Goal: Task Accomplishment & Management: Use online tool/utility

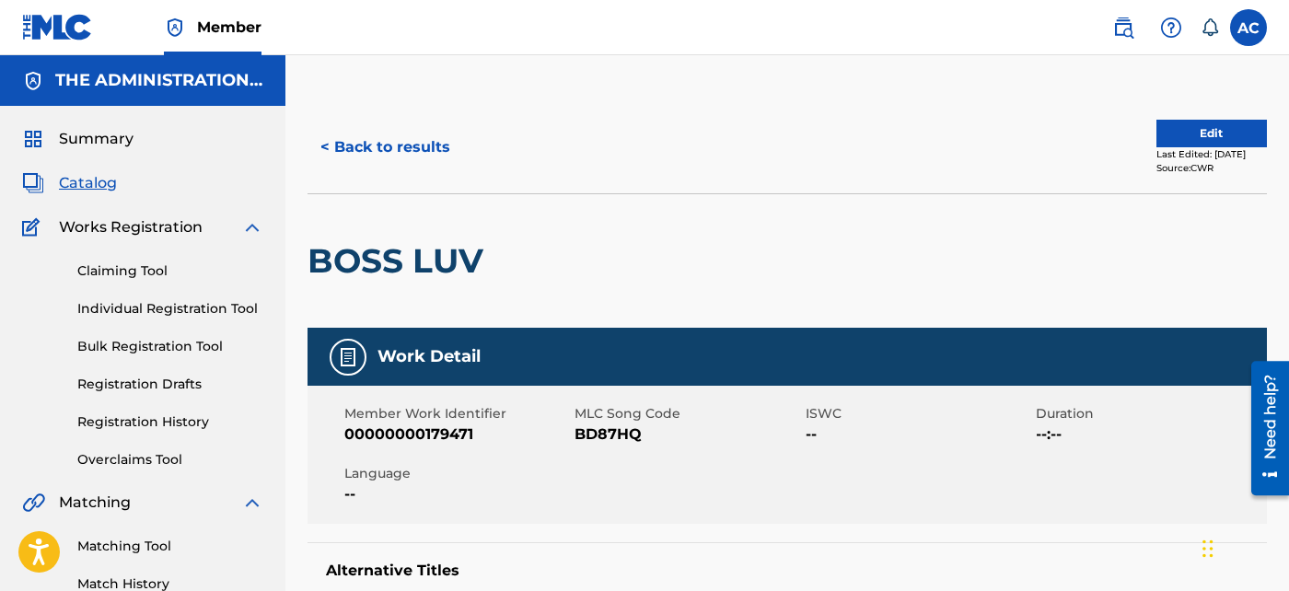
click at [237, 31] on span "Member" at bounding box center [229, 27] width 64 height 21
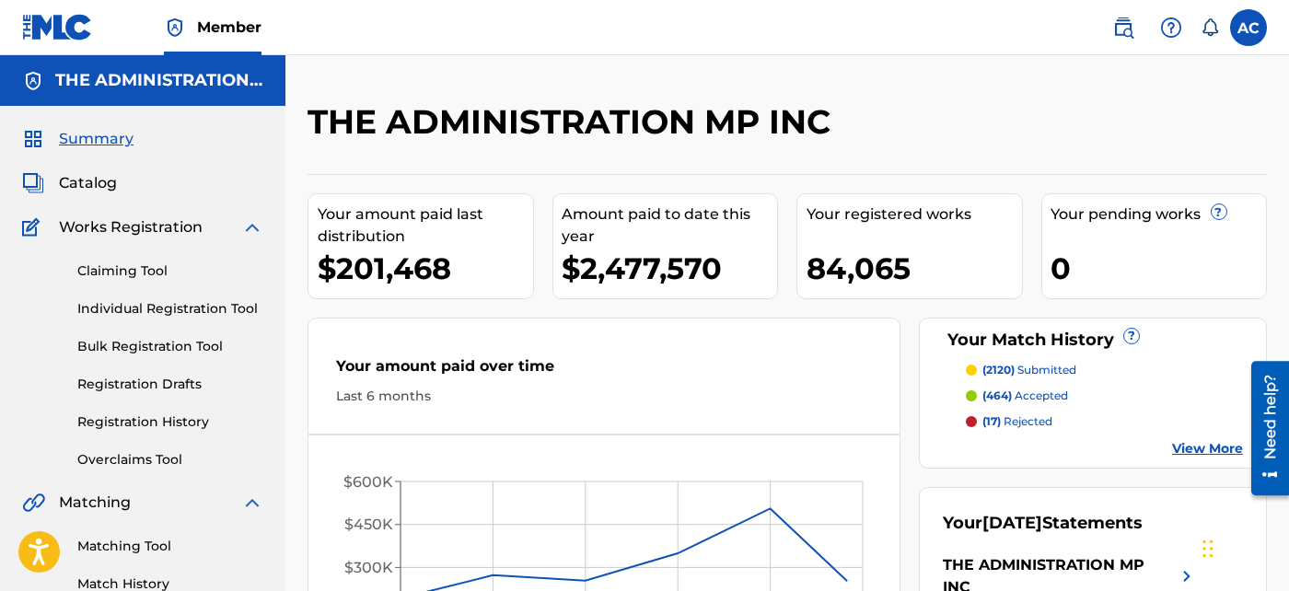
click at [100, 180] on span "Catalog" at bounding box center [88, 183] width 58 height 22
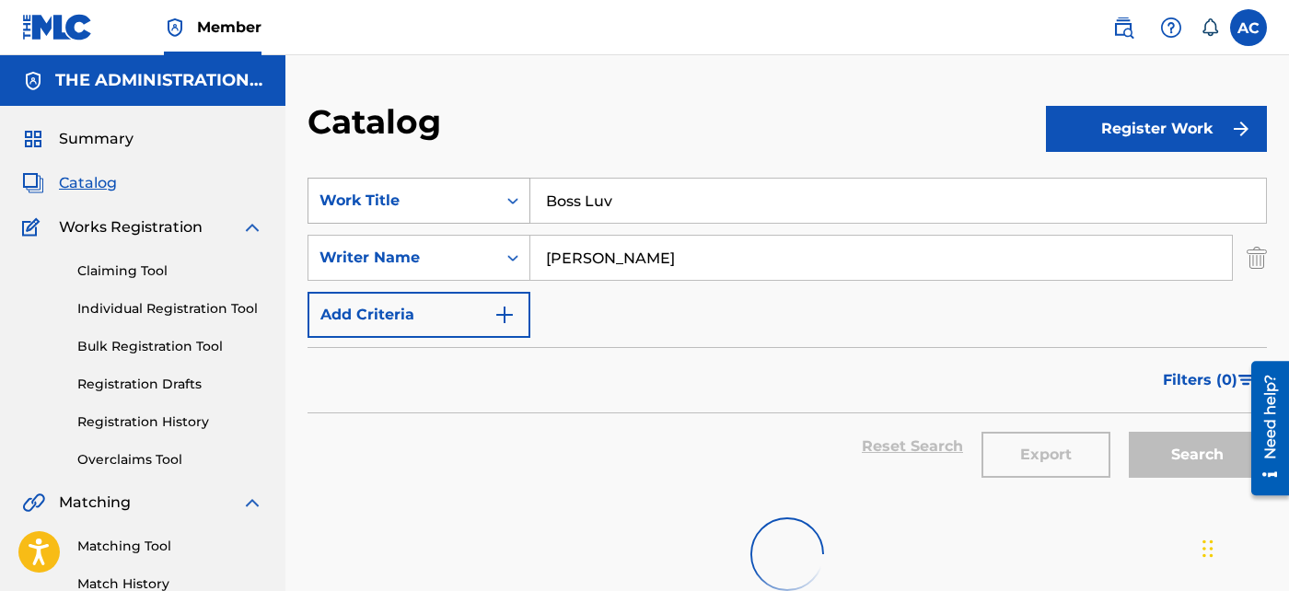
click at [489, 192] on div "Work Title" at bounding box center [402, 200] width 188 height 35
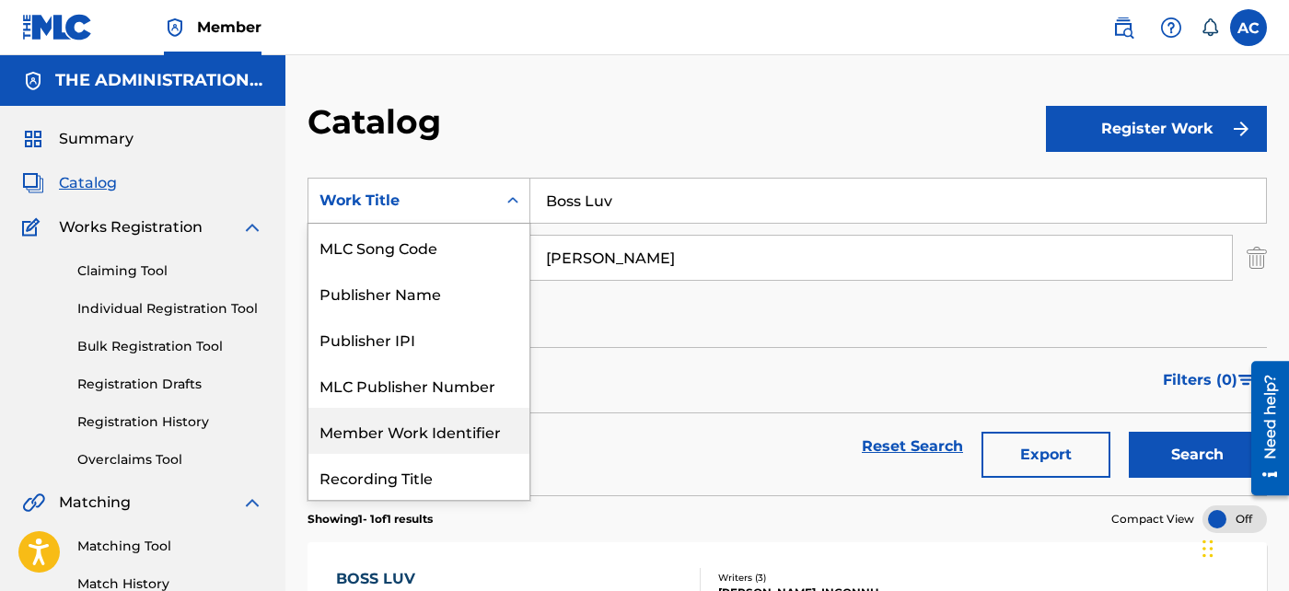
scroll to position [87, 0]
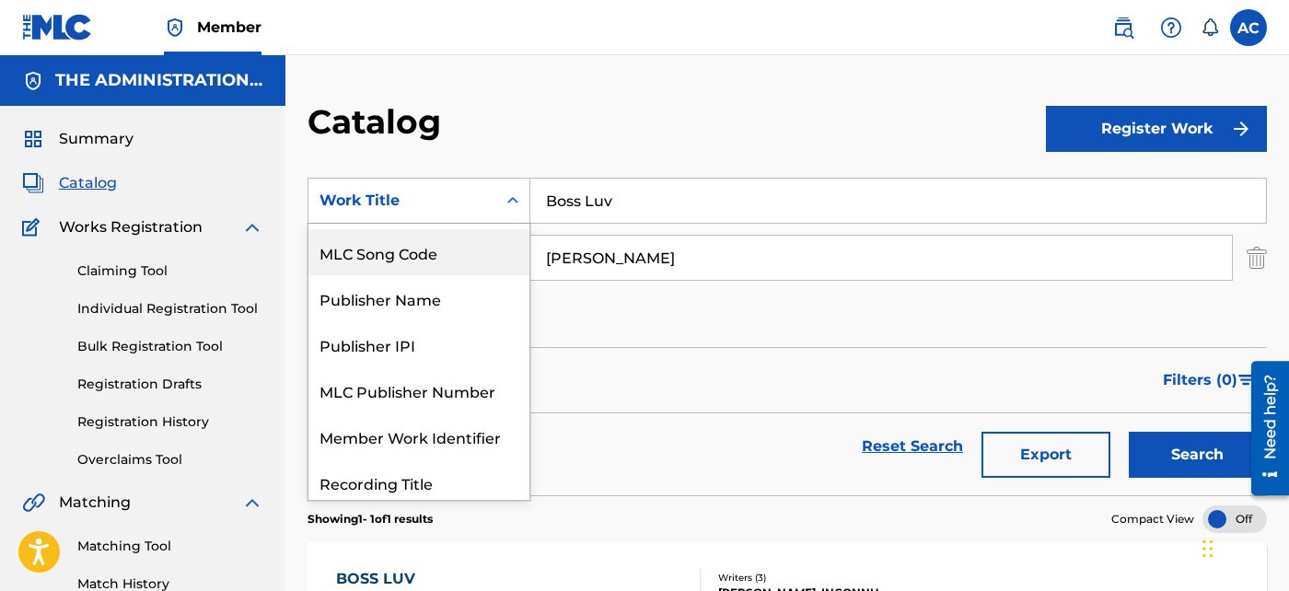
click at [448, 256] on div "MLC Song Code" at bounding box center [418, 252] width 221 height 46
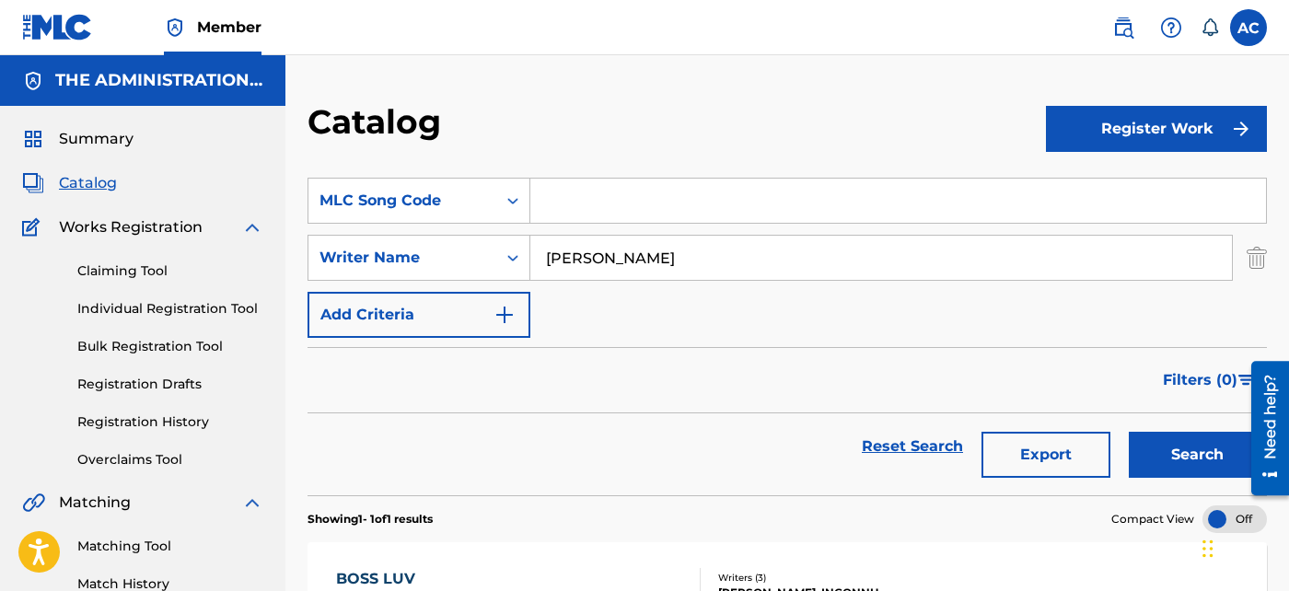
click at [579, 213] on input "Search Form" at bounding box center [898, 201] width 736 height 44
paste input "NC3DJ1"
type input "NC3DJ1"
click at [1267, 259] on div "Catalog Register Work SearchWithCriteria411b06ca-c635-40b5-99b0-9abff181f7c1 ML…" at bounding box center [787, 577] width 1004 height 952
click at [1258, 259] on img "Search Form" at bounding box center [1257, 258] width 20 height 46
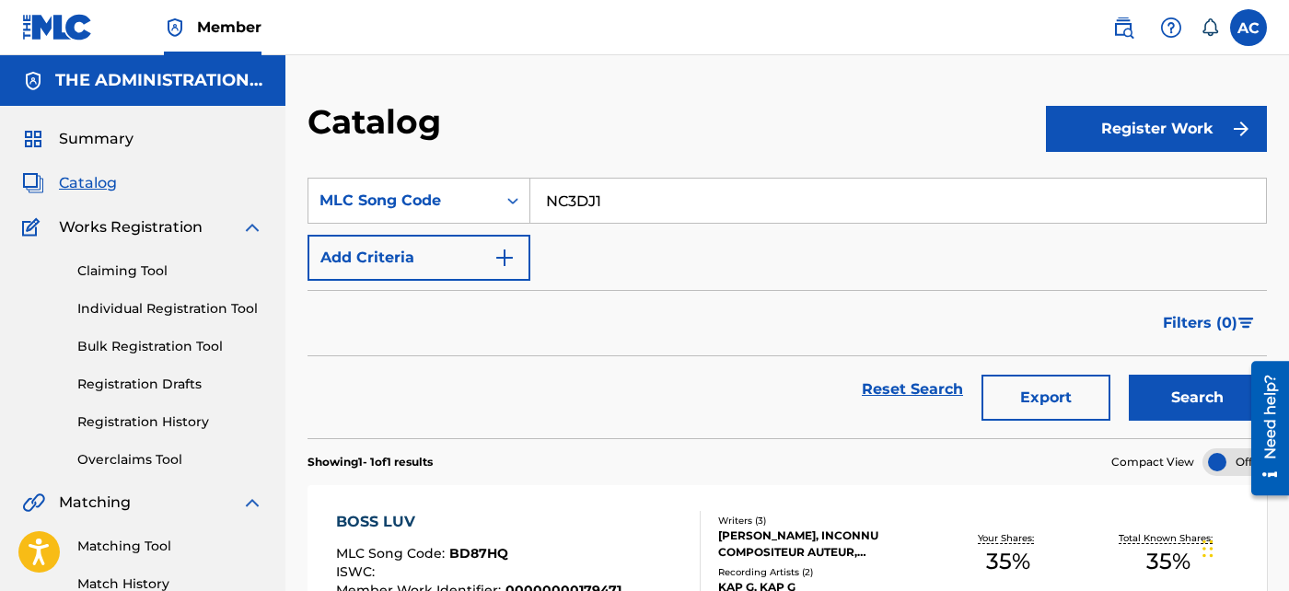
click at [1170, 406] on button "Search" at bounding box center [1198, 398] width 138 height 46
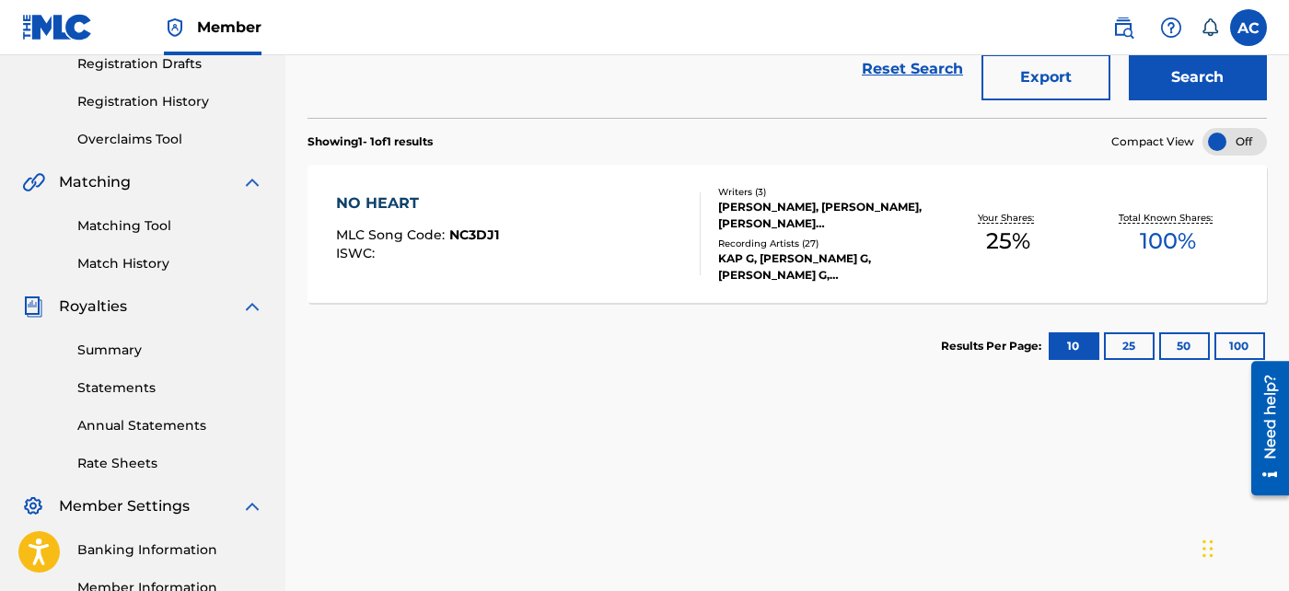
scroll to position [319, 0]
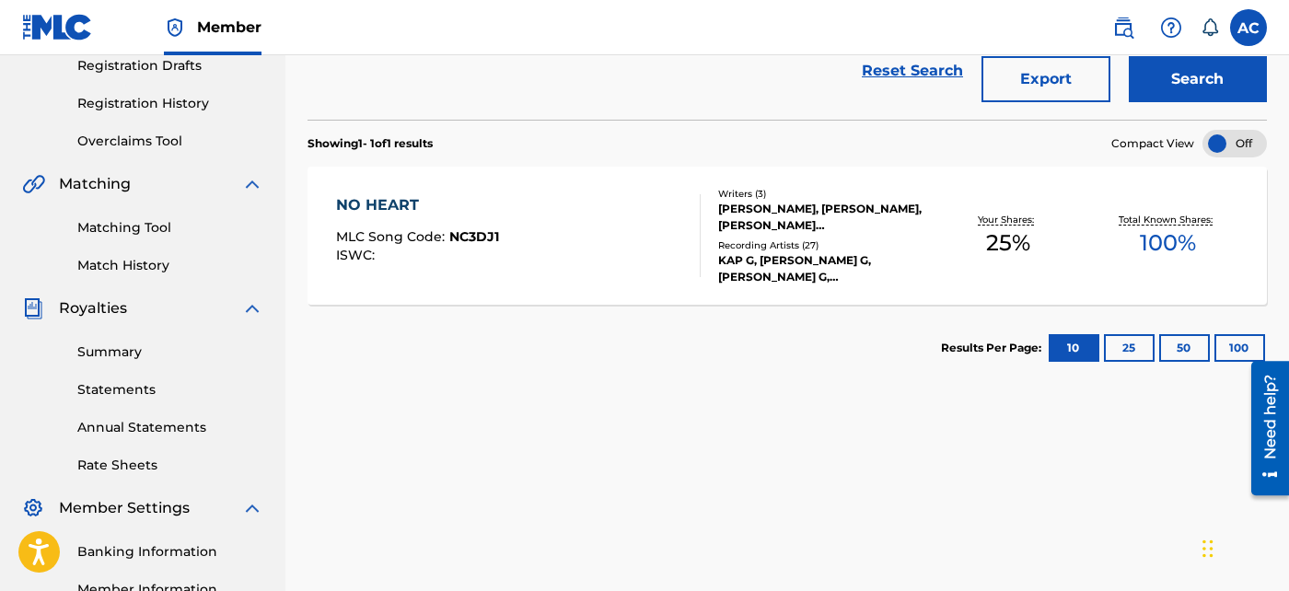
click at [697, 228] on div at bounding box center [692, 235] width 15 height 83
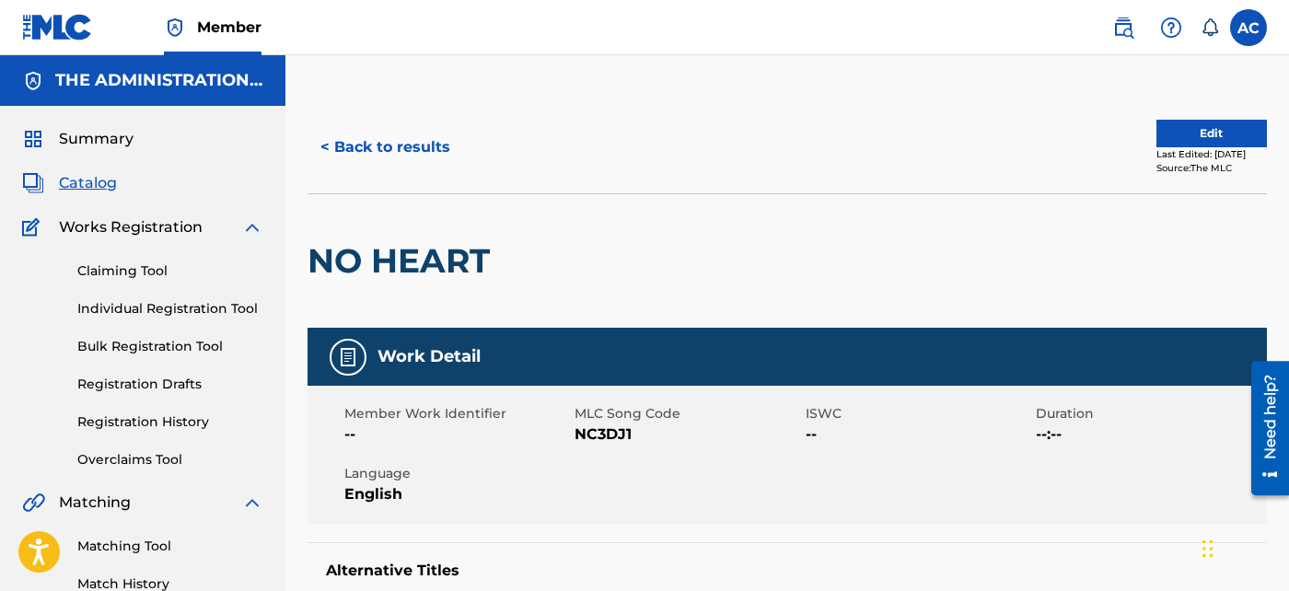
click at [468, 209] on div "NO HEART" at bounding box center [404, 261] width 192 height 134
click at [445, 263] on h2 "NO HEART" at bounding box center [404, 260] width 192 height 41
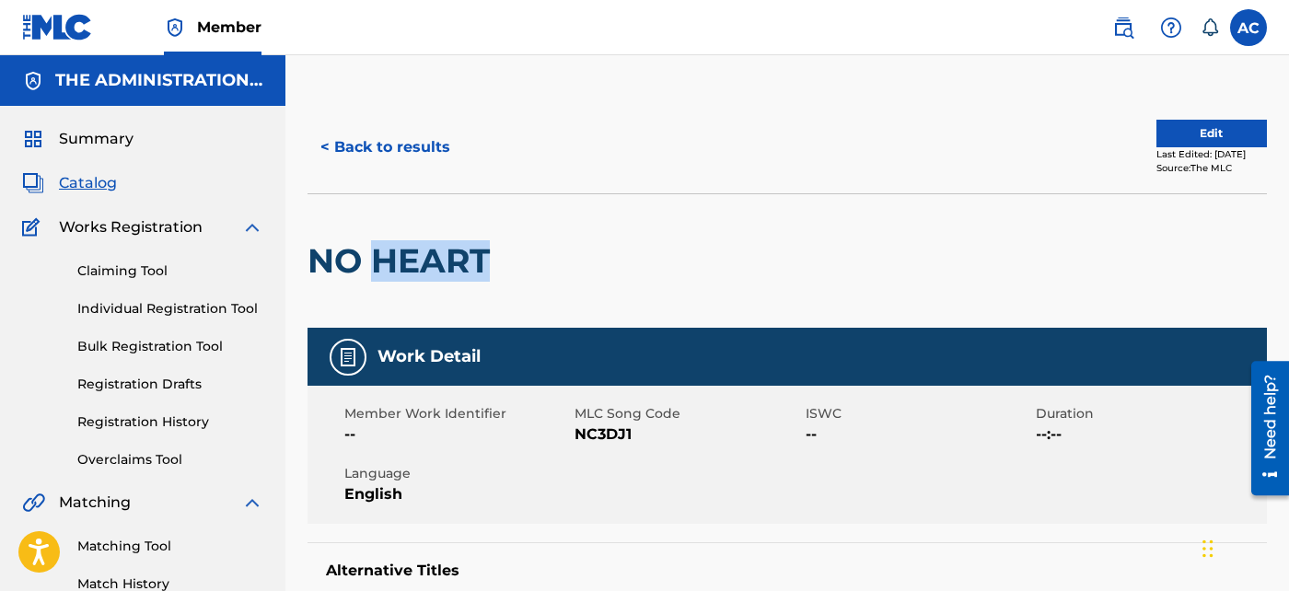
click at [445, 263] on h2 "NO HEART" at bounding box center [404, 260] width 192 height 41
click at [599, 429] on span "NC3DJ1" at bounding box center [688, 435] width 227 height 22
copy span "NC3DJ1"
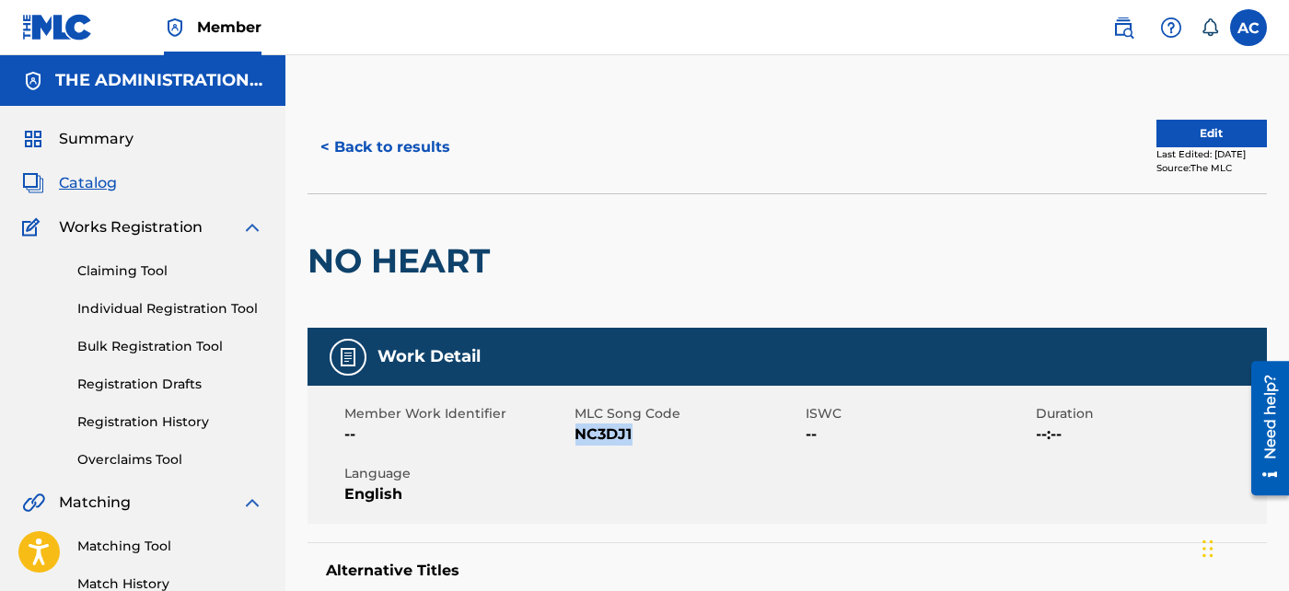
click at [74, 180] on span "Catalog" at bounding box center [88, 183] width 58 height 22
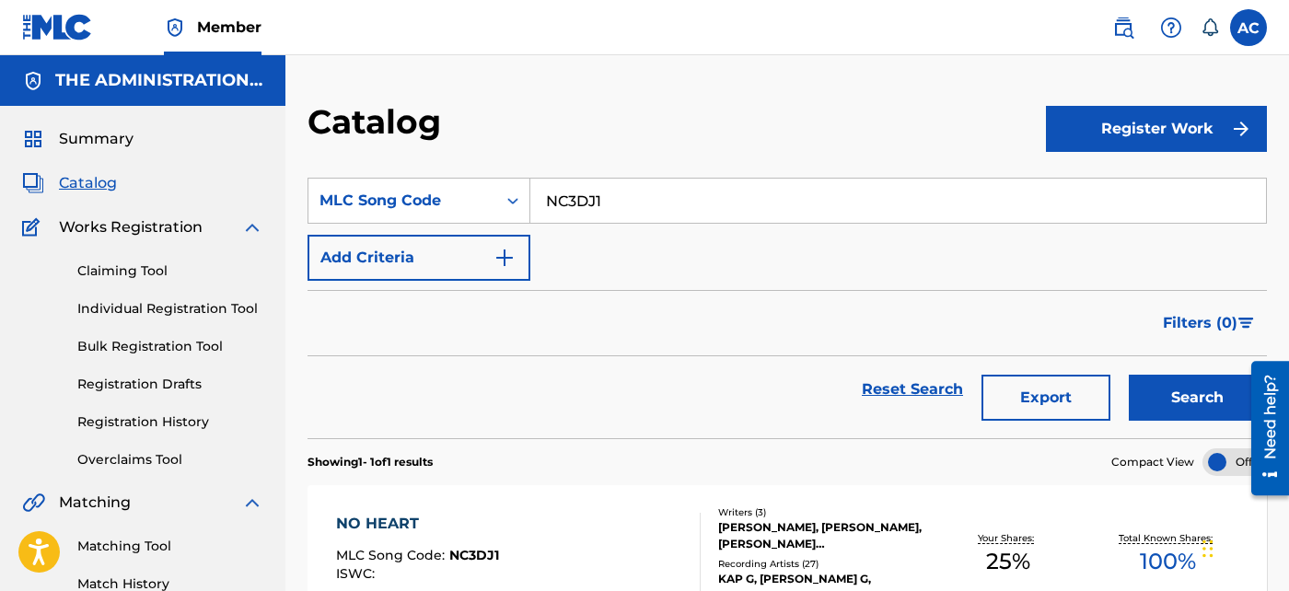
scroll to position [13, 0]
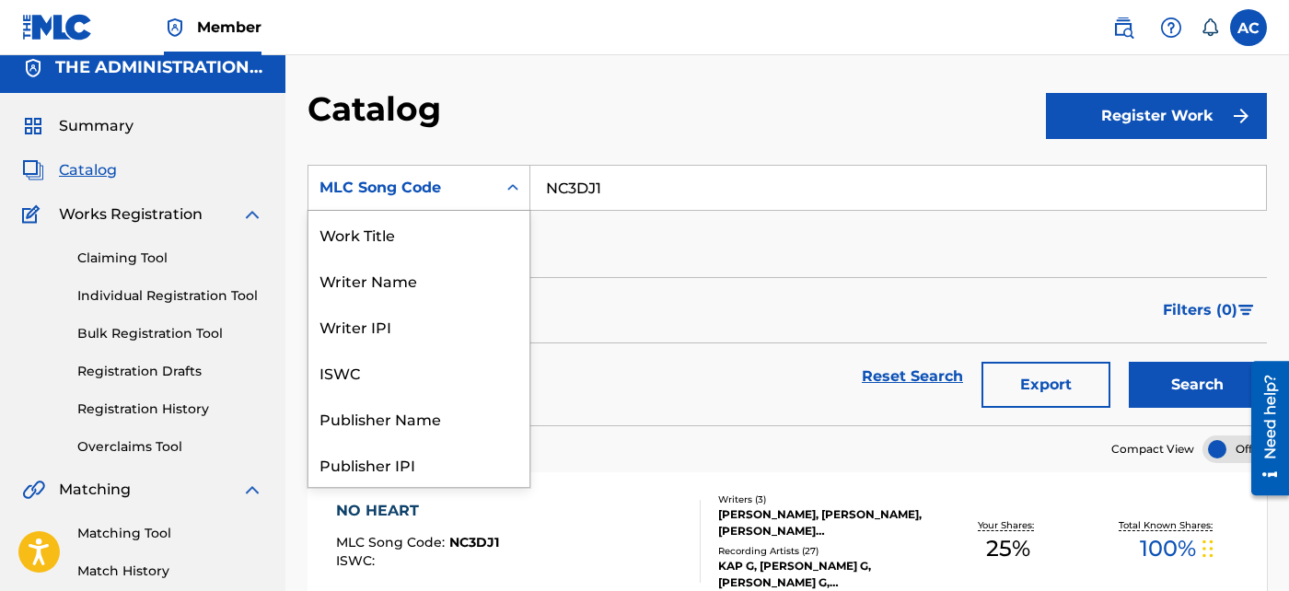
click at [494, 193] on div "MLC Song Code" at bounding box center [402, 187] width 188 height 35
click at [415, 239] on div "Work Title" at bounding box center [418, 234] width 221 height 46
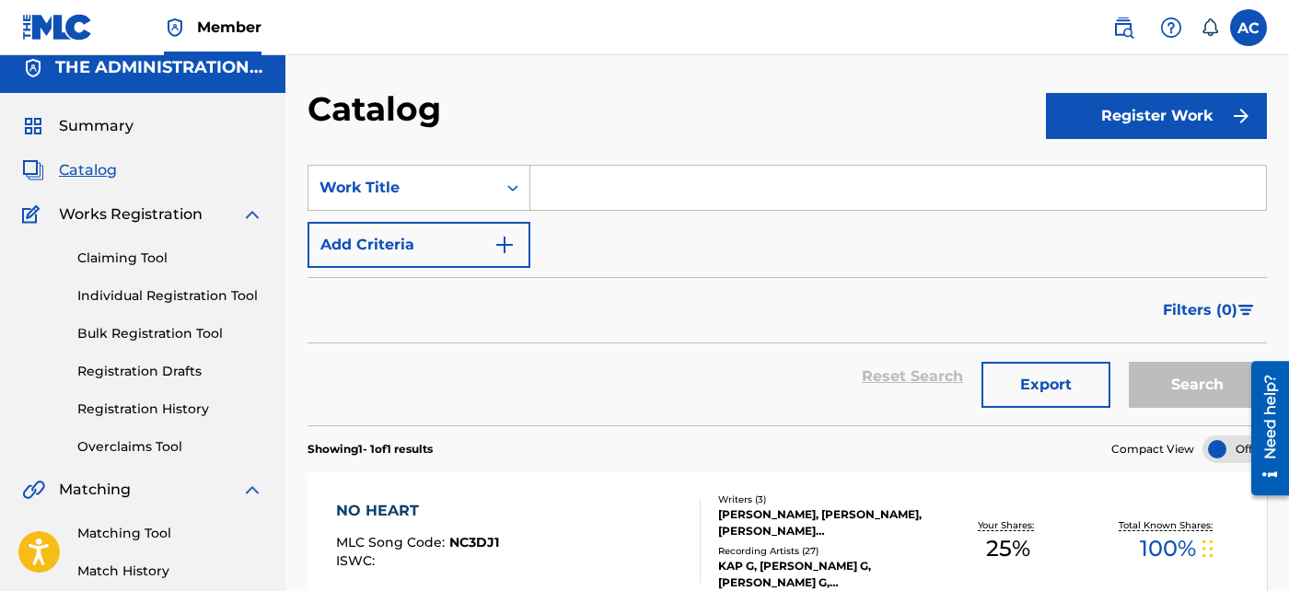
click at [563, 179] on input "Search Form" at bounding box center [898, 188] width 736 height 44
paste input "Gold Mine"
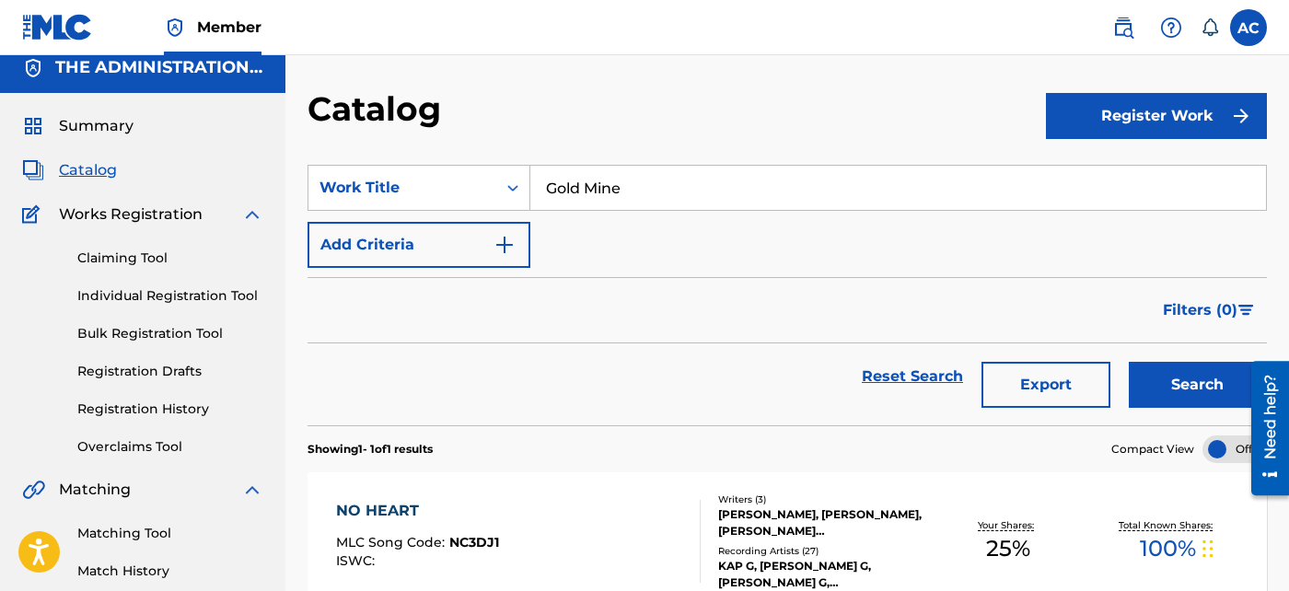
type input "Gold Mine"
click at [497, 250] on img "Search Form" at bounding box center [505, 245] width 22 height 22
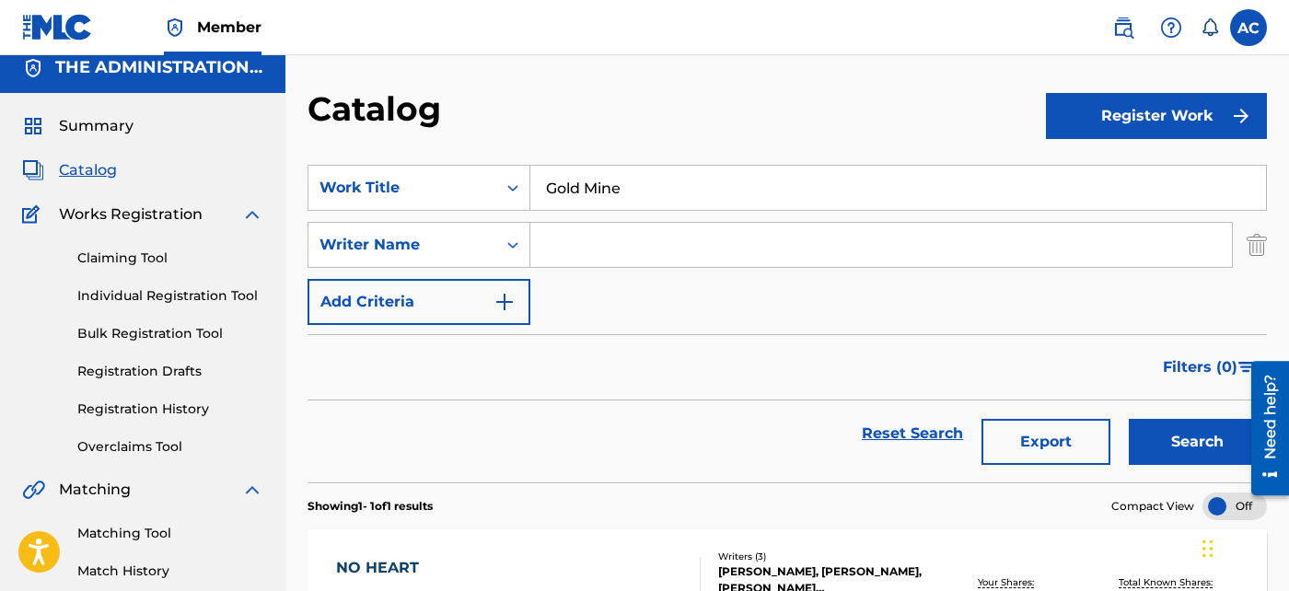
click at [571, 260] on input "Search Form" at bounding box center [881, 245] width 702 height 44
type input "[PERSON_NAME]"
click at [1129, 419] on button "Search" at bounding box center [1198, 442] width 138 height 46
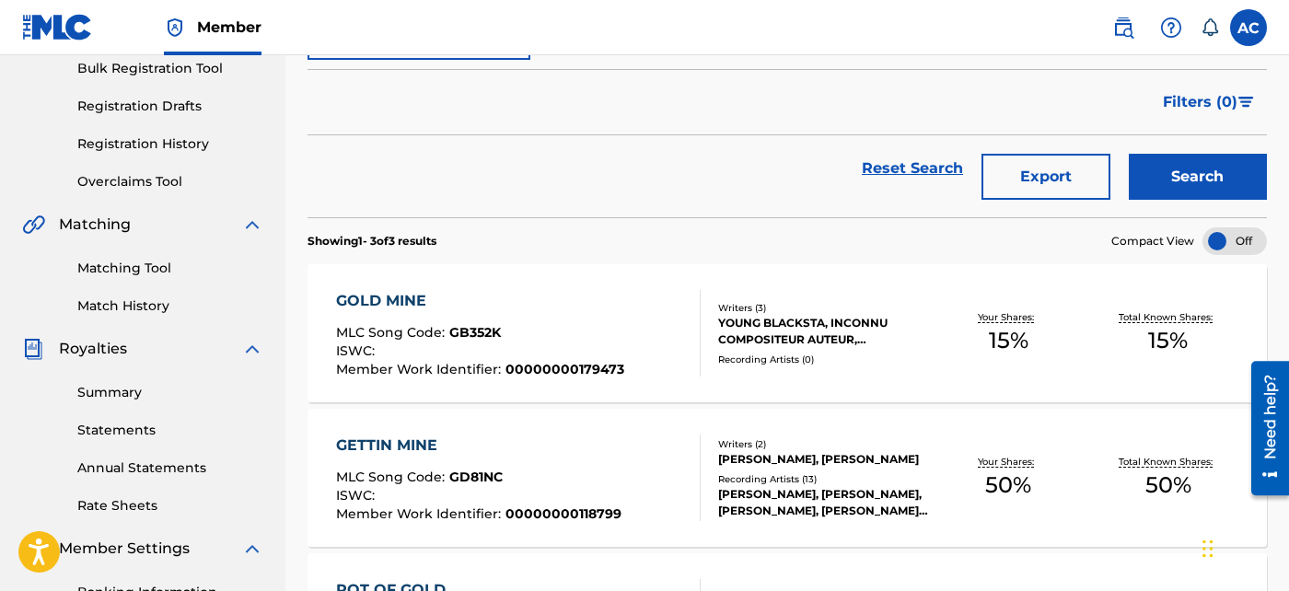
scroll to position [343, 0]
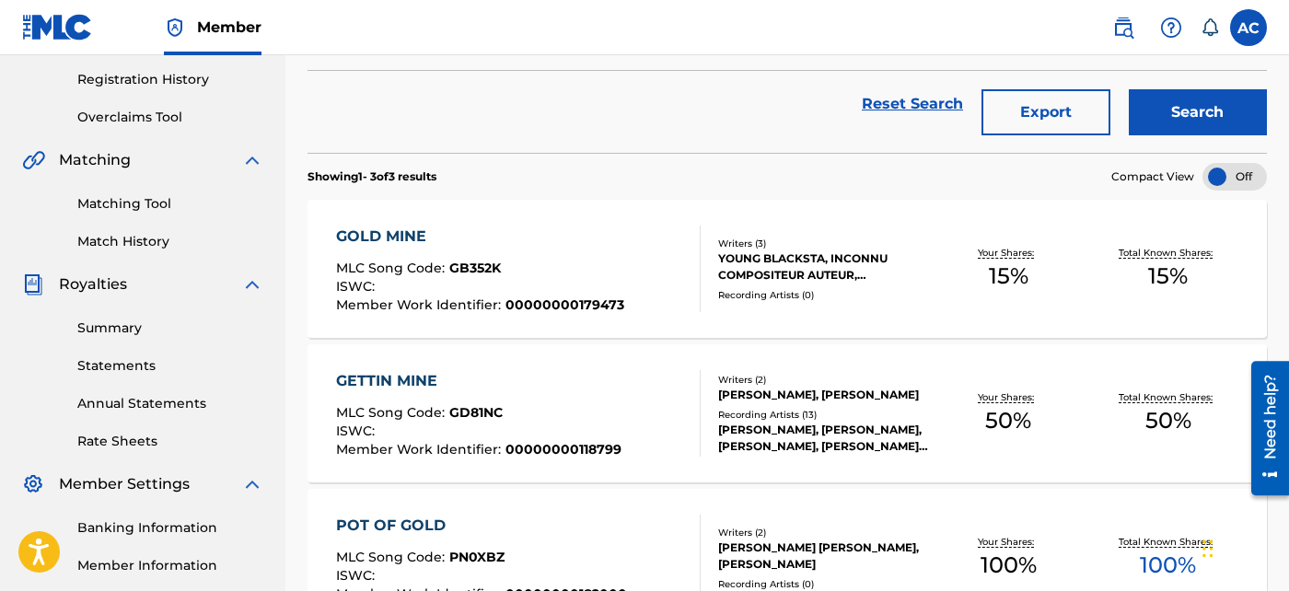
click at [616, 281] on div "GOLD MINE MLC Song Code : GB352K ISWC : Member Work Identifier : 00000000179473" at bounding box center [518, 269] width 365 height 87
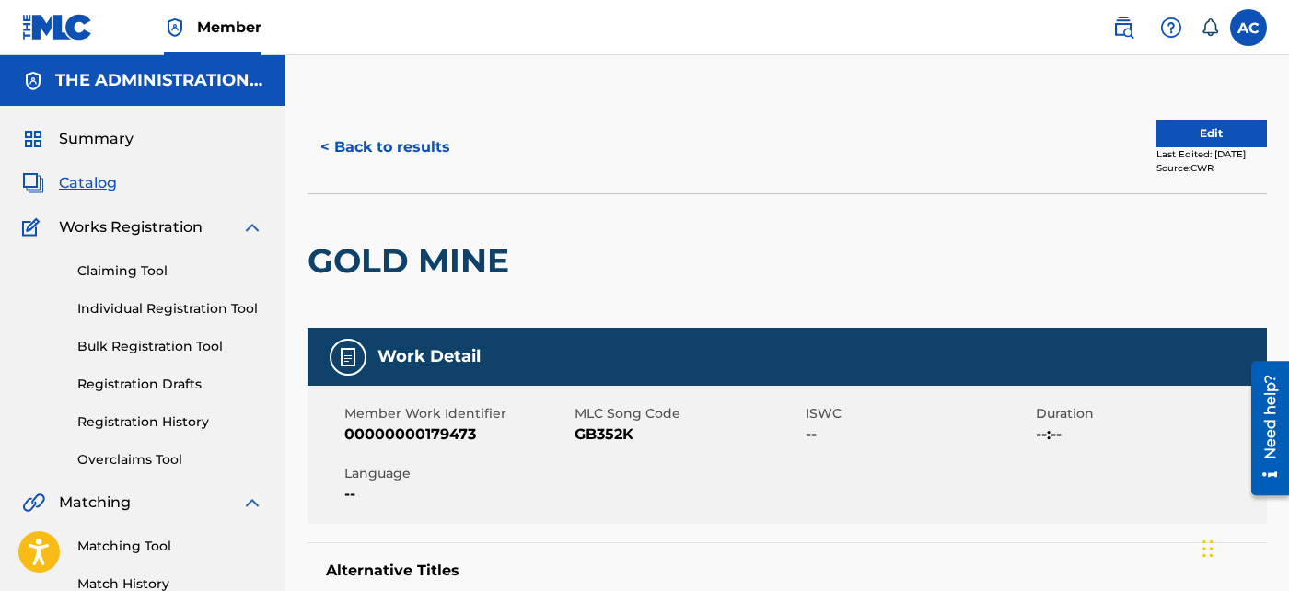
click at [471, 295] on div "GOLD MINE" at bounding box center [413, 261] width 211 height 134
click at [468, 273] on h2 "GOLD MINE" at bounding box center [413, 260] width 211 height 41
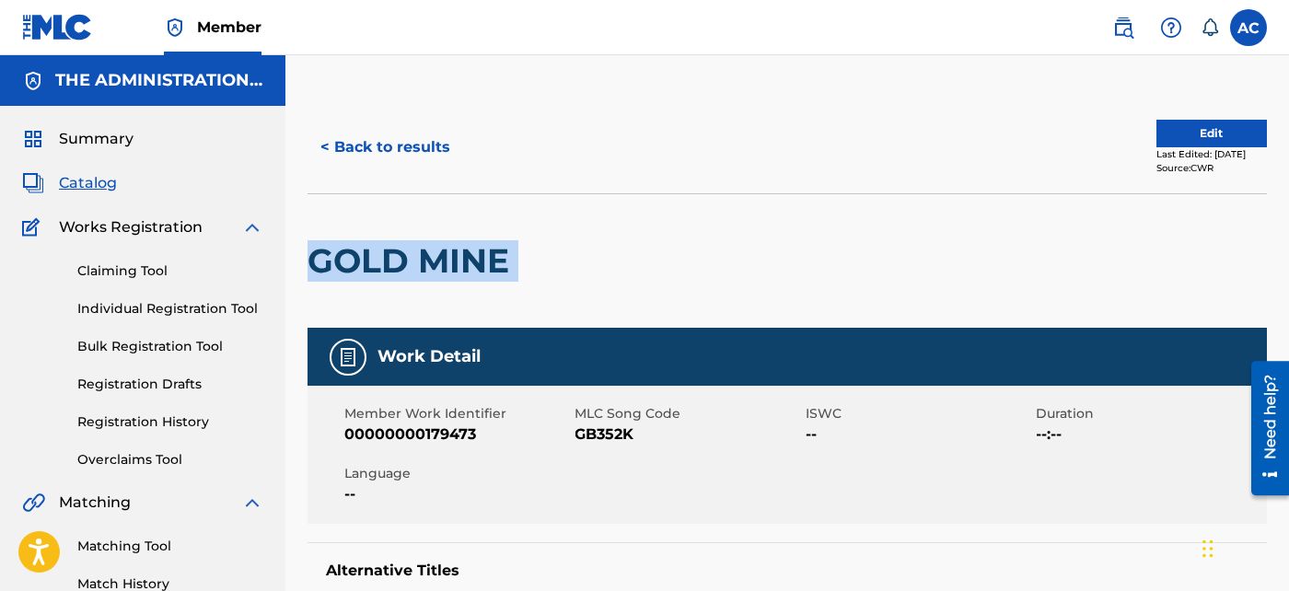
click at [468, 273] on h2 "GOLD MINE" at bounding box center [413, 260] width 211 height 41
copy div "GOLD MINE"
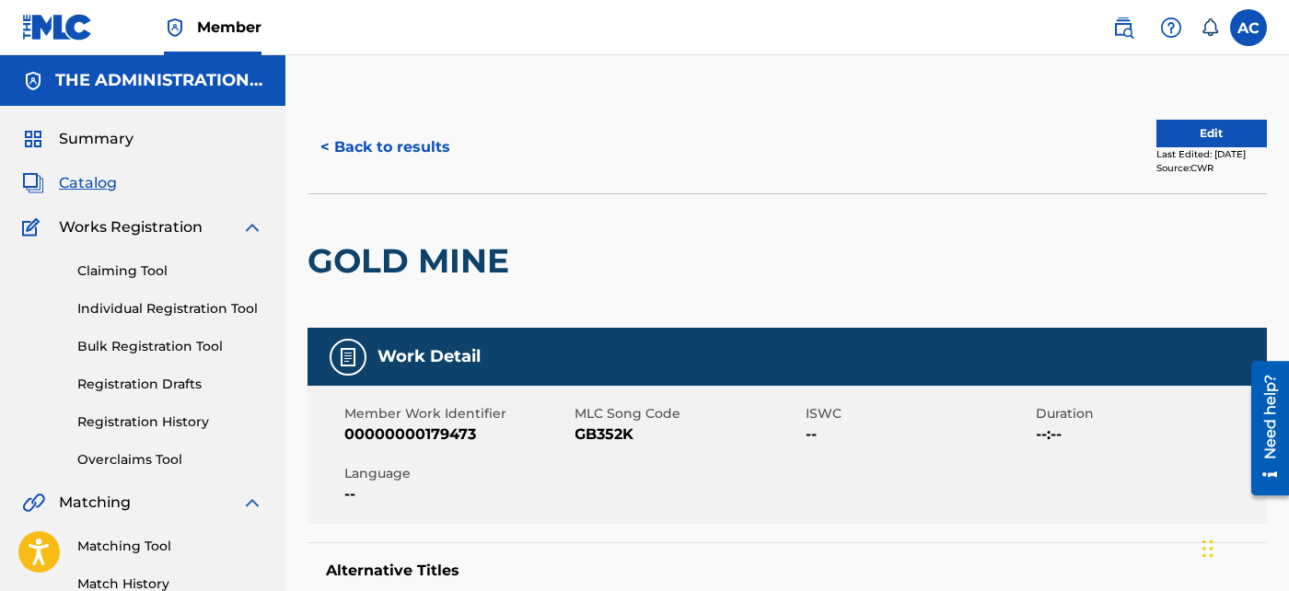
click at [625, 437] on span "GB352K" at bounding box center [688, 435] width 227 height 22
copy span "GB352K"
click at [369, 177] on div "< Back to results Edit Last Edited: [DATE] Source: CWR" at bounding box center [787, 147] width 959 height 92
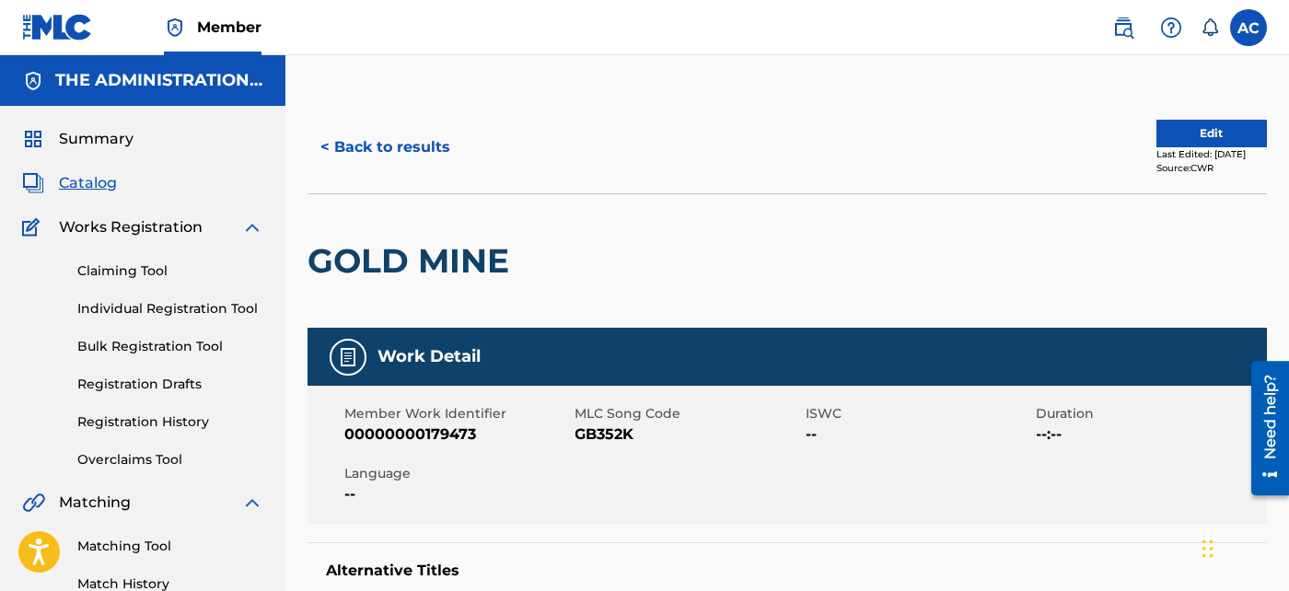
click at [387, 154] on button "< Back to results" at bounding box center [386, 147] width 156 height 46
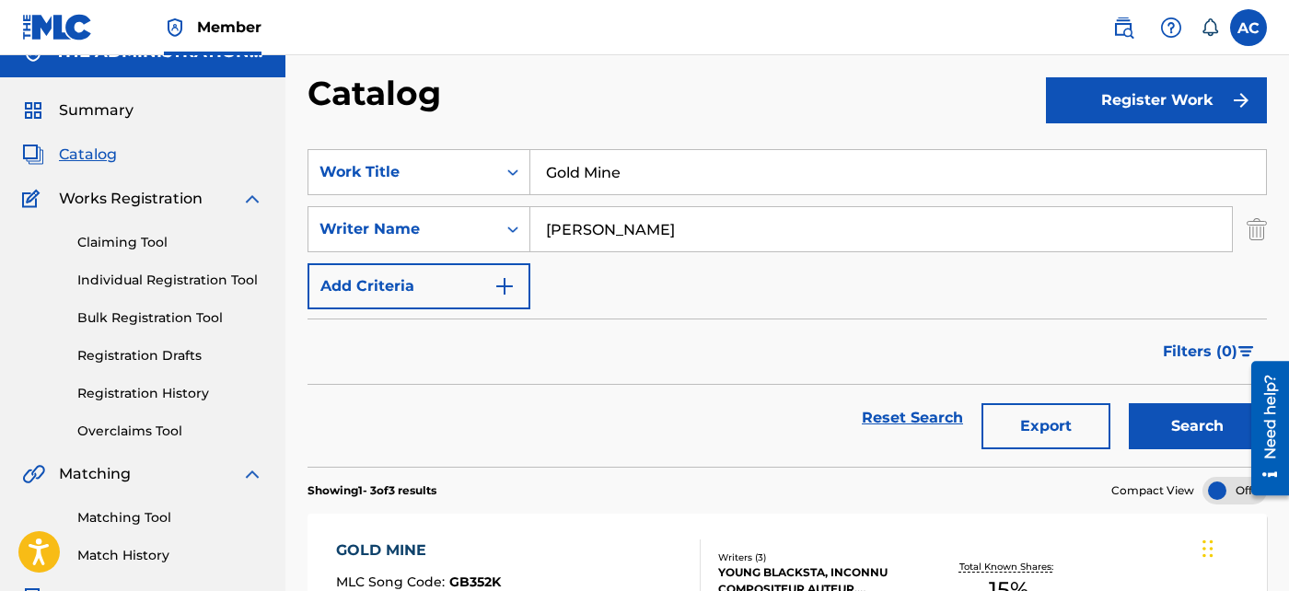
scroll to position [28, 0]
click at [574, 175] on input "Gold Mine" at bounding box center [898, 173] width 736 height 44
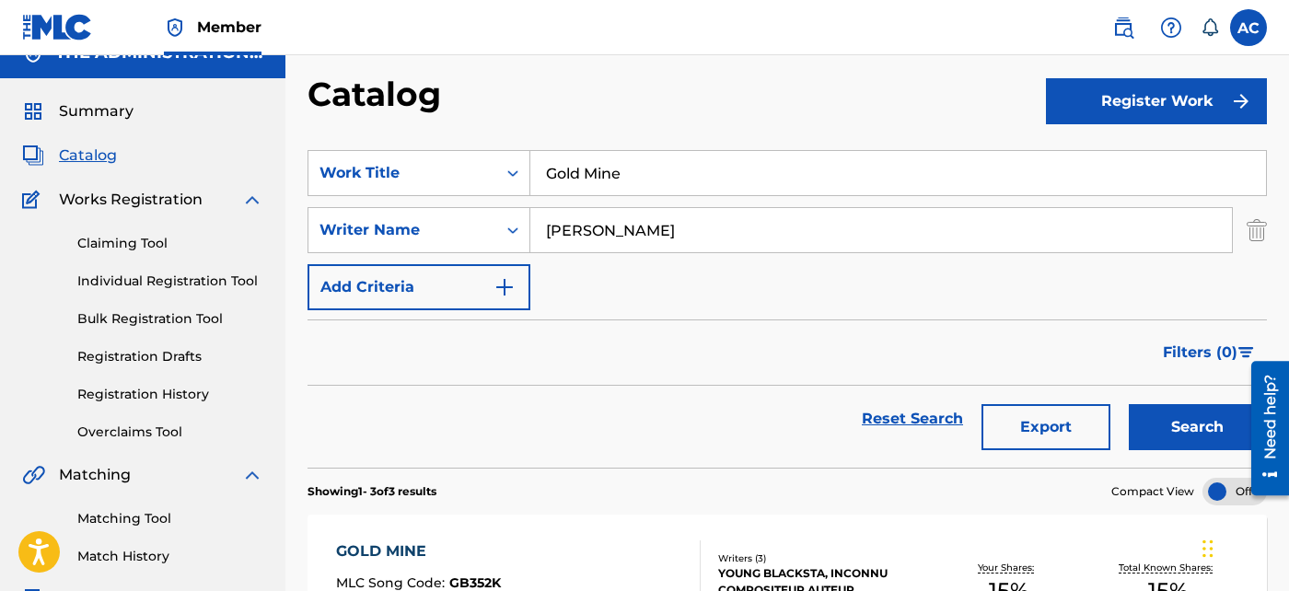
click at [574, 175] on input "Gold Mine" at bounding box center [898, 173] width 736 height 44
paste input "Hercules"
type input "Hercules"
click at [1154, 453] on div "Reset Search Export Search" at bounding box center [787, 427] width 959 height 82
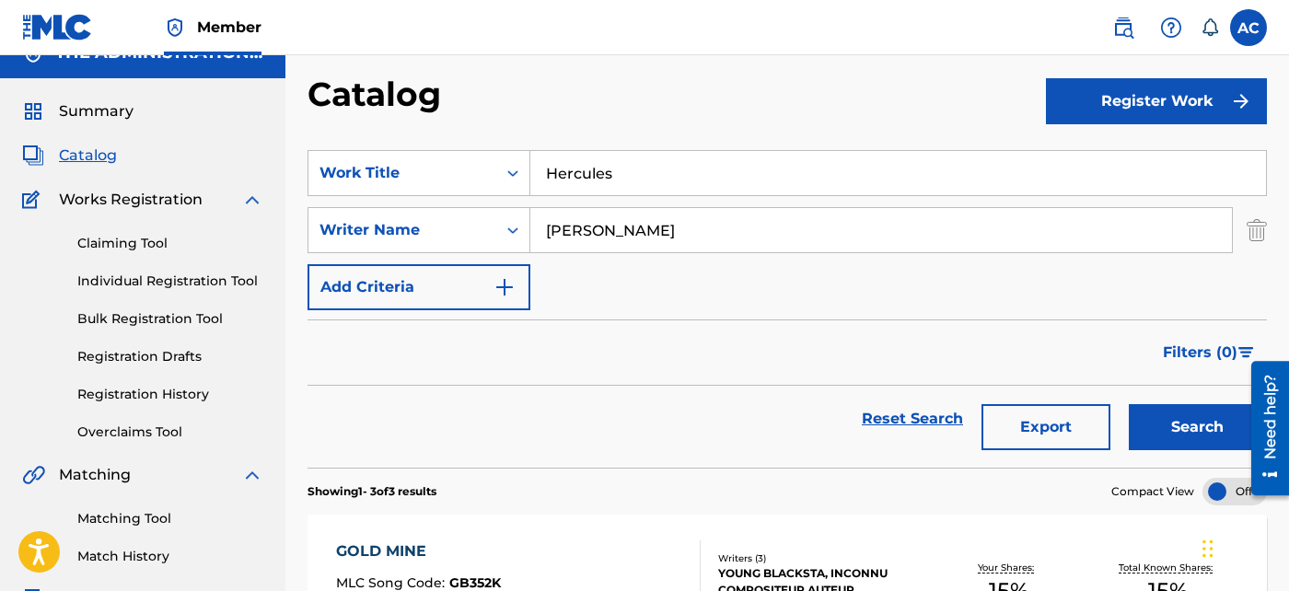
click at [1153, 423] on button "Search" at bounding box center [1198, 427] width 138 height 46
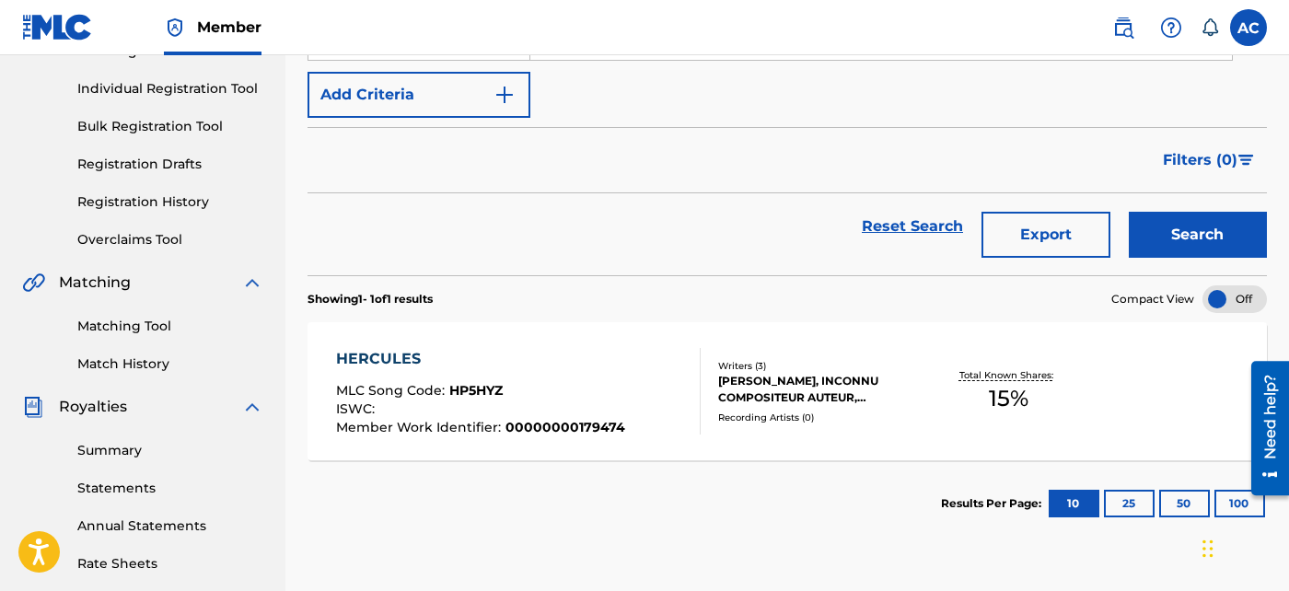
scroll to position [222, 0]
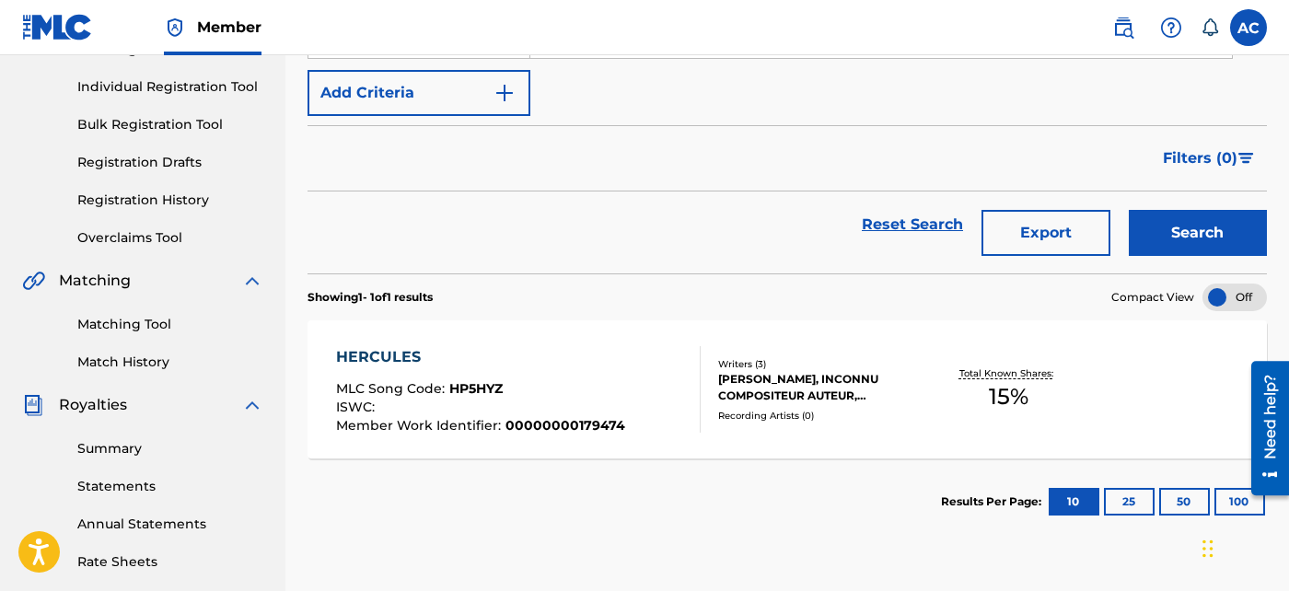
click at [909, 401] on div "[PERSON_NAME], INCONNU COMPOSITEUR AUTEUR, [PERSON_NAME]" at bounding box center [823, 387] width 210 height 33
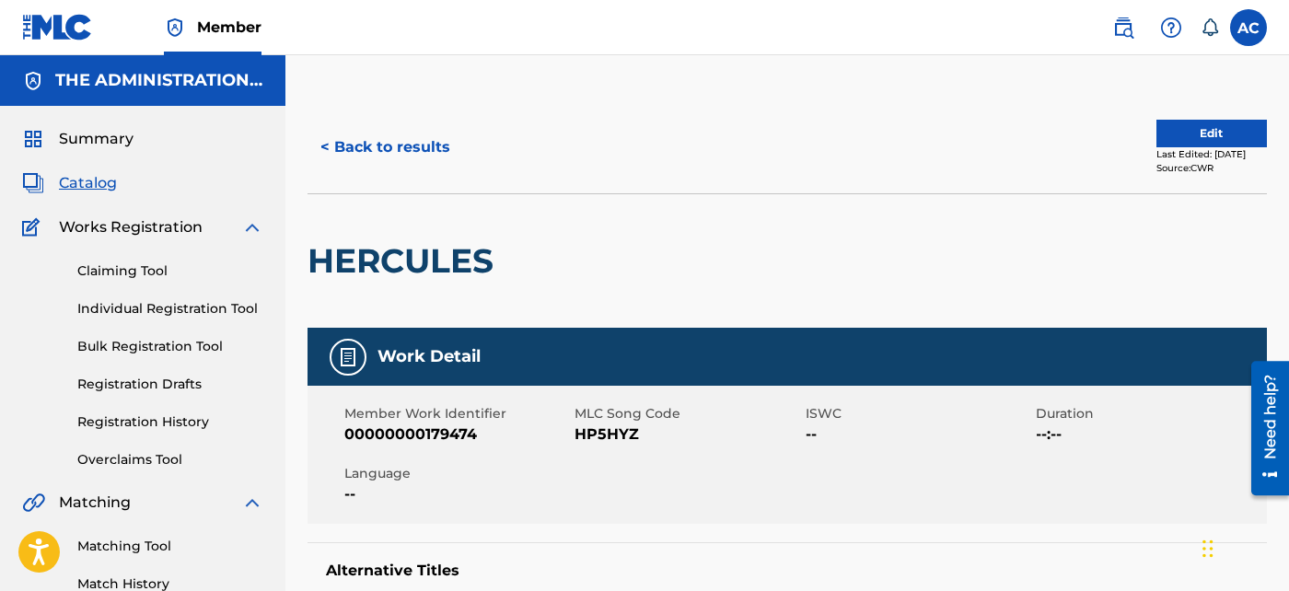
click at [420, 143] on button "< Back to results" at bounding box center [386, 147] width 156 height 46
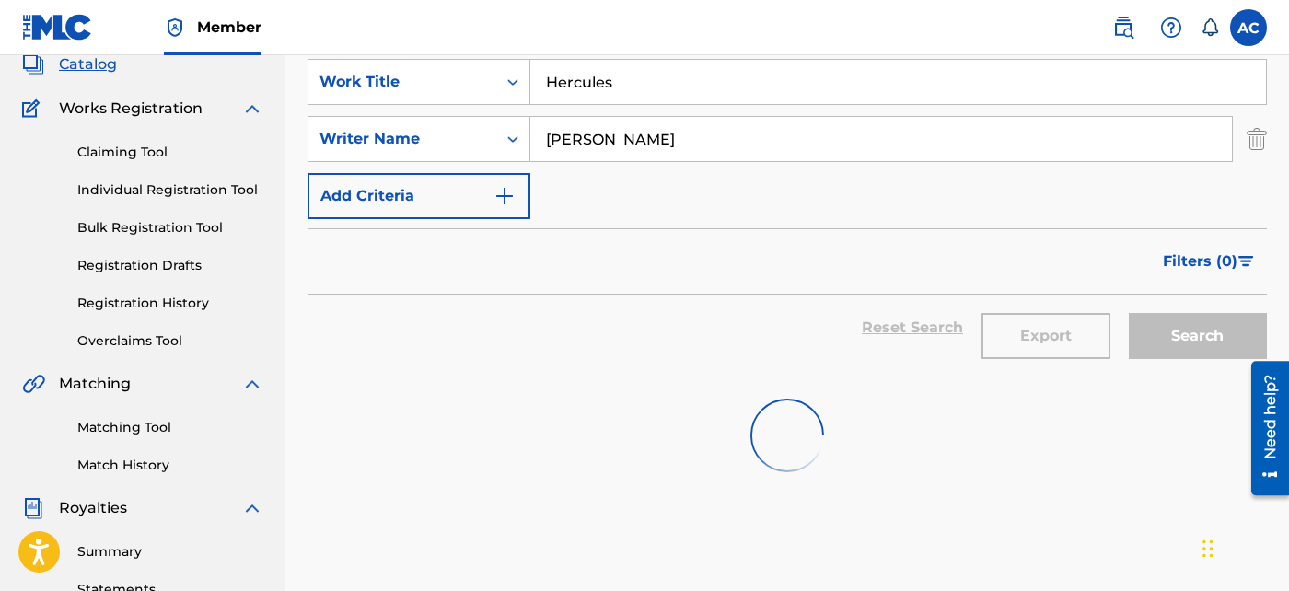
scroll to position [115, 0]
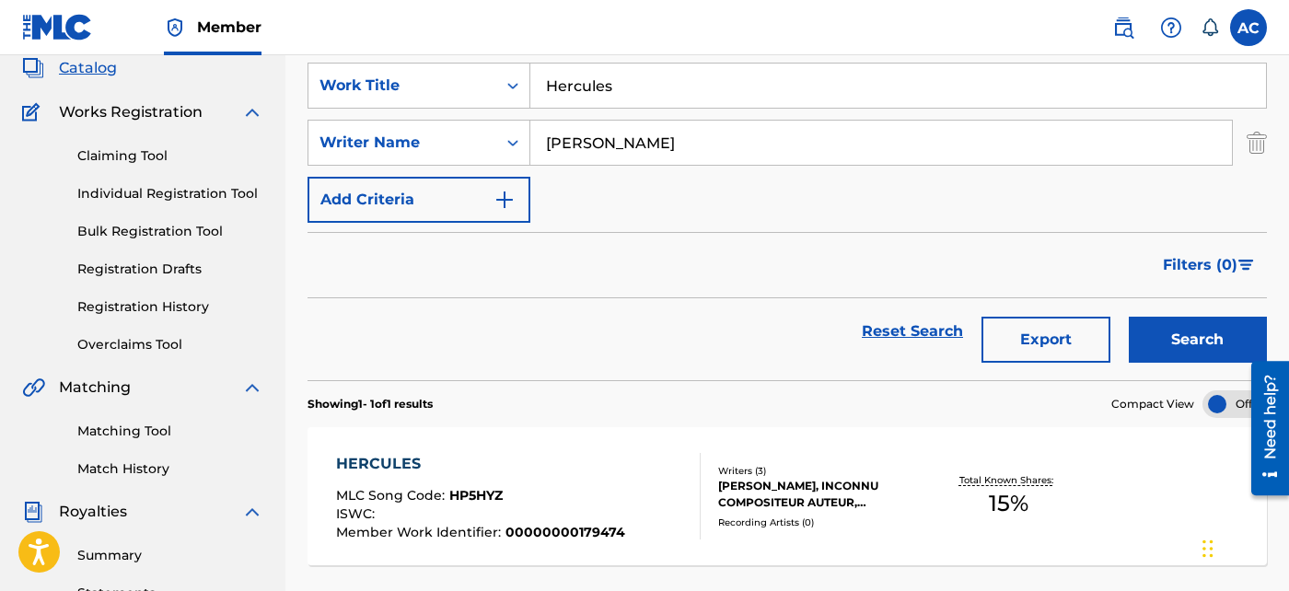
click at [622, 105] on input "Hercules" at bounding box center [898, 86] width 736 height 44
paste input "Vamos Por La [PERSON_NAME]"
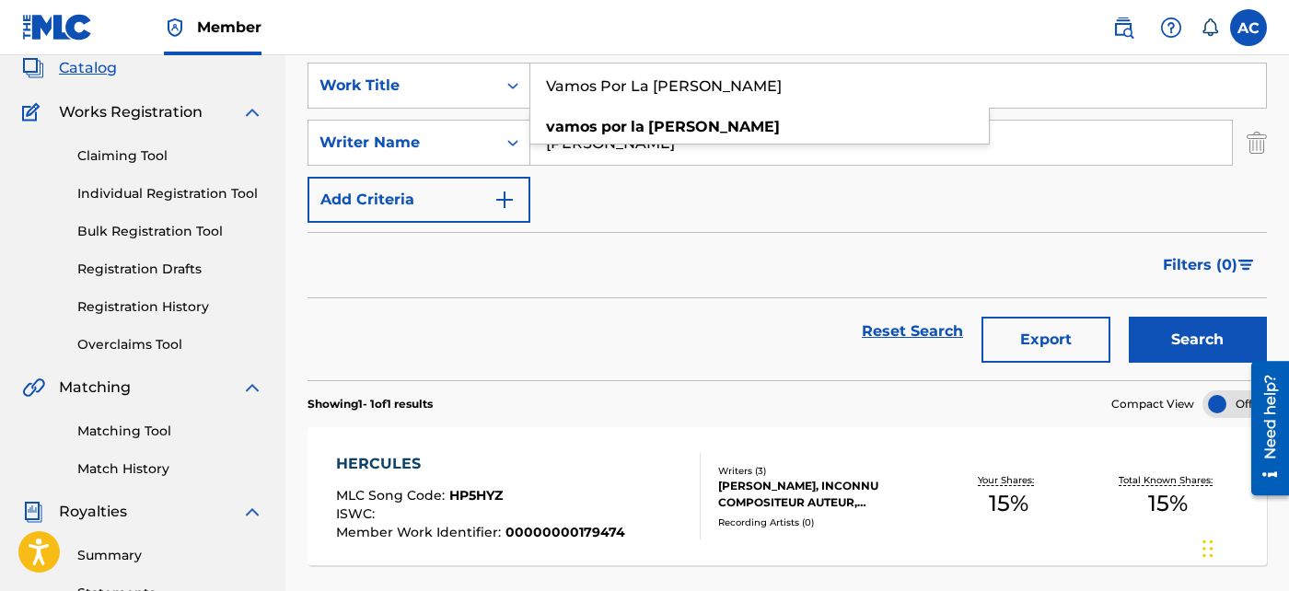
type input "Vamos Por La [PERSON_NAME]"
click at [1200, 341] on button "Search" at bounding box center [1198, 340] width 138 height 46
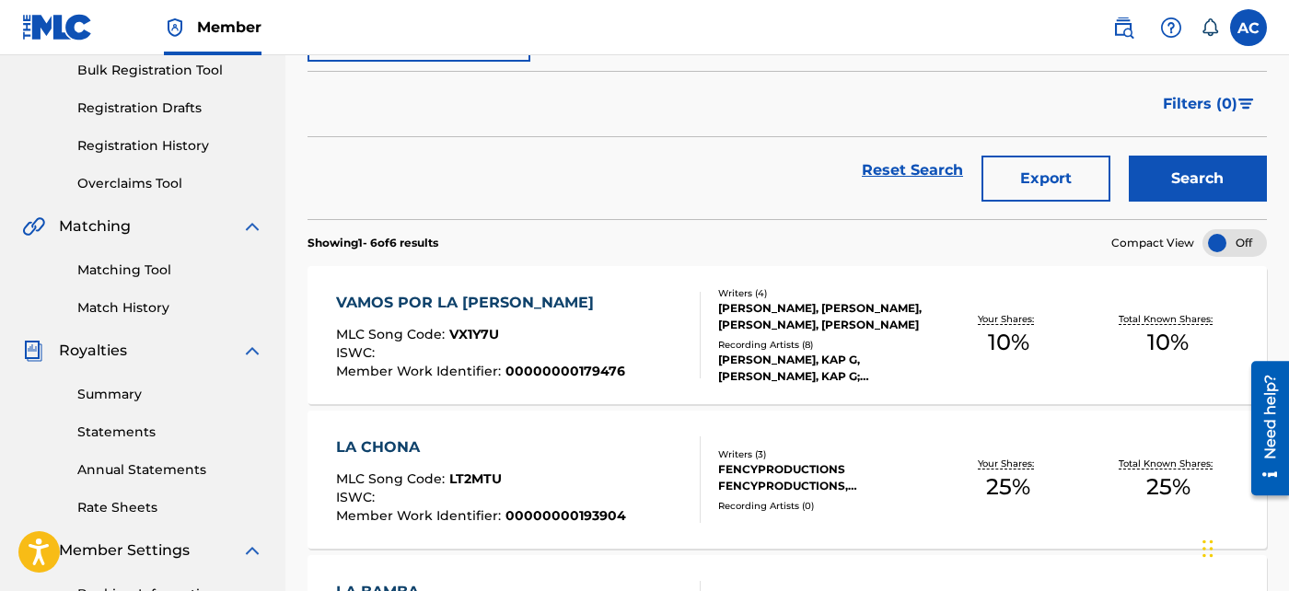
scroll to position [285, 0]
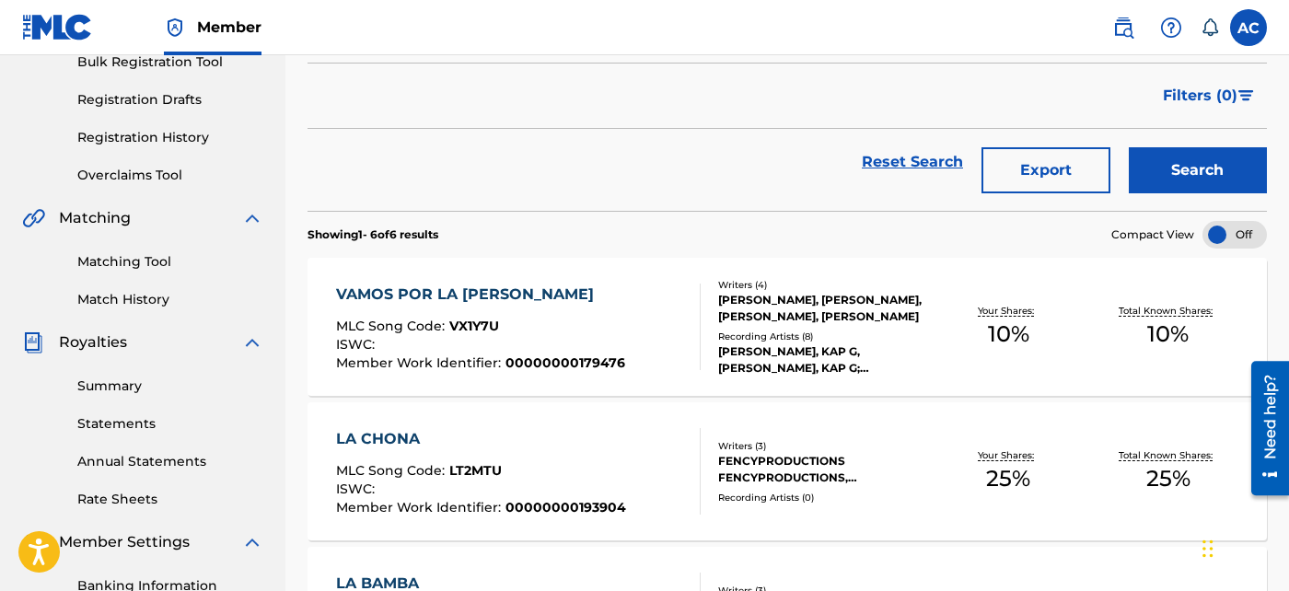
click at [812, 283] on div "Writers ( 4 )" at bounding box center [823, 285] width 210 height 14
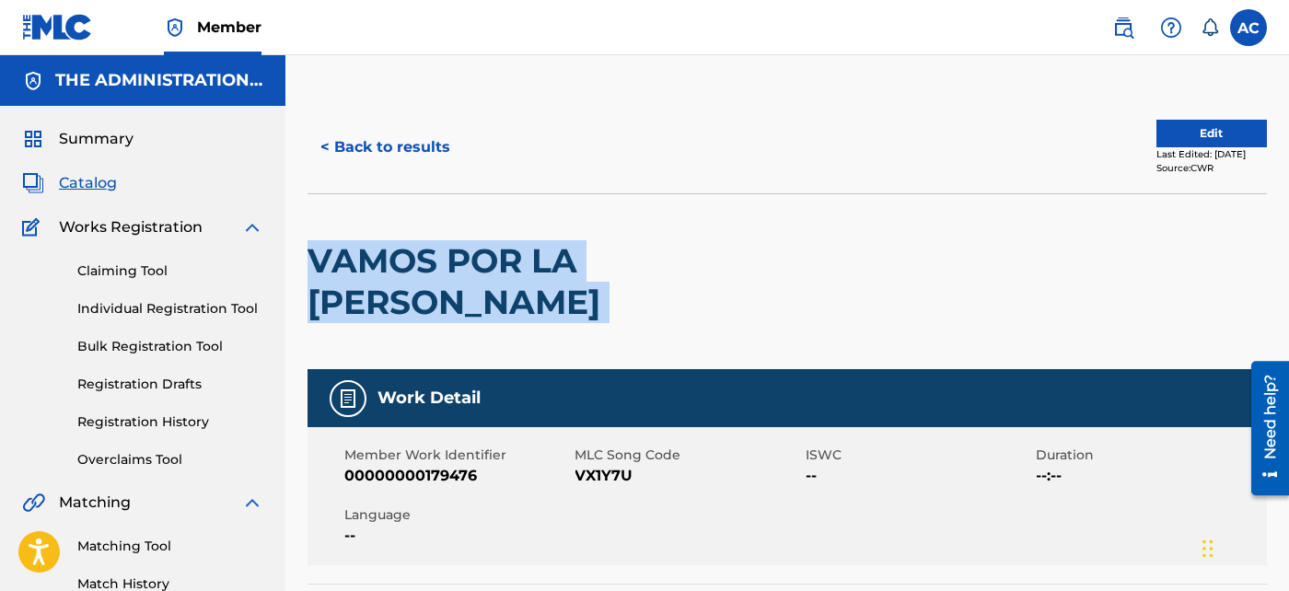
drag, startPoint x: 311, startPoint y: 252, endPoint x: 866, endPoint y: 284, distance: 556.1
click at [866, 284] on div "VAMOS POR LA [PERSON_NAME]" at bounding box center [787, 281] width 959 height 176
copy div "VAMOS POR LA [PERSON_NAME]"
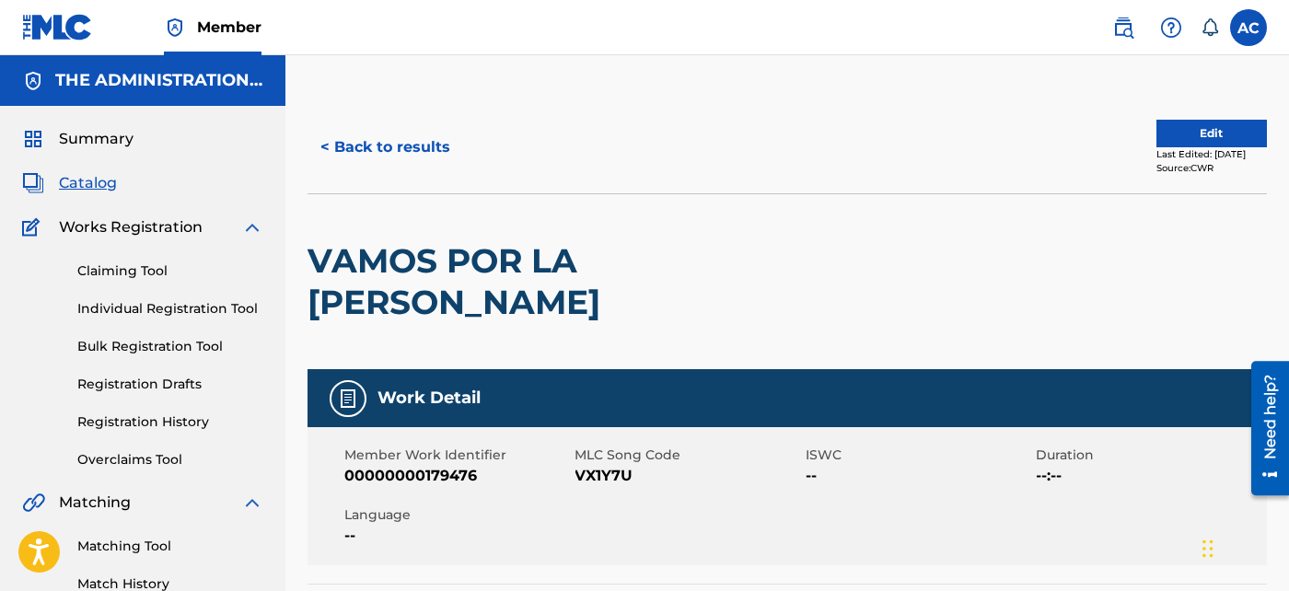
click at [599, 465] on span "VX1Y7U" at bounding box center [688, 476] width 227 height 22
copy span "VX1Y7U"
click at [399, 146] on button "< Back to results" at bounding box center [386, 147] width 156 height 46
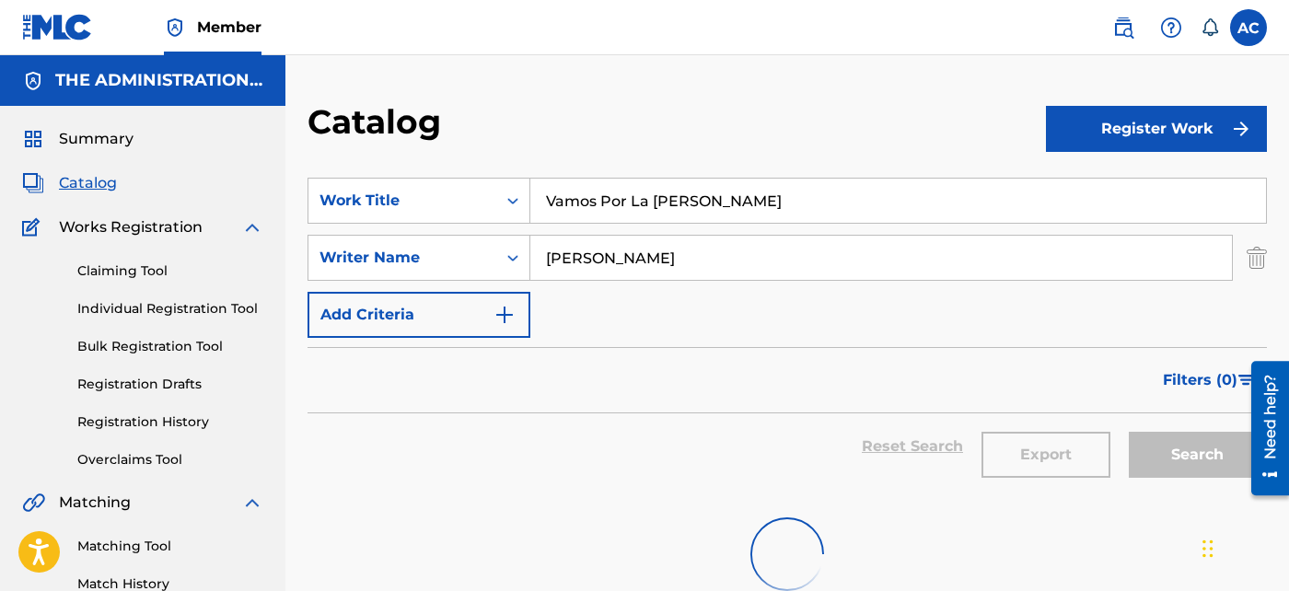
click at [571, 206] on input "Vamos Por La [PERSON_NAME]" at bounding box center [898, 201] width 736 height 44
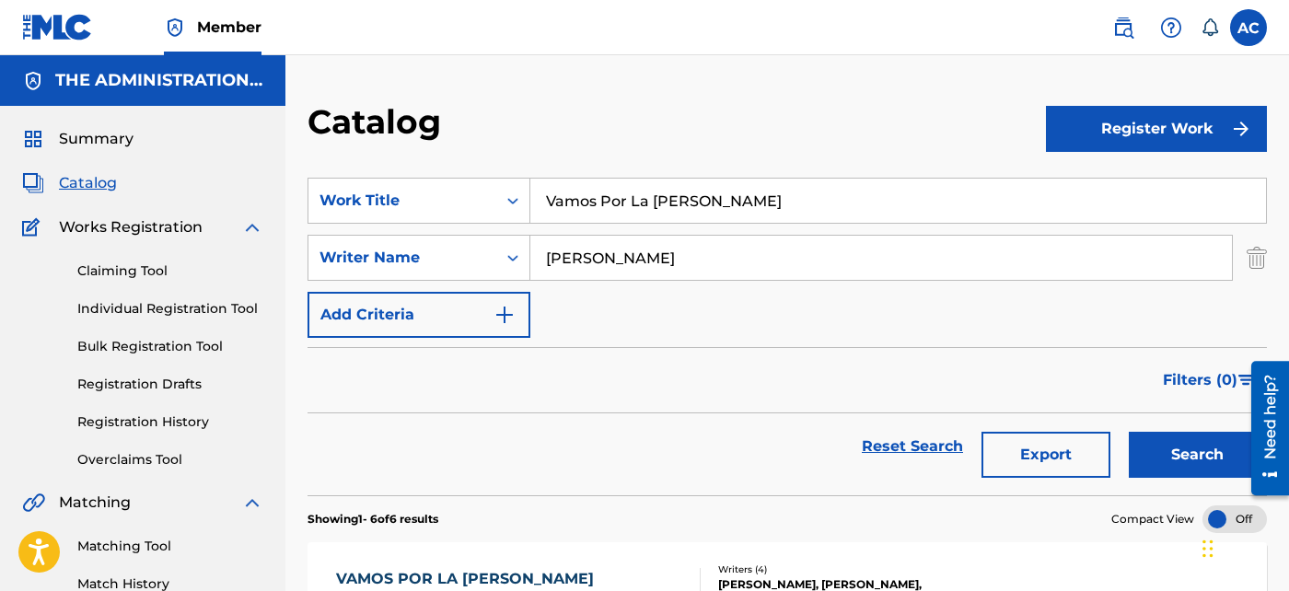
click at [571, 206] on input "Vamos Por La [PERSON_NAME]" at bounding box center [898, 201] width 736 height 44
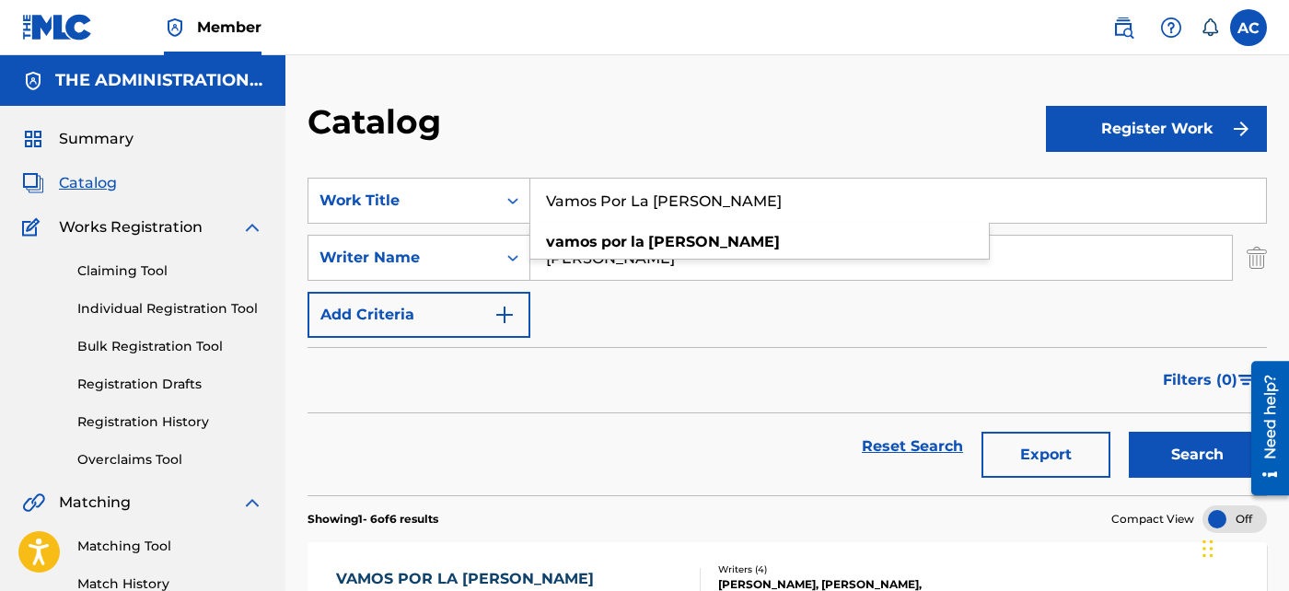
paste input "El Trap"
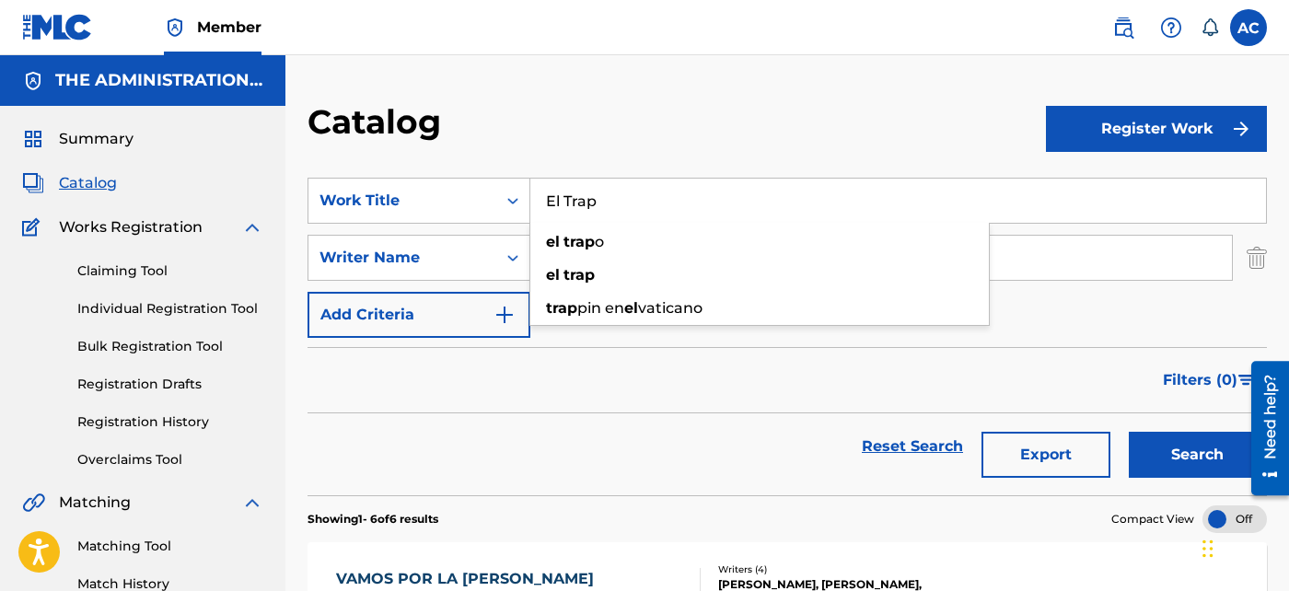
type input "El Trap"
click at [1149, 467] on button "Search" at bounding box center [1198, 455] width 138 height 46
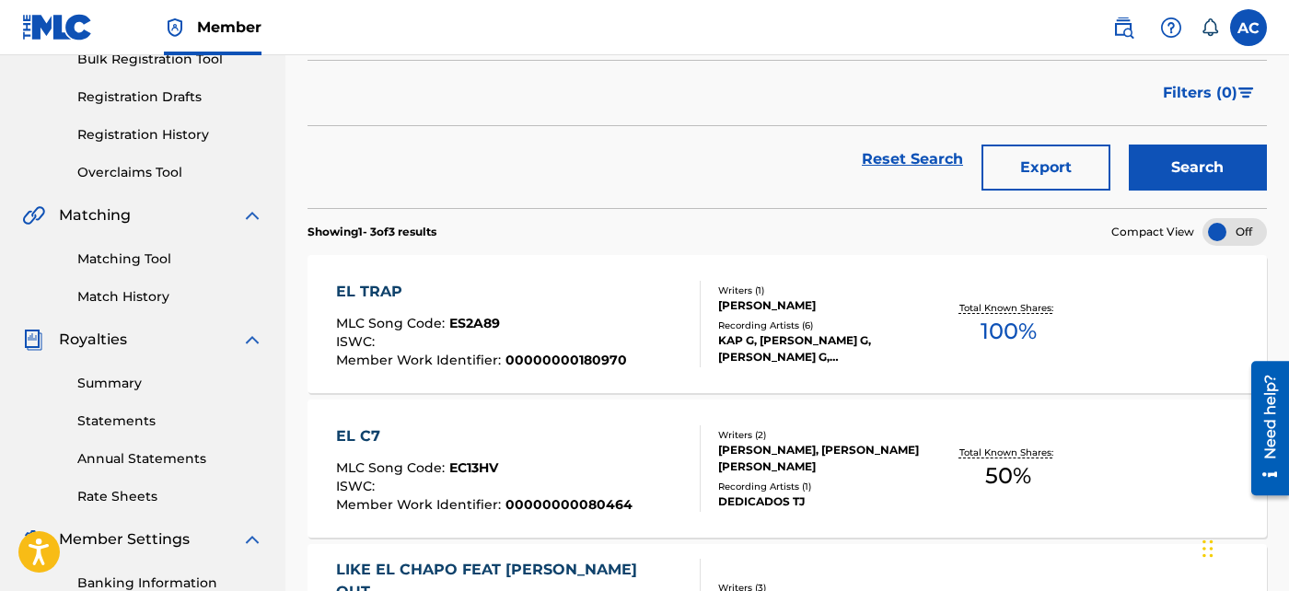
scroll to position [288, 0]
click at [907, 355] on div "EL TRAP MLC Song Code : ES2A89 ISWC : Member Work Identifier : 00000000180970 W…" at bounding box center [787, 323] width 959 height 138
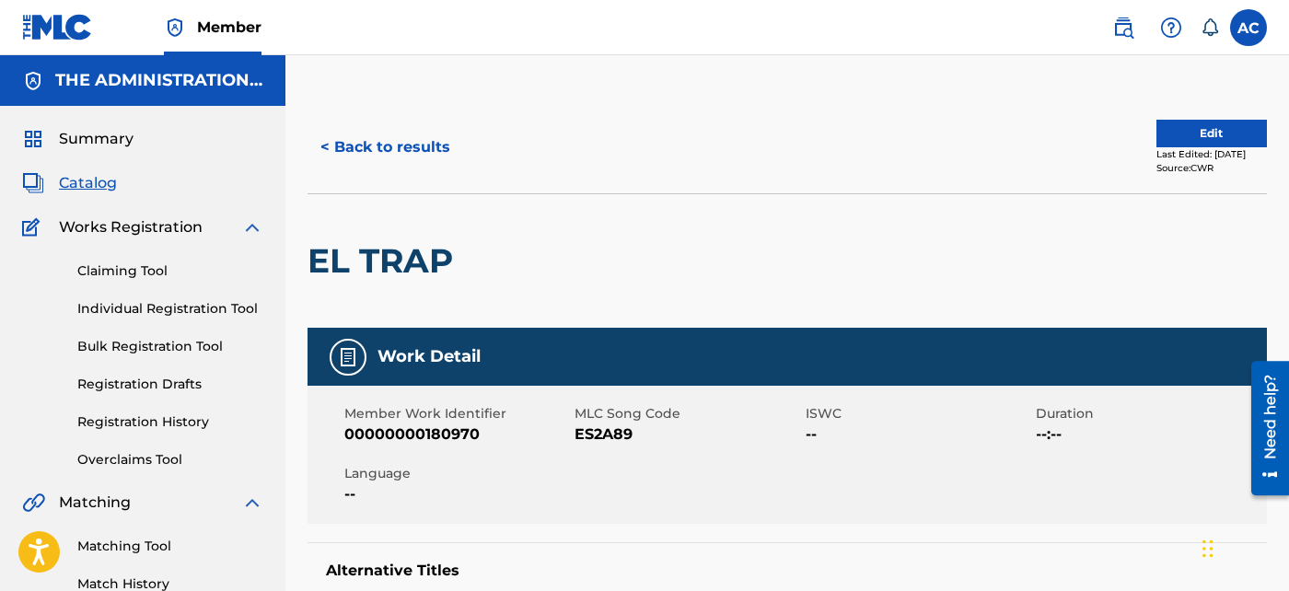
click at [401, 157] on button "< Back to results" at bounding box center [386, 147] width 156 height 46
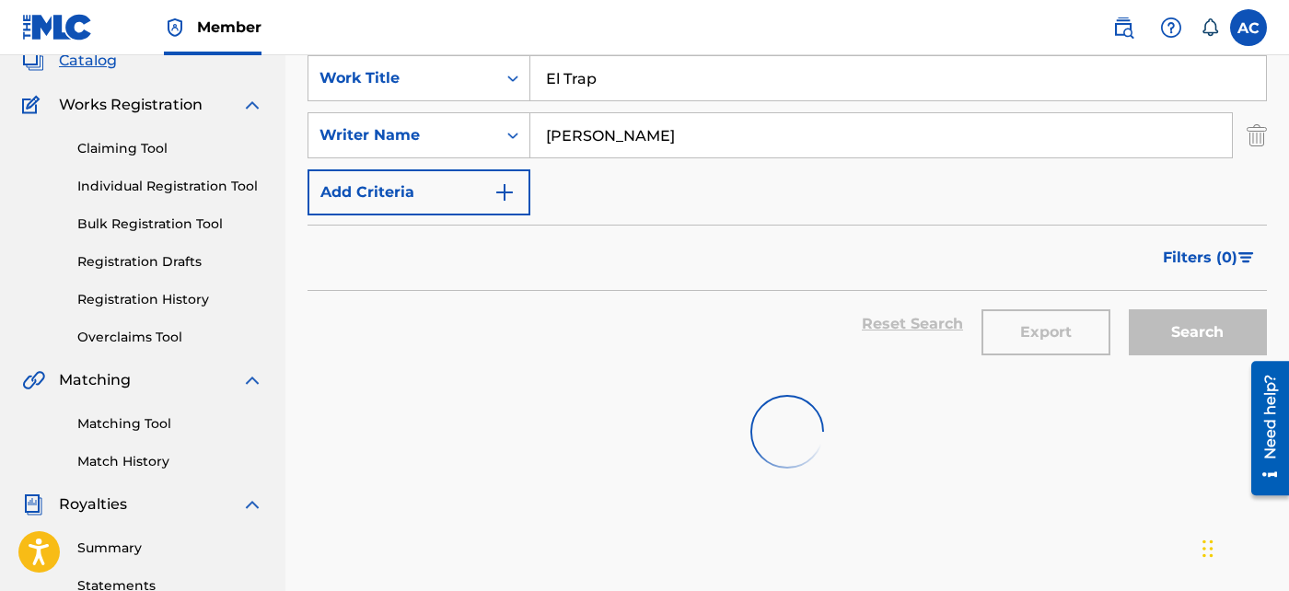
scroll to position [122, 0]
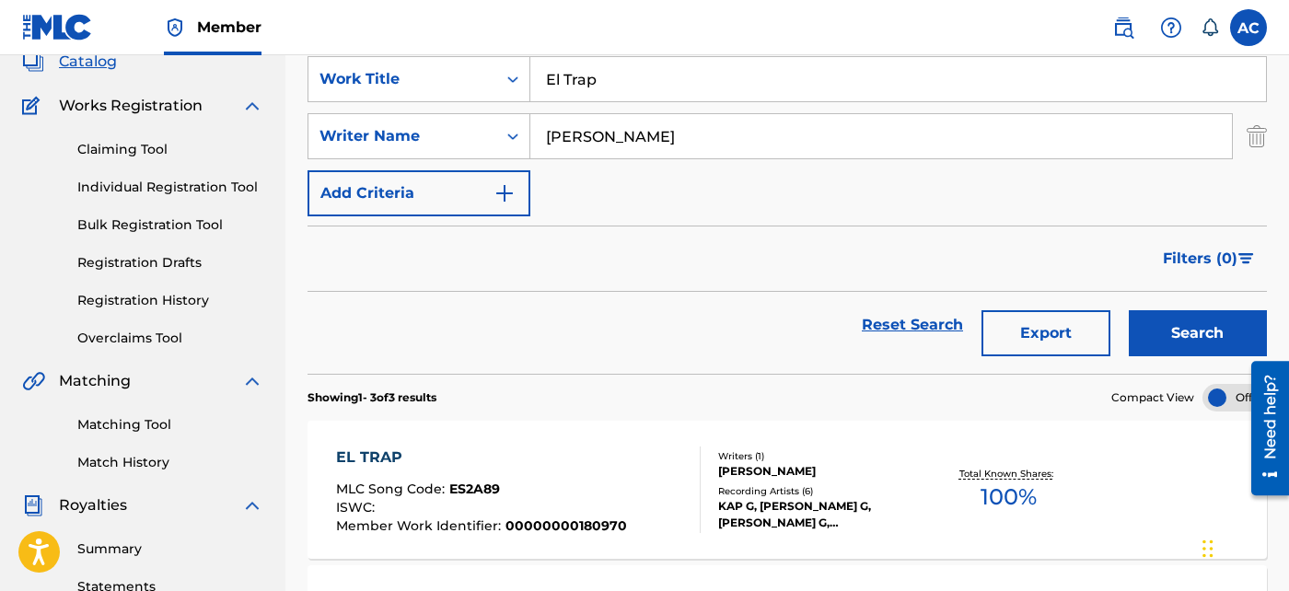
click at [621, 91] on input "El Trap" at bounding box center [898, 79] width 736 height 44
paste input "Wish Upon A Star"
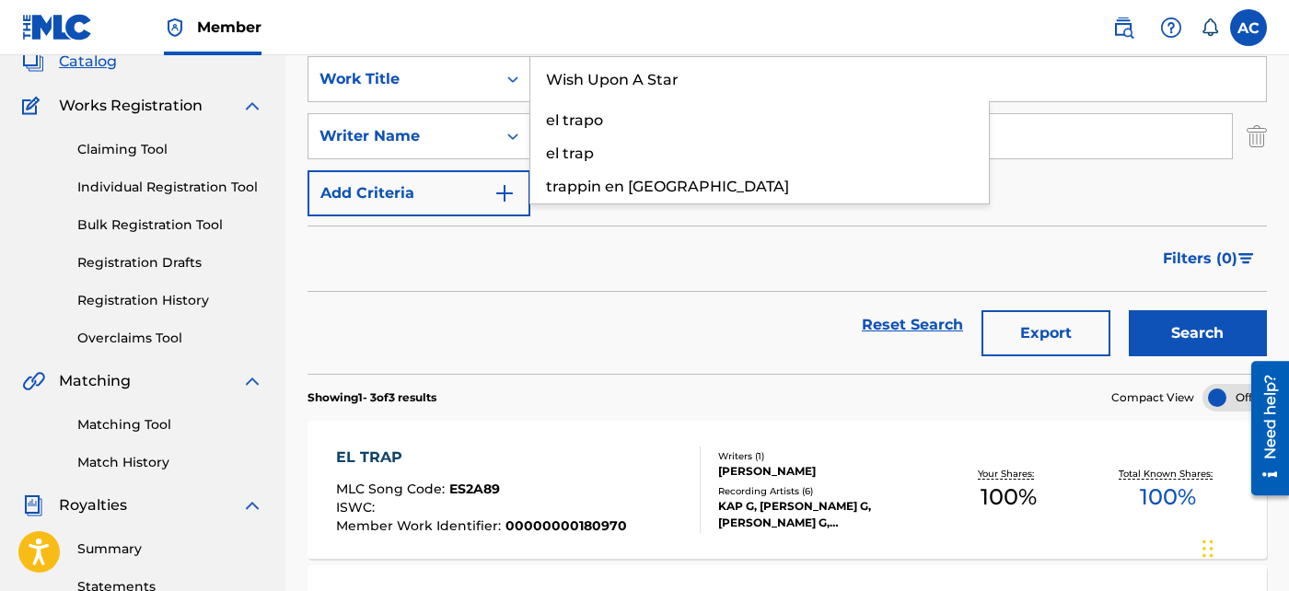
type input "Wish Upon A Star"
click at [1194, 320] on button "Search" at bounding box center [1198, 333] width 138 height 46
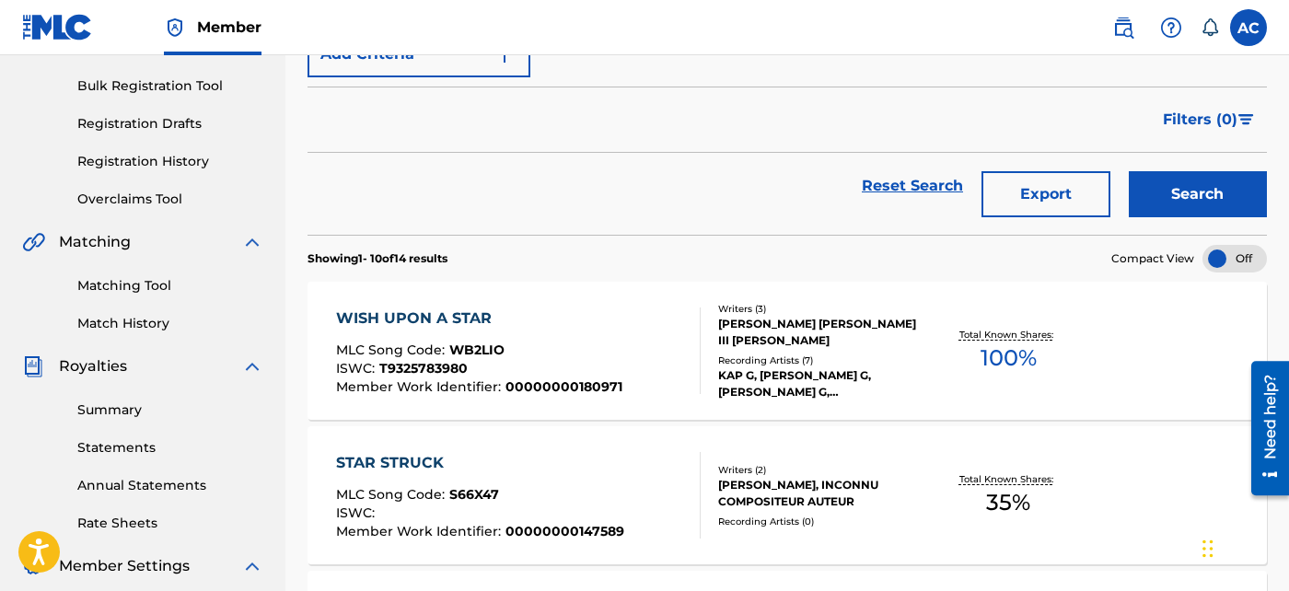
scroll to position [273, 0]
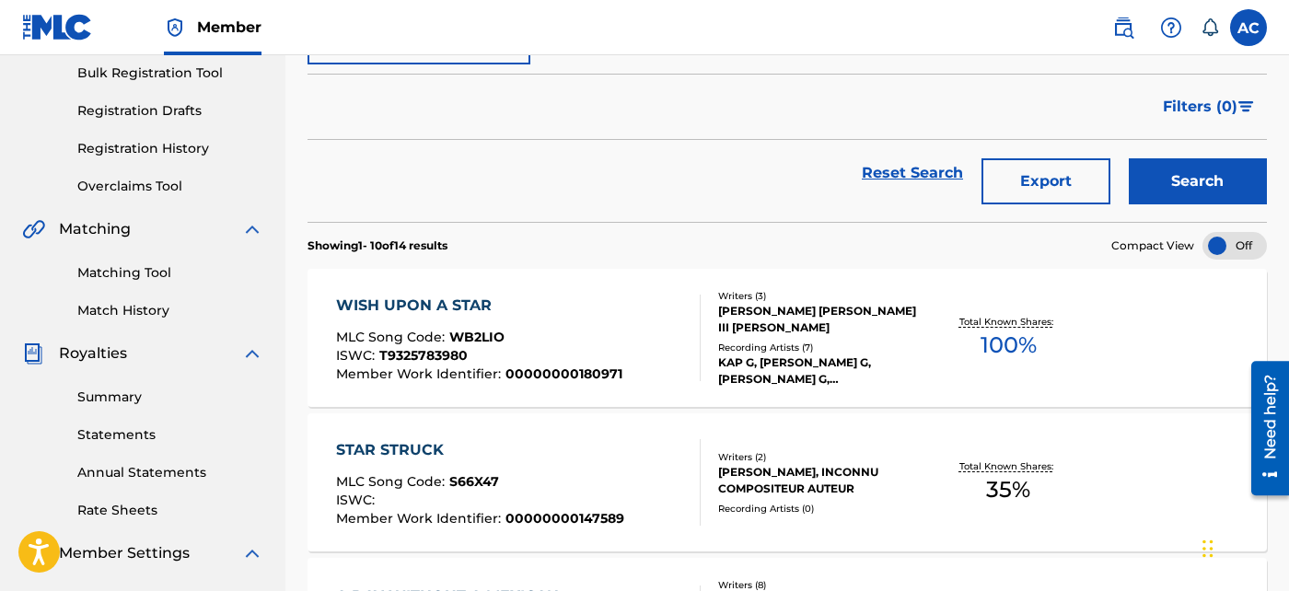
click at [819, 364] on div "KAP G, [PERSON_NAME] G, [PERSON_NAME] G, [PERSON_NAME] G, KAP G" at bounding box center [823, 371] width 210 height 33
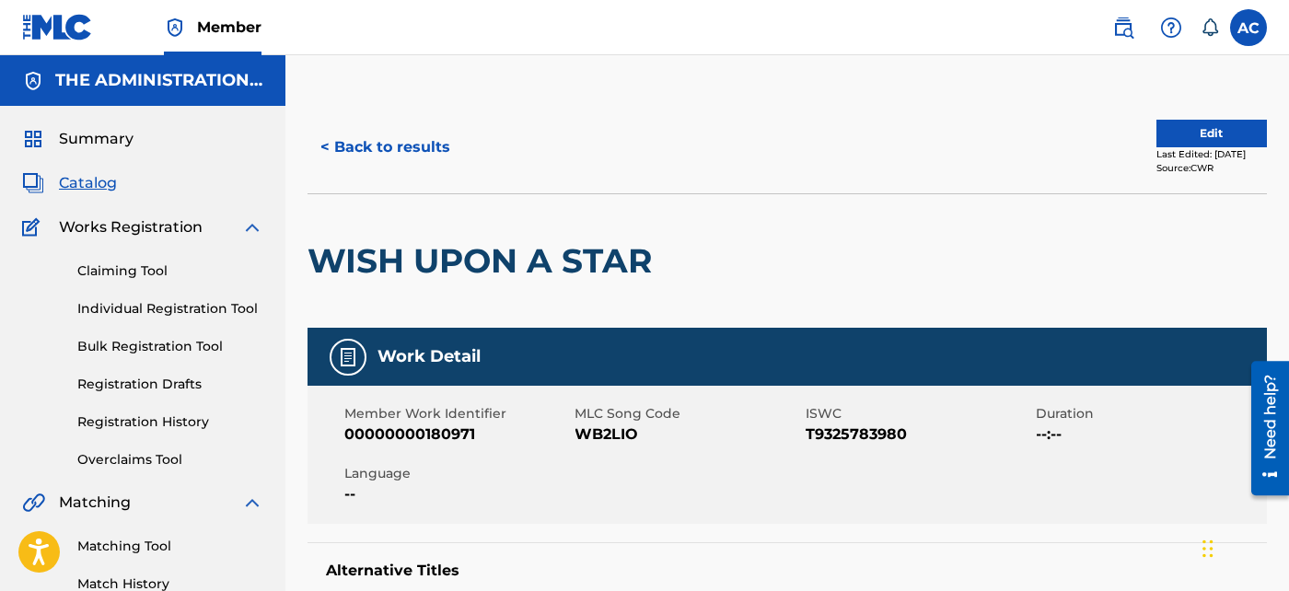
click at [428, 145] on button "< Back to results" at bounding box center [386, 147] width 156 height 46
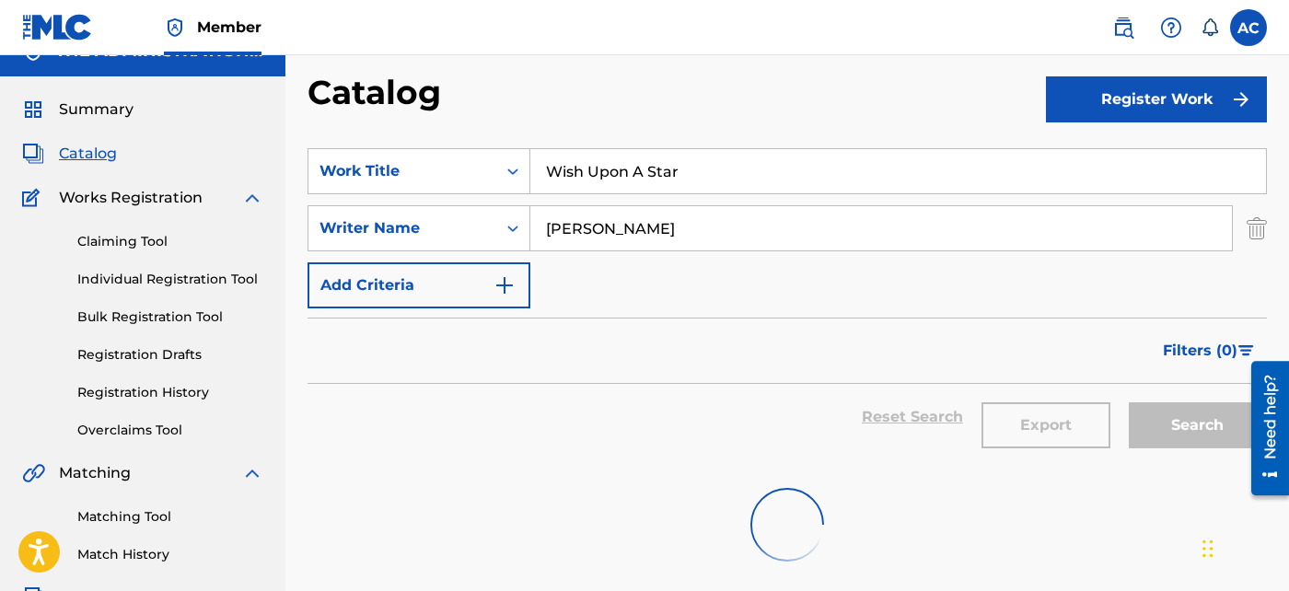
scroll to position [29, 0]
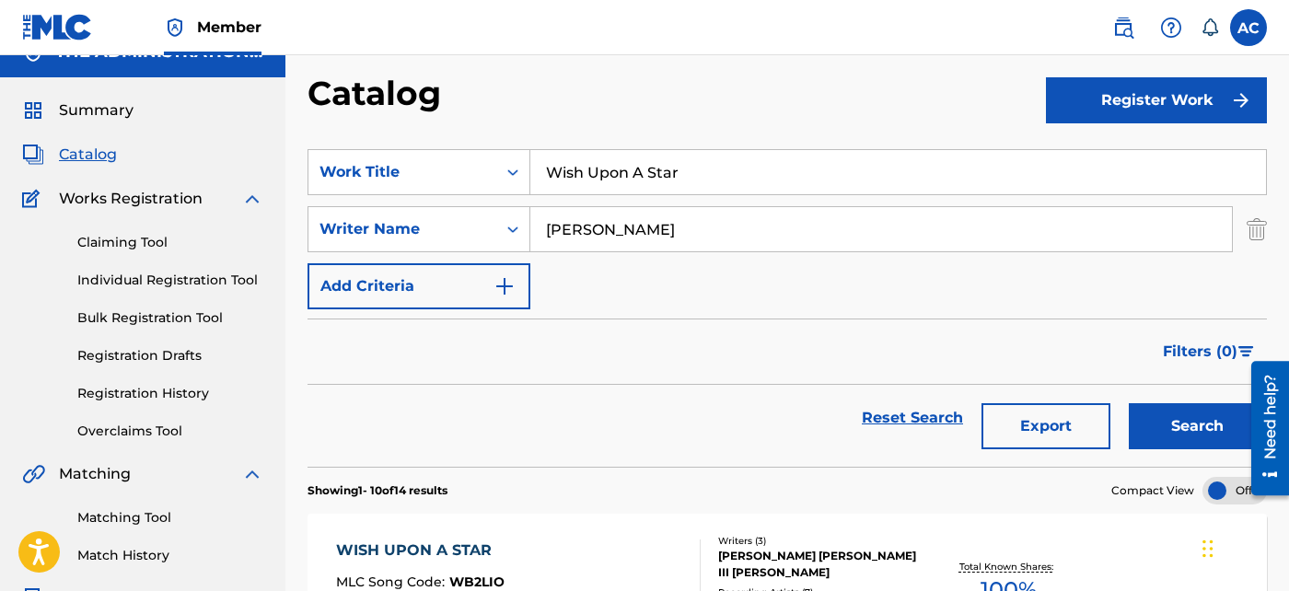
click at [678, 169] on input "Wish Upon A Star" at bounding box center [898, 172] width 736 height 44
paste input "Mowing Lawns"
type input "Mowing Lawns"
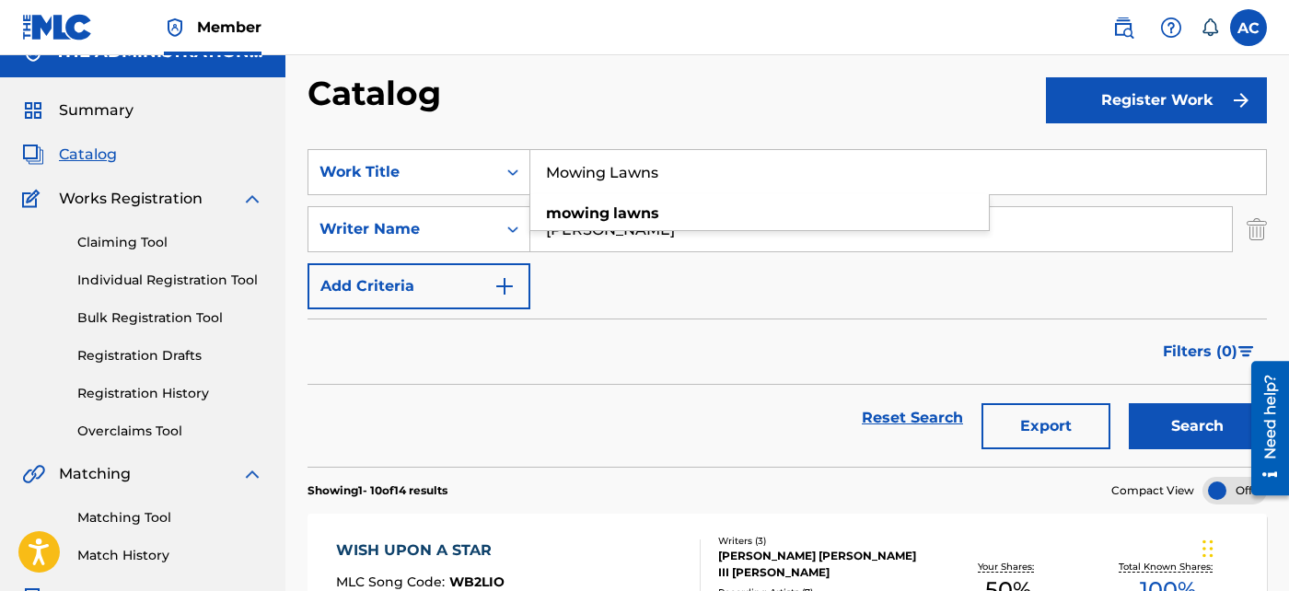
click at [1182, 421] on button "Search" at bounding box center [1198, 426] width 138 height 46
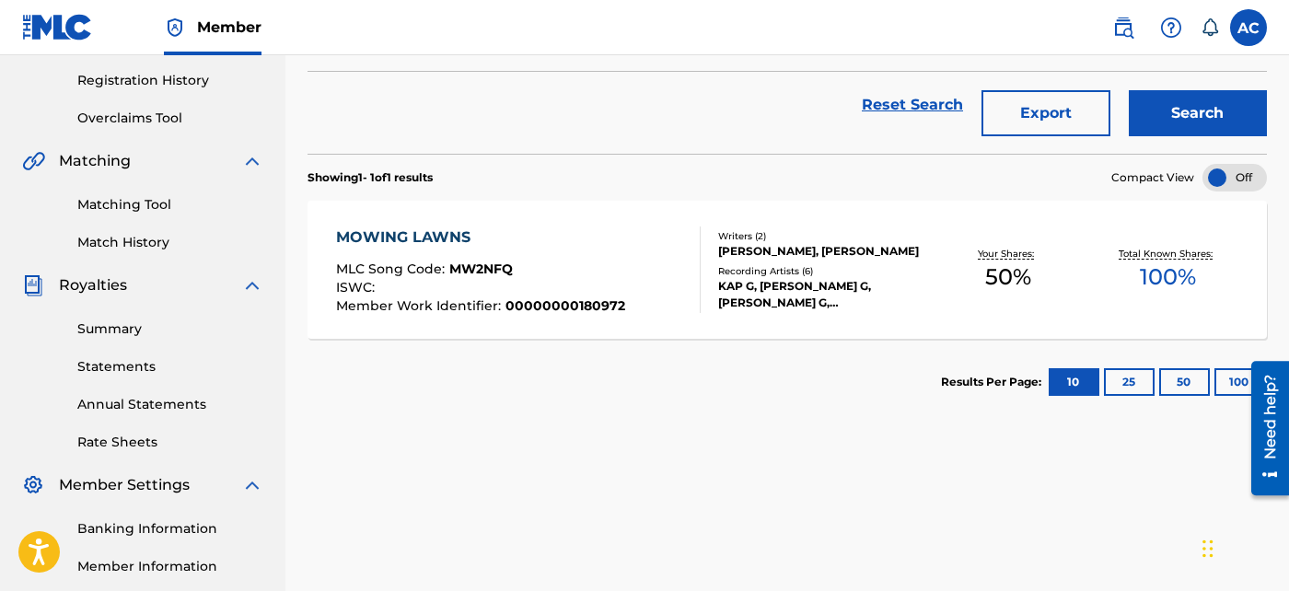
scroll to position [344, 0]
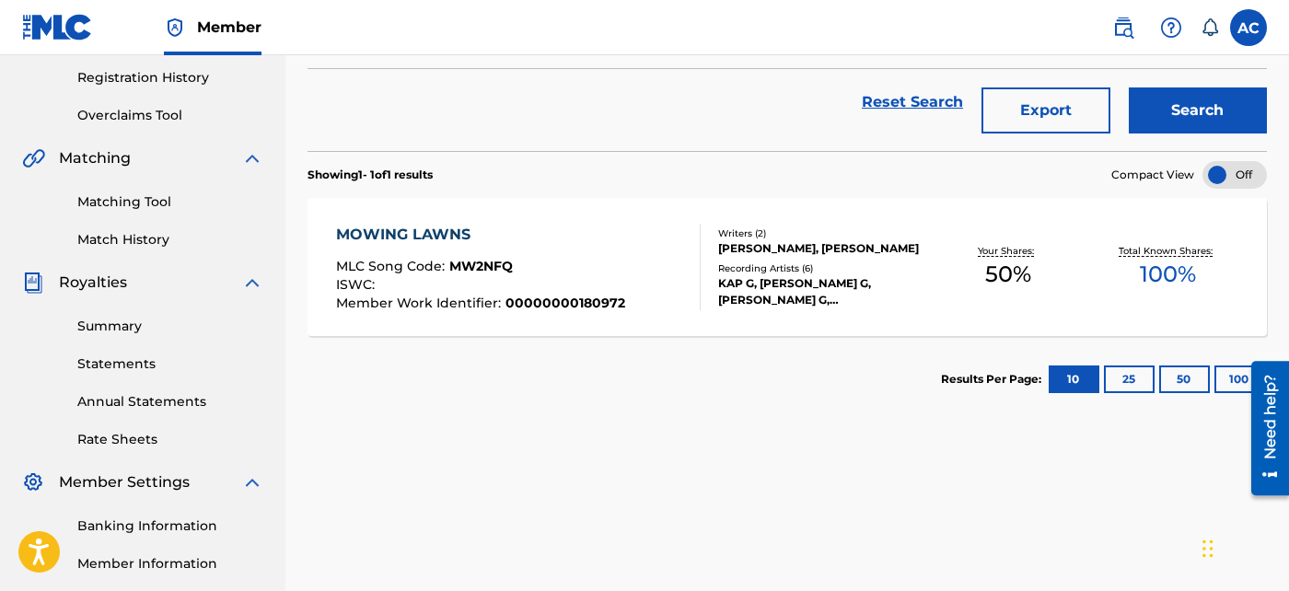
click at [694, 262] on div at bounding box center [692, 267] width 15 height 87
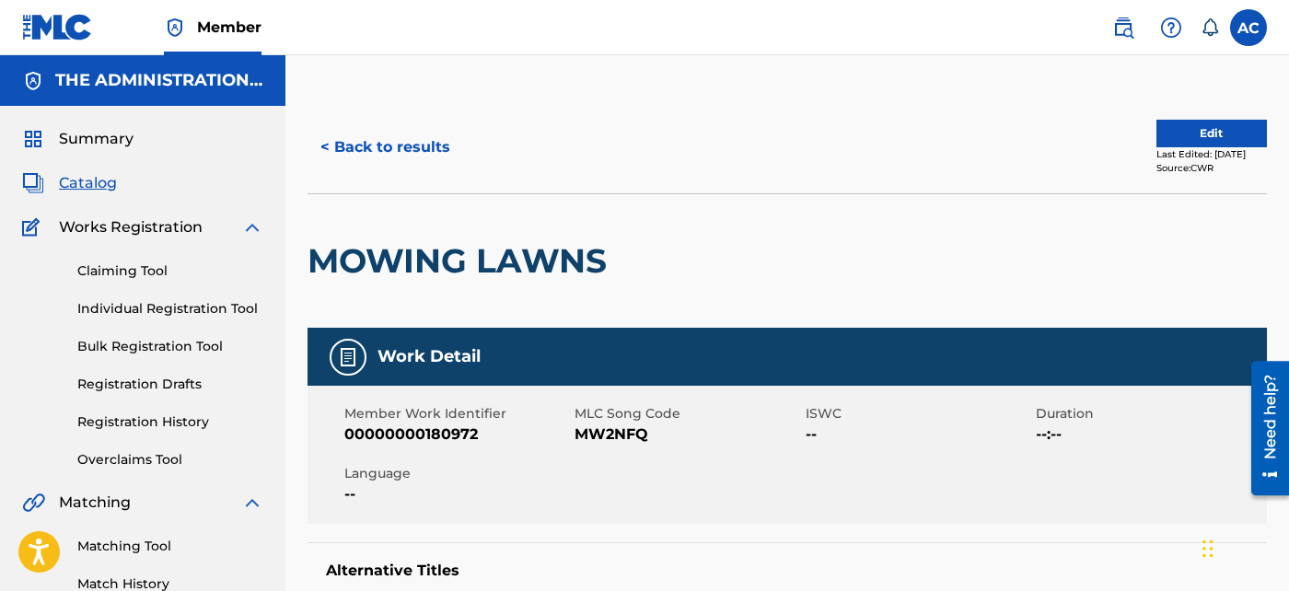
click at [451, 140] on button "< Back to results" at bounding box center [386, 147] width 156 height 46
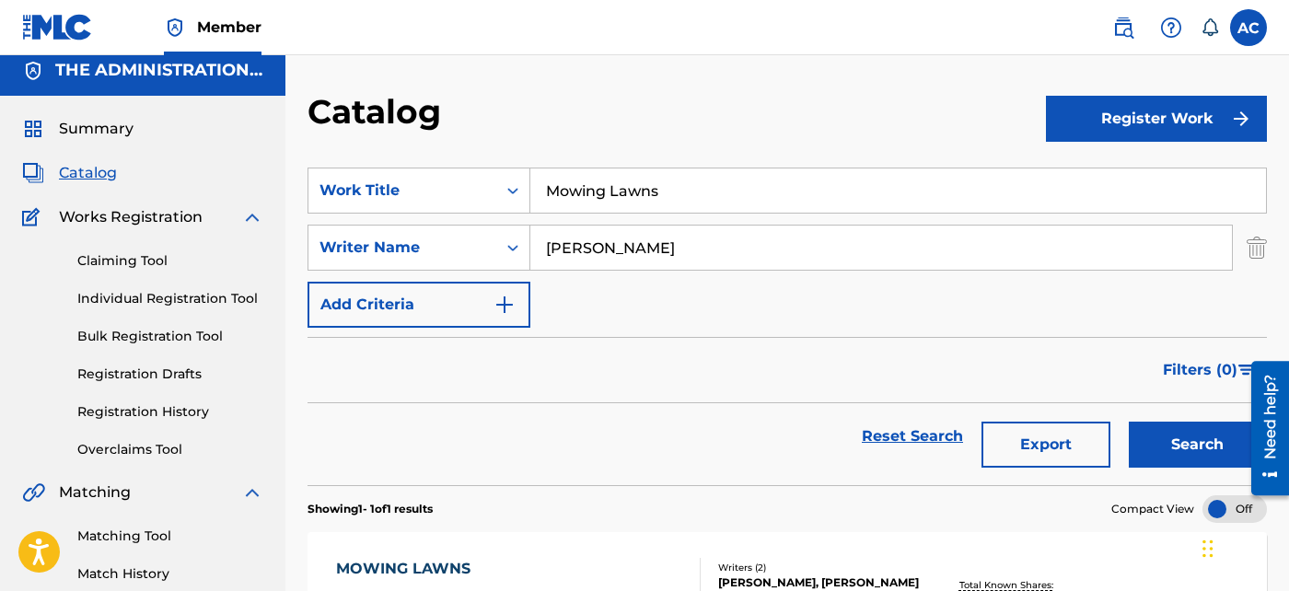
scroll to position [9, 0]
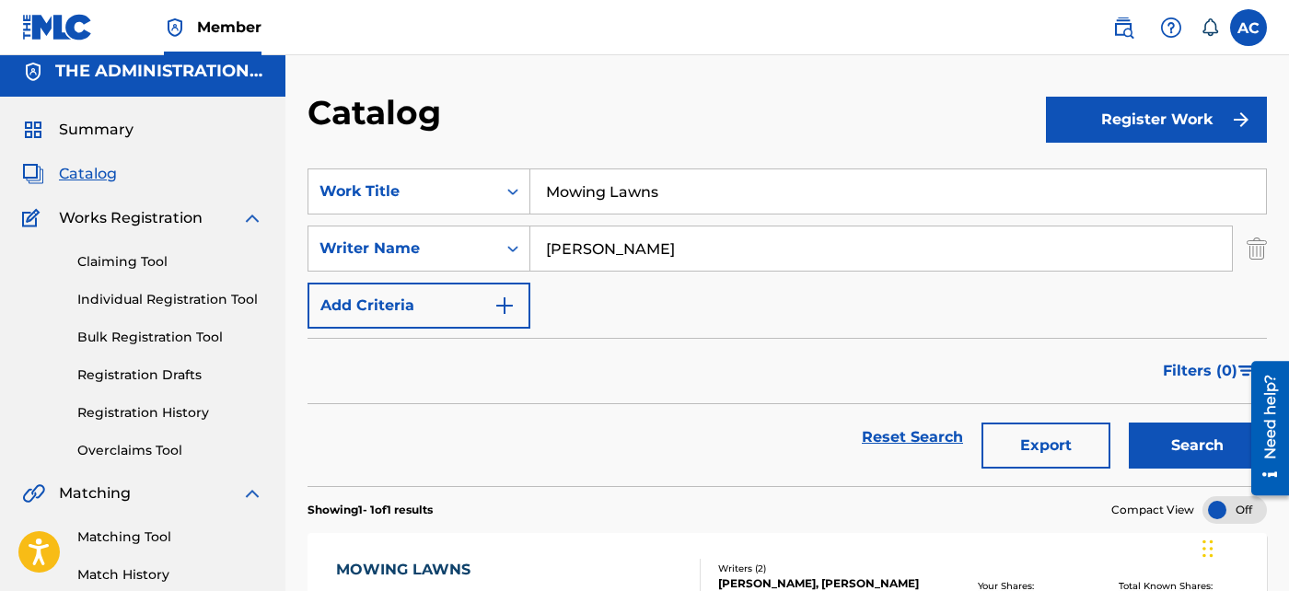
click at [558, 177] on input "Mowing Lawns" at bounding box center [898, 191] width 736 height 44
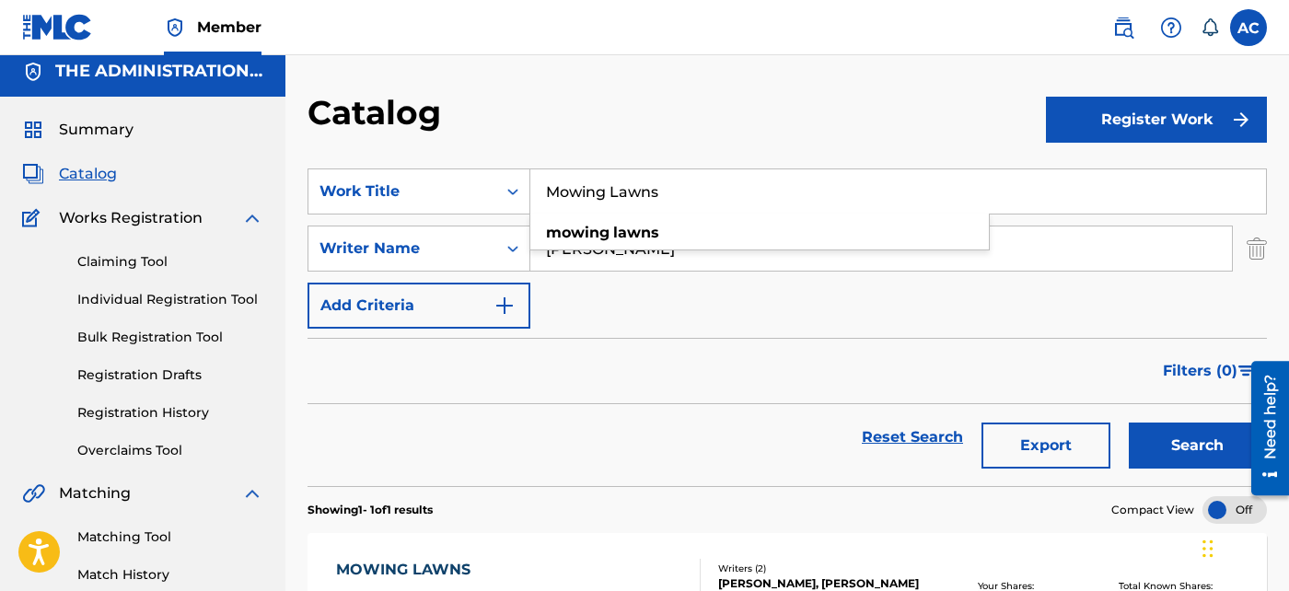
drag, startPoint x: 558, startPoint y: 177, endPoint x: 545, endPoint y: 192, distance: 20.3
click at [545, 192] on input "Mowing Lawns" at bounding box center [898, 191] width 736 height 44
drag, startPoint x: 545, startPoint y: 192, endPoint x: 1040, endPoint y: 362, distance: 523.6
click at [1040, 362] on div "Filters ( 0 )" at bounding box center [787, 371] width 959 height 66
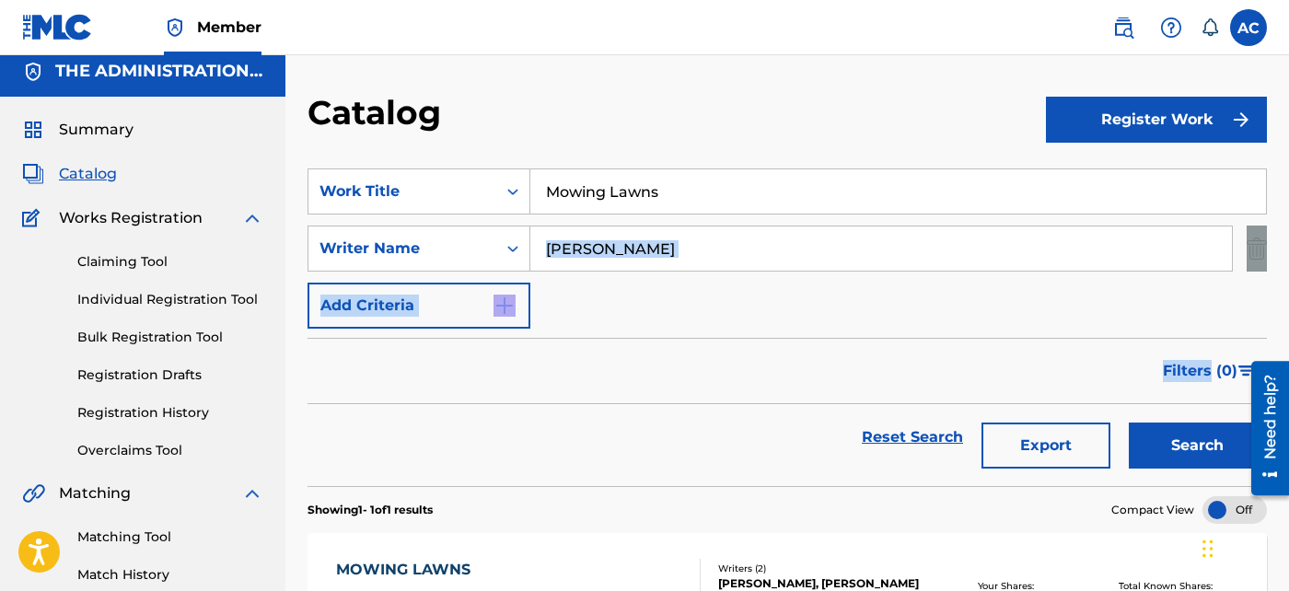
drag, startPoint x: 1040, startPoint y: 362, endPoint x: 661, endPoint y: 227, distance: 402.5
click at [661, 227] on form "SearchWithCriteriae427652a-21f3-4422-95f9-18ce59b7c4b0 Work Title Mowing Lawns …" at bounding box center [787, 328] width 959 height 318
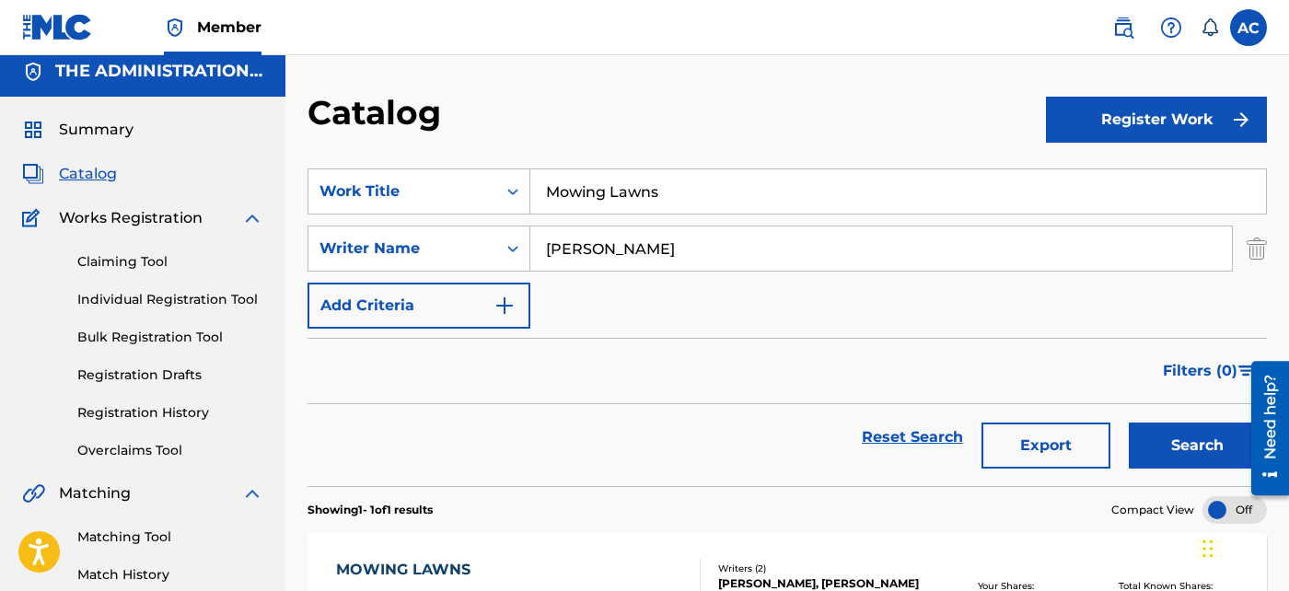
click at [636, 191] on input "Mowing Lawns" at bounding box center [898, 191] width 736 height 44
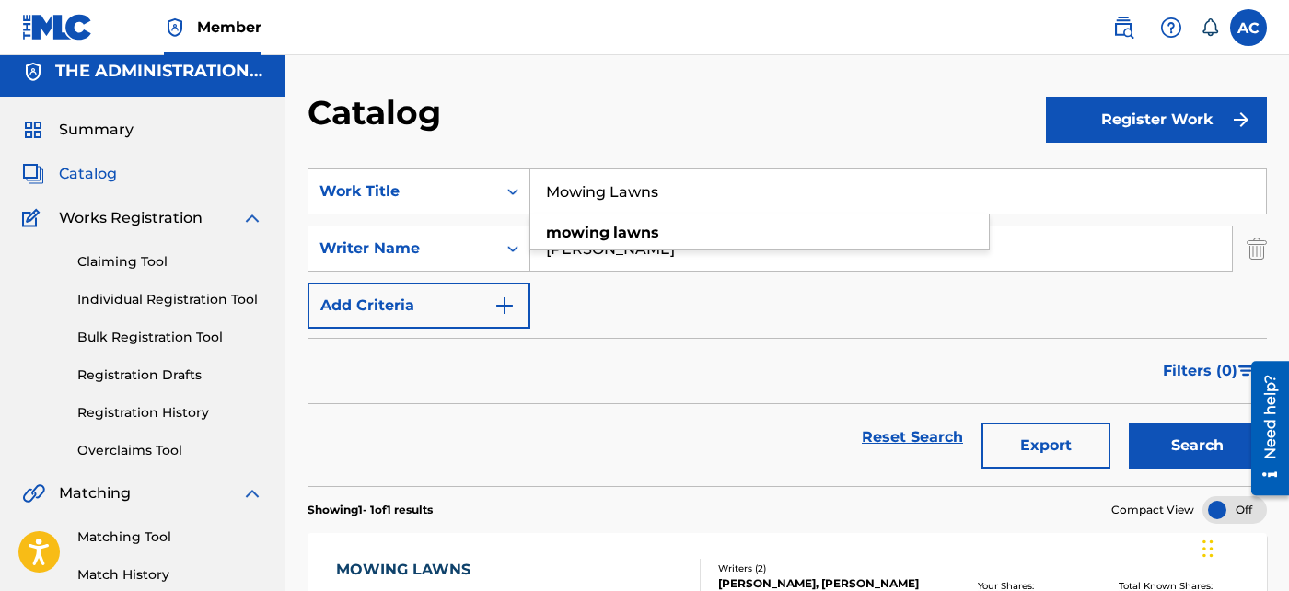
paste input "AGA ([DEMOGRAPHIC_DATA] Ain't Going Anywhere)"
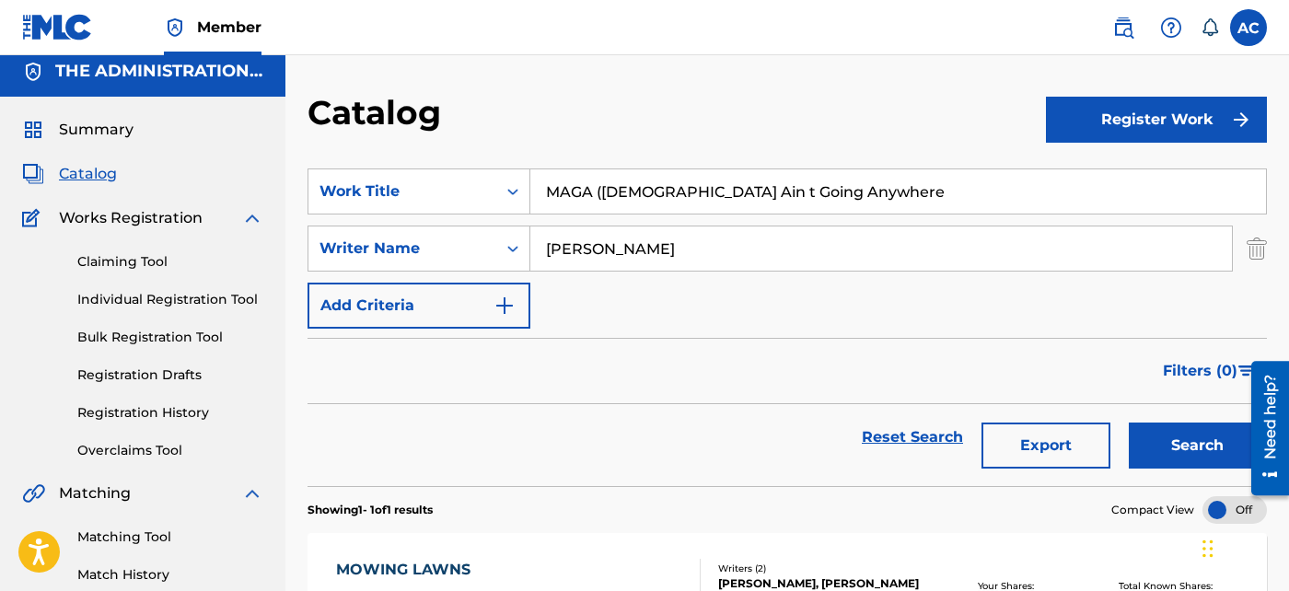
click at [599, 193] on input "MAGA ([DEMOGRAPHIC_DATA] Ain t Going Anywhere" at bounding box center [898, 191] width 736 height 44
type input "MAGA [DEMOGRAPHIC_DATA] Ain t Going Anywhere"
click at [1149, 437] on button "Search" at bounding box center [1198, 446] width 138 height 46
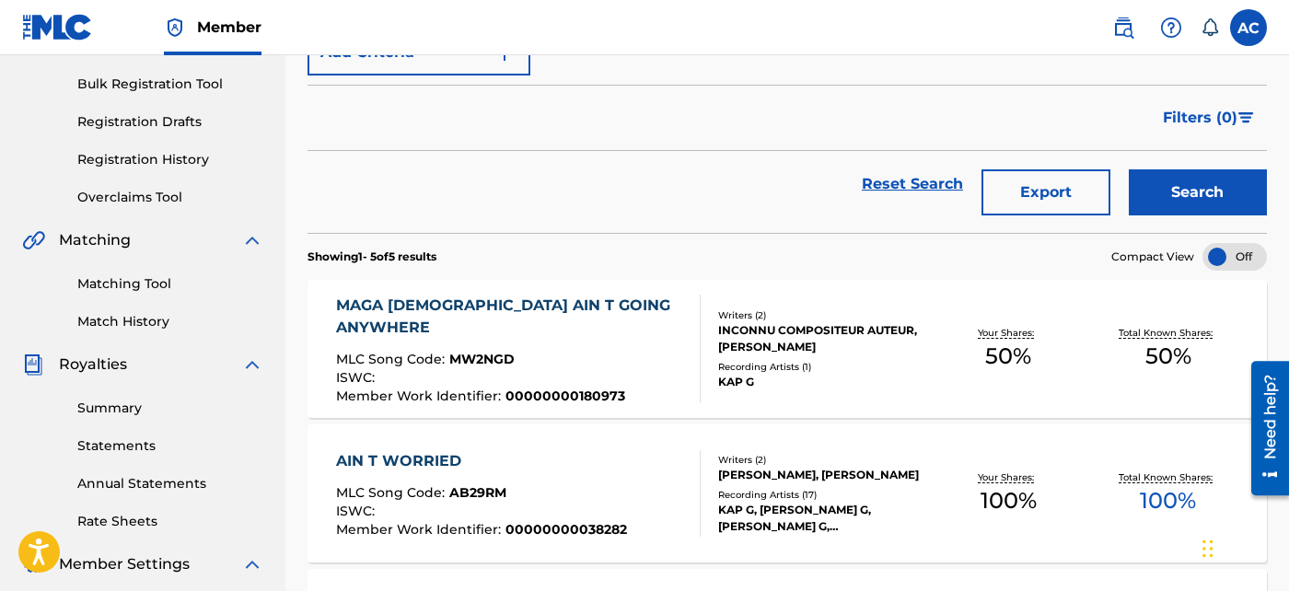
scroll to position [269, 0]
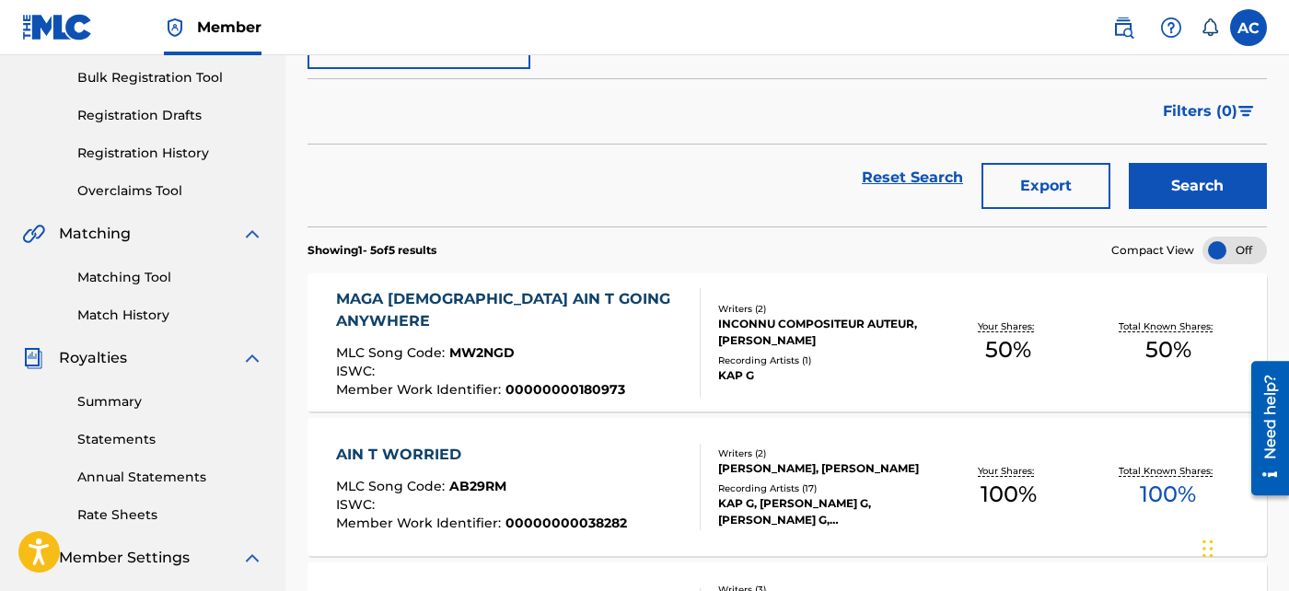
click at [842, 343] on div "INCONNU COMPOSITEUR AUTEUR, [PERSON_NAME]" at bounding box center [823, 332] width 210 height 33
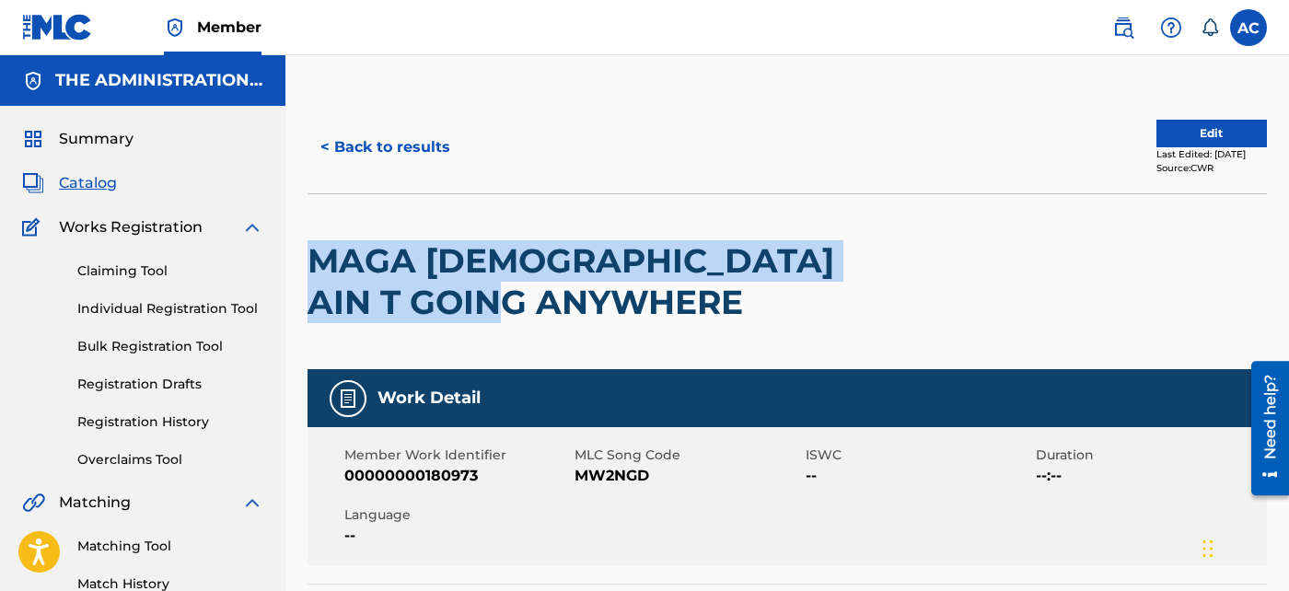
drag, startPoint x: 309, startPoint y: 262, endPoint x: 549, endPoint y: 322, distance: 247.0
click at [549, 322] on div "MAGA [DEMOGRAPHIC_DATA] AIN T GOING ANYWHERE" at bounding box center [595, 281] width 575 height 175
copy h2 "MAGA [DEMOGRAPHIC_DATA] AIN T GOING ANYWHERE"
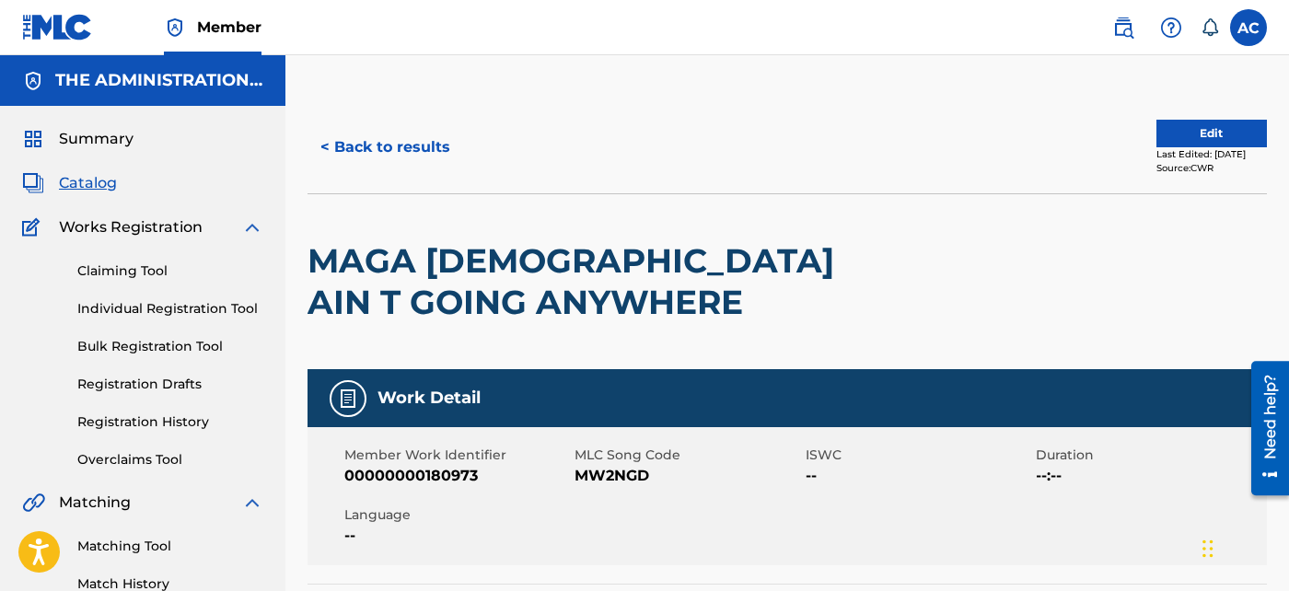
click at [601, 471] on span "MW2NGD" at bounding box center [688, 476] width 227 height 22
copy span "MW2NGD"
click at [422, 145] on button "< Back to results" at bounding box center [386, 147] width 156 height 46
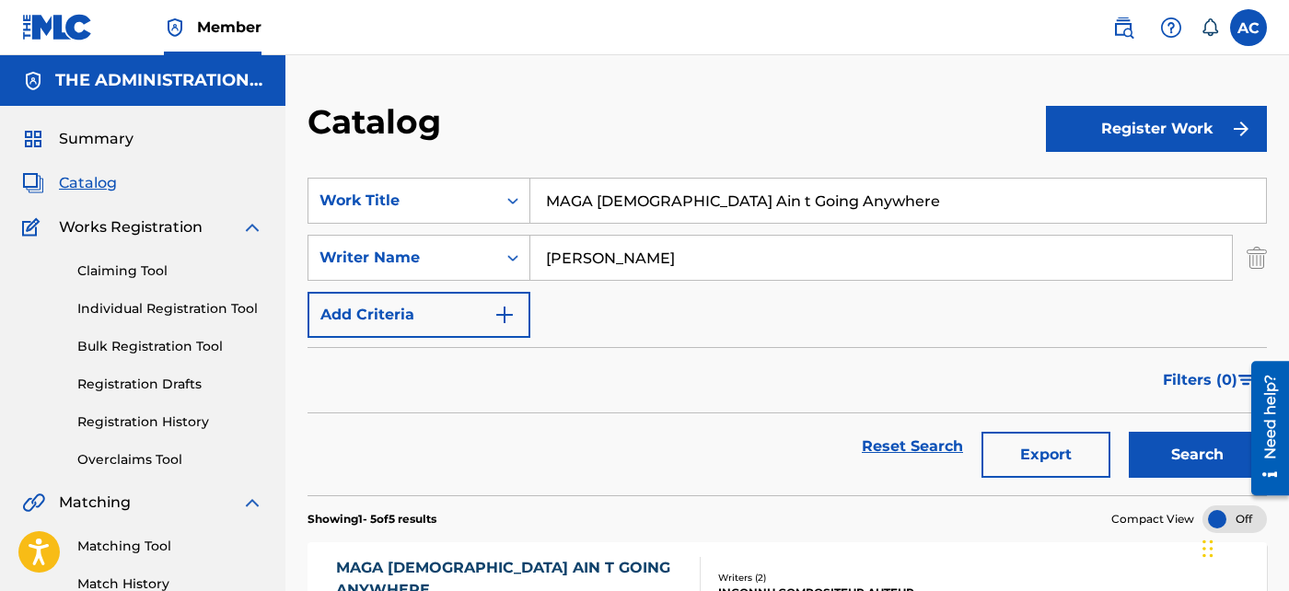
click at [573, 200] on input "MAGA [DEMOGRAPHIC_DATA] Ain t Going Anywhere" at bounding box center [898, 201] width 736 height 44
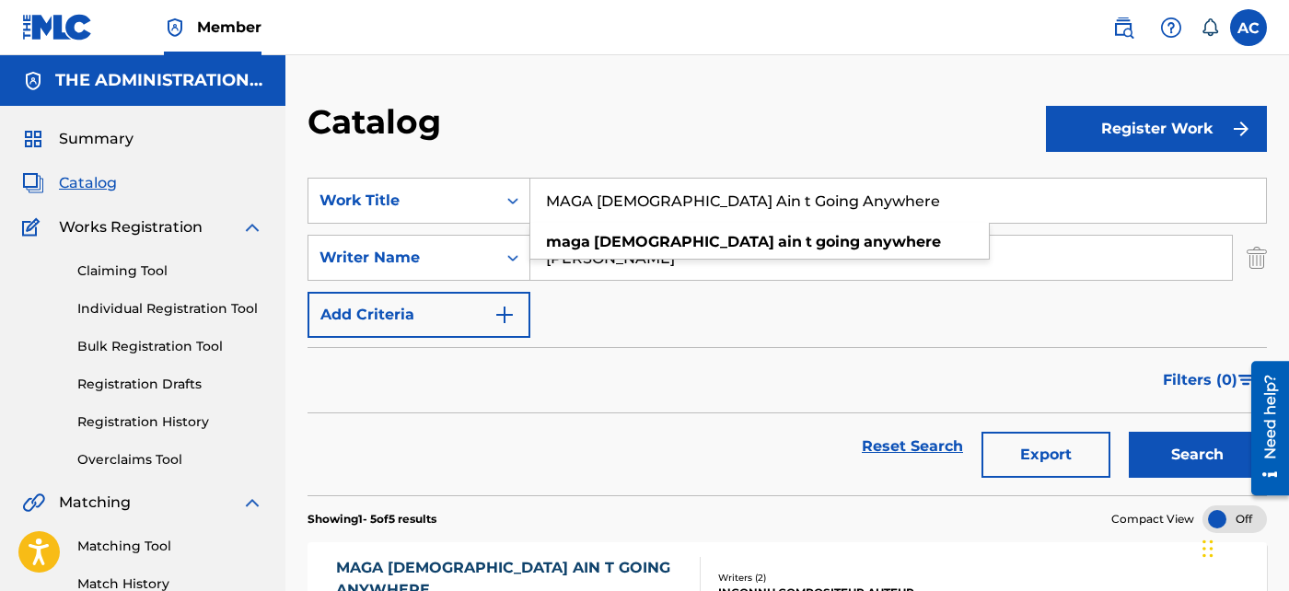
paste input "Adios"
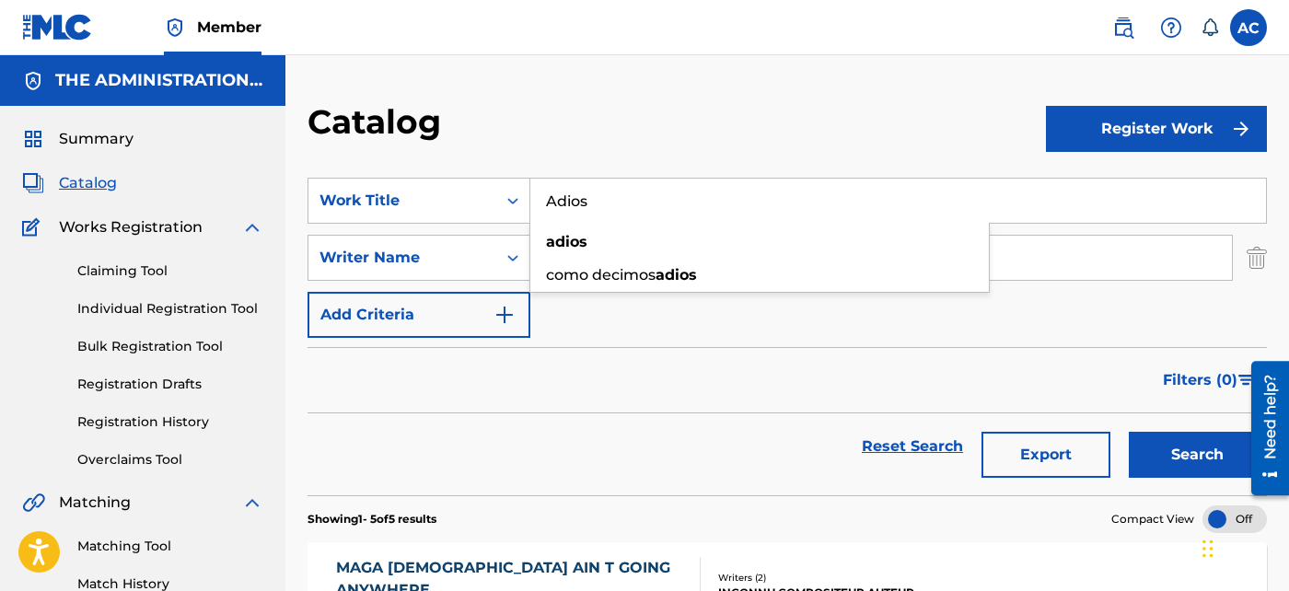
type input "Adios"
click at [1136, 459] on button "Search" at bounding box center [1198, 455] width 138 height 46
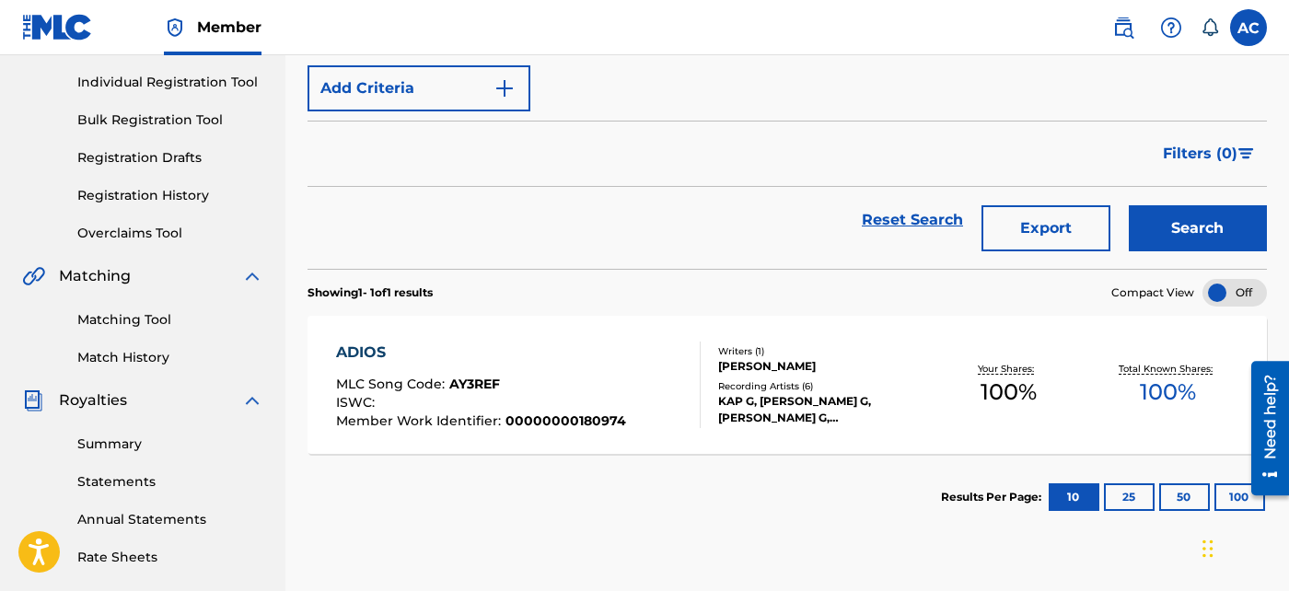
scroll to position [228, 0]
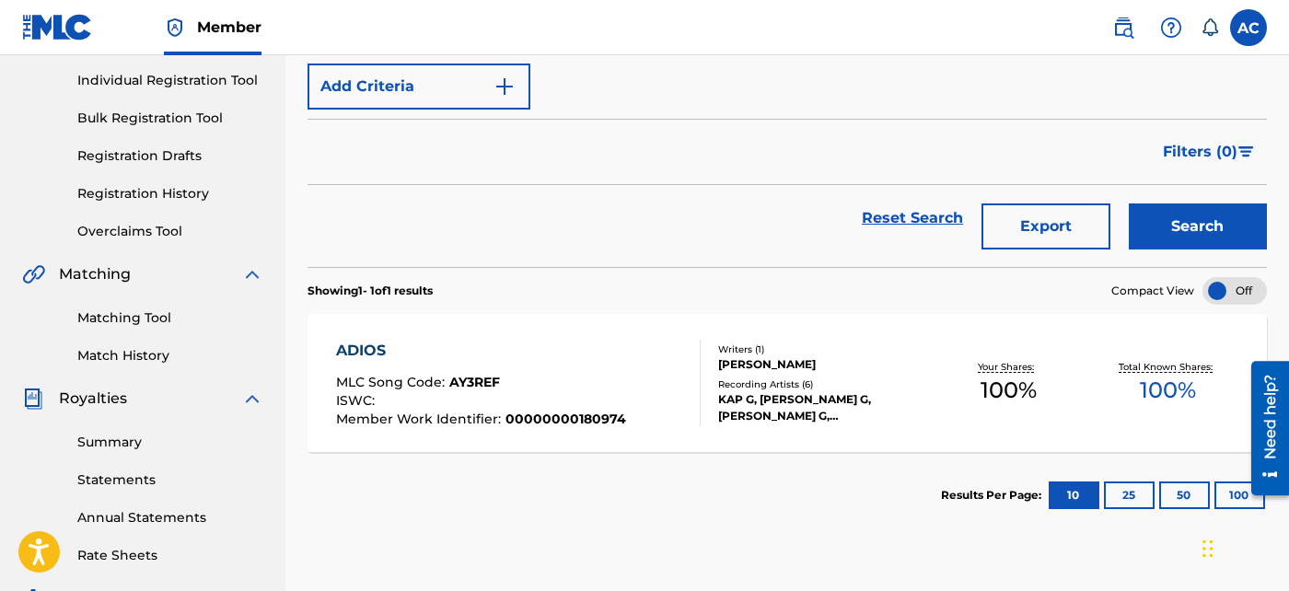
click at [810, 398] on div "KAP G, [PERSON_NAME] G, [PERSON_NAME] G, [PERSON_NAME] G, KAP G" at bounding box center [823, 407] width 210 height 33
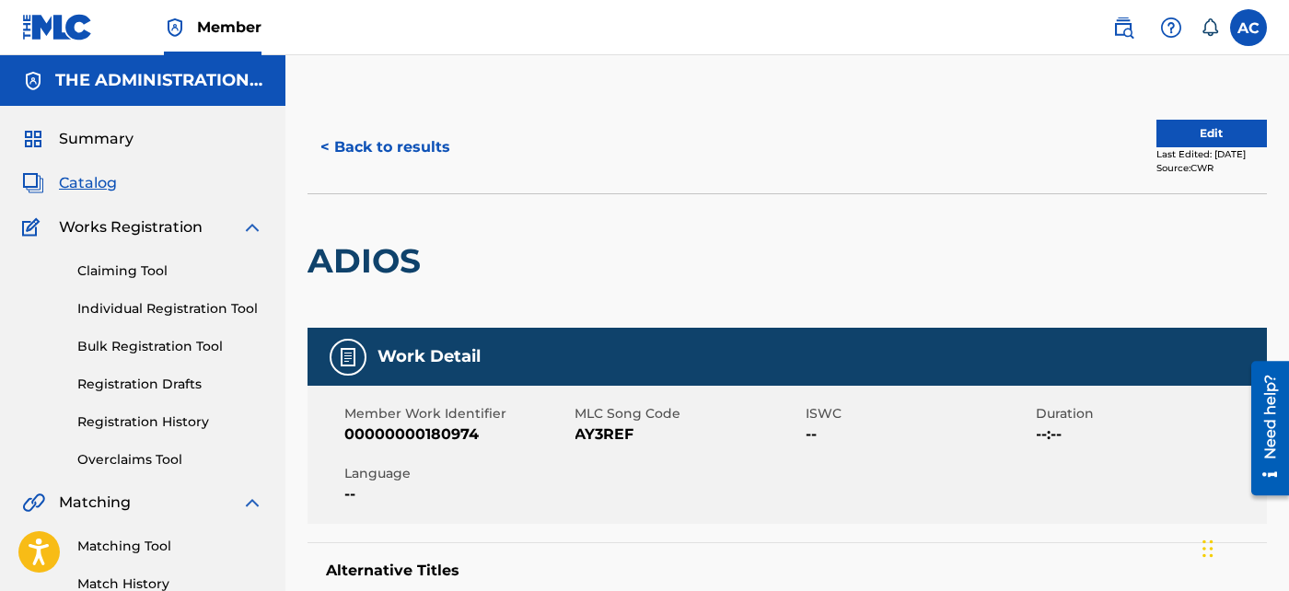
click at [381, 153] on button "< Back to results" at bounding box center [386, 147] width 156 height 46
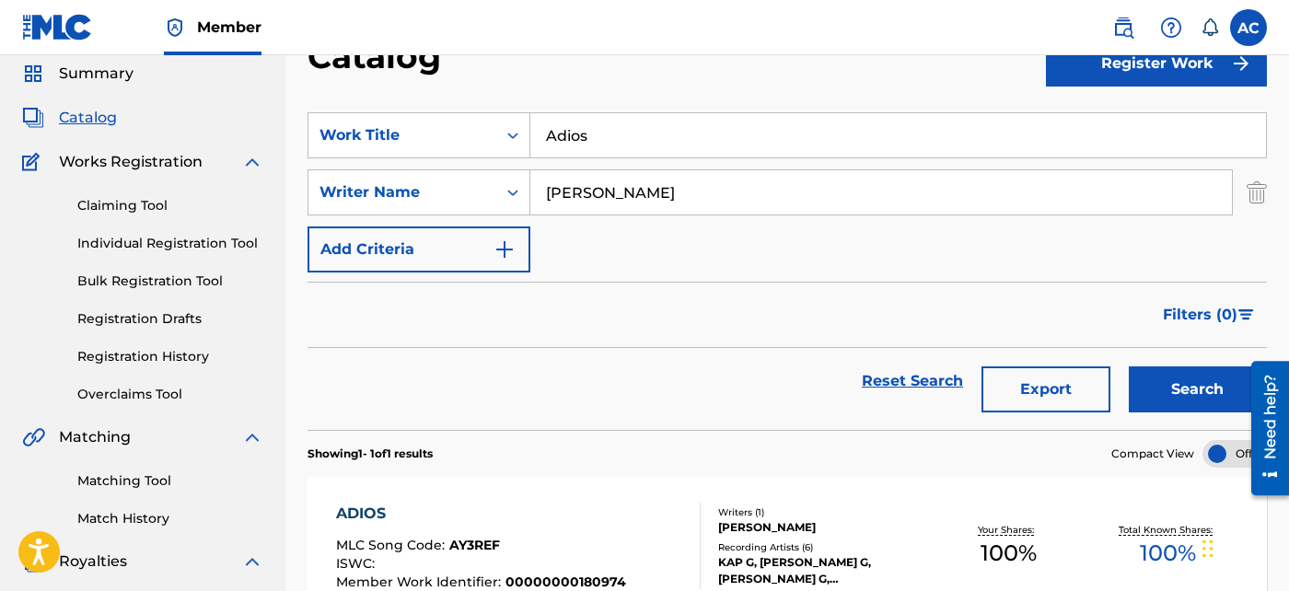
scroll to position [41, 0]
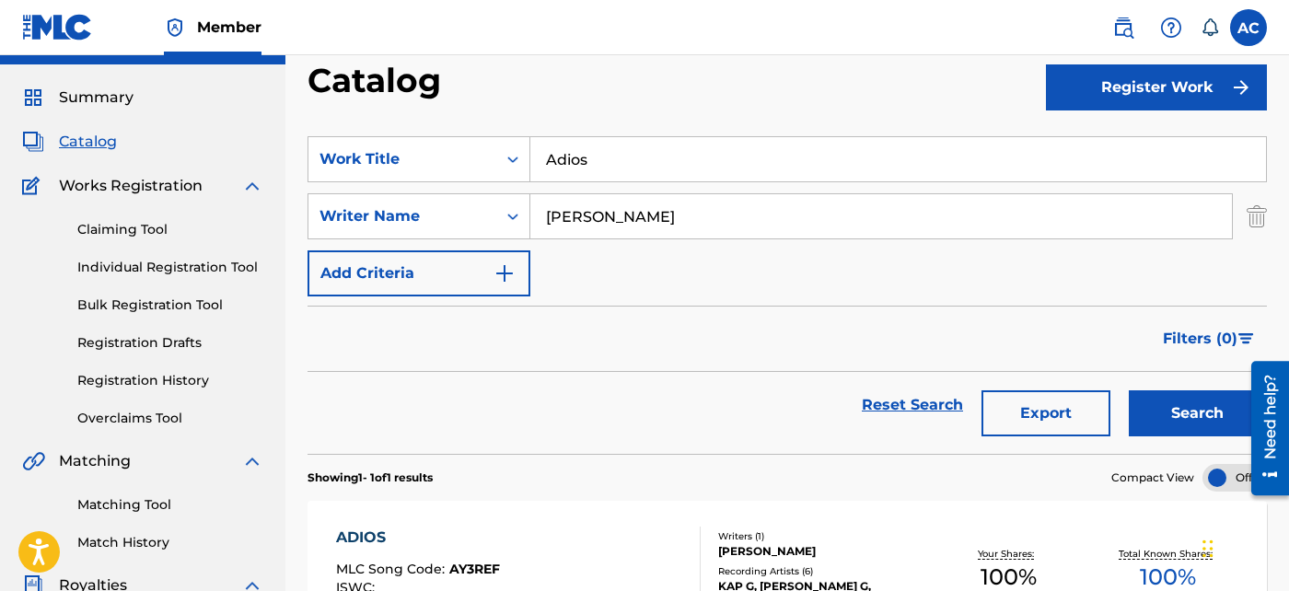
click at [575, 173] on input "Adios" at bounding box center [898, 159] width 736 height 44
paste input "Mama"
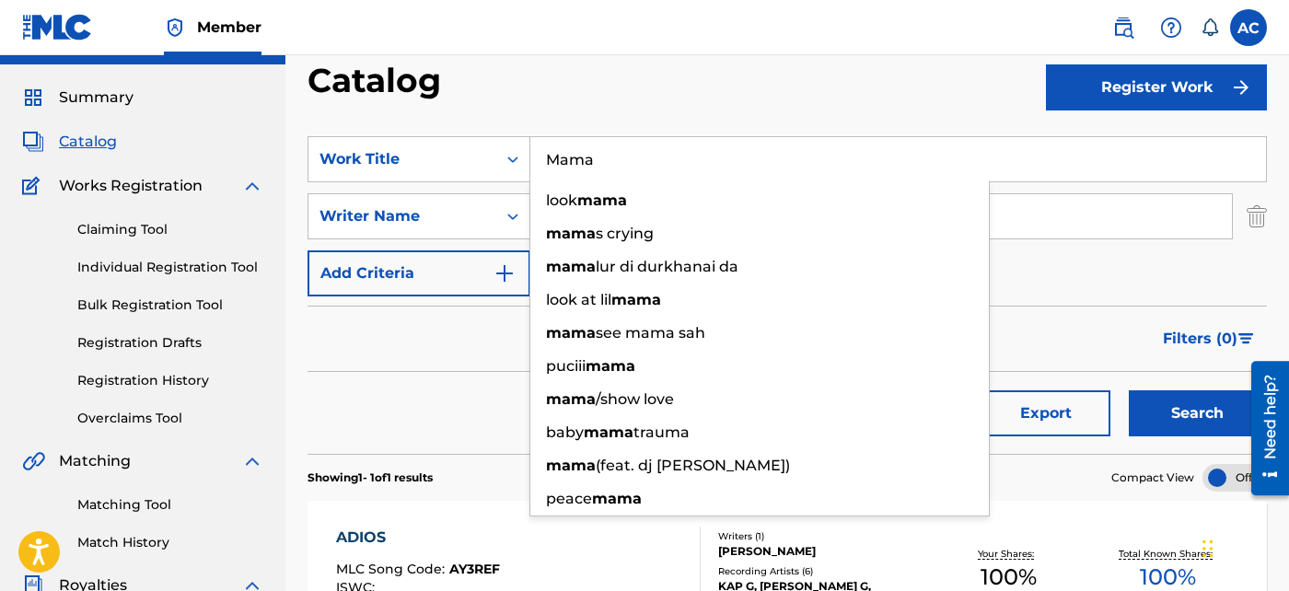
type input "Mama"
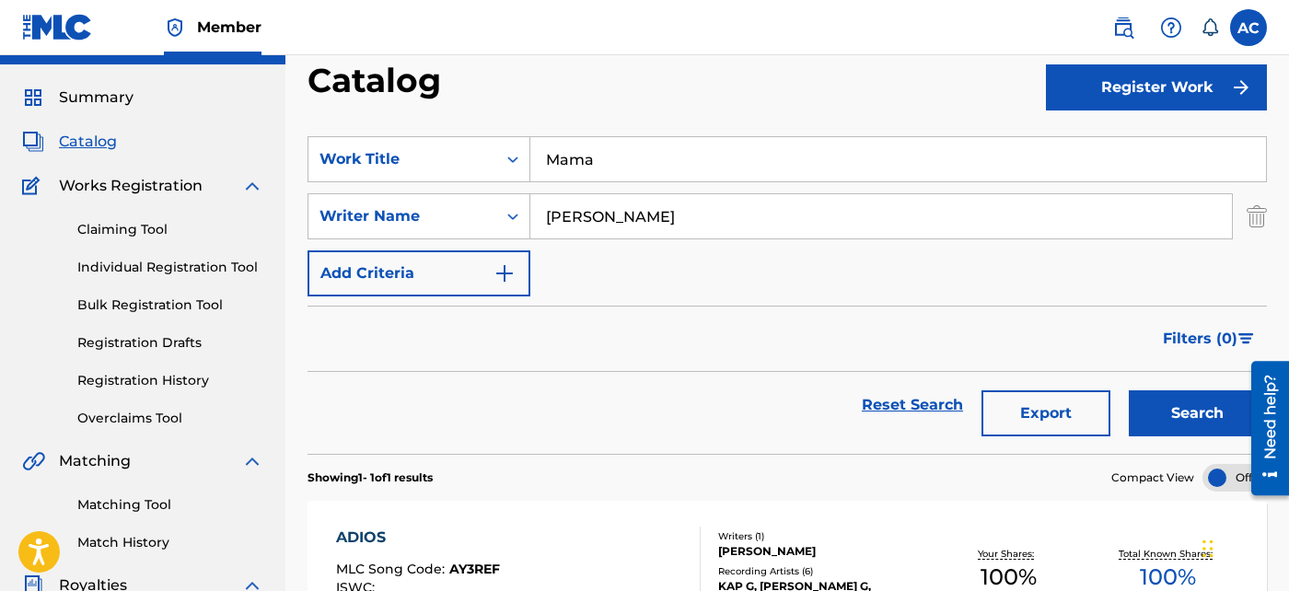
click at [1190, 425] on button "Search" at bounding box center [1198, 413] width 138 height 46
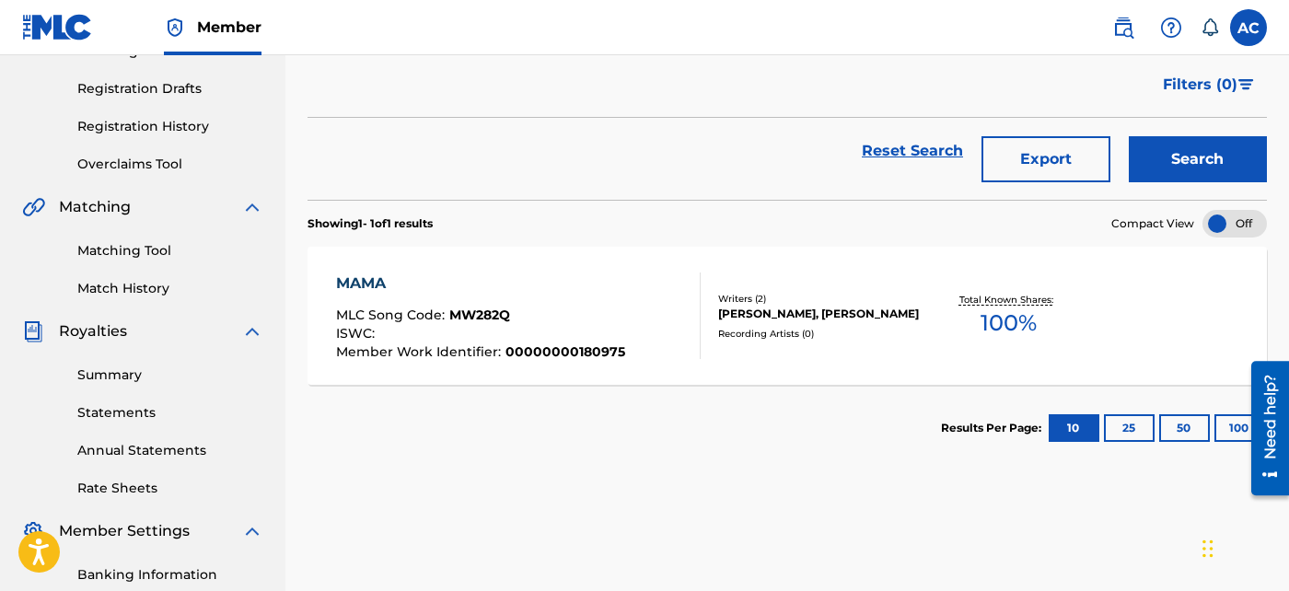
scroll to position [296, 0]
click at [920, 327] on div "Recording Artists ( 0 )" at bounding box center [823, 333] width 210 height 14
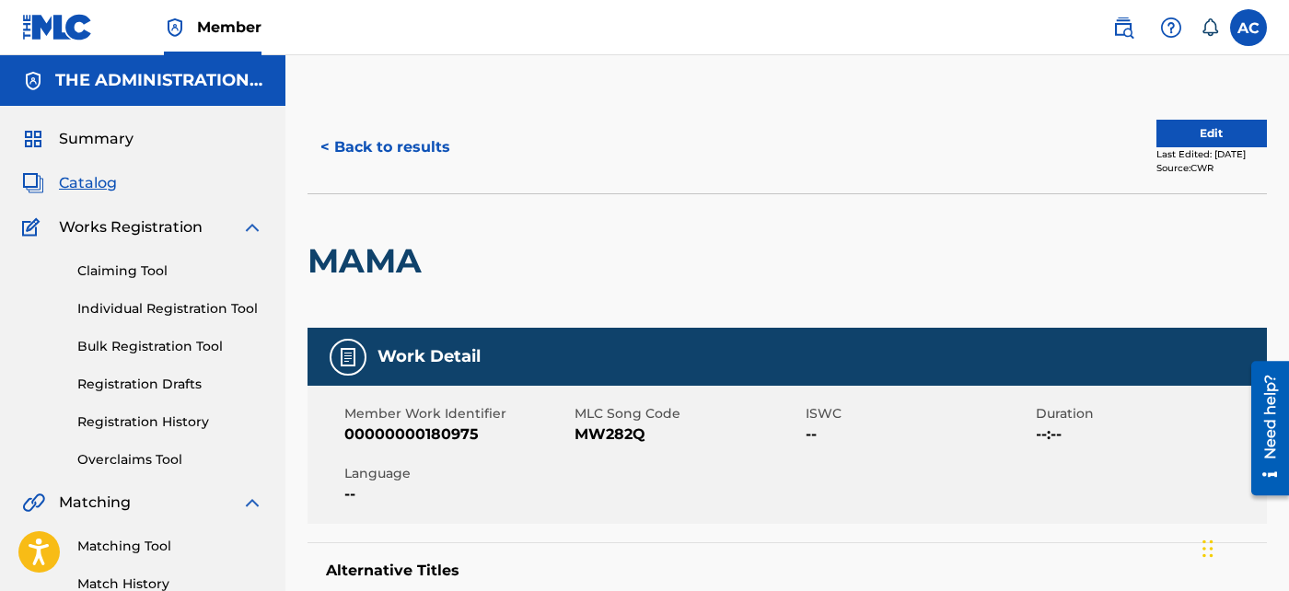
click at [401, 145] on button "< Back to results" at bounding box center [386, 147] width 156 height 46
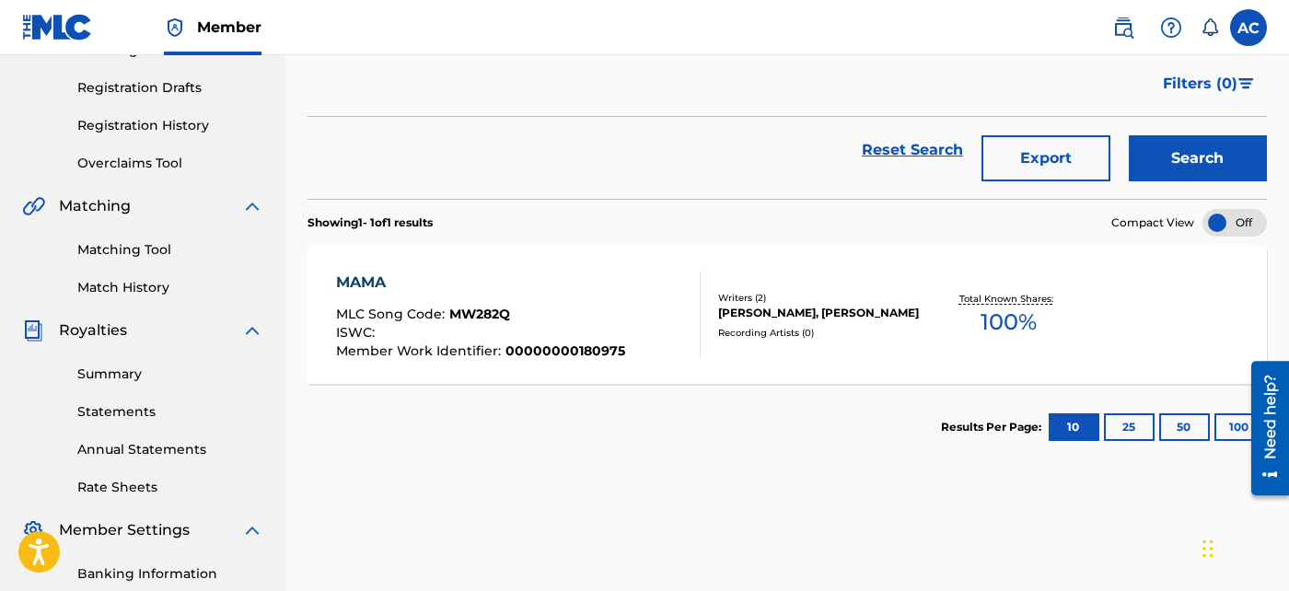
scroll to position [61, 0]
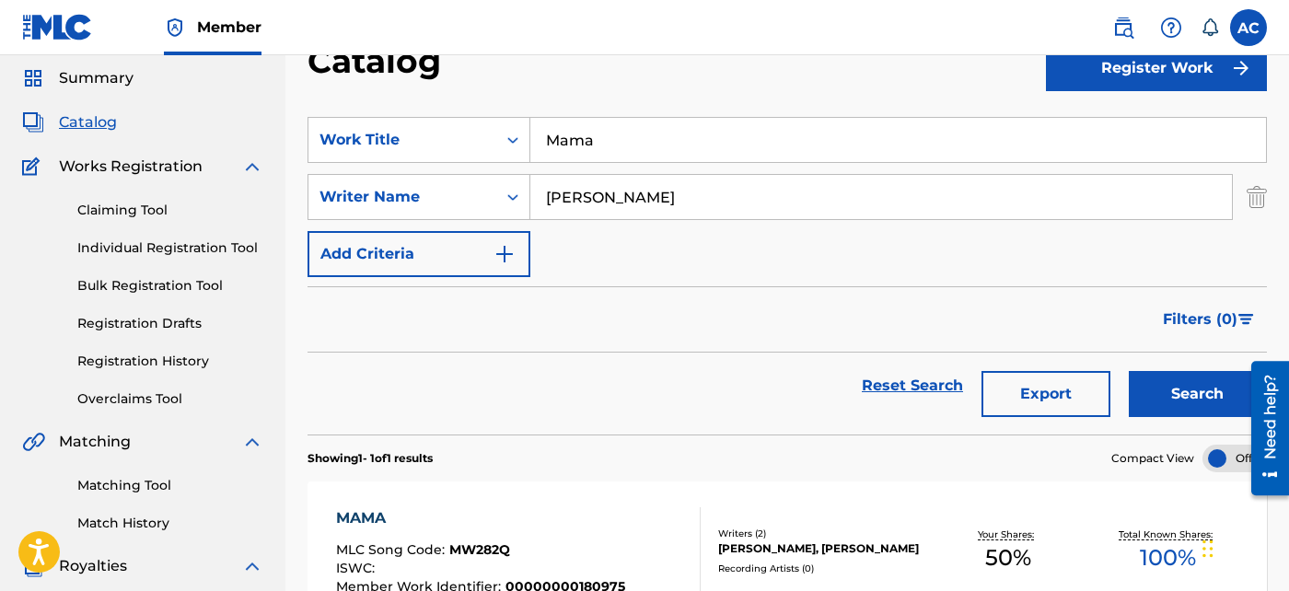
click at [639, 169] on div "SearchWithCriteriae427652a-21f3-4422-95f9-18ce59b7c4b0 Work Title Mama SearchWi…" at bounding box center [787, 197] width 959 height 160
click at [639, 159] on input "Mama" at bounding box center [898, 140] width 736 height 44
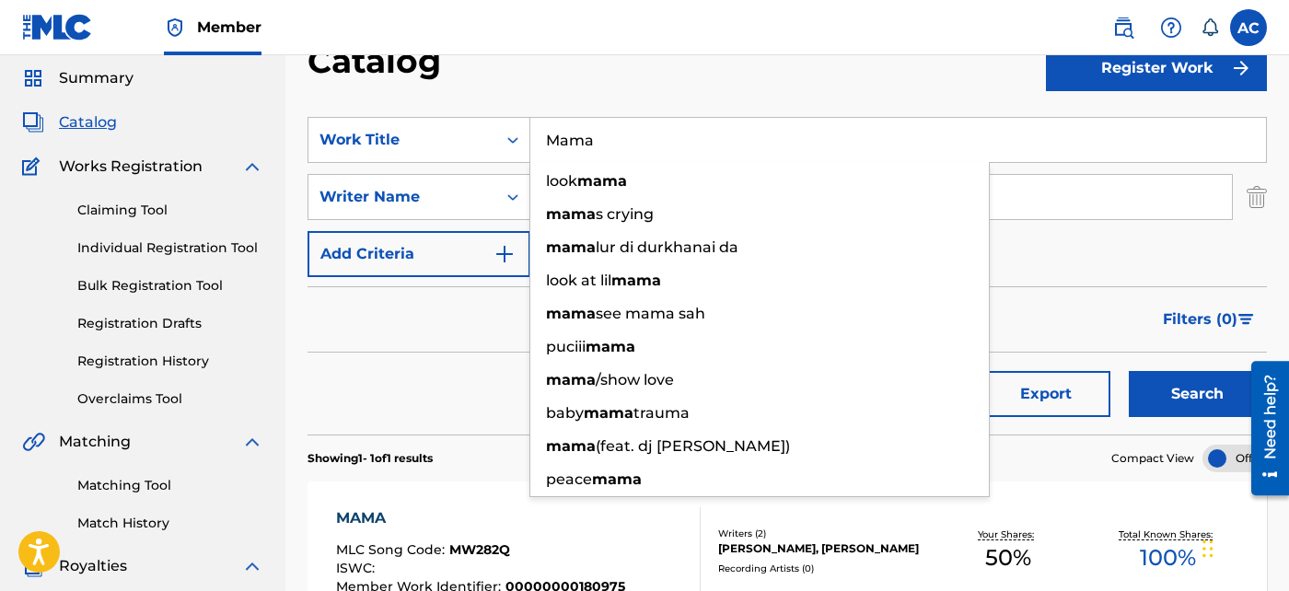
paste input "[PERSON_NAME]"
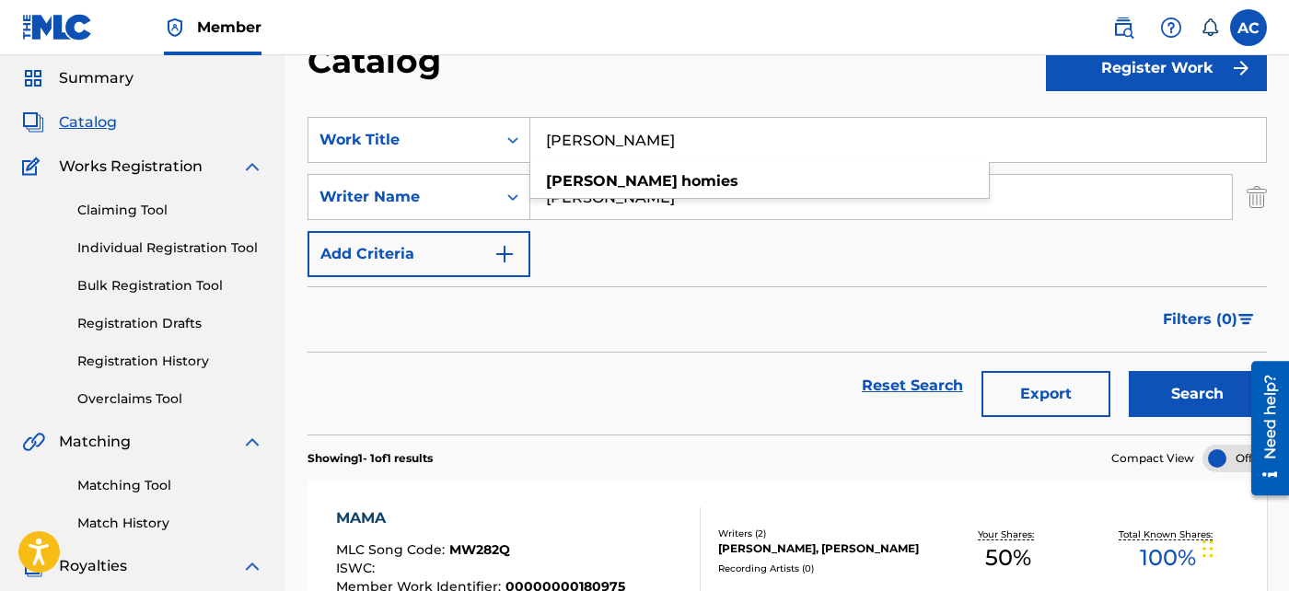
type input "[PERSON_NAME]"
click at [1196, 385] on button "Search" at bounding box center [1198, 394] width 138 height 46
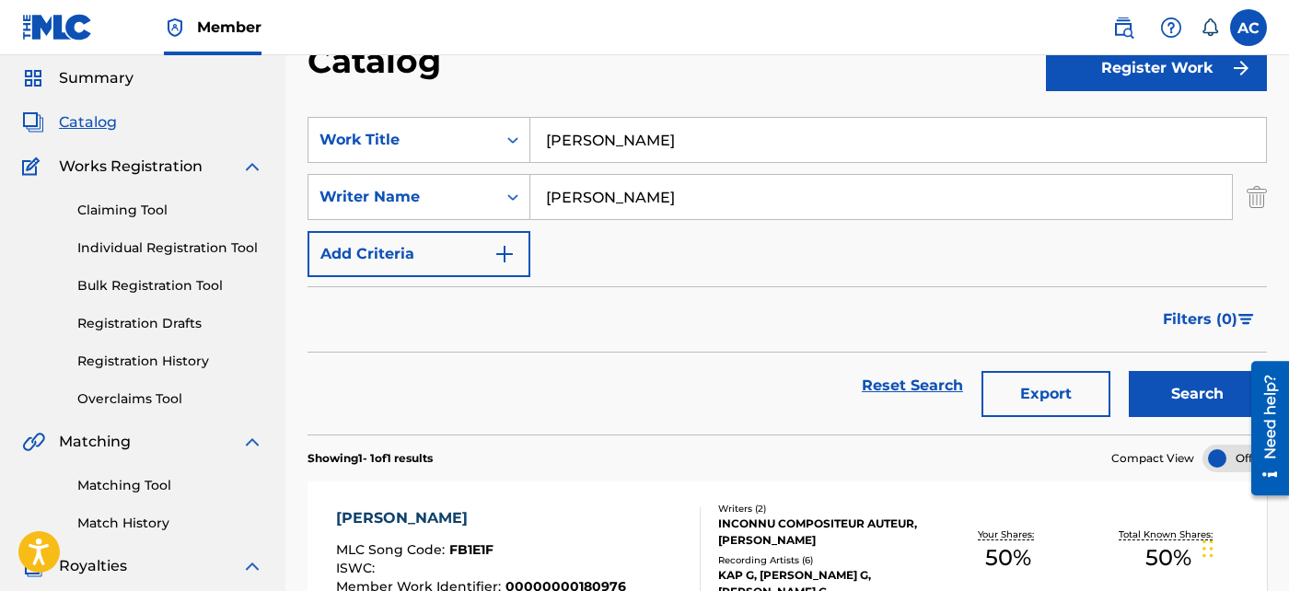
drag, startPoint x: 608, startPoint y: 529, endPoint x: 570, endPoint y: 525, distance: 37.9
click at [570, 525] on div "[PERSON_NAME]" at bounding box center [481, 518] width 290 height 22
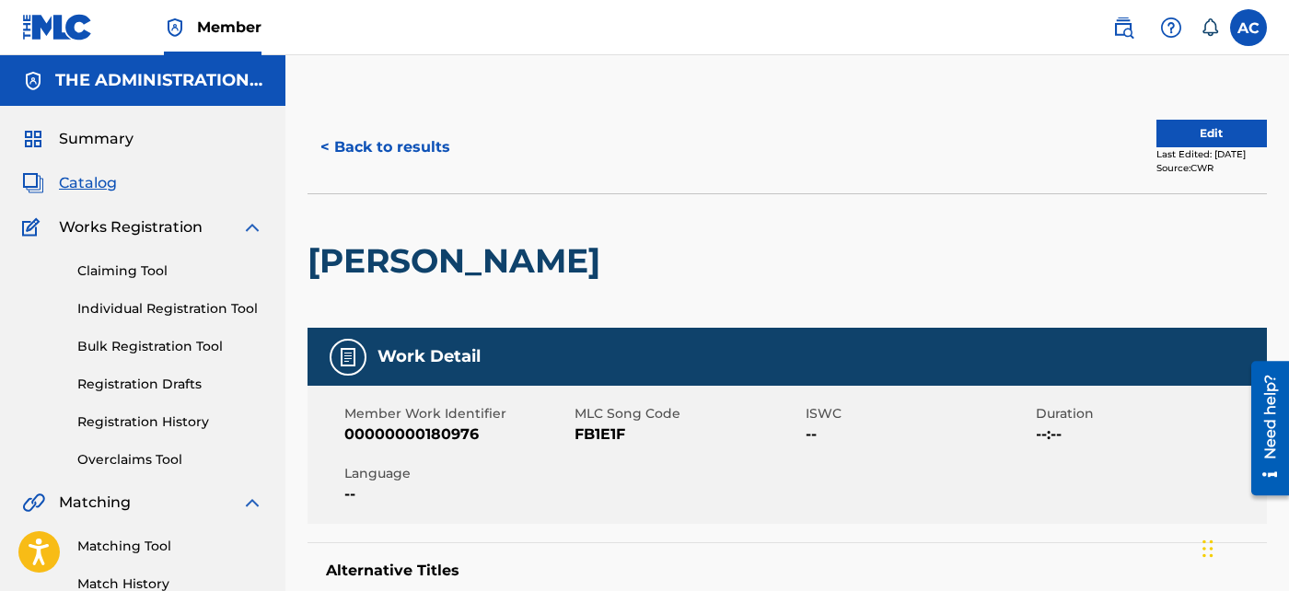
click at [417, 150] on button "< Back to results" at bounding box center [386, 147] width 156 height 46
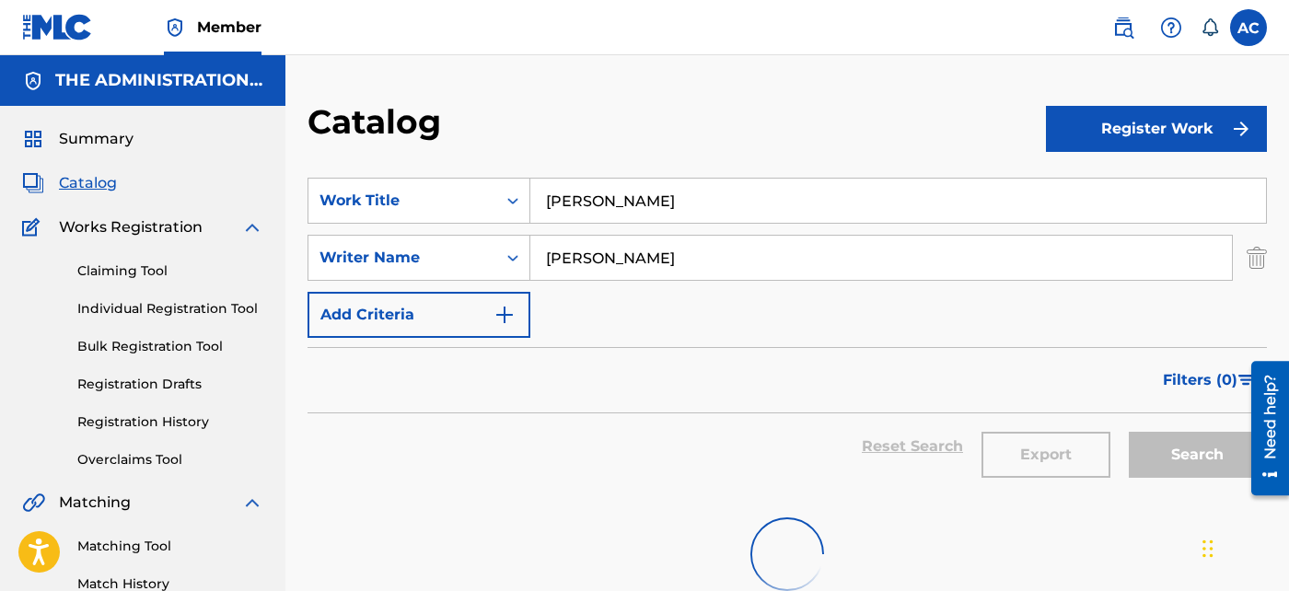
scroll to position [61, 0]
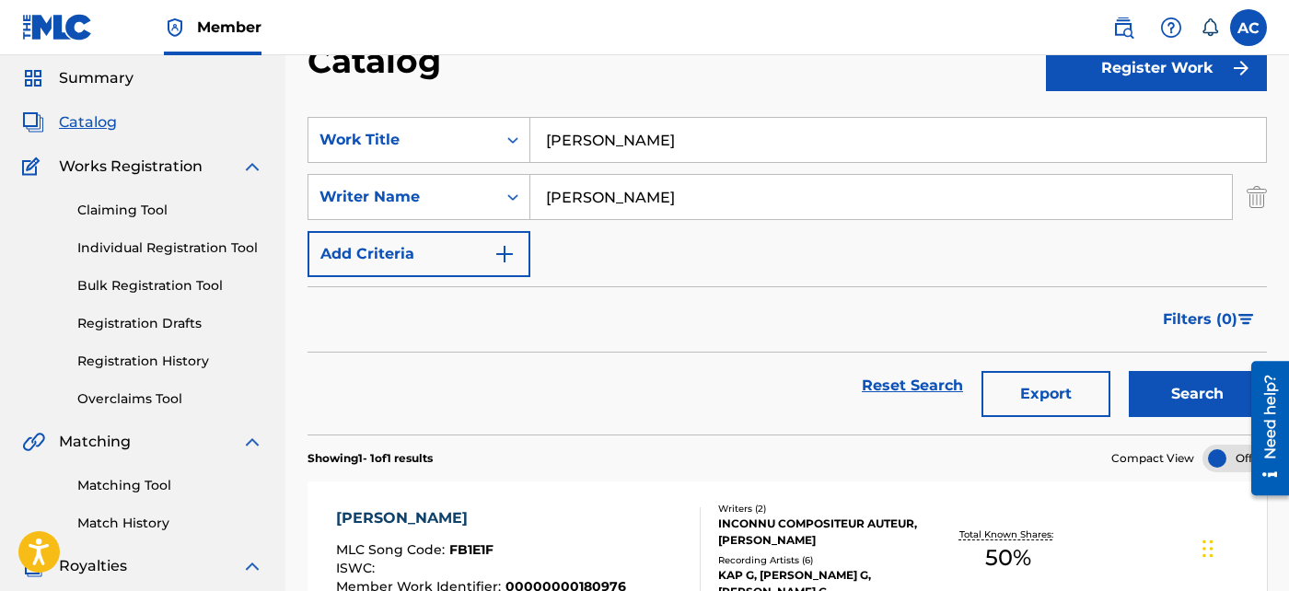
click at [605, 163] on div "SearchWithCriteriae427652a-21f3-4422-95f9-18ce59b7c4b0 Work Title [PERSON_NAME]…" at bounding box center [787, 197] width 959 height 160
click at [604, 151] on input "[PERSON_NAME]" at bounding box center [898, 140] width 736 height 44
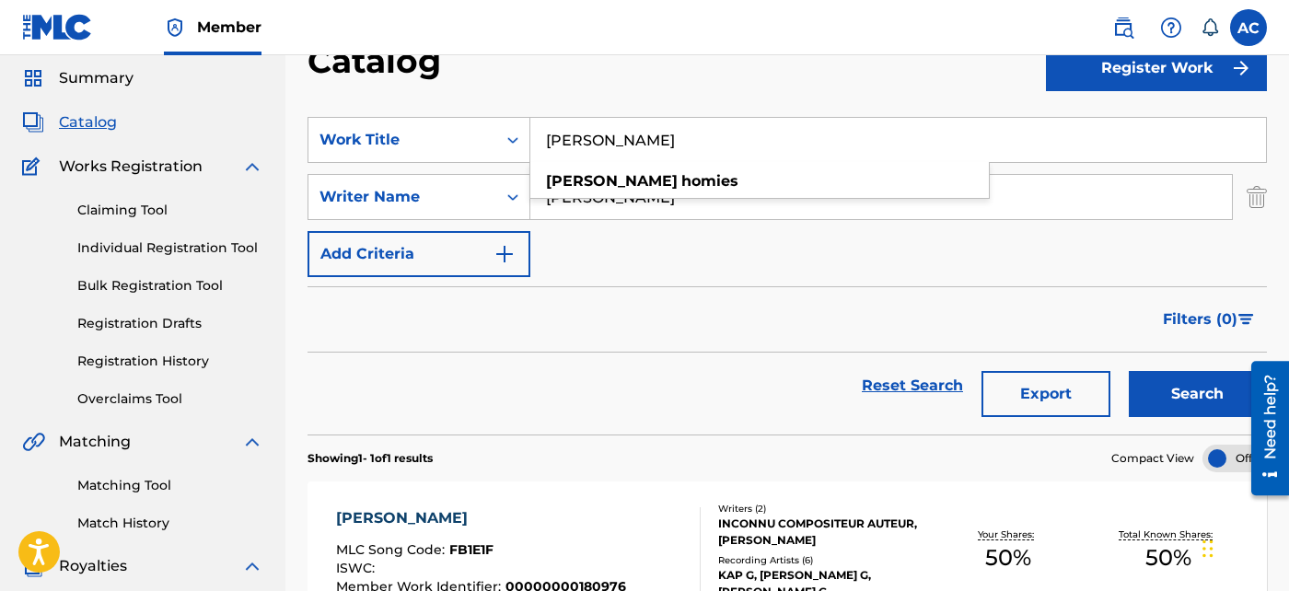
paste input "Last of a Breed"
type input "Last of a Breed"
click at [1159, 388] on button "Search" at bounding box center [1198, 394] width 138 height 46
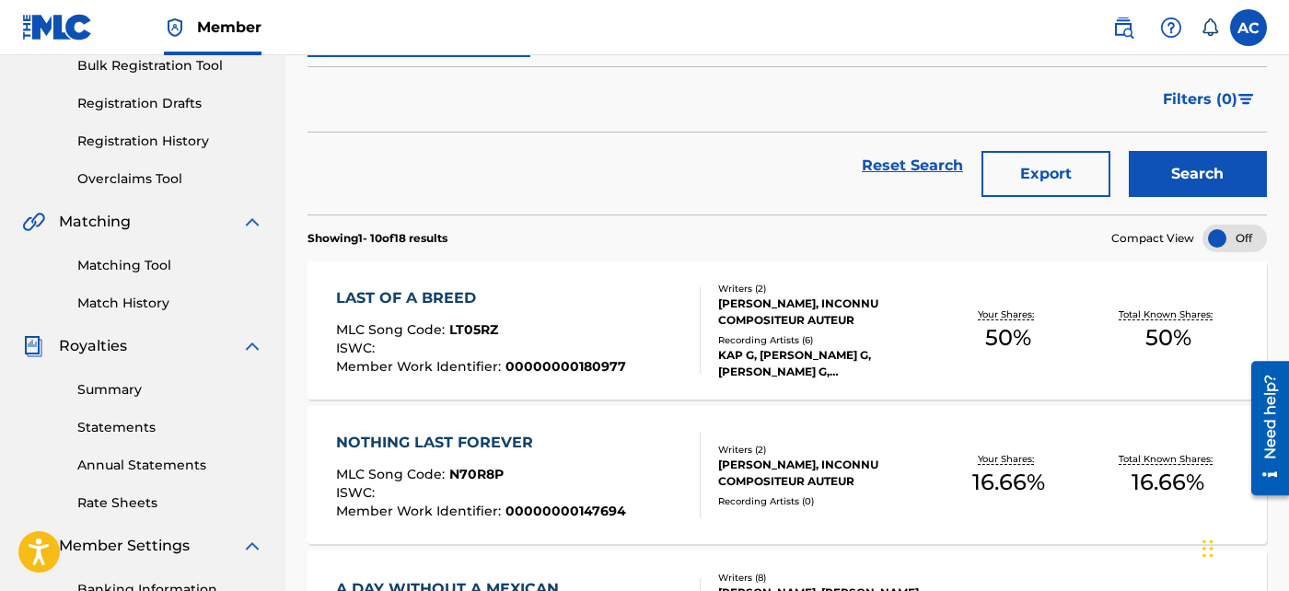
scroll to position [282, 0]
click at [791, 321] on div "[PERSON_NAME], INCONNU COMPOSITEUR AUTEUR" at bounding box center [823, 311] width 210 height 33
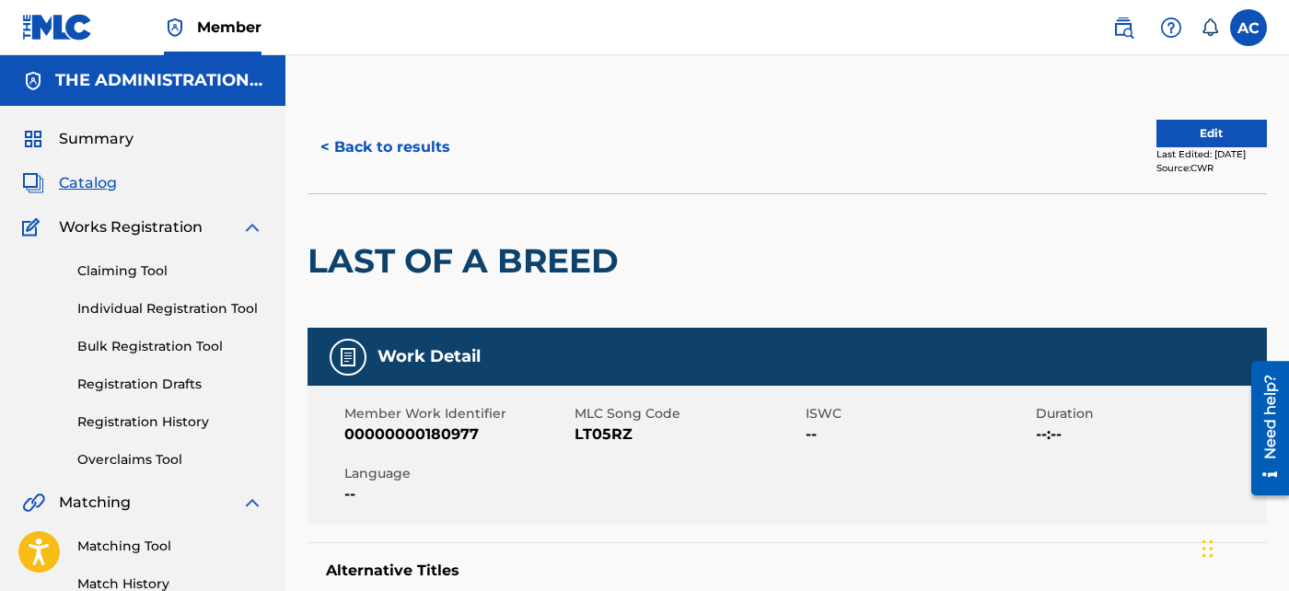
click at [415, 134] on button "< Back to results" at bounding box center [386, 147] width 156 height 46
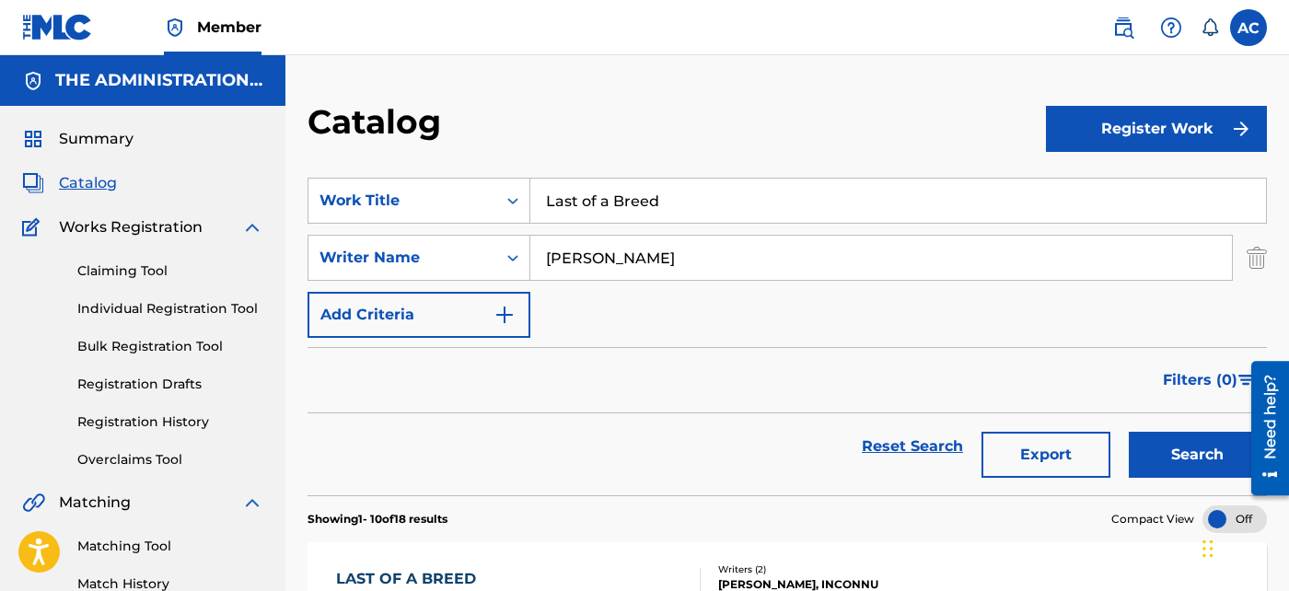
click at [599, 196] on input "Last of a Breed" at bounding box center [898, 201] width 736 height 44
paste input "U.S"
drag, startPoint x: 599, startPoint y: 196, endPoint x: 563, endPoint y: 202, distance: 37.2
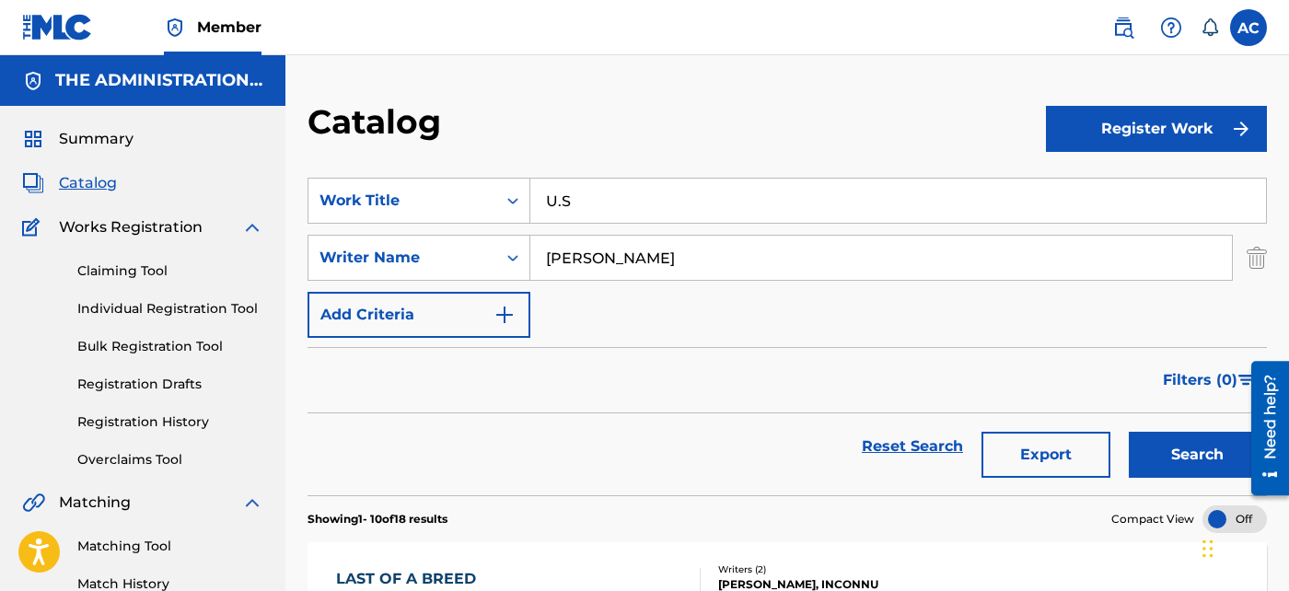
click at [563, 202] on input "U.S" at bounding box center [898, 201] width 736 height 44
click at [610, 201] on input "U.S" at bounding box center [898, 201] width 736 height 44
click at [558, 202] on input "U.S" at bounding box center [898, 201] width 736 height 44
click at [559, 203] on input "U.S" at bounding box center [898, 201] width 736 height 44
click at [563, 203] on input "U.S" at bounding box center [898, 201] width 736 height 44
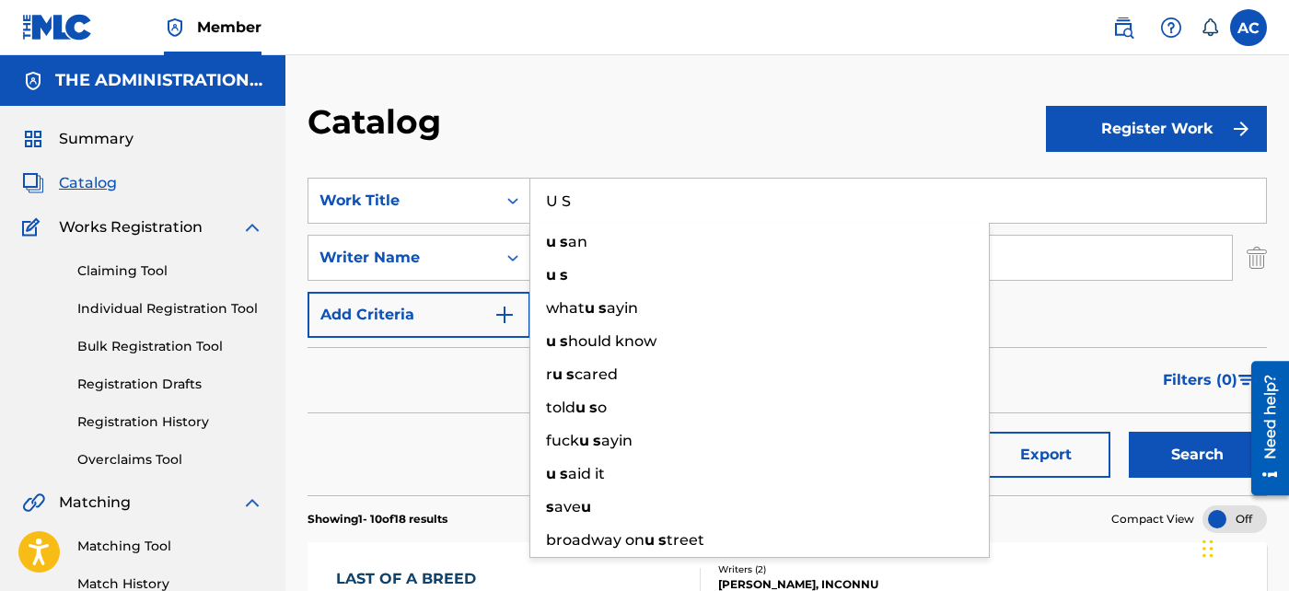
type input "U S"
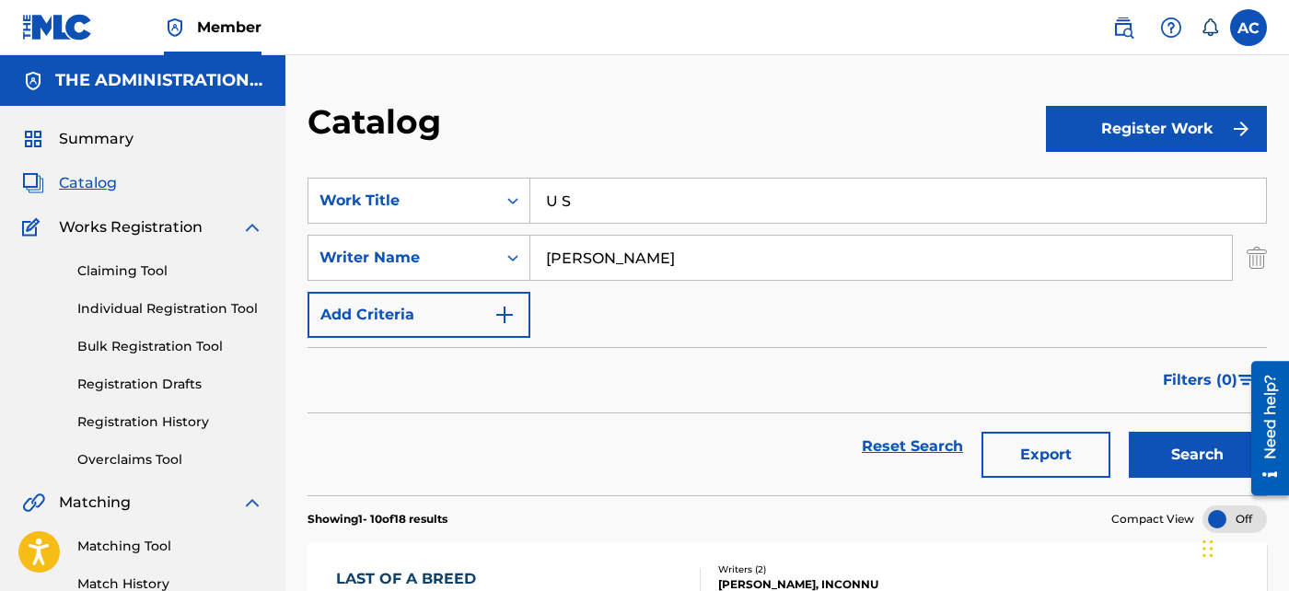
click at [1236, 470] on button "Search" at bounding box center [1198, 455] width 138 height 46
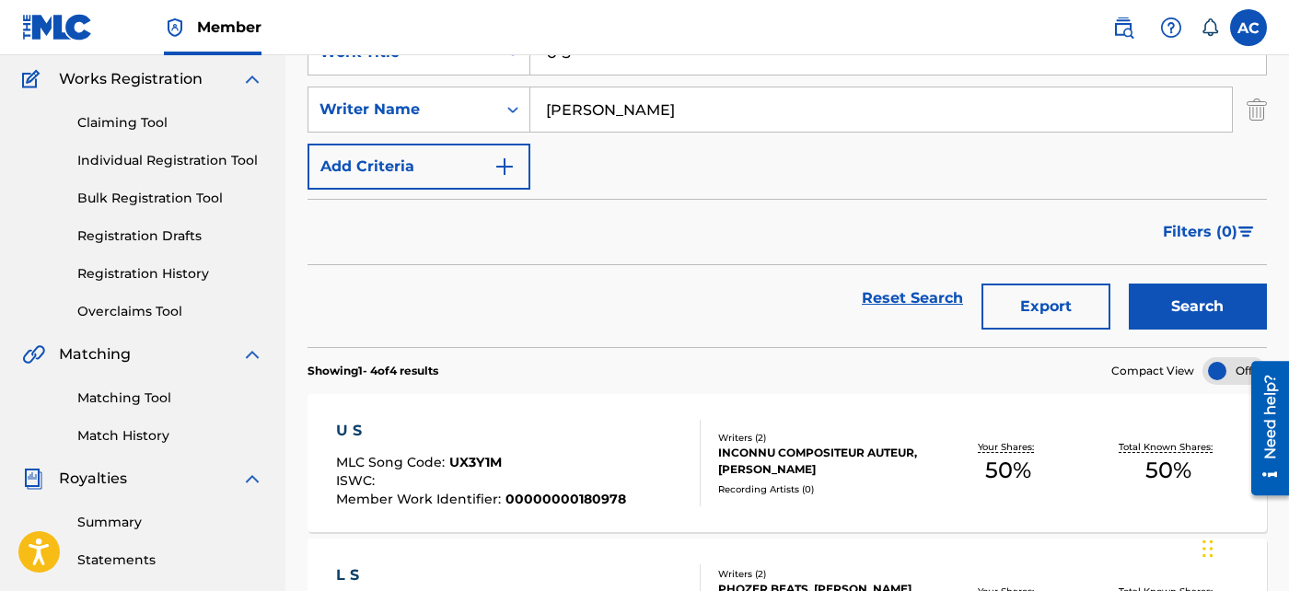
scroll to position [192, 0]
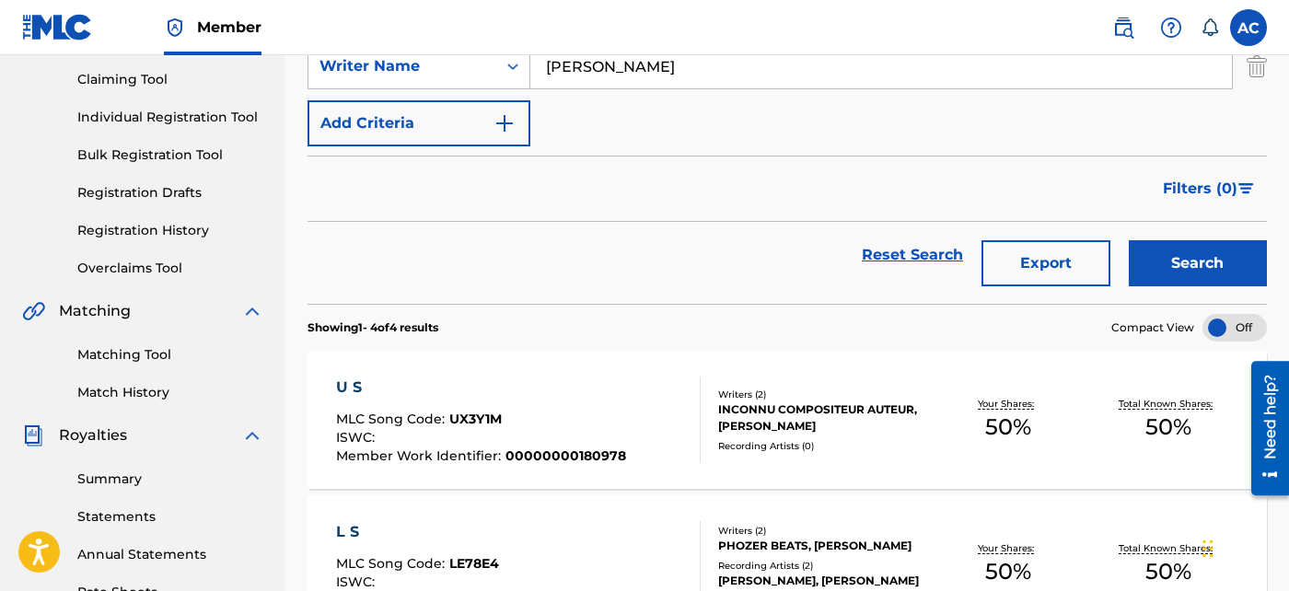
click at [719, 371] on div "U S MLC Song Code : UX3Y1M ISWC : Member Work Identifier : 00000000180978 Write…" at bounding box center [787, 420] width 959 height 138
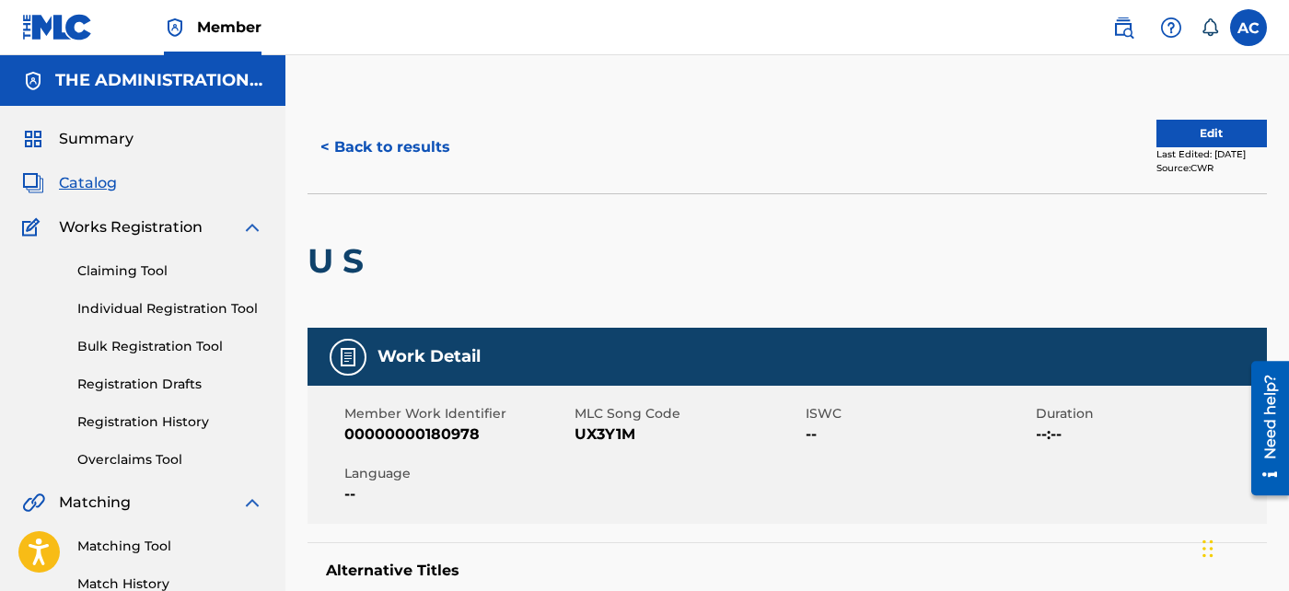
click at [413, 166] on button "< Back to results" at bounding box center [386, 147] width 156 height 46
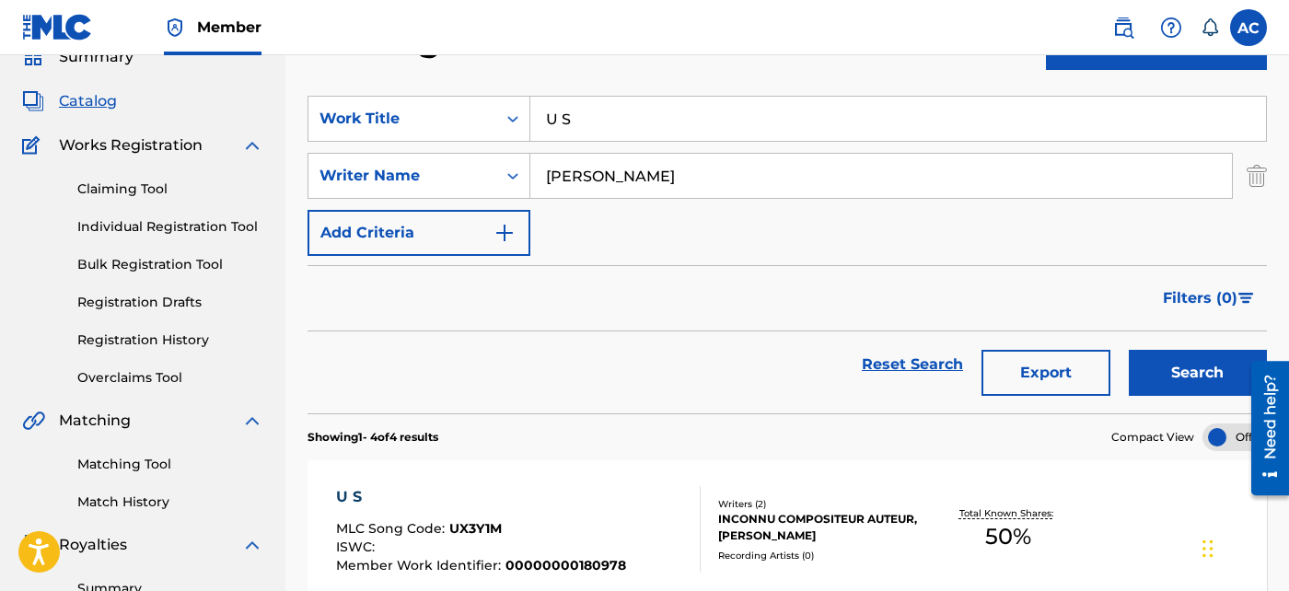
scroll to position [76, 0]
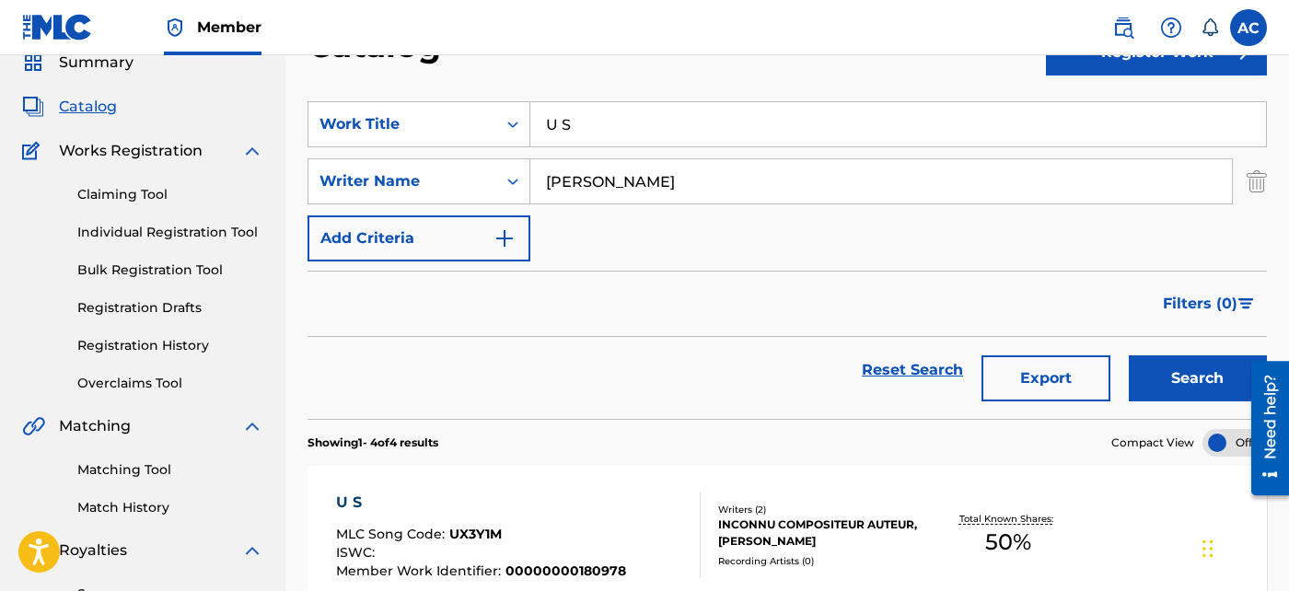
click at [602, 125] on input "U S" at bounding box center [898, 124] width 736 height 44
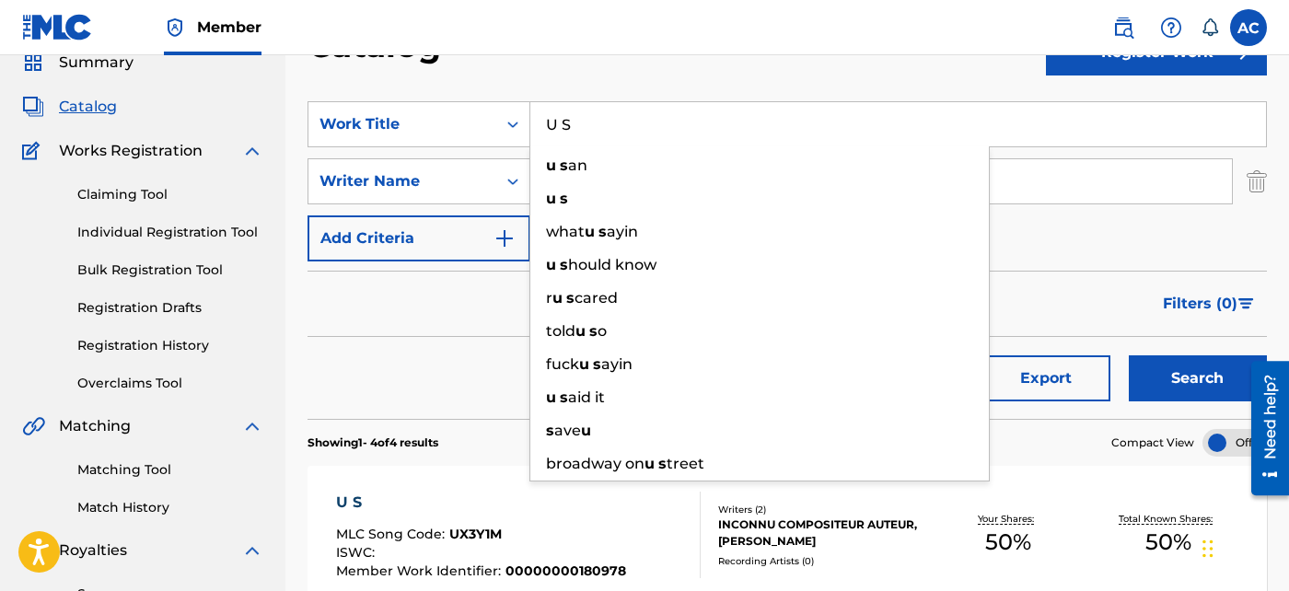
click at [602, 125] on input "U S" at bounding box center [898, 124] width 736 height 44
paste input "[PERSON_NAME] ft Brandz"
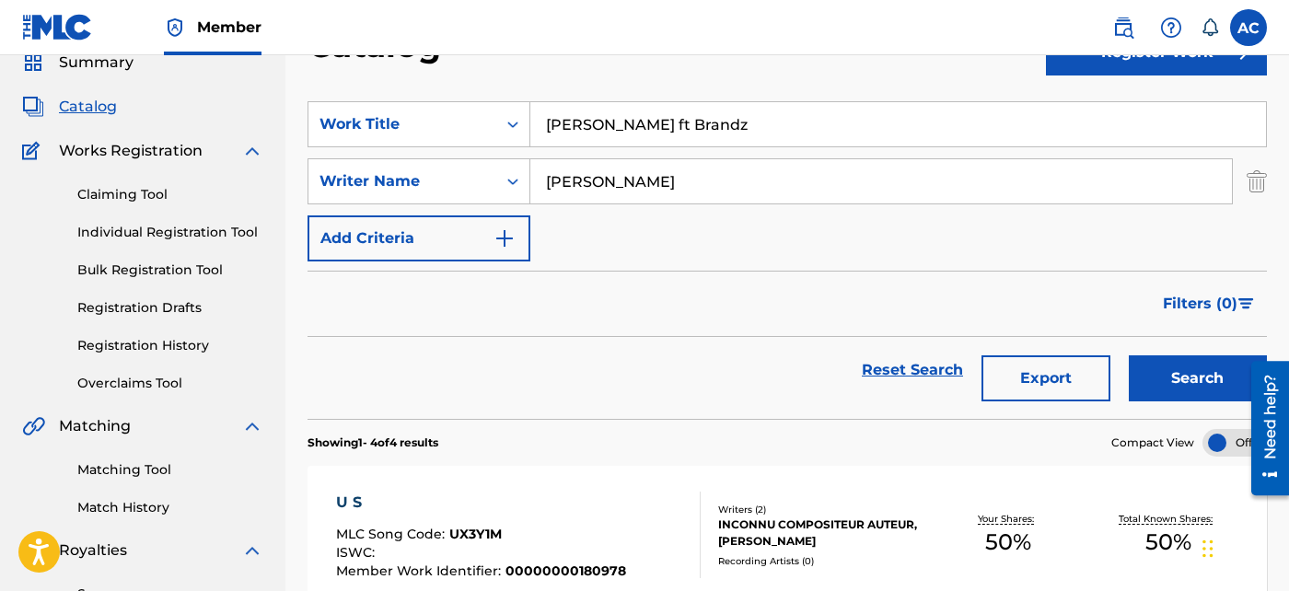
type input "[PERSON_NAME] ft Brandz"
click at [569, 191] on input "[PERSON_NAME]" at bounding box center [881, 181] width 702 height 44
paste input "HubbardHarold"
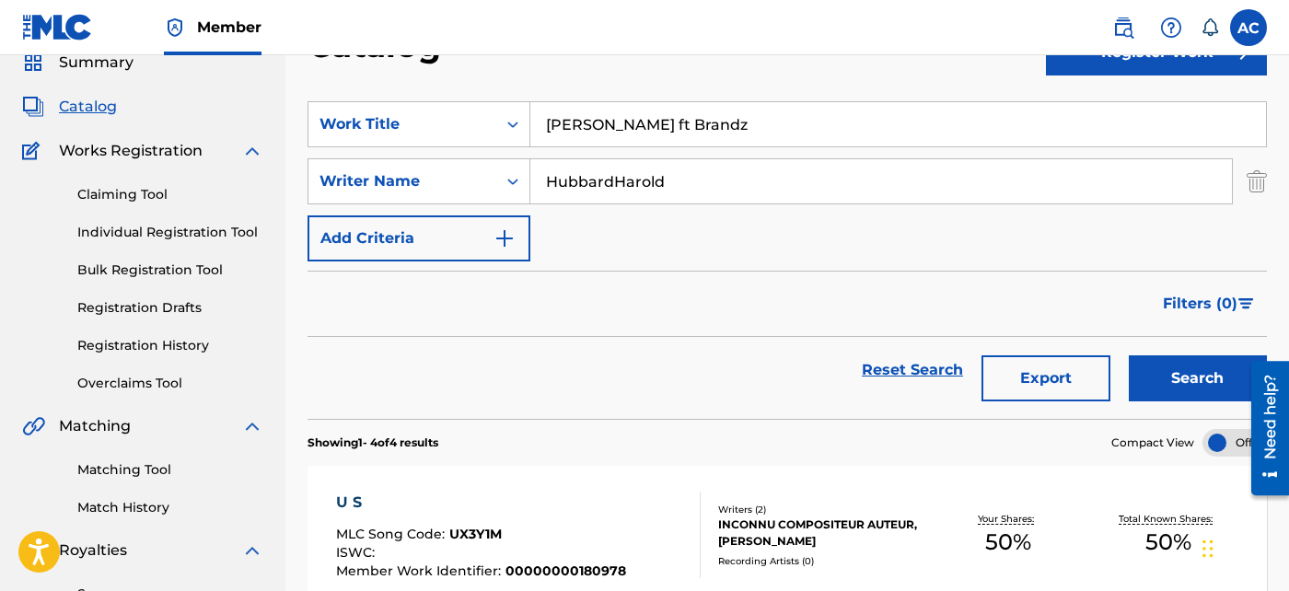
type input "HubbardHarold"
click at [1165, 374] on button "Search" at bounding box center [1198, 378] width 138 height 46
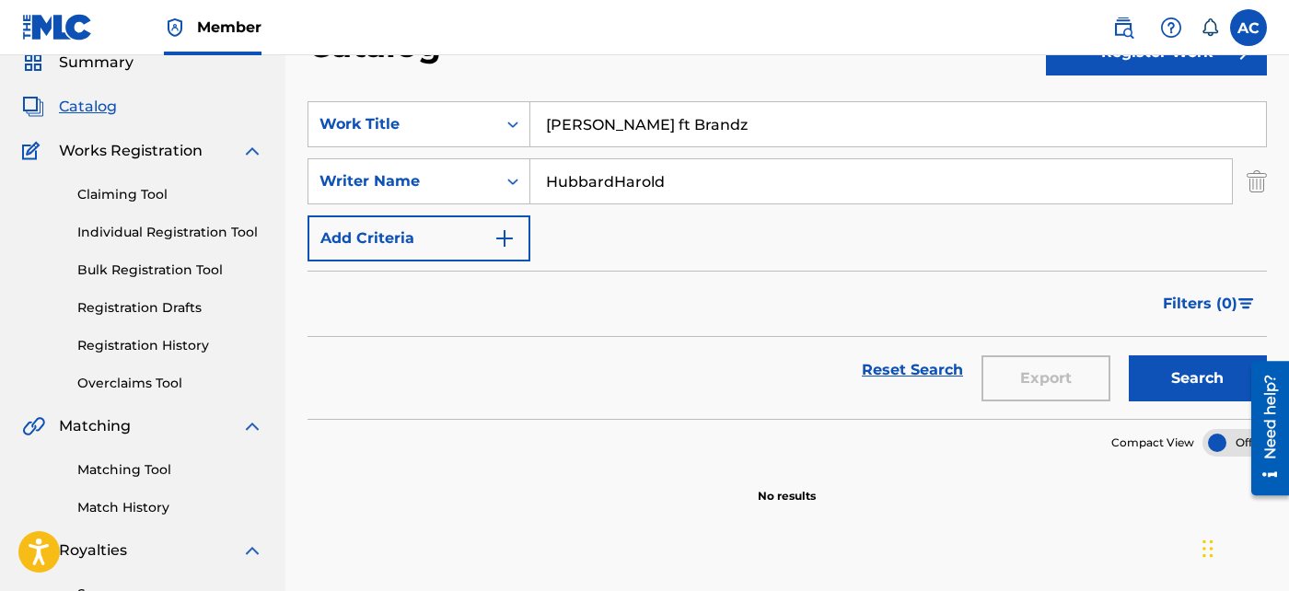
scroll to position [71, 0]
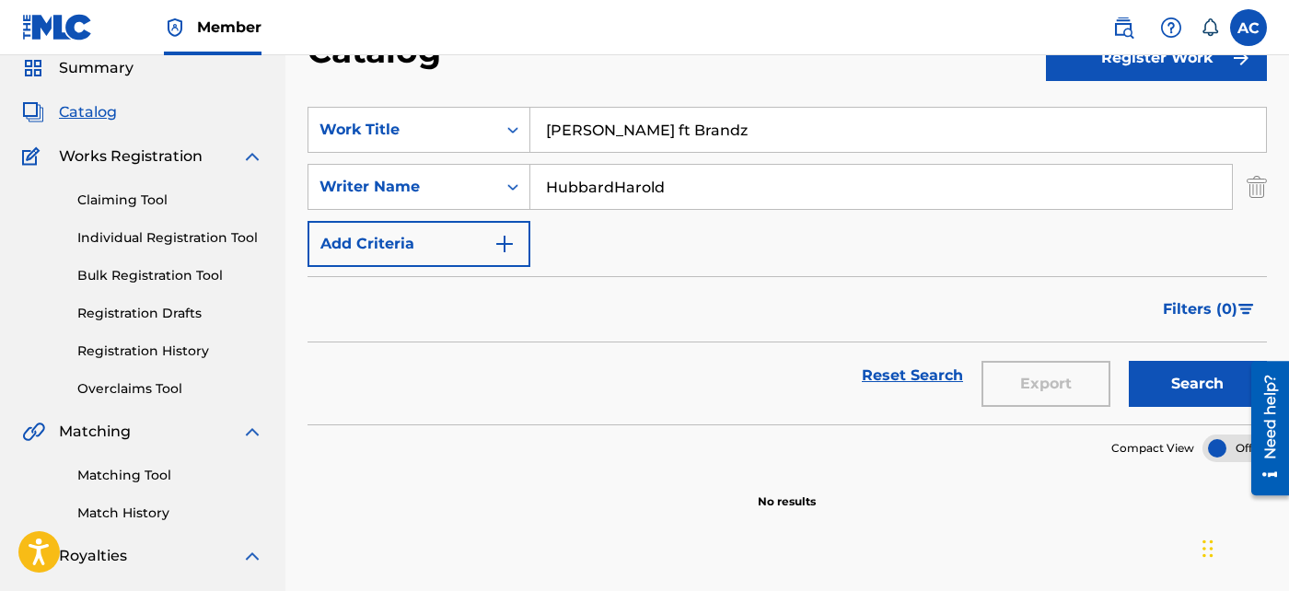
click at [578, 120] on input "[PERSON_NAME] ft Brandz" at bounding box center [898, 130] width 736 height 44
paste input "Addicted"
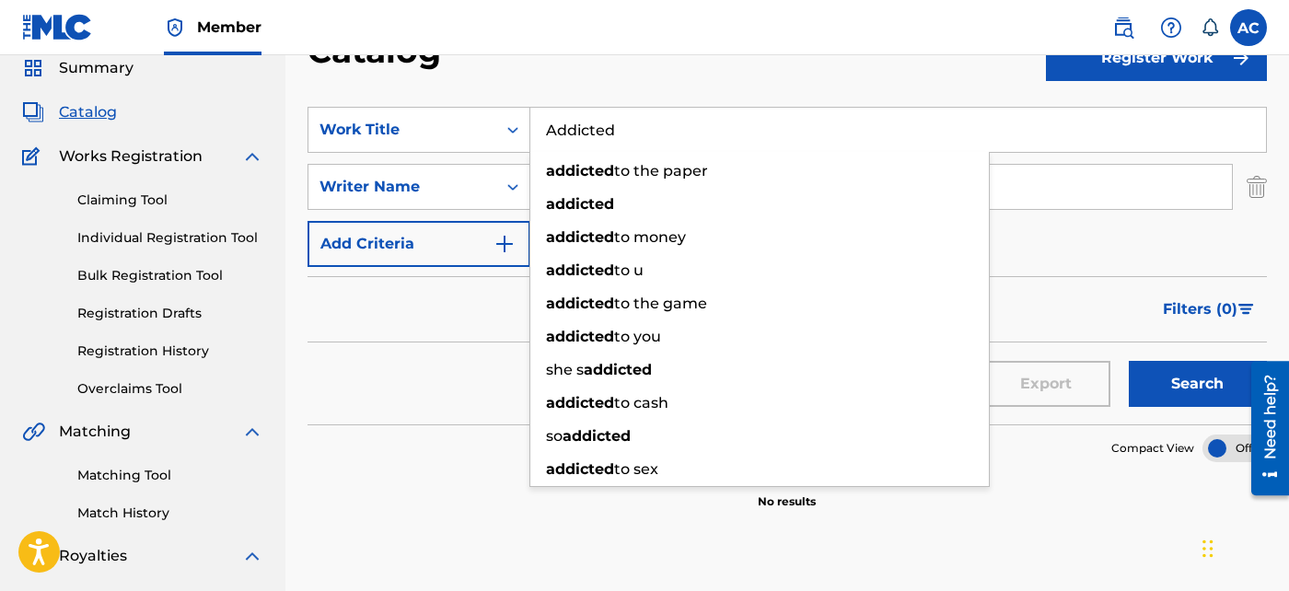
type input "Addicted"
click at [1194, 395] on button "Search" at bounding box center [1198, 384] width 138 height 46
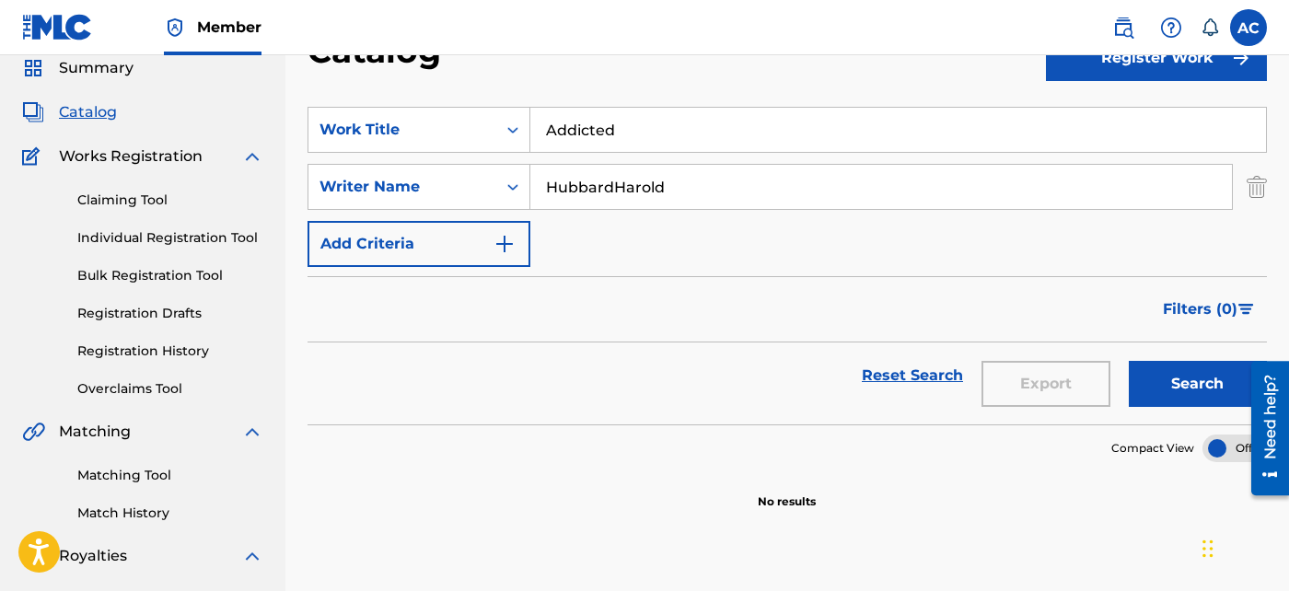
click at [613, 183] on input "HubbardHarold" at bounding box center [881, 187] width 702 height 44
type input "[PERSON_NAME]"
click at [1129, 361] on button "Search" at bounding box center [1198, 384] width 138 height 46
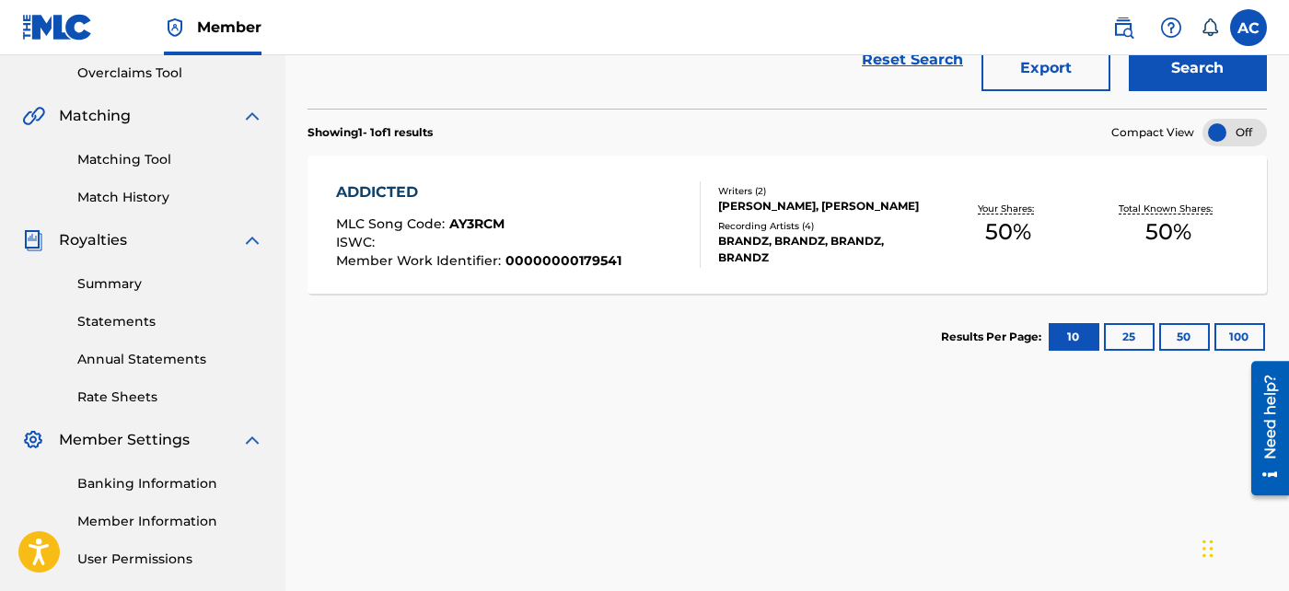
scroll to position [388, 0]
click at [594, 216] on div "MLC Song Code : AY3RCM" at bounding box center [478, 225] width 285 height 18
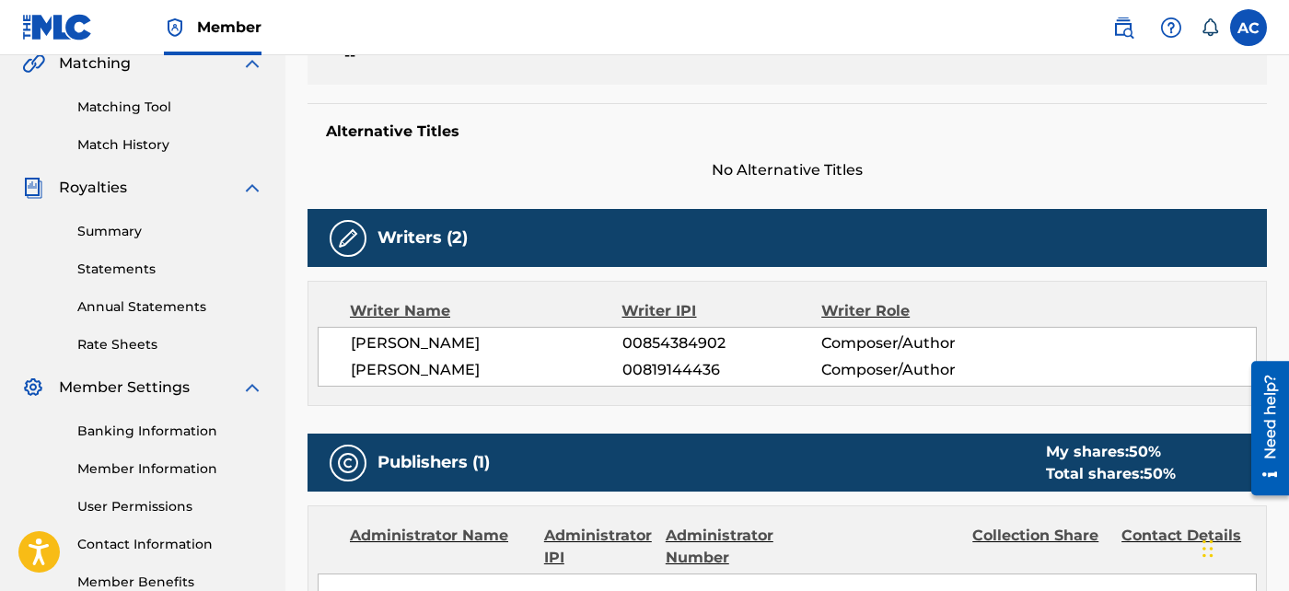
scroll to position [410, 0]
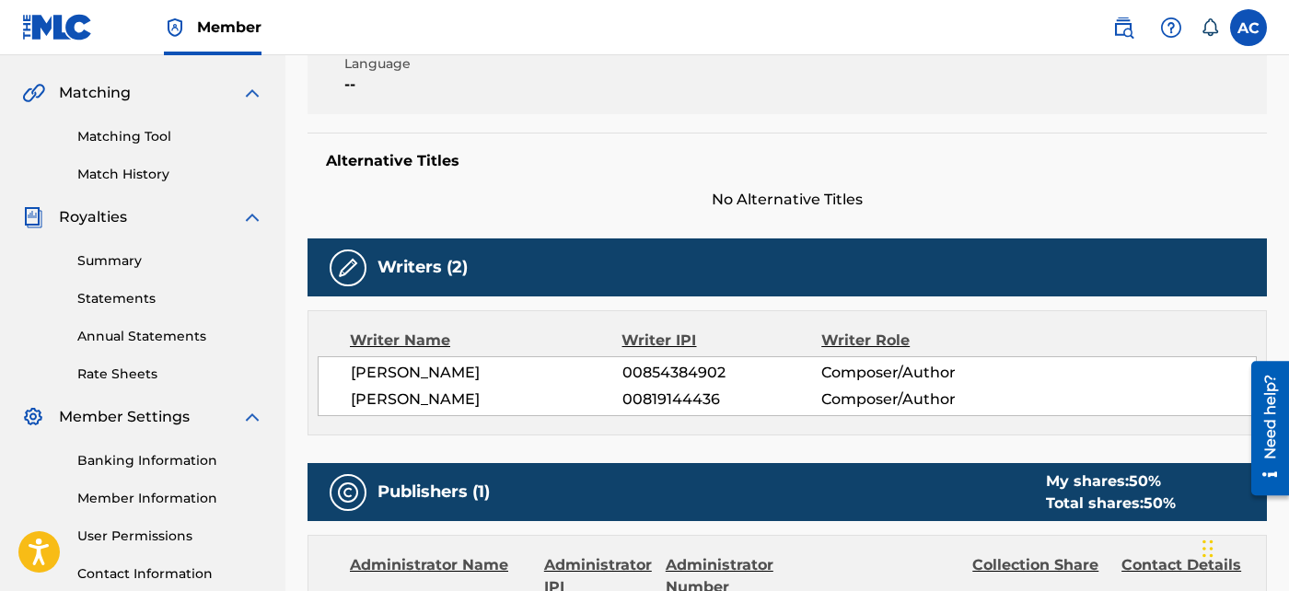
drag, startPoint x: 350, startPoint y: 394, endPoint x: 498, endPoint y: 409, distance: 149.0
click at [498, 409] on div "ZION [PERSON_NAME] 00854384902 Composer/Author [PERSON_NAME] 00819144436 Compos…" at bounding box center [787, 386] width 939 height 60
copy span "[PERSON_NAME]"
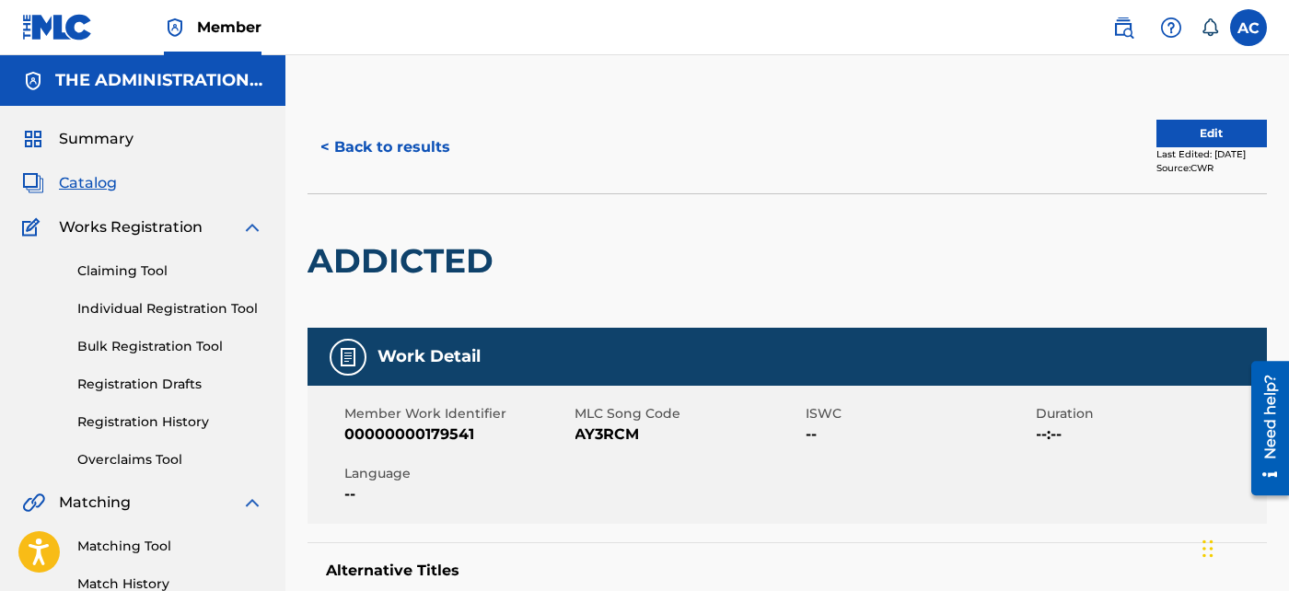
click at [437, 254] on h2 "ADDICTED" at bounding box center [405, 260] width 195 height 41
copy h2 "ADDICTED"
click at [610, 436] on span "AY3RCM" at bounding box center [688, 435] width 227 height 22
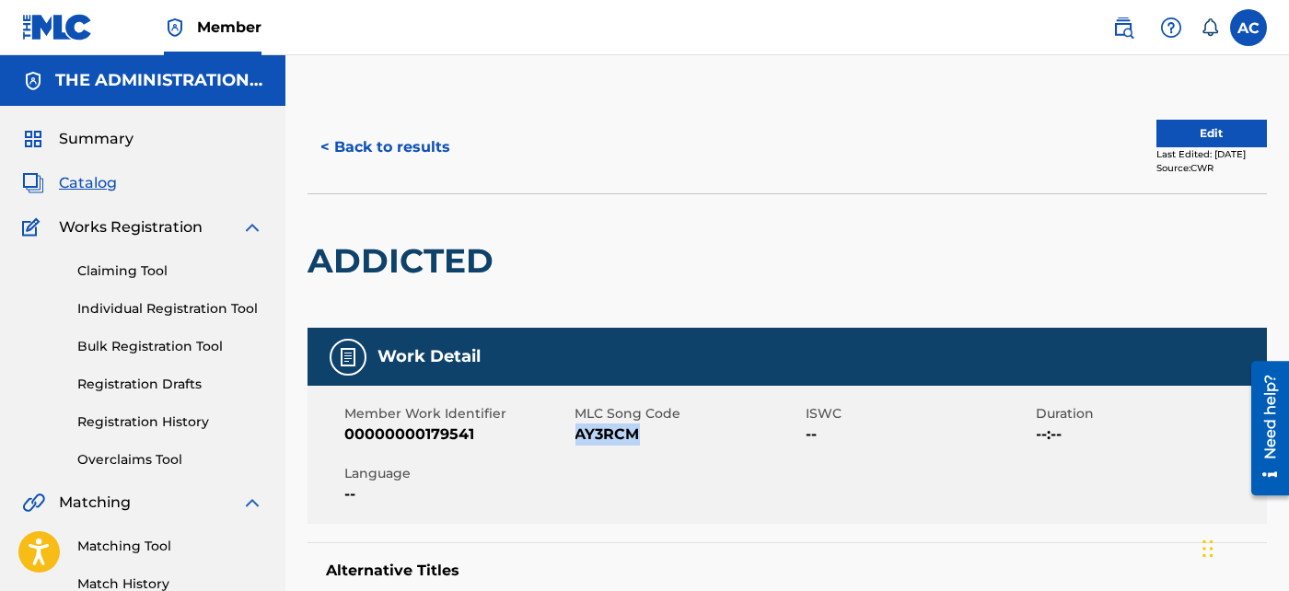
copy span "AY3RCM"
click at [402, 169] on button "< Back to results" at bounding box center [386, 147] width 156 height 46
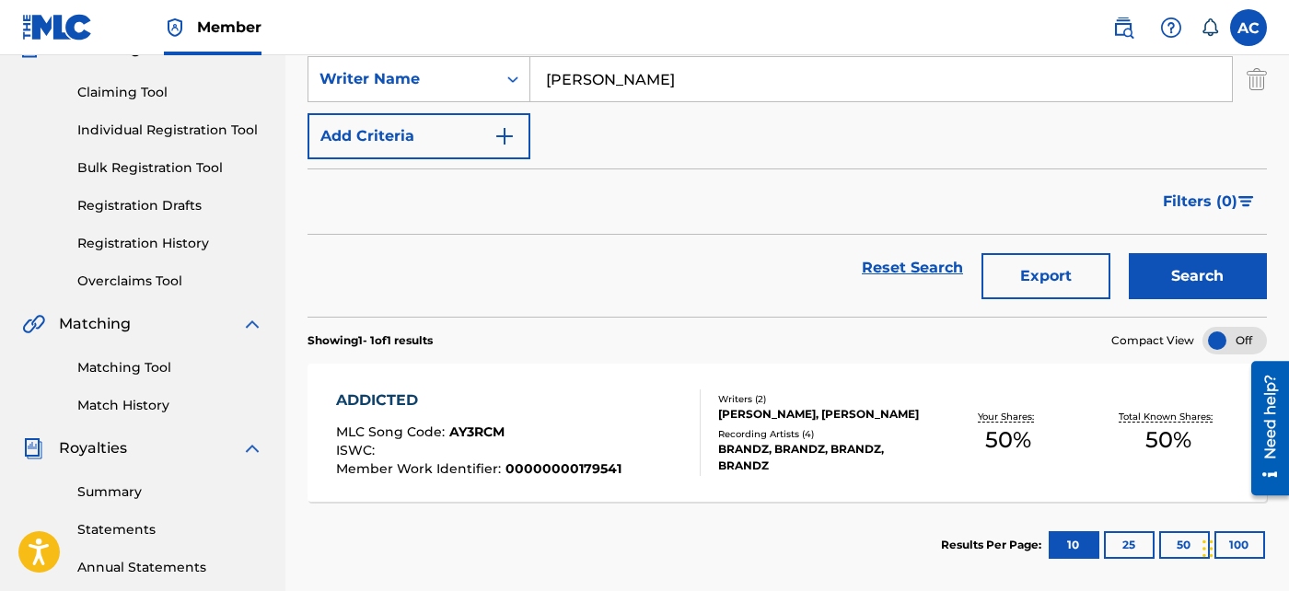
scroll to position [89, 0]
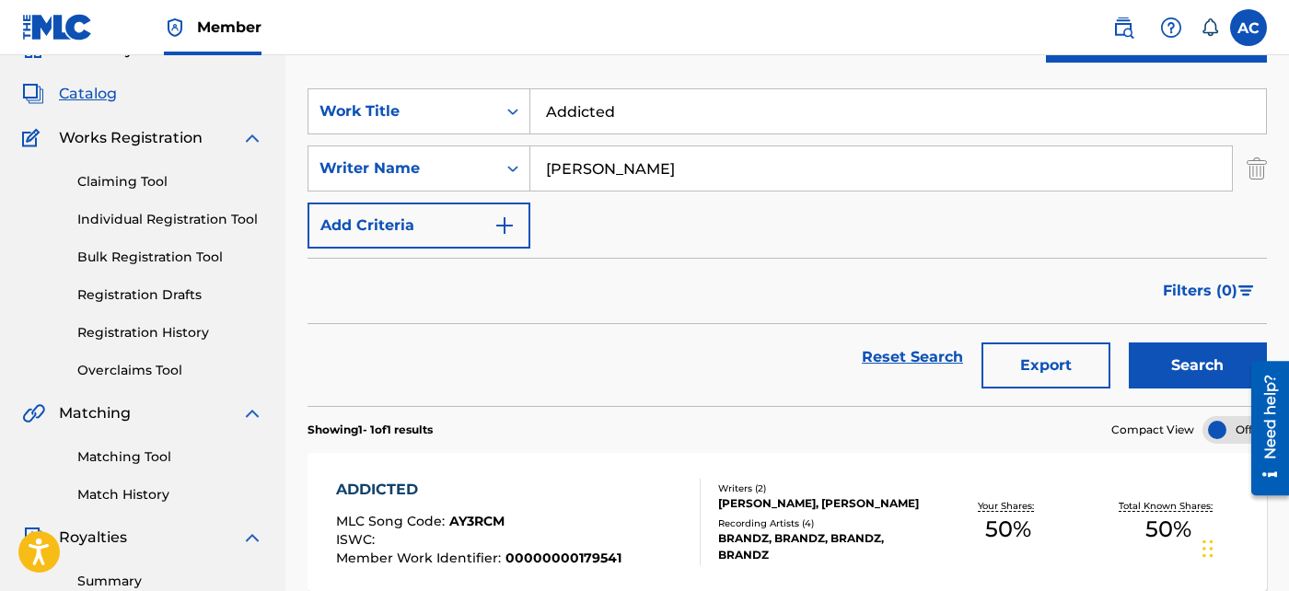
click at [624, 127] on input "Addicted" at bounding box center [898, 111] width 736 height 44
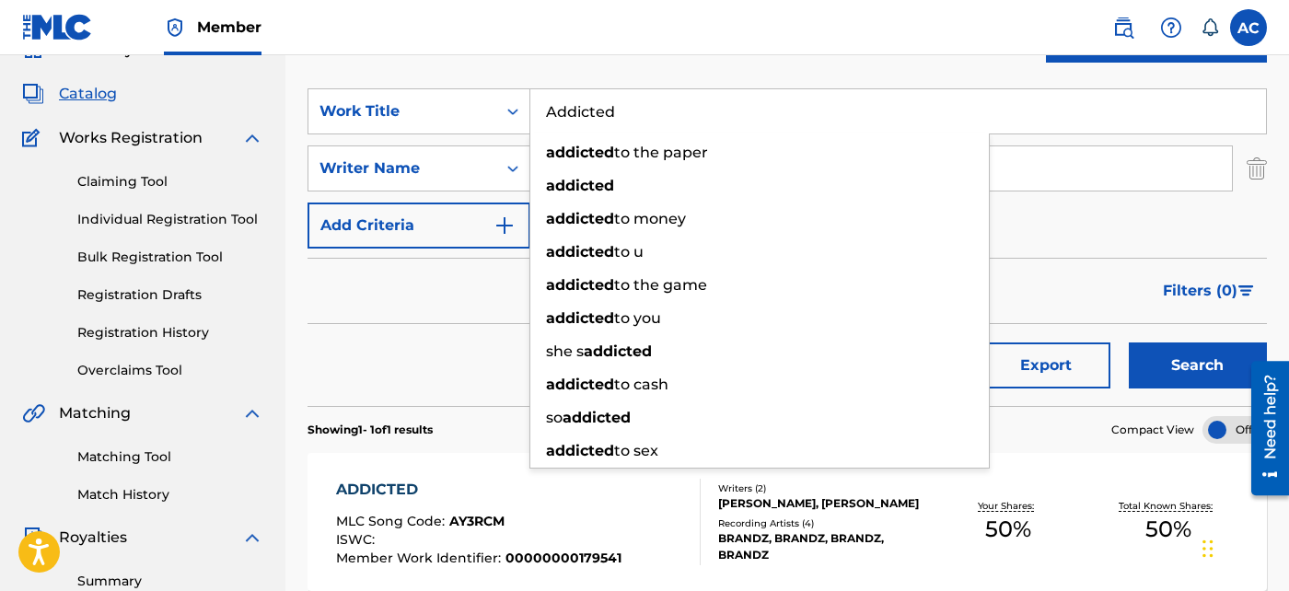
paste input "Don't Leave Me"
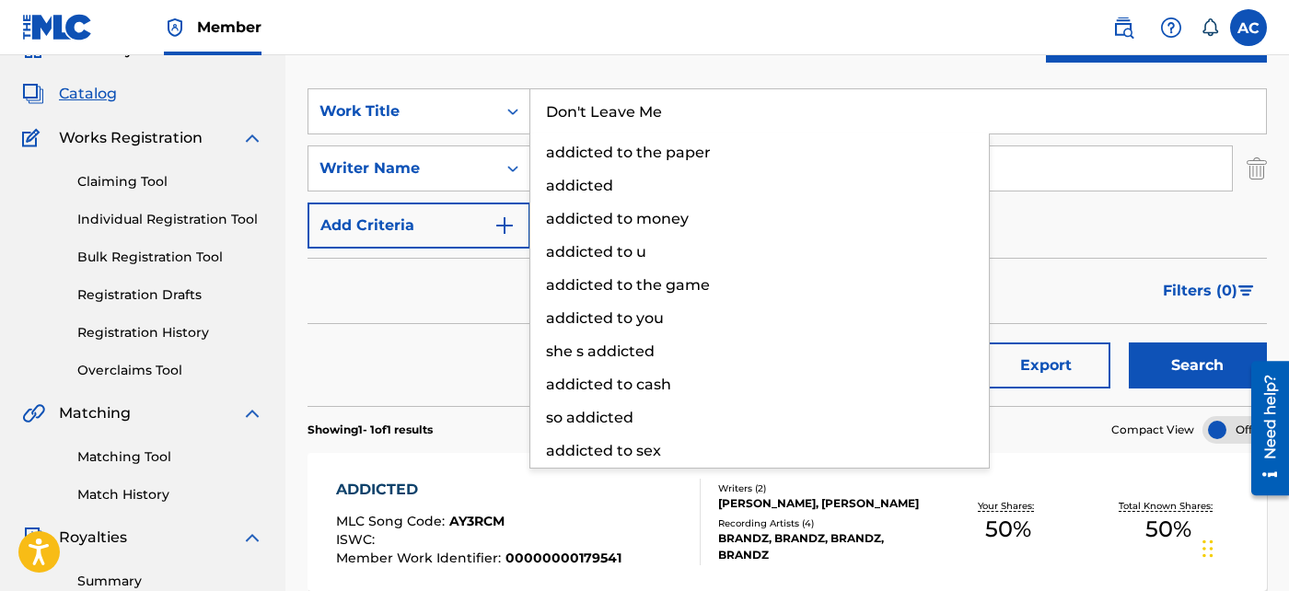
type input "Don't Leave Me"
click at [1236, 355] on button "Search" at bounding box center [1198, 366] width 138 height 46
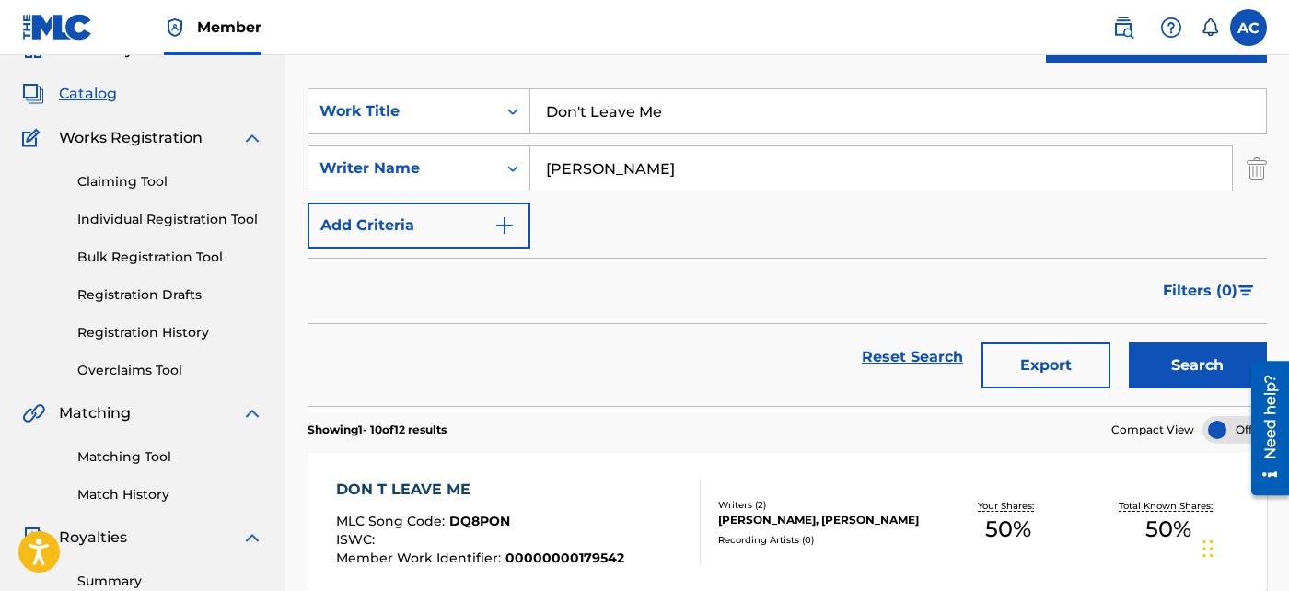
scroll to position [223, 0]
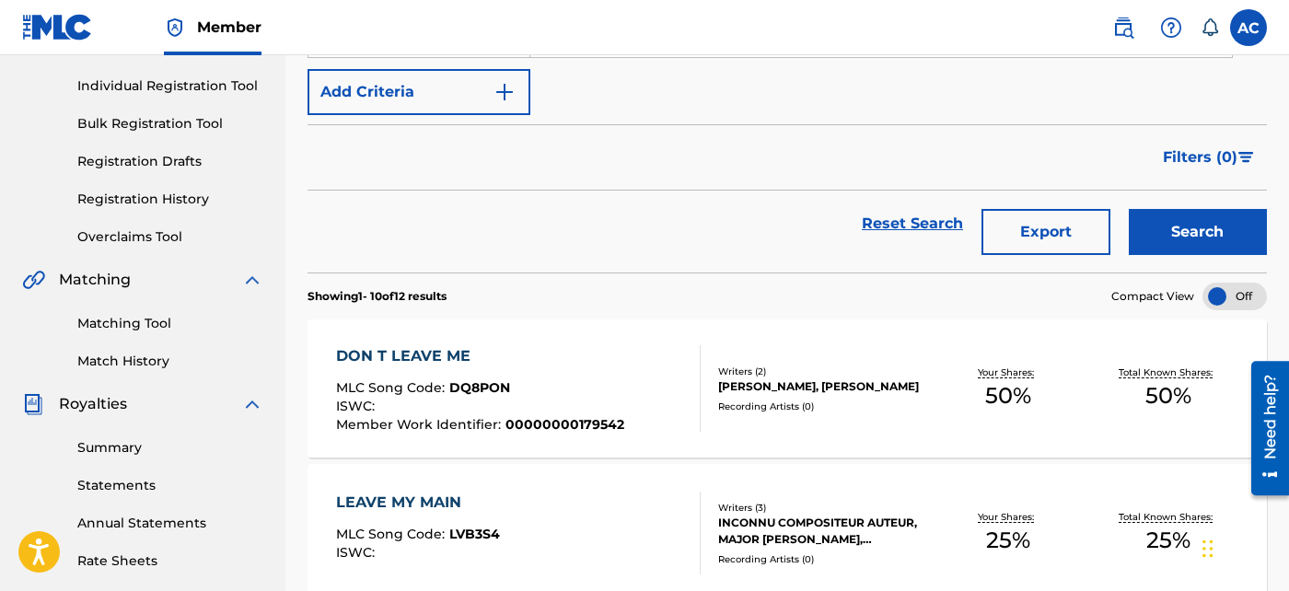
click at [599, 419] on span "00000000179542" at bounding box center [565, 424] width 119 height 17
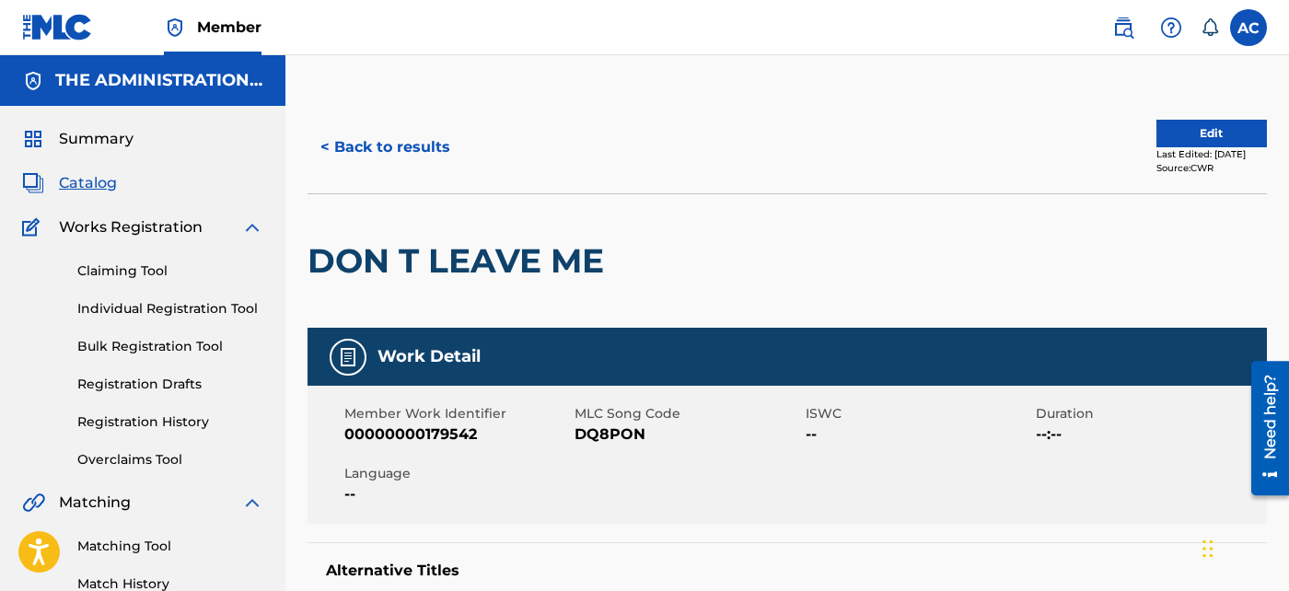
click at [428, 145] on button "< Back to results" at bounding box center [386, 147] width 156 height 46
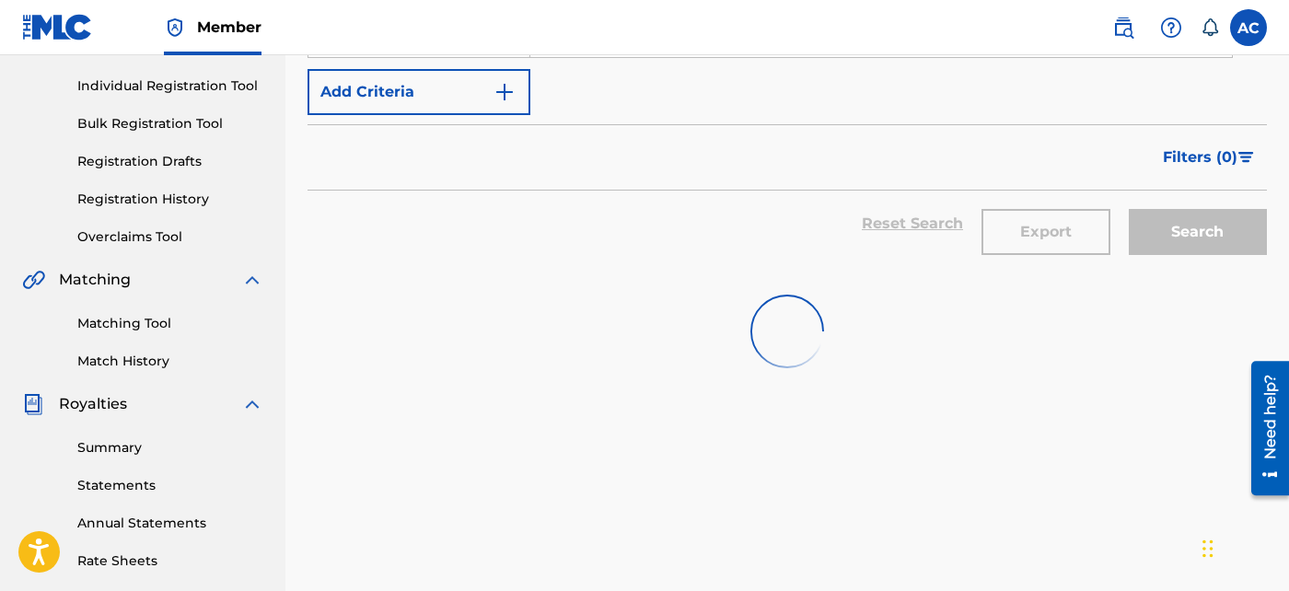
scroll to position [109, 0]
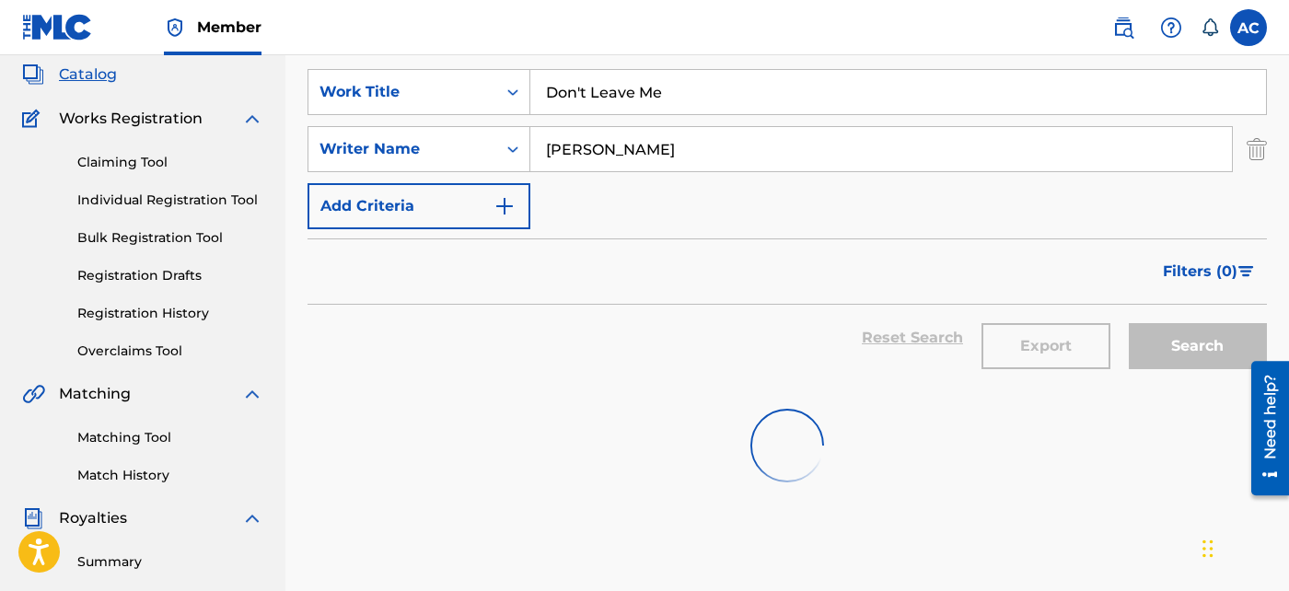
click at [630, 98] on input "Don't Leave Me" at bounding box center [898, 92] width 736 height 44
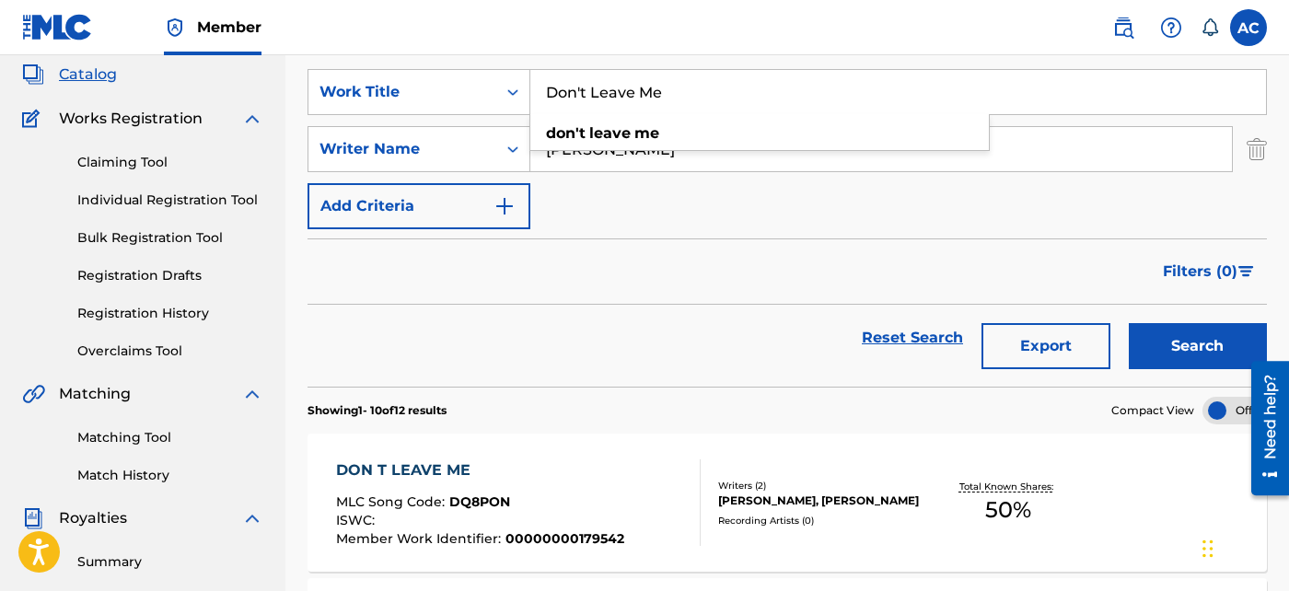
paste input "Frosty & The Fox"
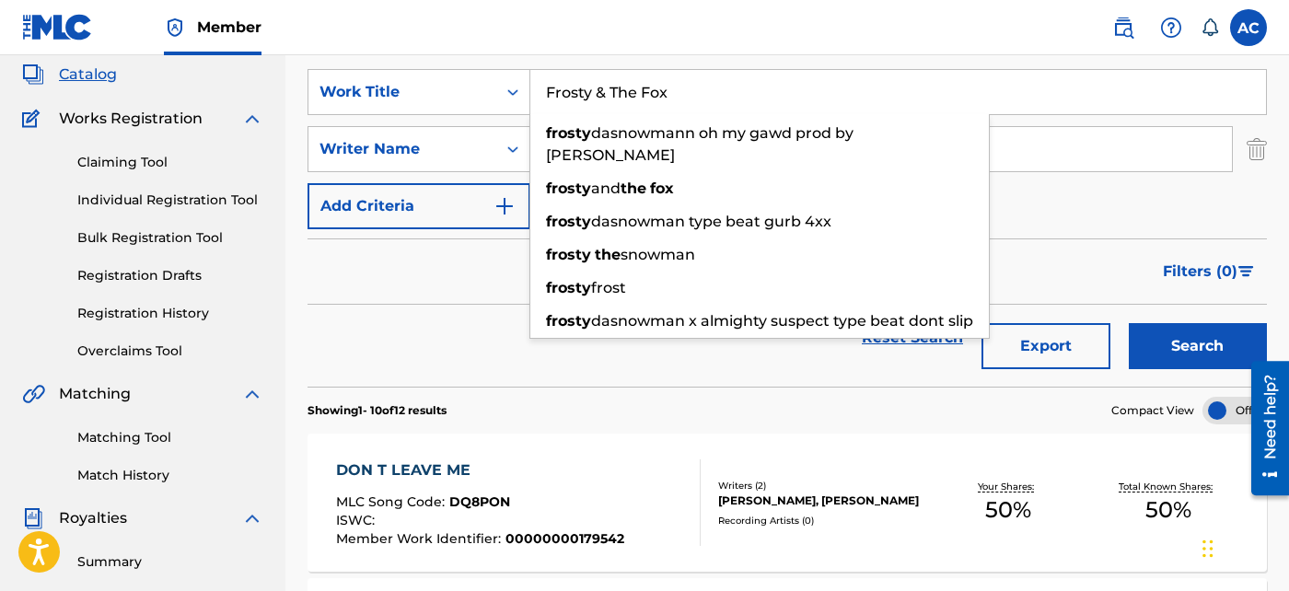
type input "Frosty & The Fox"
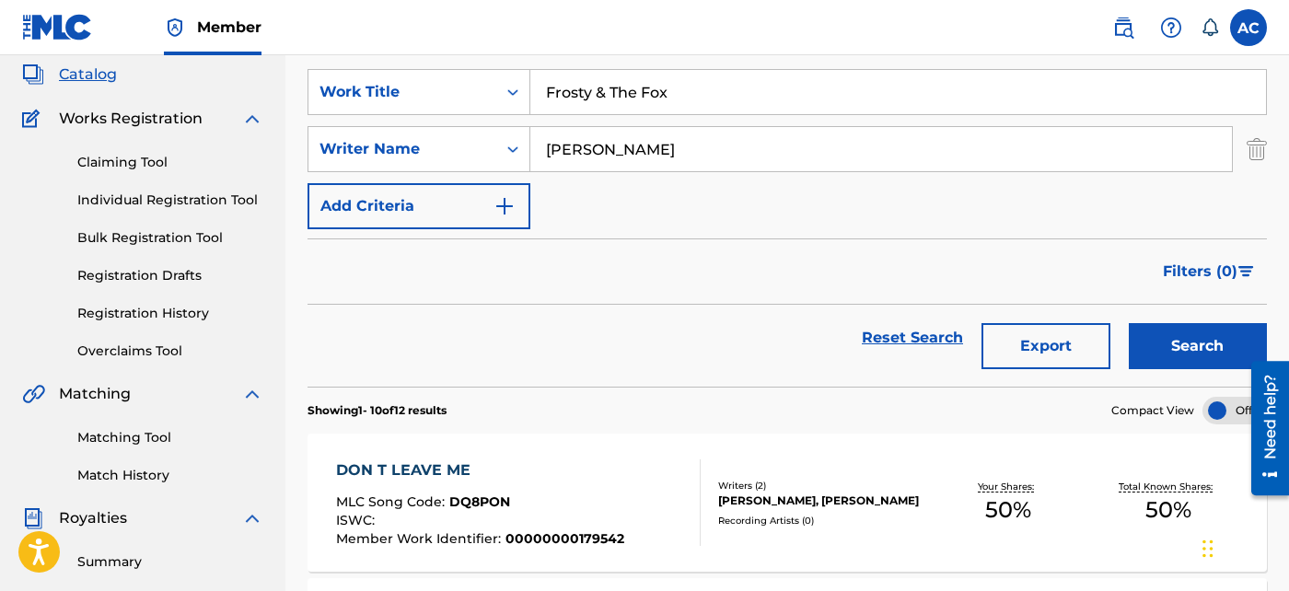
click at [459, 305] on div "Reset Search Export Search" at bounding box center [787, 338] width 959 height 66
click at [573, 135] on input "[PERSON_NAME]" at bounding box center [881, 149] width 702 height 44
type input "smico"
click at [1129, 323] on button "Search" at bounding box center [1198, 346] width 138 height 46
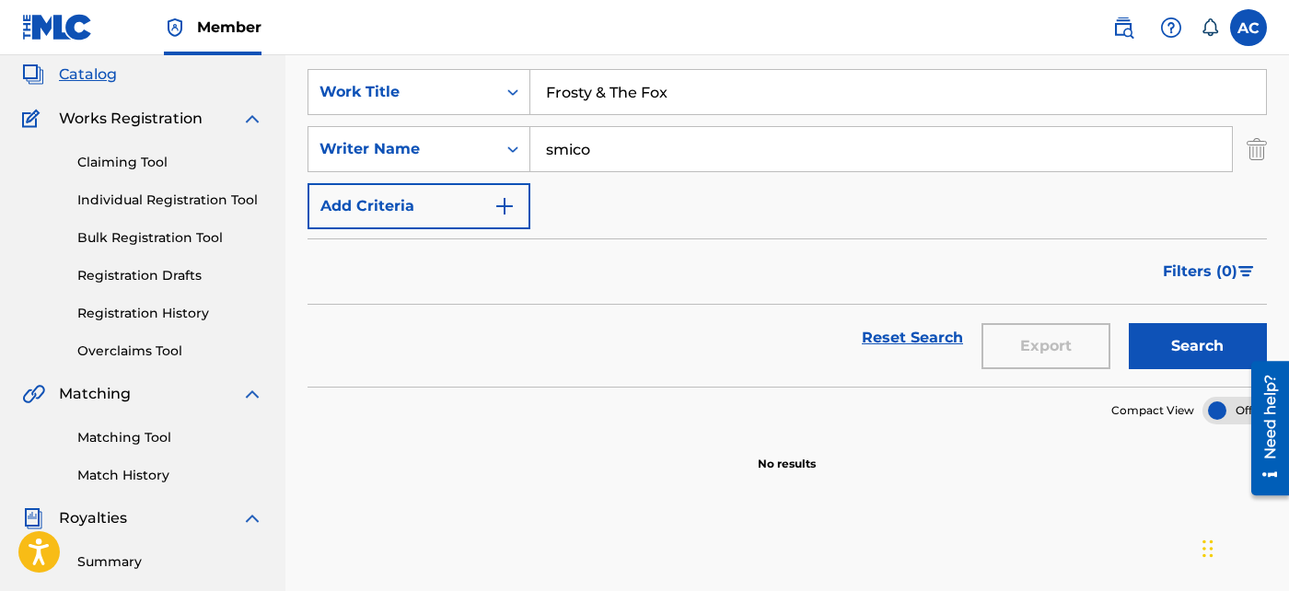
click at [613, 93] on input "Frosty & The Fox" at bounding box center [898, 92] width 736 height 44
type input "Frosty and The Fox"
click at [1129, 323] on button "Search" at bounding box center [1198, 346] width 138 height 46
click at [1251, 167] on img "Search Form" at bounding box center [1257, 149] width 20 height 46
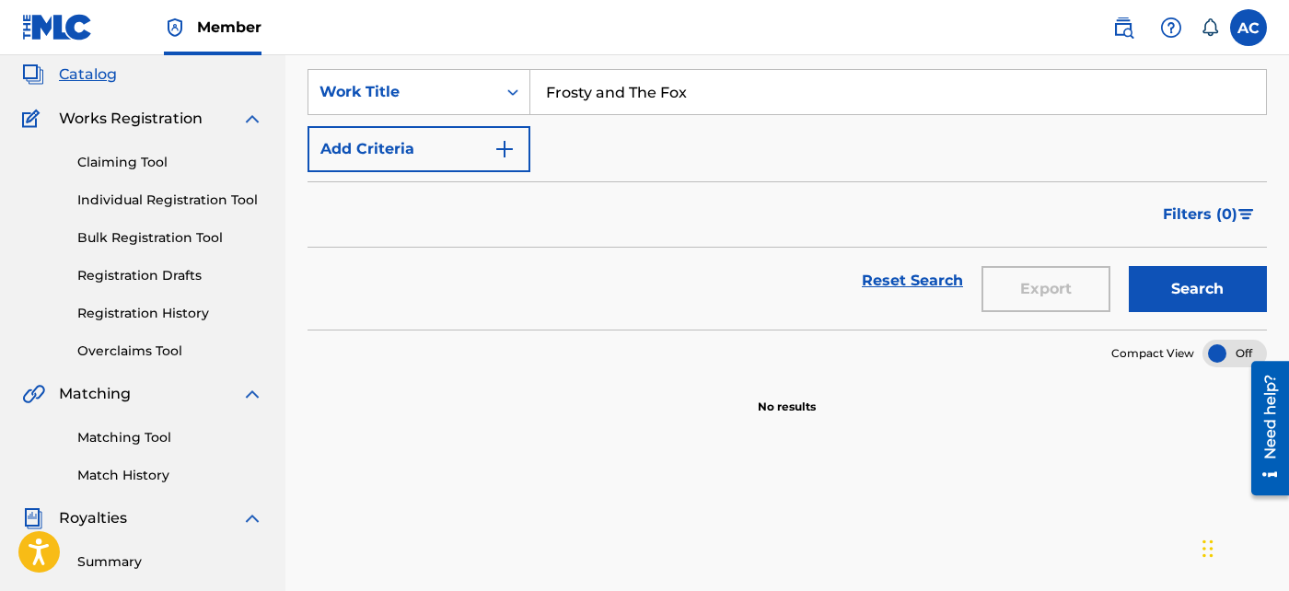
click at [1194, 287] on button "Search" at bounding box center [1198, 289] width 138 height 46
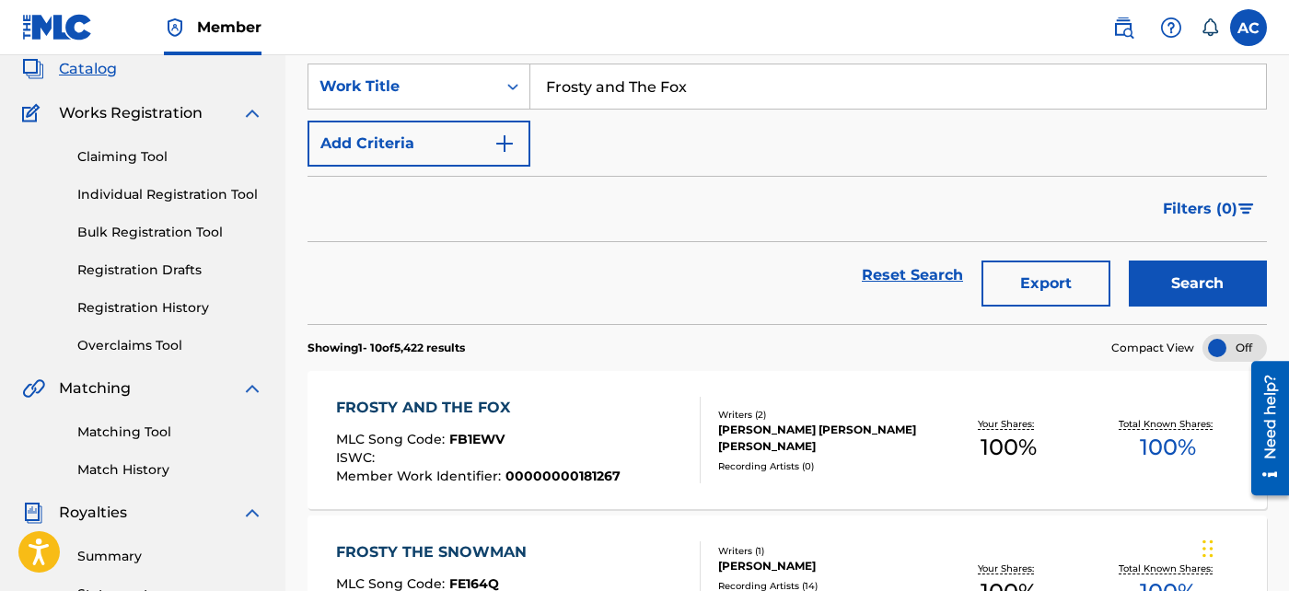
scroll to position [115, 0]
click at [786, 398] on div "FROSTY AND THE FOX MLC Song Code : FB1EWV ISWC : Member Work Identifier : 00000…" at bounding box center [787, 439] width 959 height 138
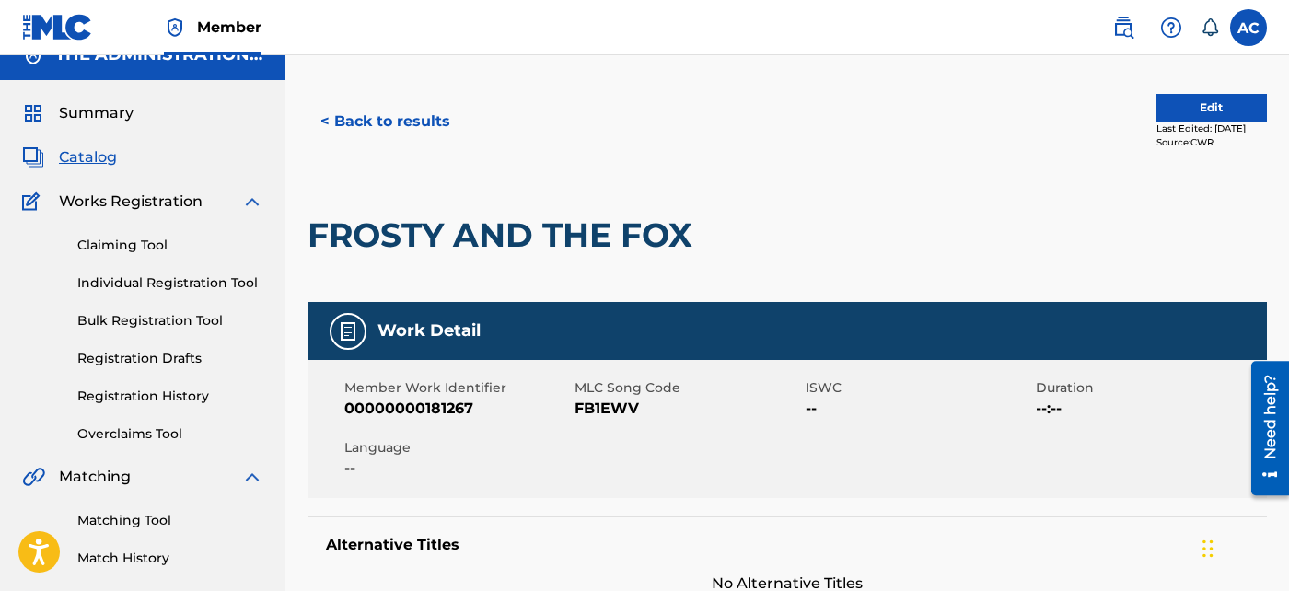
scroll to position [7, 0]
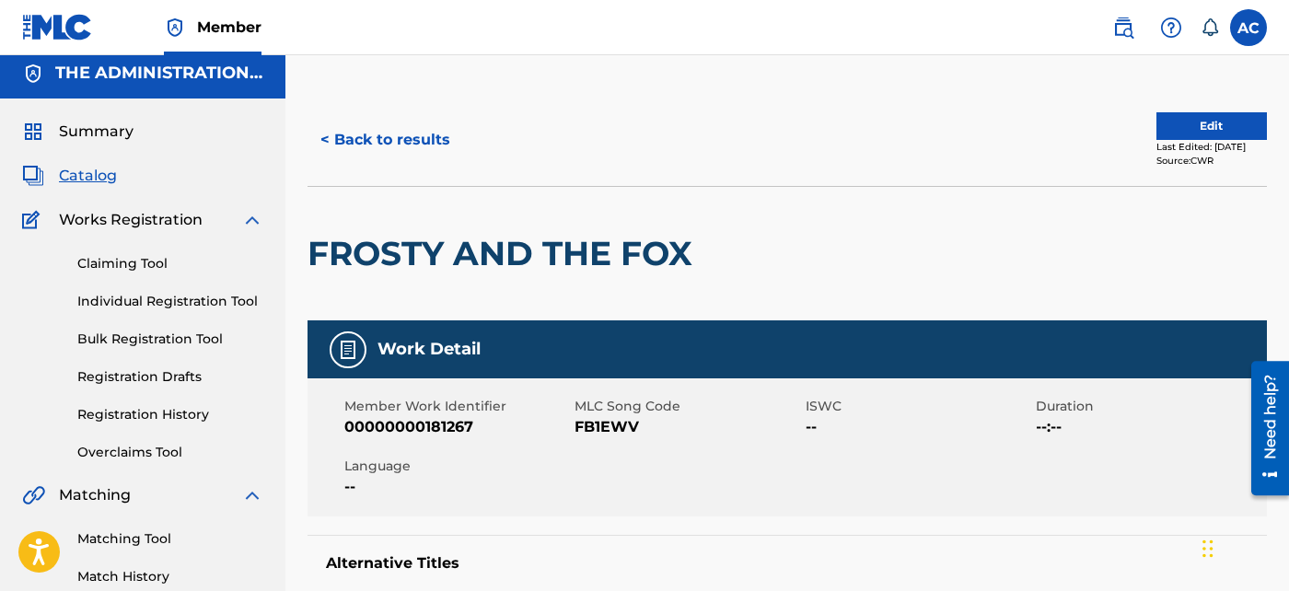
click at [529, 275] on div "FROSTY AND THE FOX" at bounding box center [505, 254] width 394 height 134
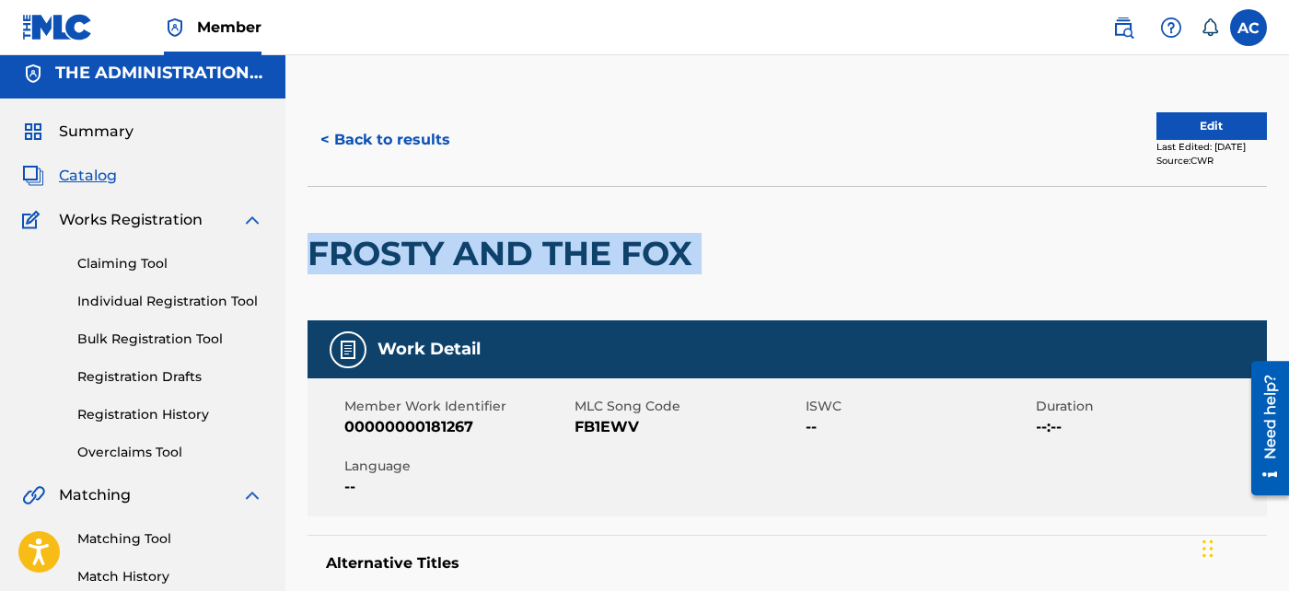
click at [529, 275] on div "FROSTY AND THE FOX" at bounding box center [505, 254] width 394 height 134
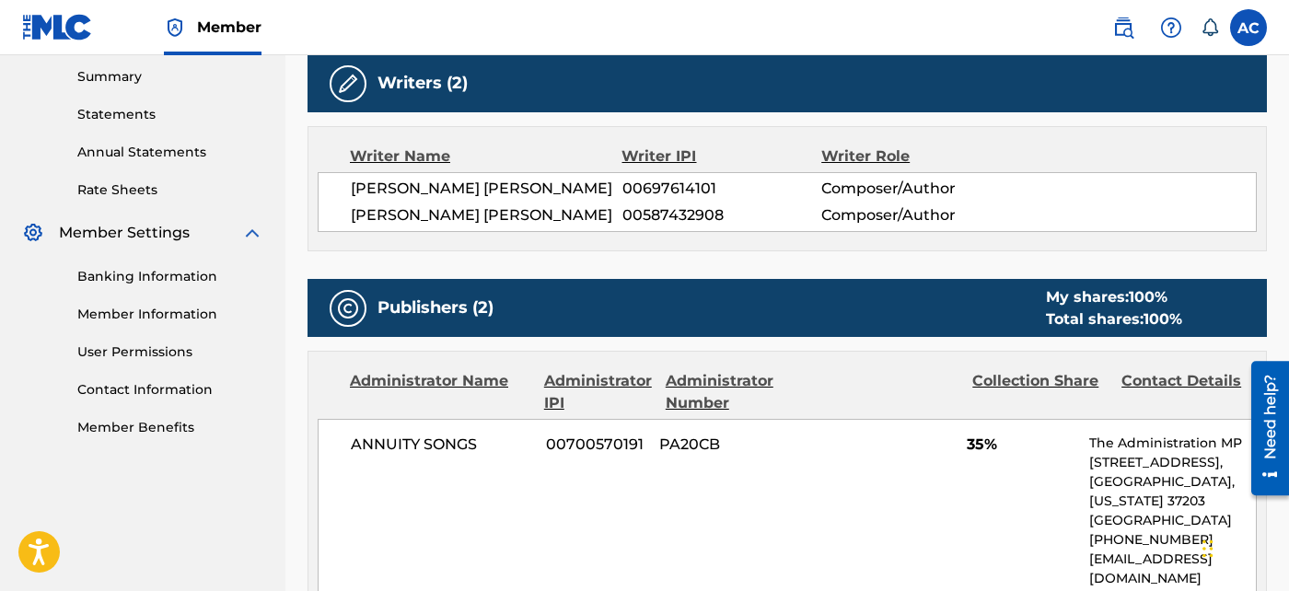
scroll to position [419, 0]
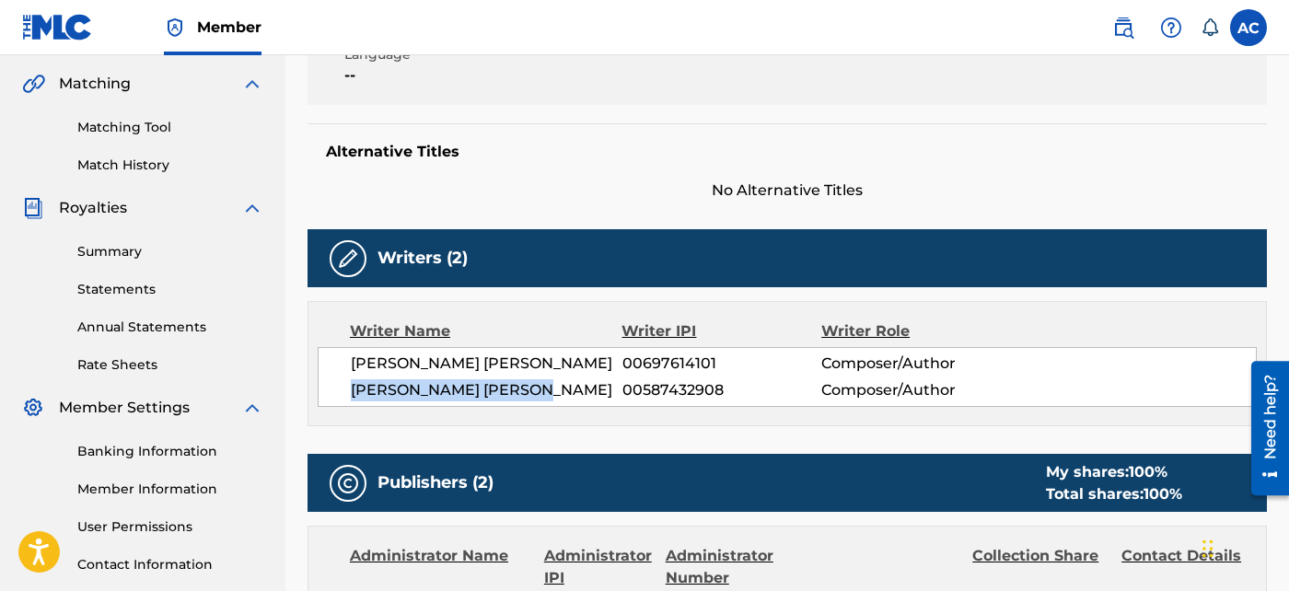
drag, startPoint x: 349, startPoint y: 395, endPoint x: 544, endPoint y: 412, distance: 195.9
click at [544, 412] on div "Writer Name Writer IPI Writer Role [PERSON_NAME] [PERSON_NAME] 00697614101 Comp…" at bounding box center [787, 363] width 959 height 125
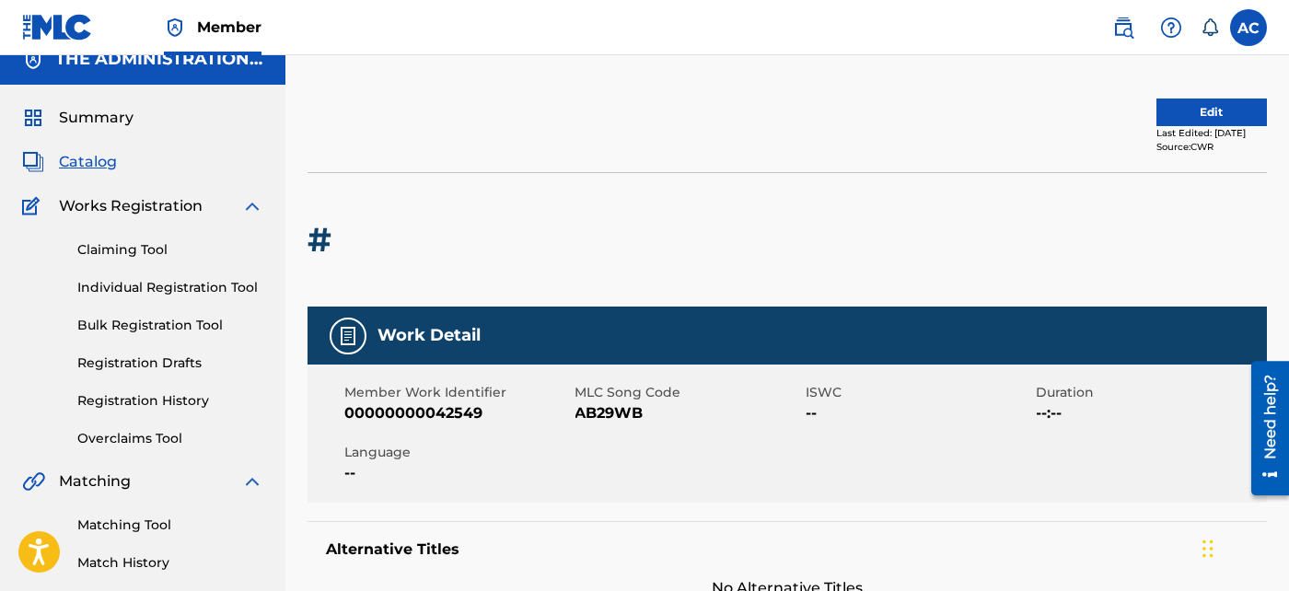
scroll to position [21, 0]
click at [129, 523] on link "Matching Tool" at bounding box center [170, 525] width 186 height 19
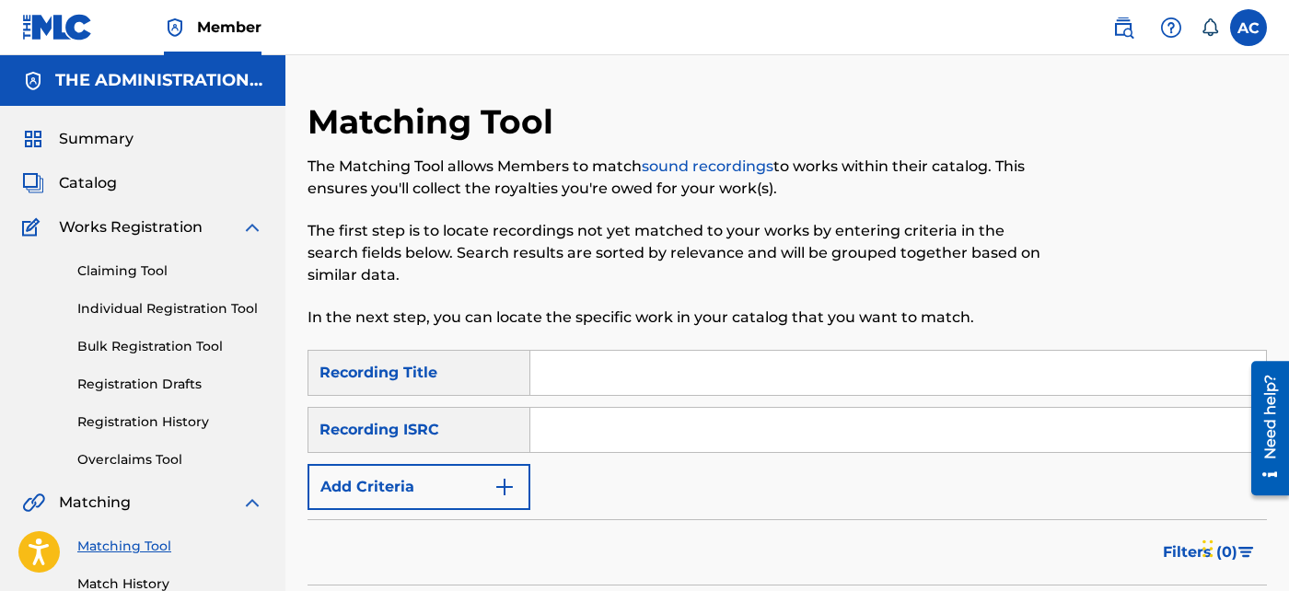
click at [614, 427] on input "Search Form" at bounding box center [898, 430] width 736 height 44
paste input "USAT22001195"
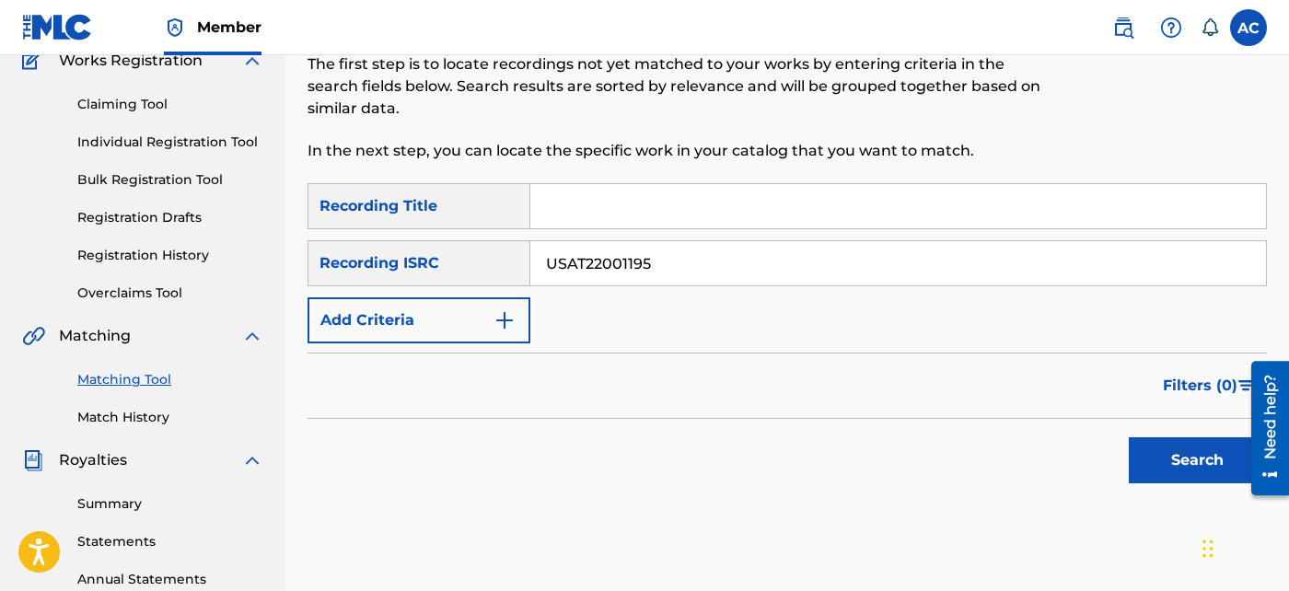
scroll to position [168, 0]
click at [1215, 459] on button "Search" at bounding box center [1198, 459] width 138 height 46
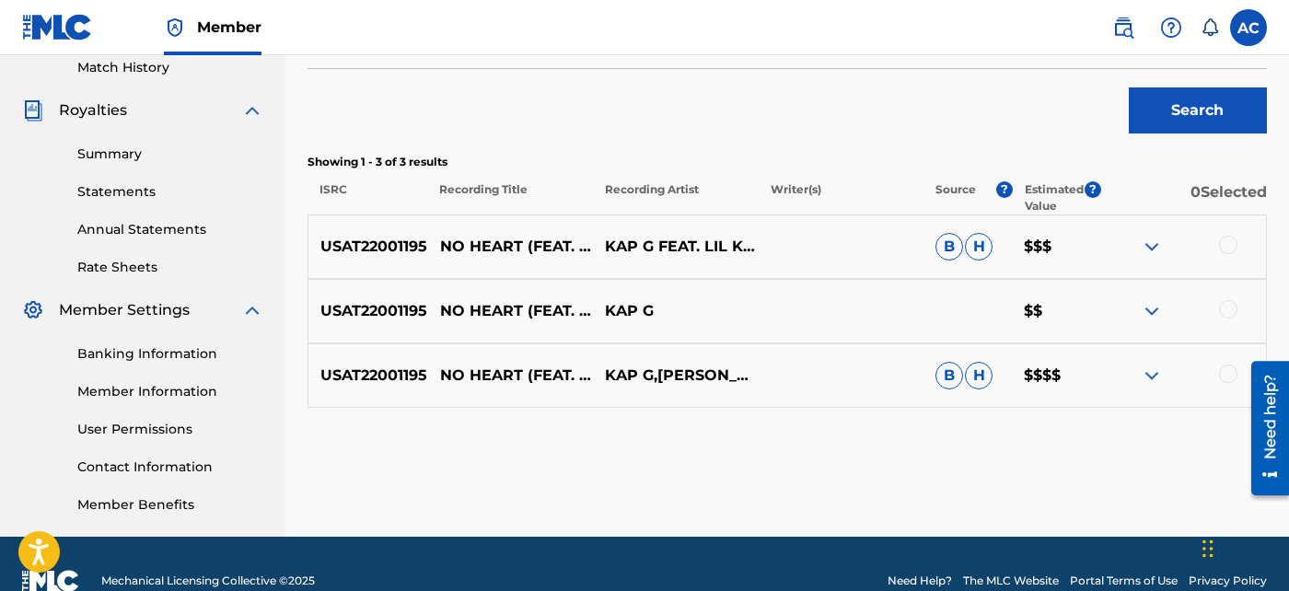
scroll to position [523, 0]
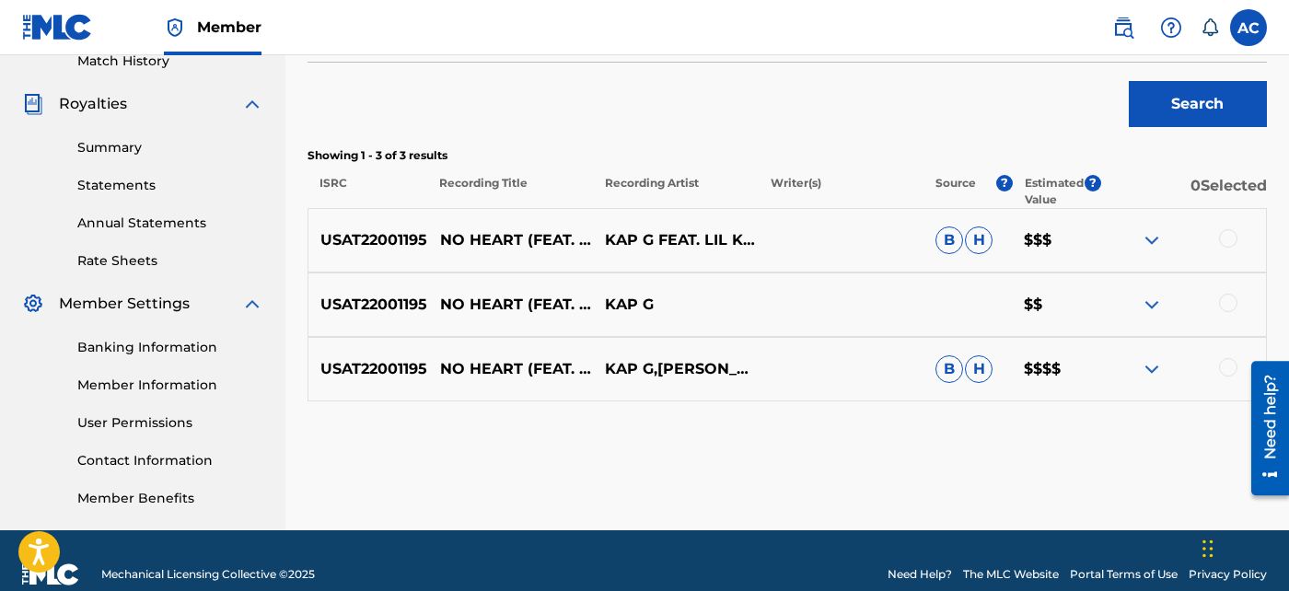
click at [1226, 233] on div at bounding box center [1228, 238] width 18 height 18
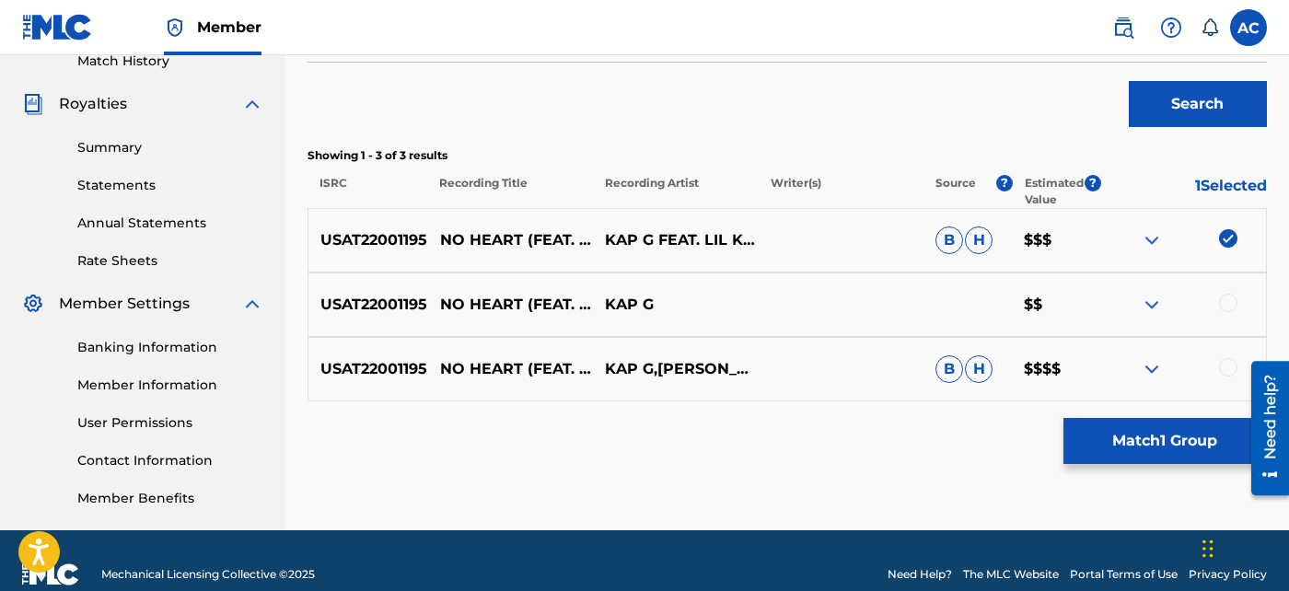
click at [1227, 300] on div at bounding box center [1228, 303] width 18 height 18
click at [1228, 365] on div at bounding box center [1228, 367] width 18 height 18
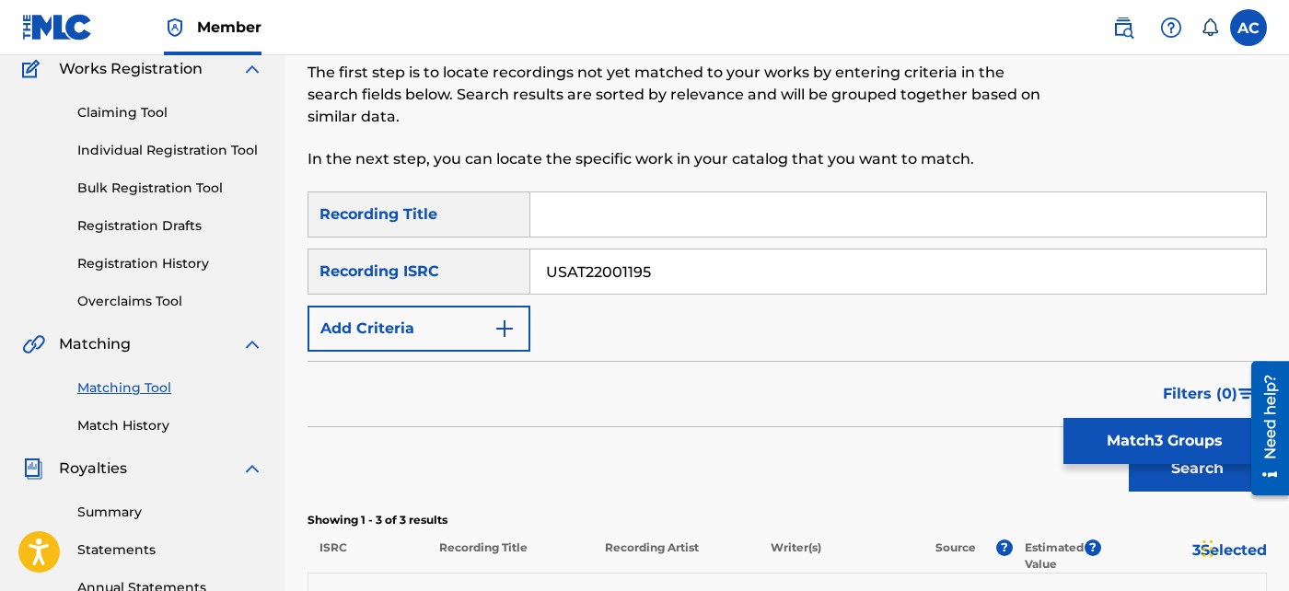
scroll to position [153, 0]
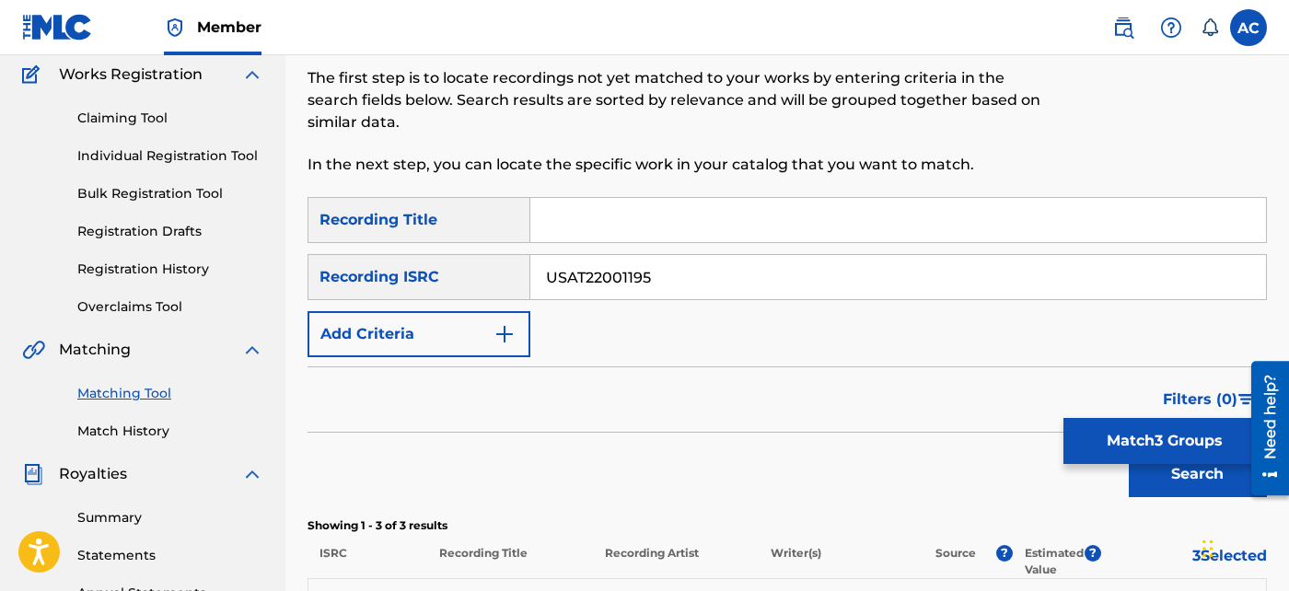
click at [599, 290] on input "USAT22001195" at bounding box center [898, 277] width 736 height 44
paste input "6"
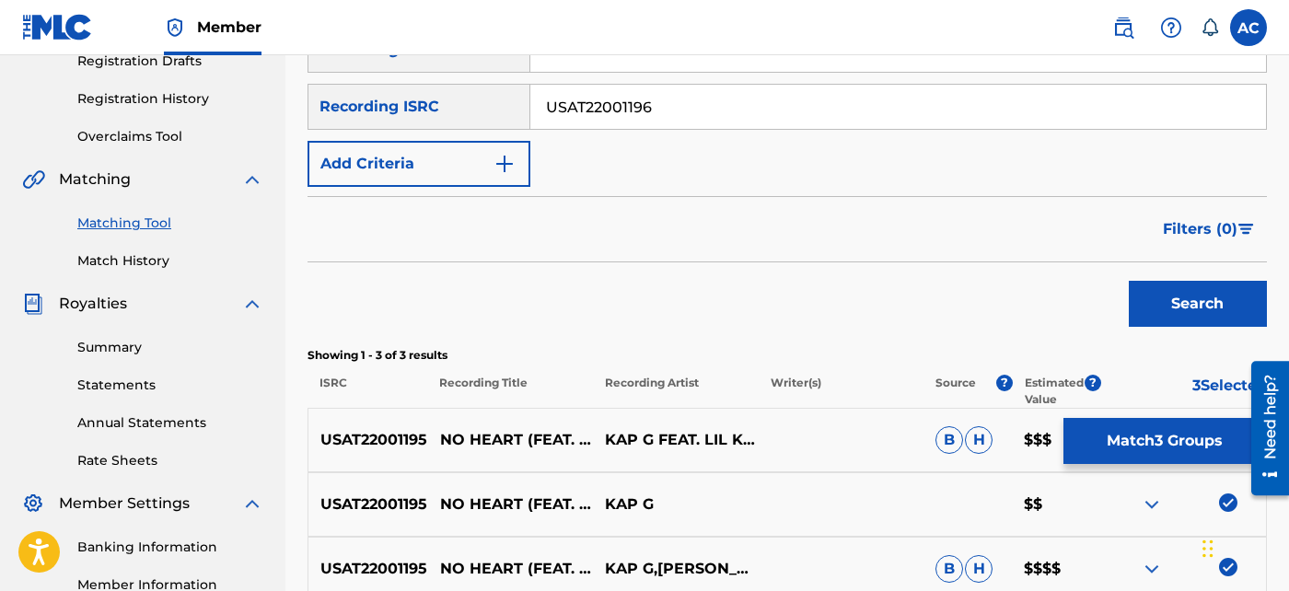
scroll to position [325, 0]
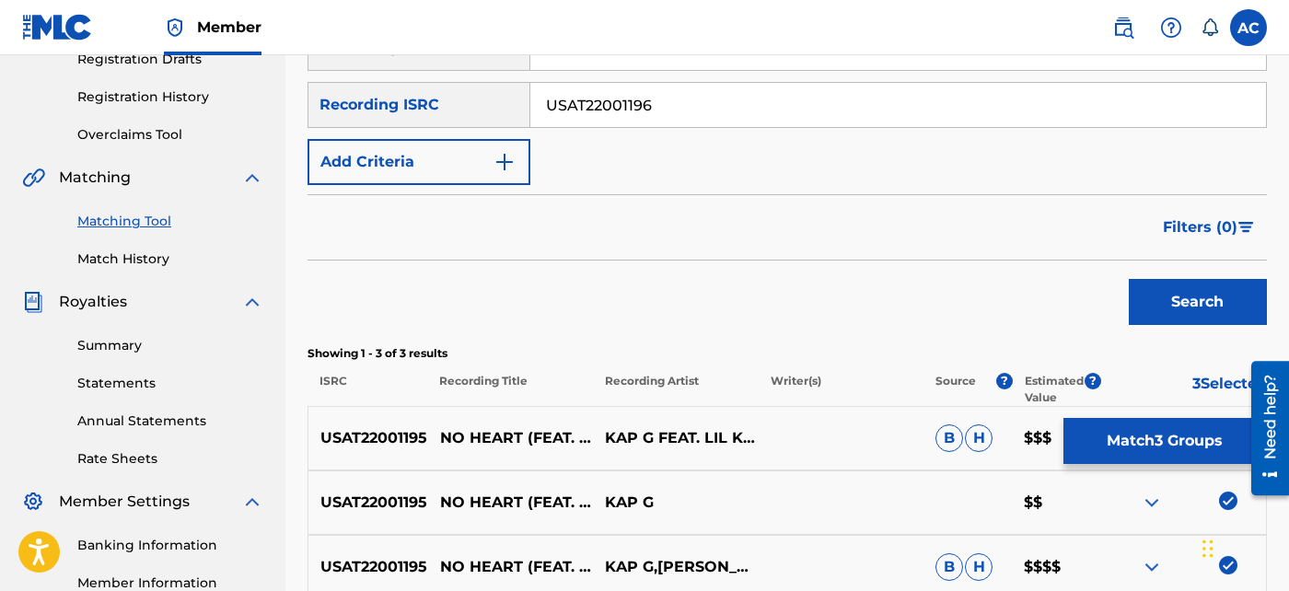
type input "USAT22001196"
click at [1144, 305] on button "Search" at bounding box center [1198, 302] width 138 height 46
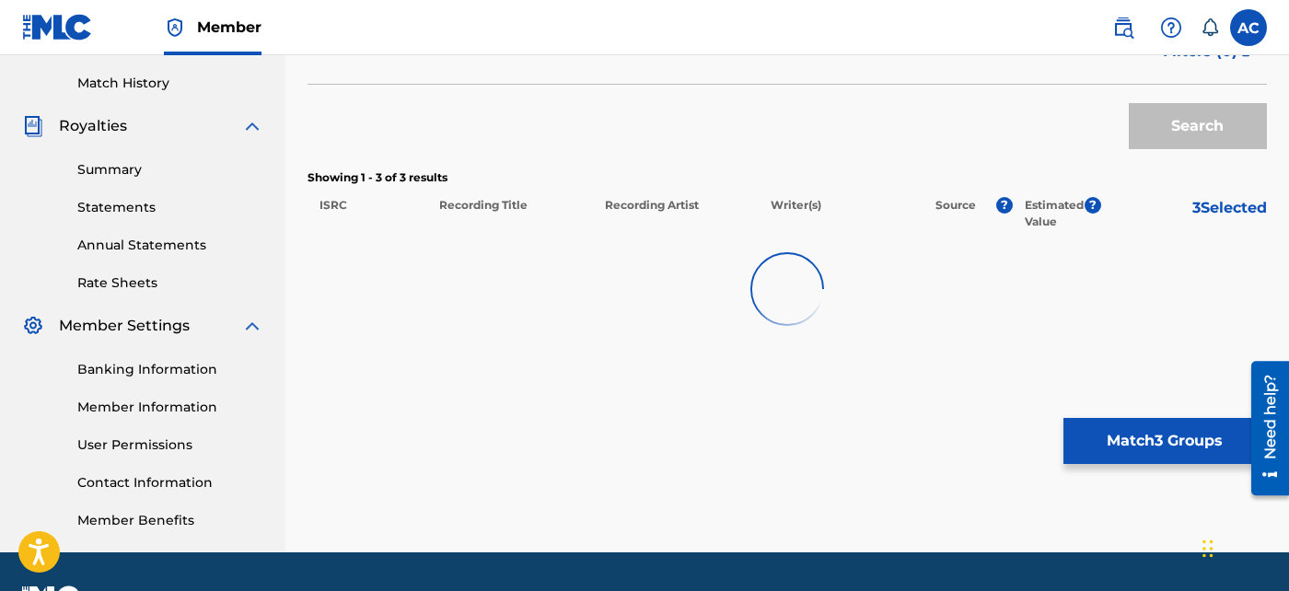
scroll to position [550, 0]
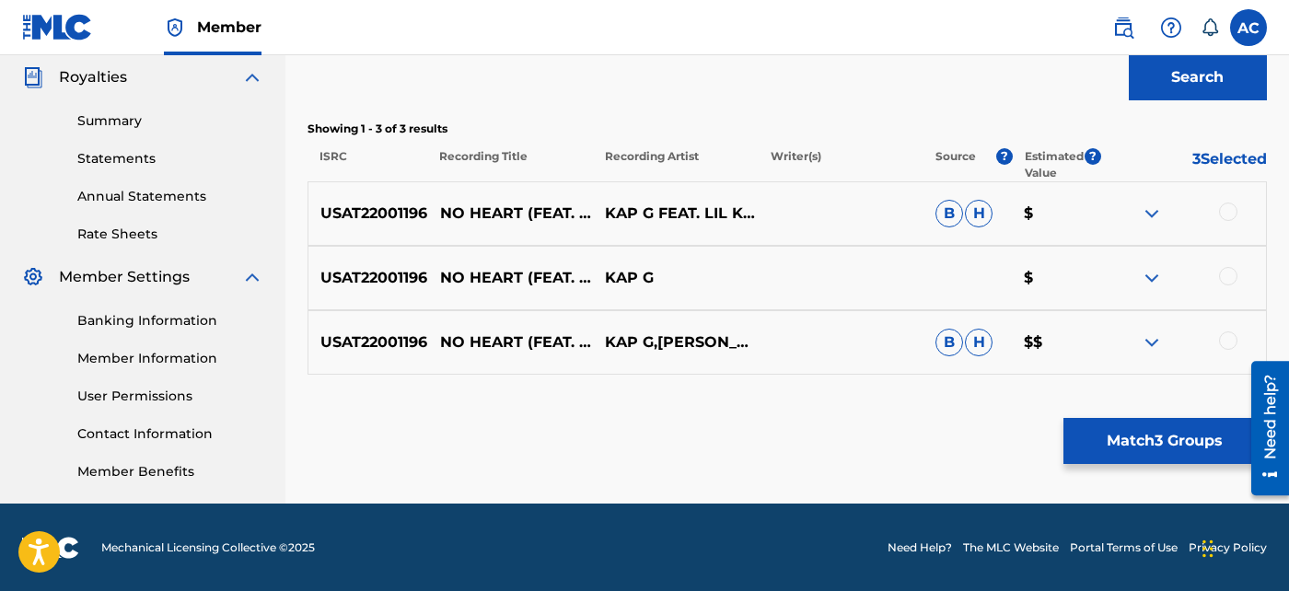
click at [1230, 210] on div at bounding box center [1228, 212] width 18 height 18
click at [1227, 274] on div at bounding box center [1228, 276] width 18 height 18
click at [1228, 335] on div at bounding box center [1228, 340] width 18 height 18
click at [1201, 437] on button "Match 6 Groups" at bounding box center [1165, 441] width 203 height 46
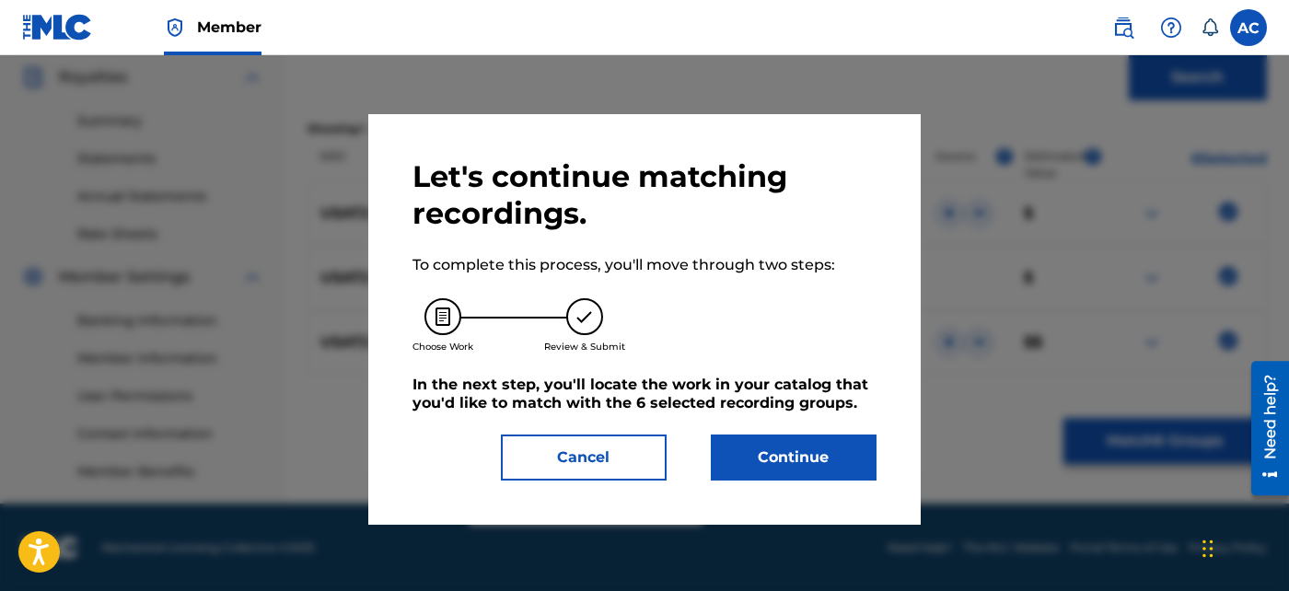
click at [784, 436] on button "Continue" at bounding box center [794, 458] width 166 height 46
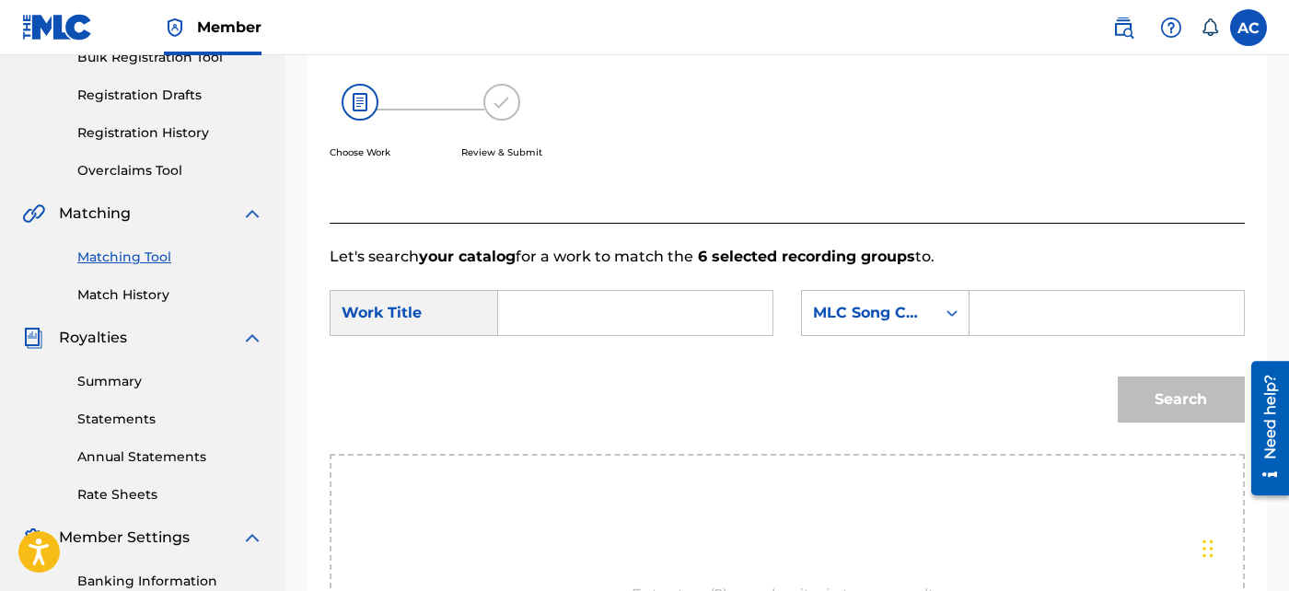
scroll to position [288, 0]
click at [675, 314] on input "Search Form" at bounding box center [635, 314] width 243 height 44
paste input "NO HEART"
type input "NO HEART"
click at [994, 296] on input "Search Form" at bounding box center [1106, 314] width 243 height 44
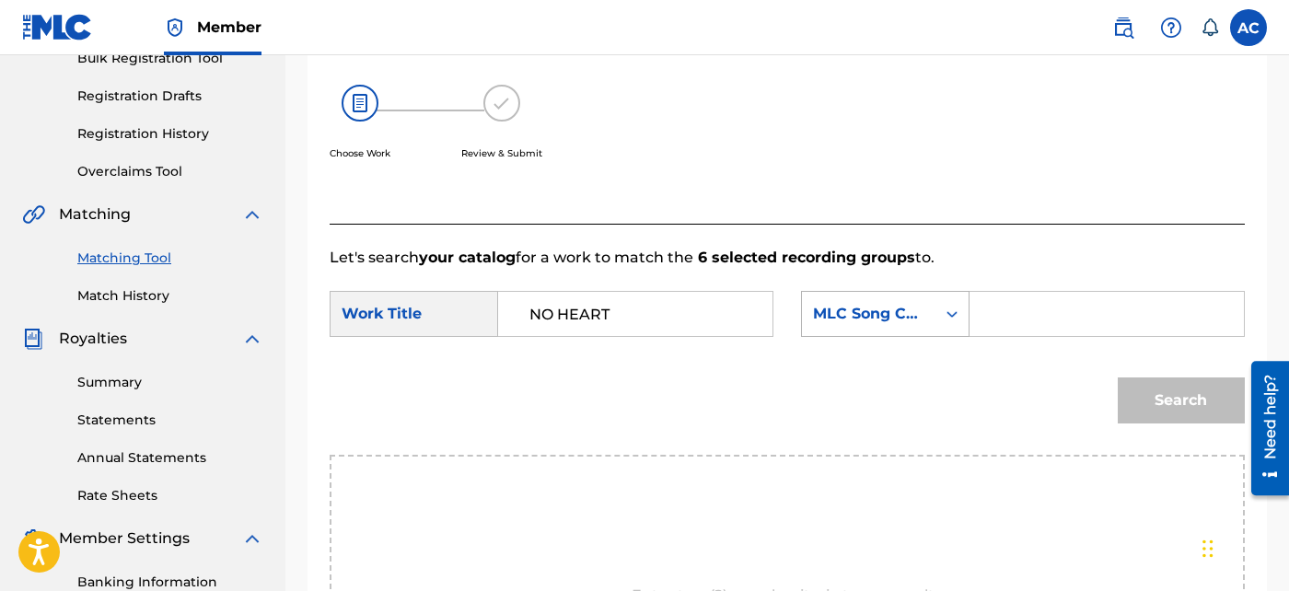
paste input "NC3DJ1"
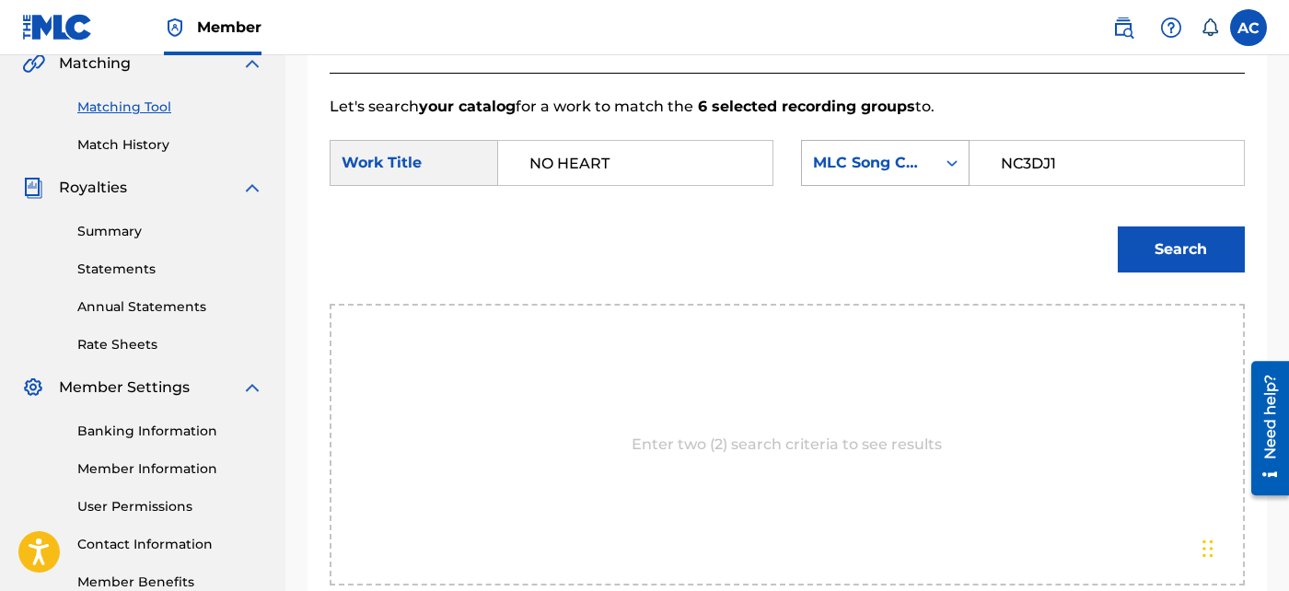
scroll to position [442, 0]
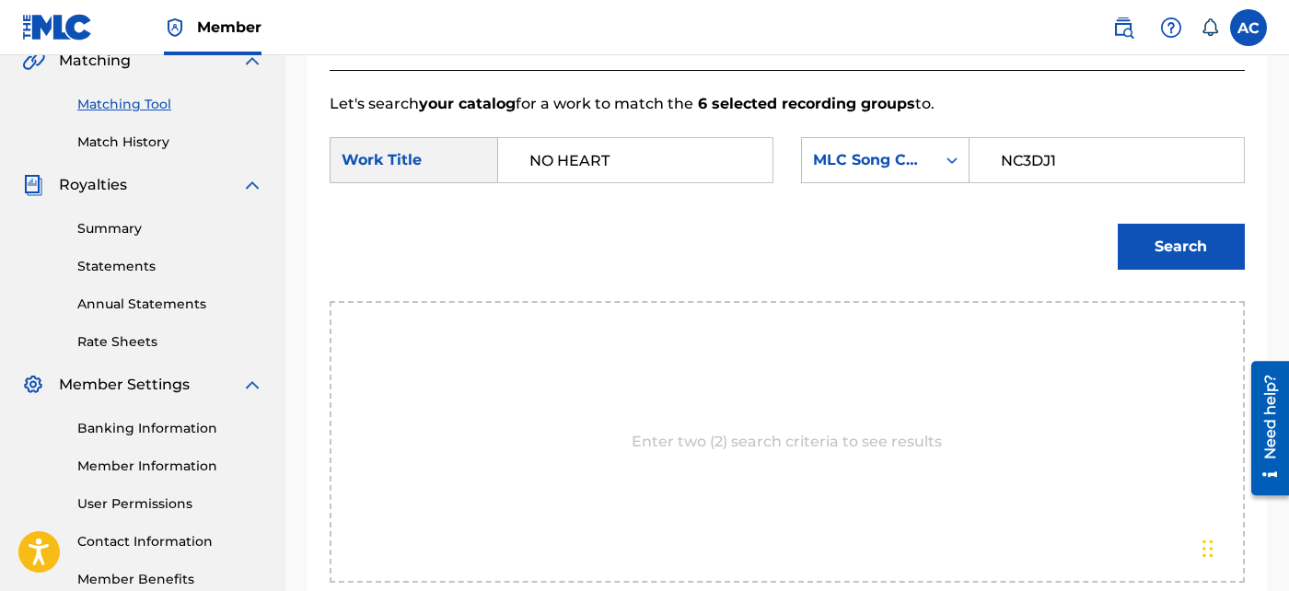
type input "NC3DJ1"
click at [1193, 237] on button "Search" at bounding box center [1181, 247] width 127 height 46
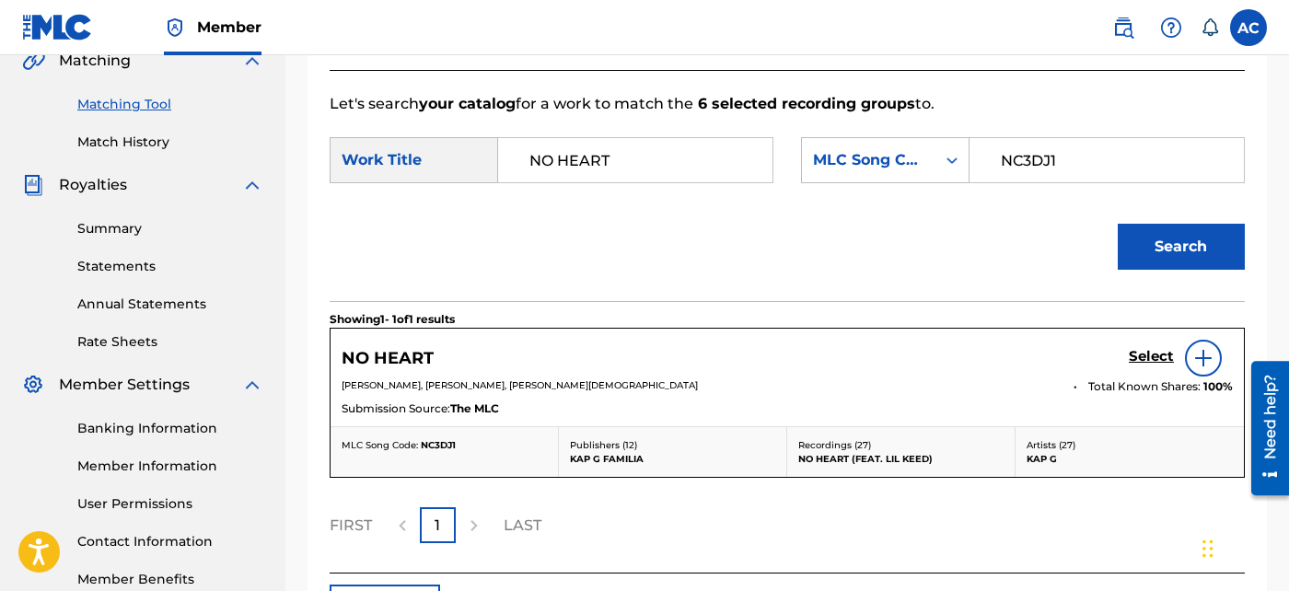
click at [1199, 369] on div at bounding box center [1203, 358] width 37 height 37
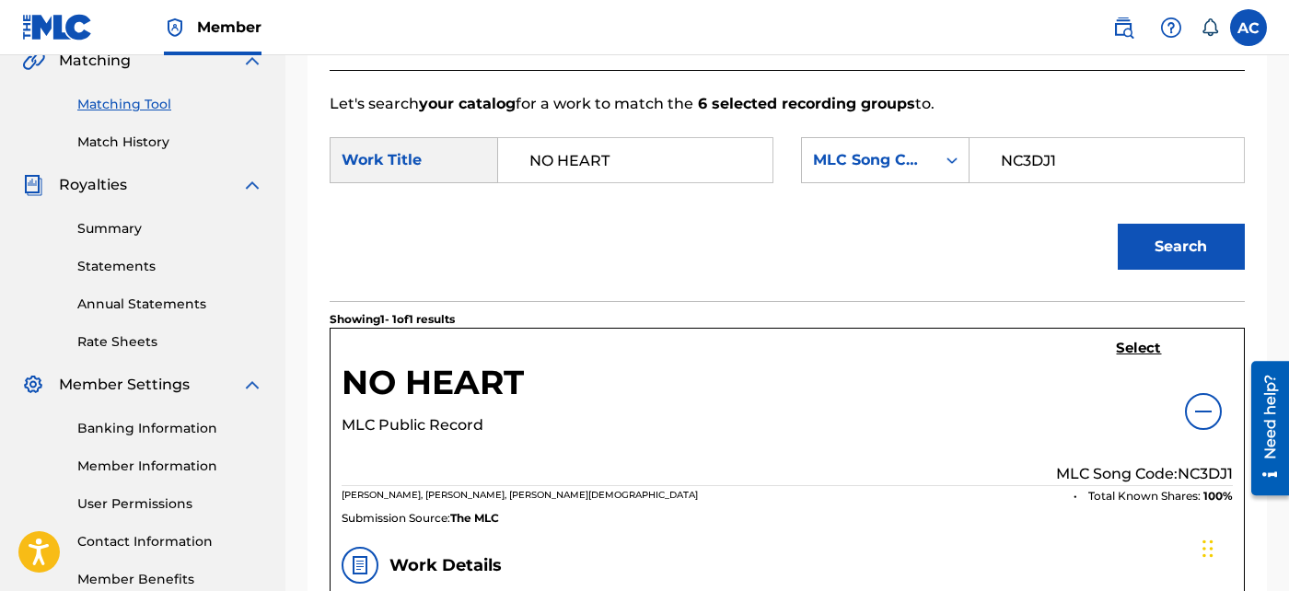
click at [1140, 344] on h5 "Select" at bounding box center [1139, 348] width 45 height 17
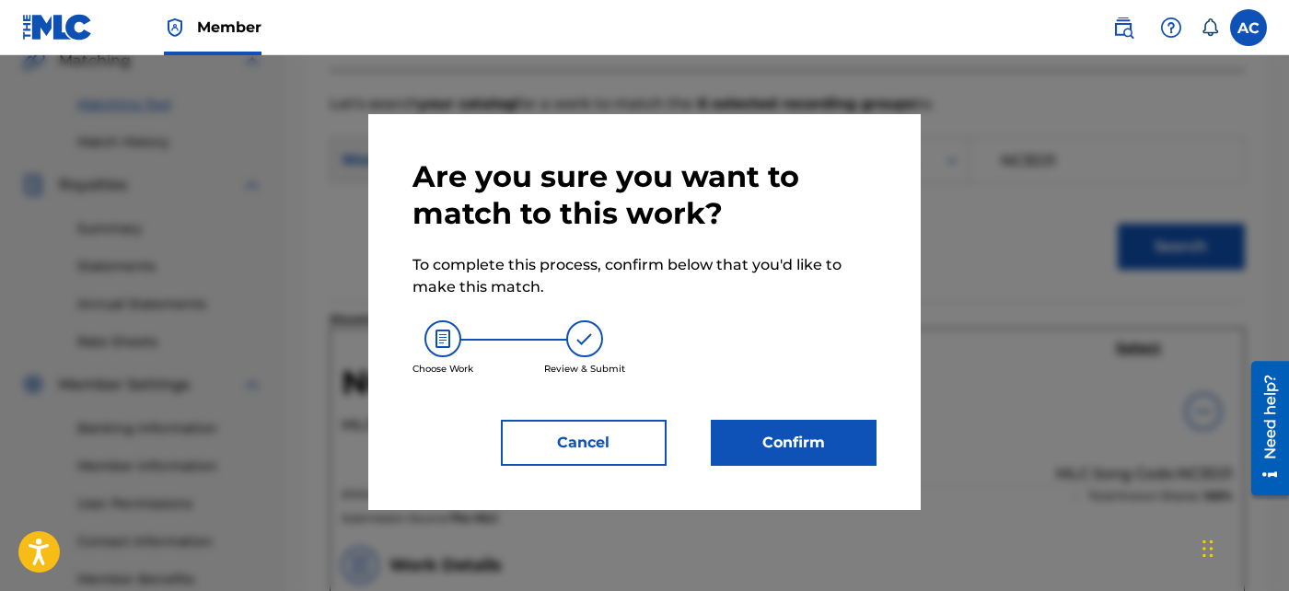
click at [805, 446] on button "Confirm" at bounding box center [794, 443] width 166 height 46
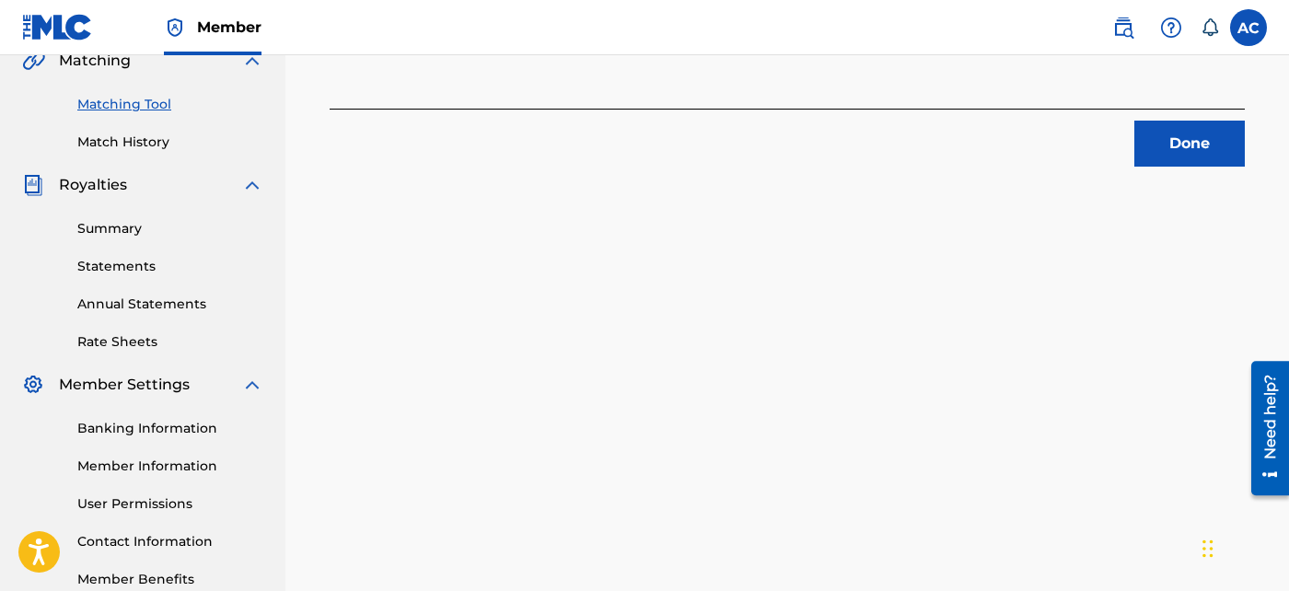
click at [1160, 146] on button "Done" at bounding box center [1189, 144] width 110 height 46
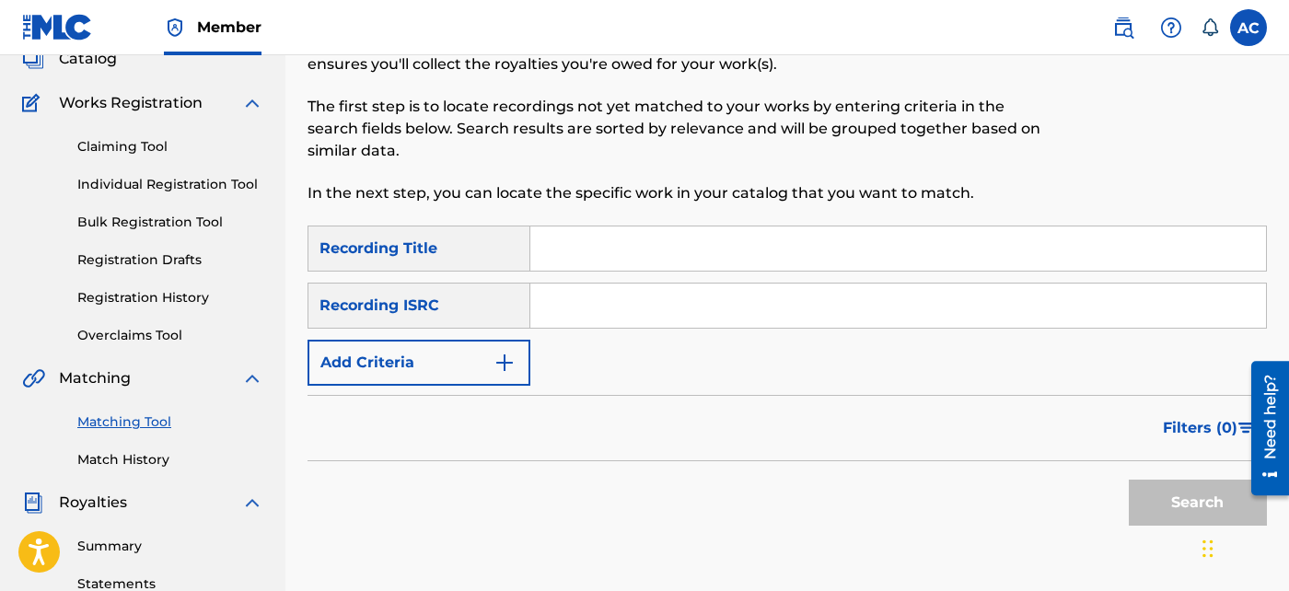
scroll to position [120, 0]
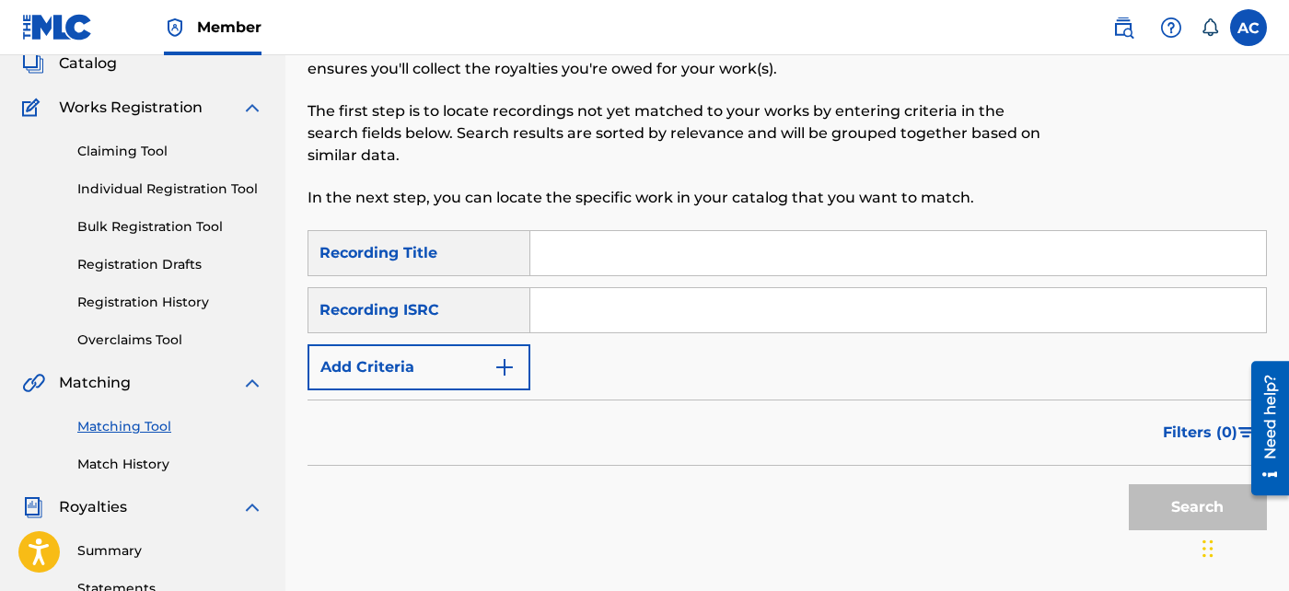
click at [679, 308] on input "Search Form" at bounding box center [898, 310] width 736 height 44
paste input "TCADN1851409"
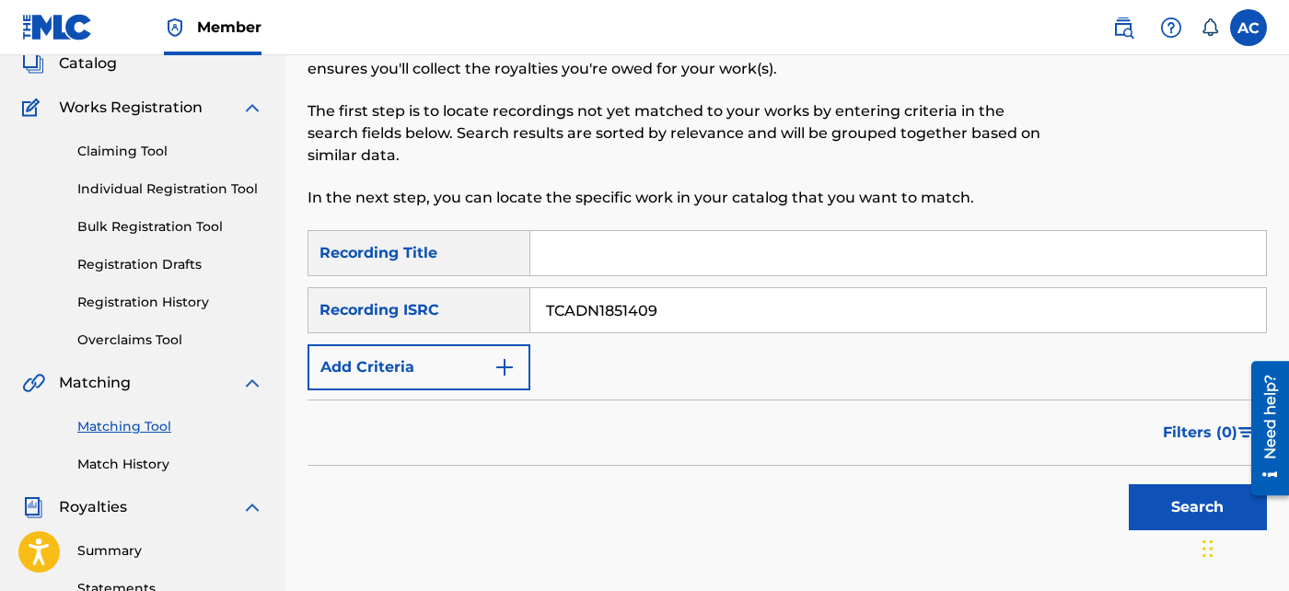
type input "TCADN1851409"
click at [1210, 503] on iframe "Chat Widget" at bounding box center [1243, 547] width 92 height 88
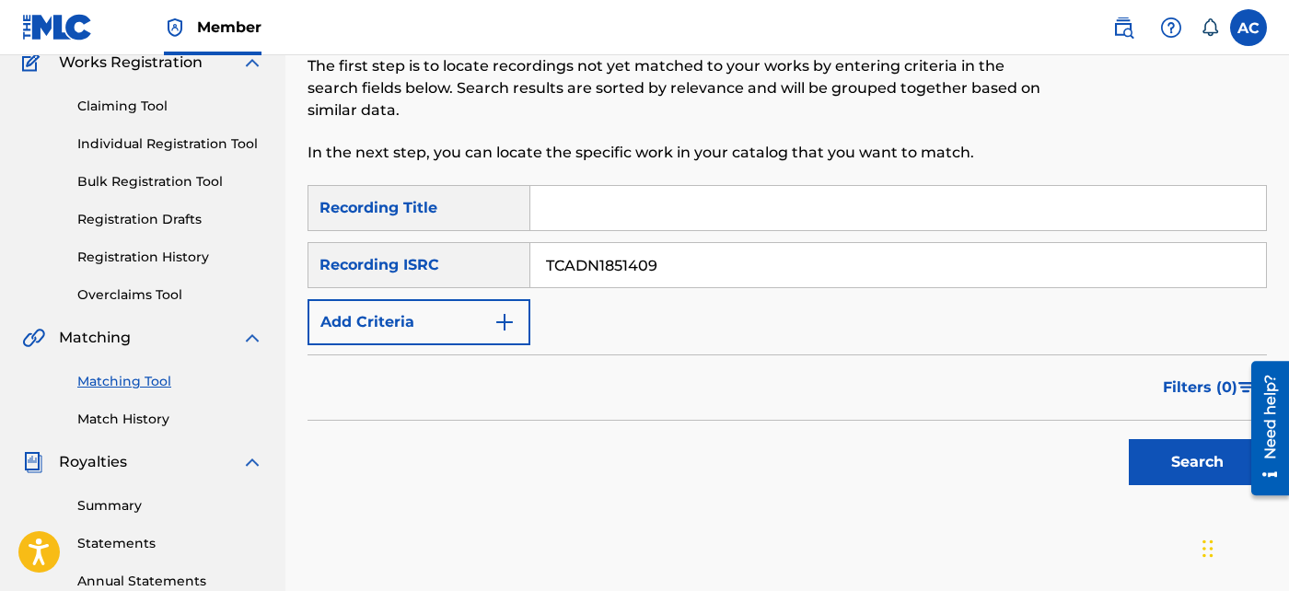
scroll to position [176, 0]
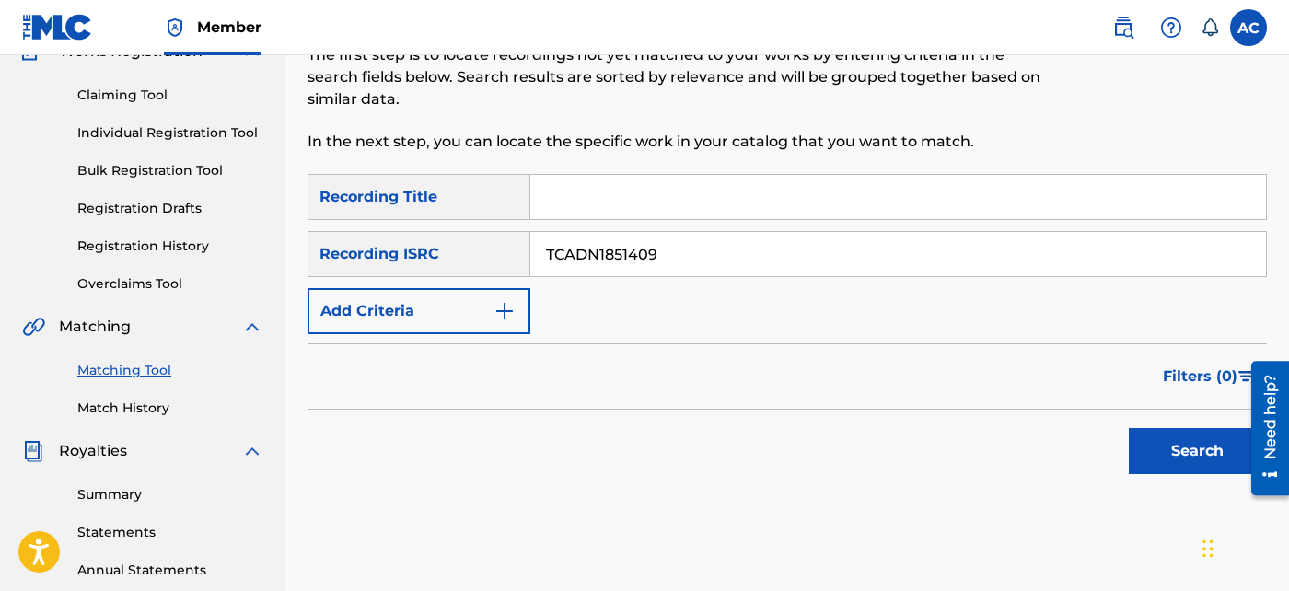
click at [1192, 450] on button "Search" at bounding box center [1198, 451] width 138 height 46
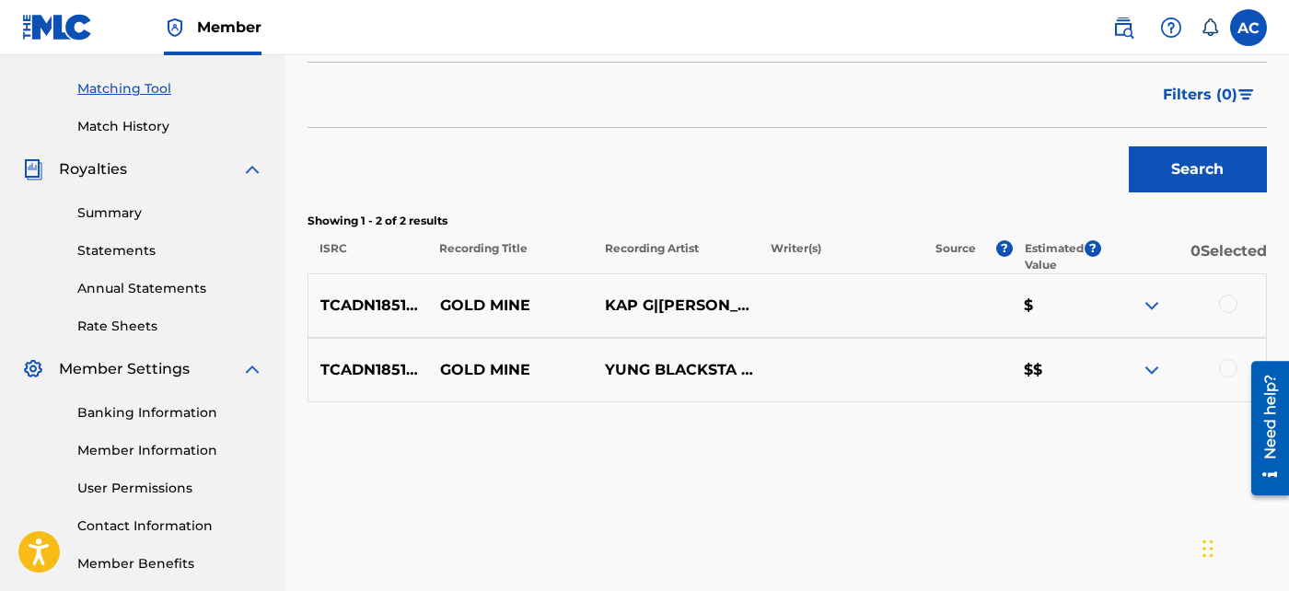
scroll to position [459, 0]
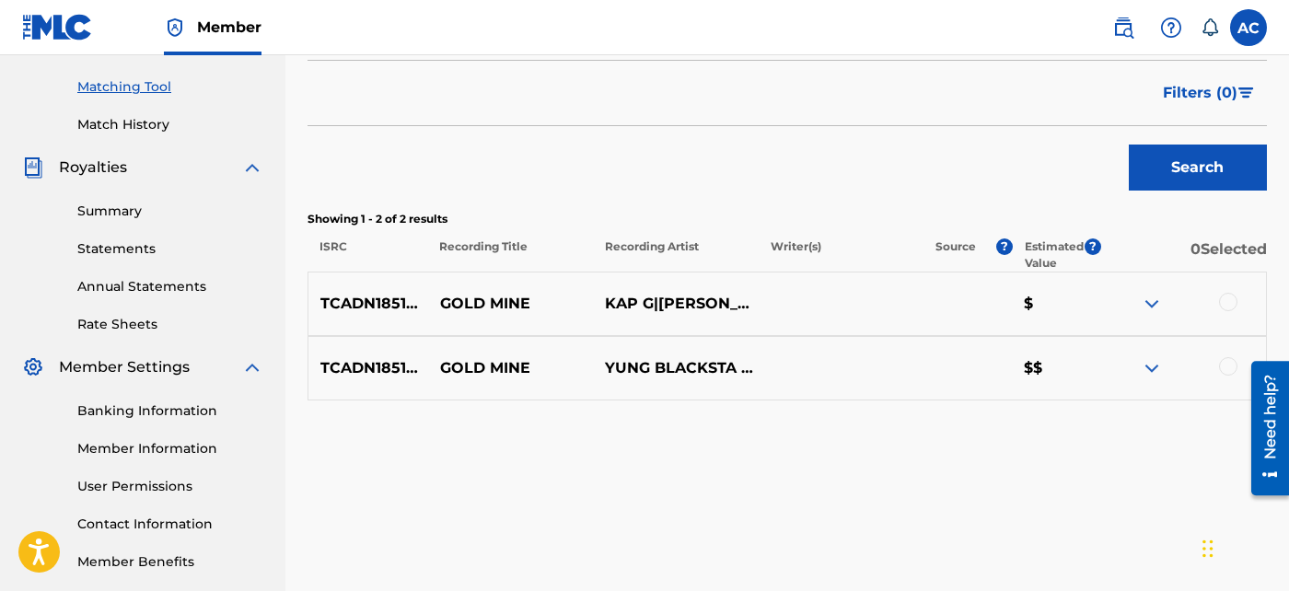
click at [1229, 293] on div at bounding box center [1228, 302] width 18 height 18
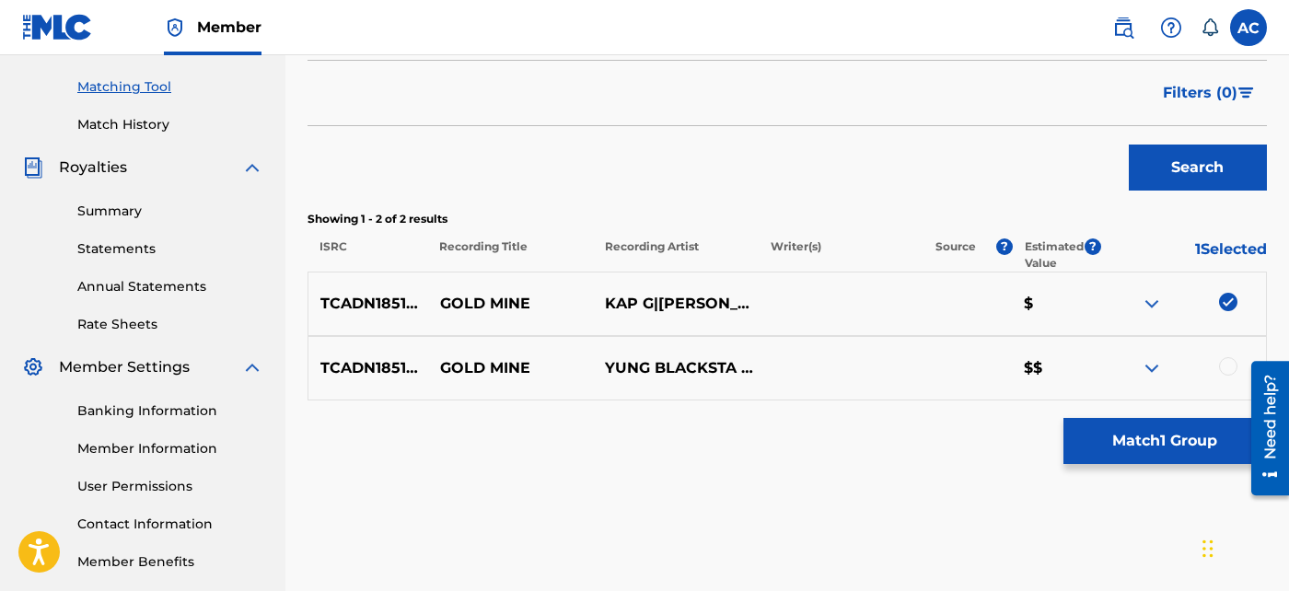
click at [1227, 361] on div at bounding box center [1228, 366] width 18 height 18
click at [1183, 436] on button "Match 2 Groups" at bounding box center [1165, 441] width 203 height 46
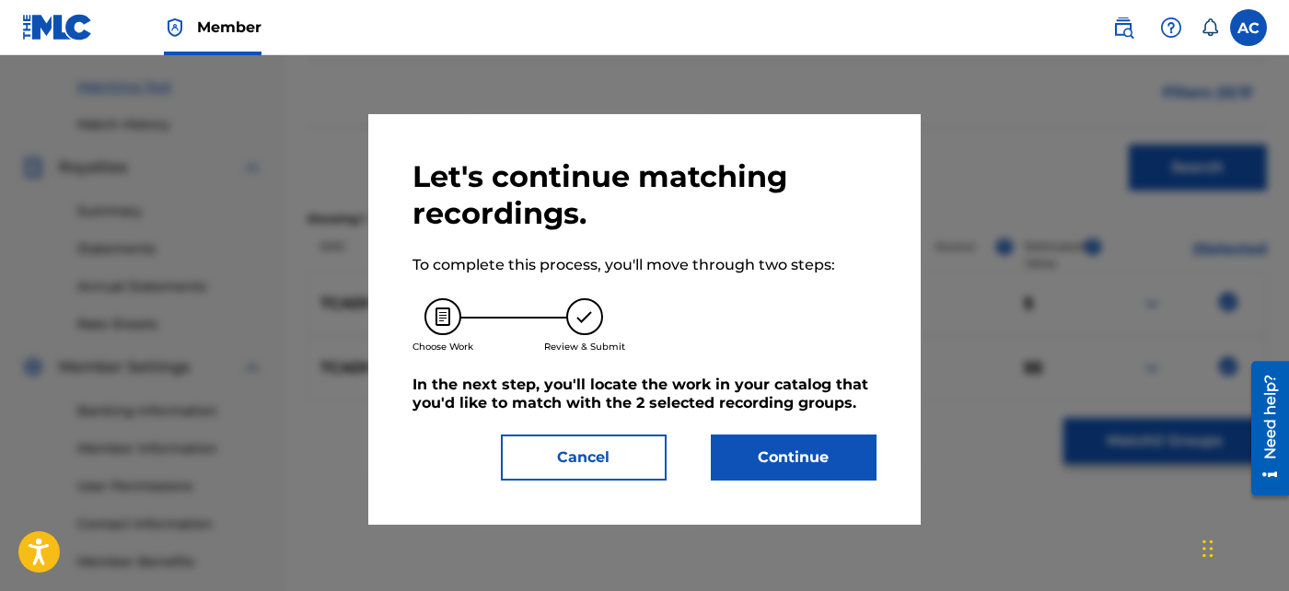
click at [842, 467] on button "Continue" at bounding box center [794, 458] width 166 height 46
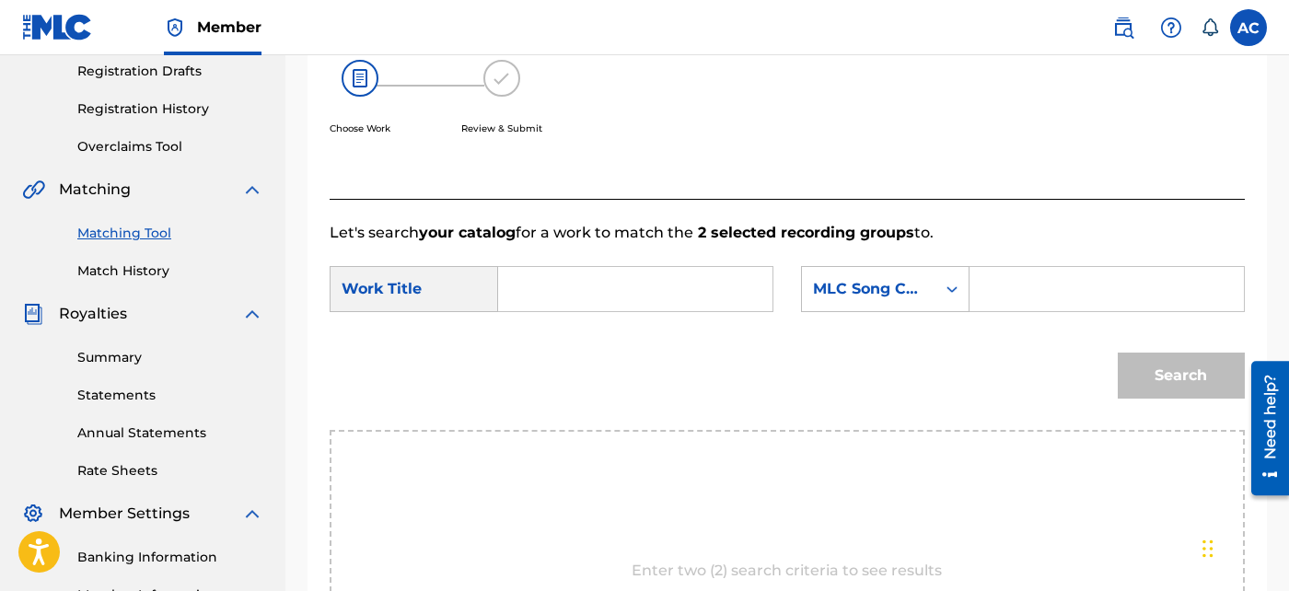
scroll to position [310, 0]
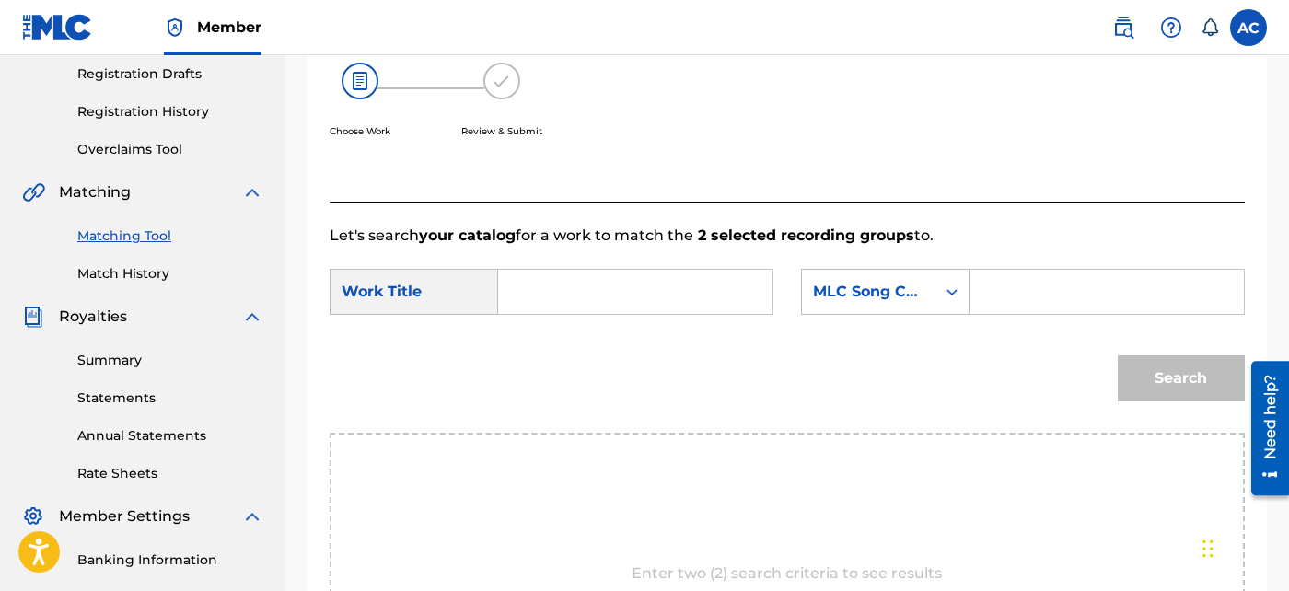
click at [613, 308] on input "Search Form" at bounding box center [635, 292] width 243 height 44
paste input "GOLD MINE"
type input "GOLD MINE"
click at [1140, 281] on input "Search Form" at bounding box center [1106, 292] width 243 height 44
paste input "GB352K"
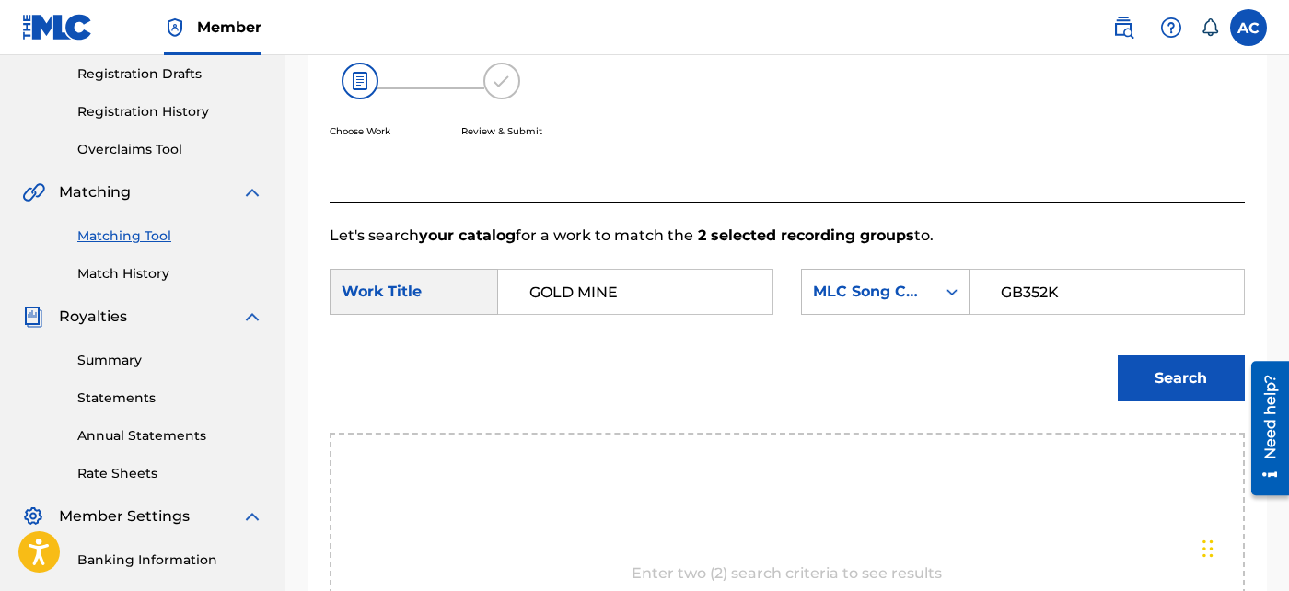
type input "GB352K"
drag, startPoint x: 1179, startPoint y: 388, endPoint x: 1197, endPoint y: 374, distance: 23.0
click at [1197, 374] on button "Search" at bounding box center [1181, 378] width 127 height 46
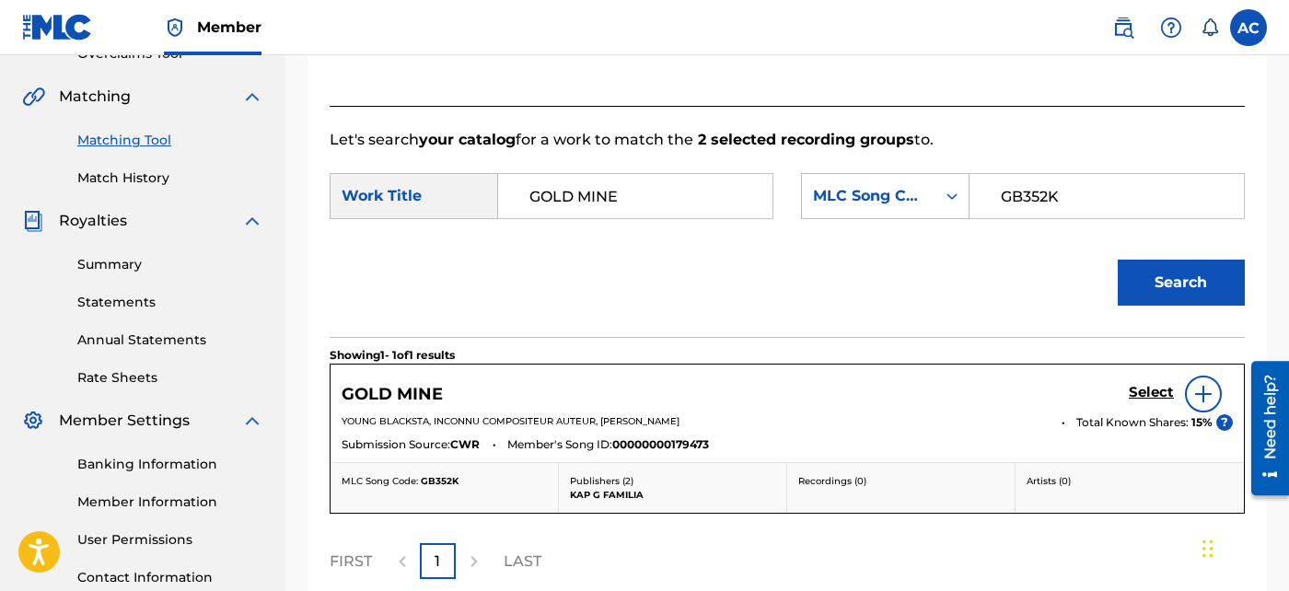
scroll to position [413, 0]
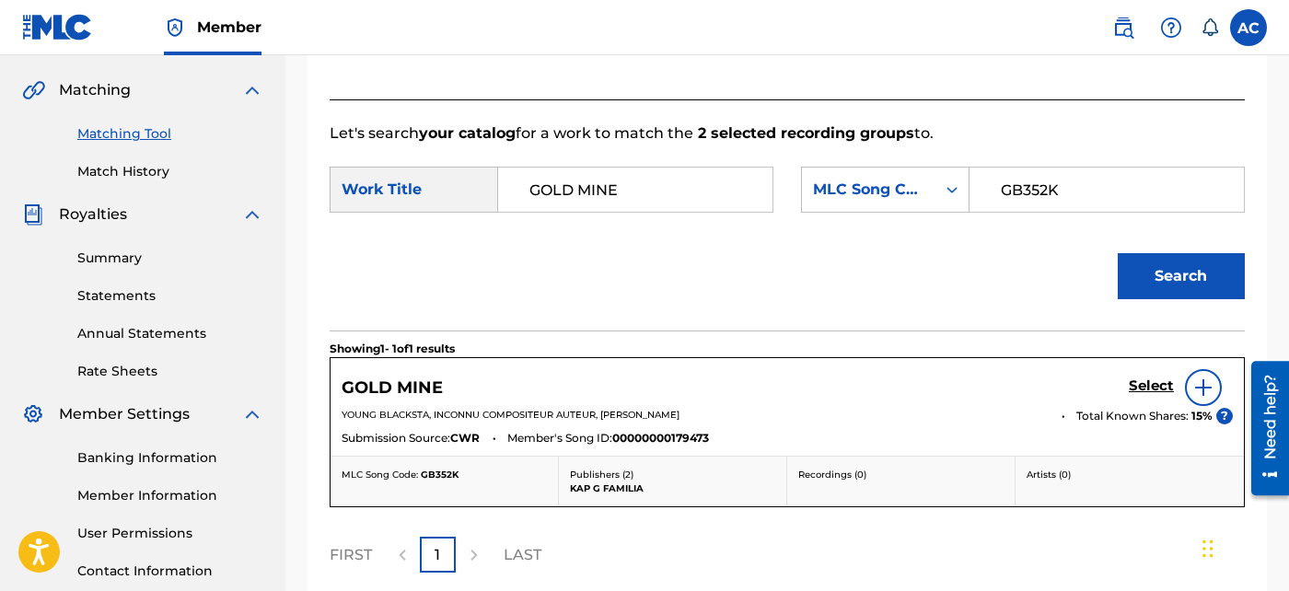
click at [1141, 387] on h5 "Select" at bounding box center [1151, 386] width 45 height 17
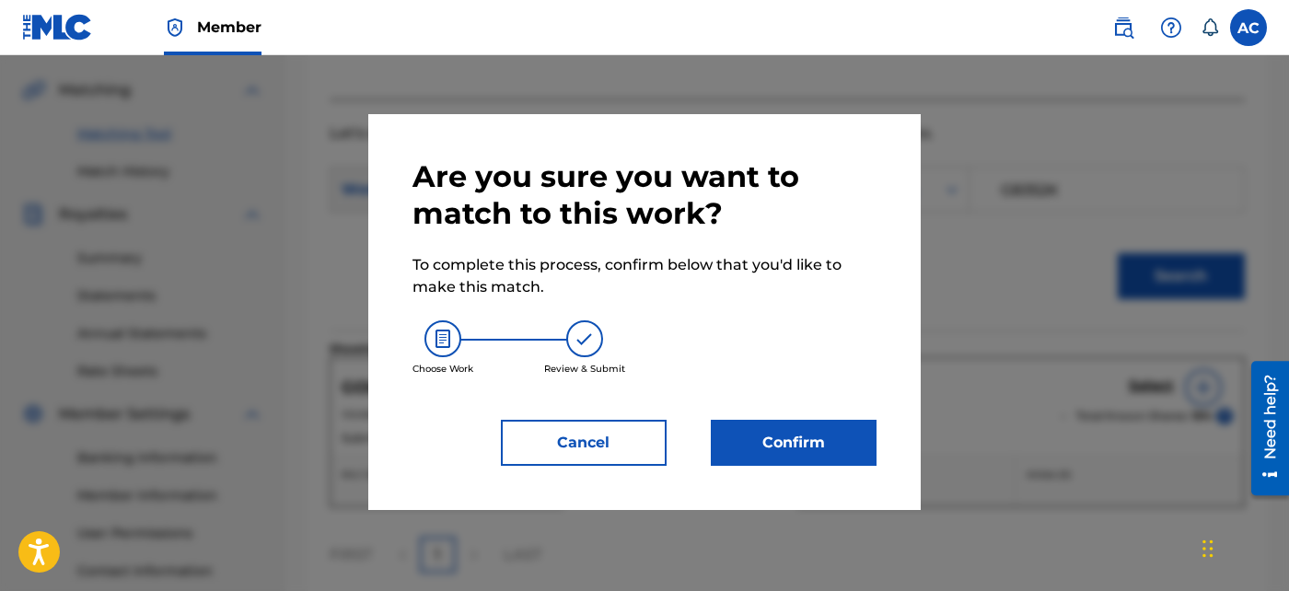
click at [838, 449] on button "Confirm" at bounding box center [794, 443] width 166 height 46
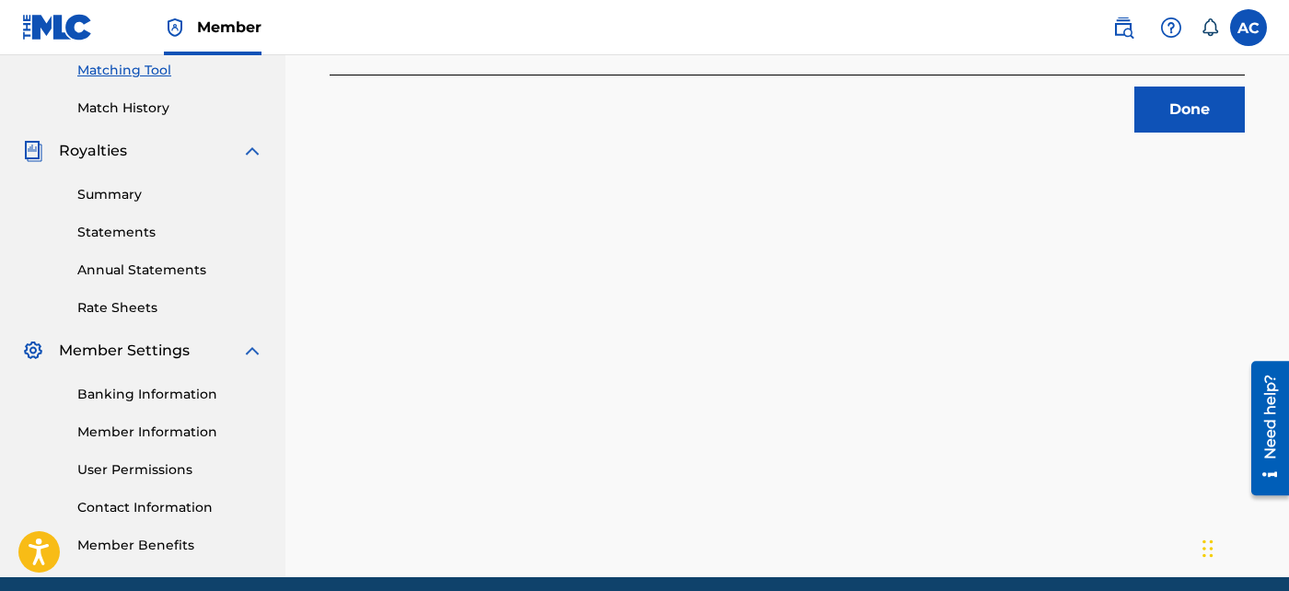
scroll to position [478, 0]
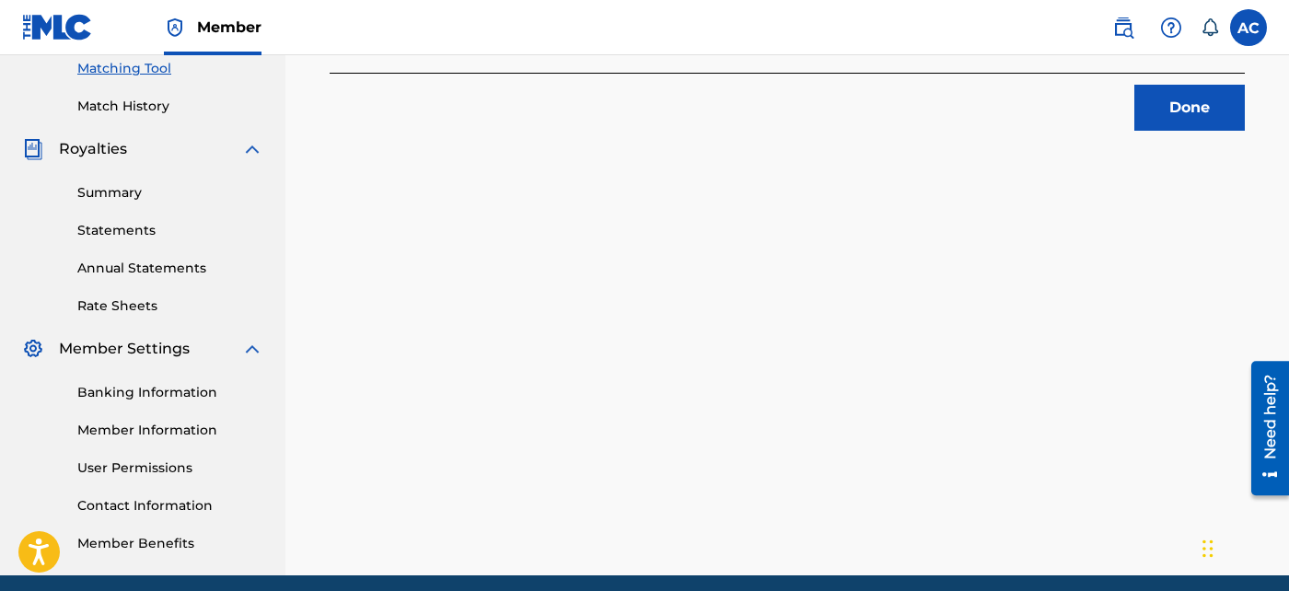
click at [1188, 109] on button "Done" at bounding box center [1189, 108] width 110 height 46
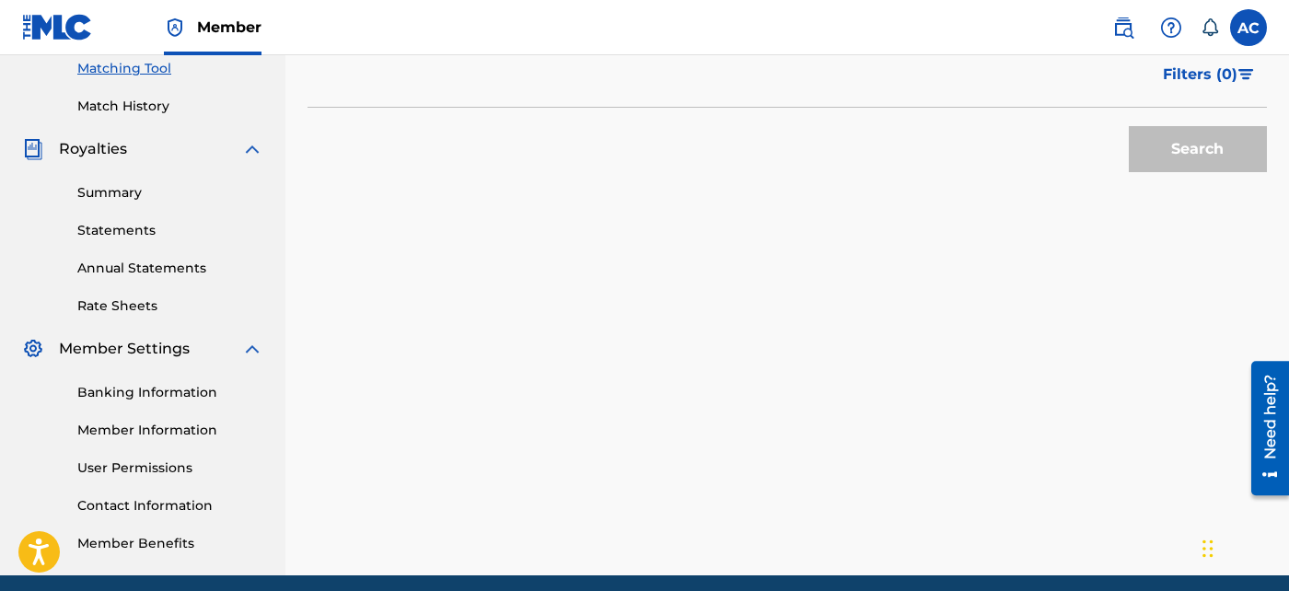
scroll to position [145, 0]
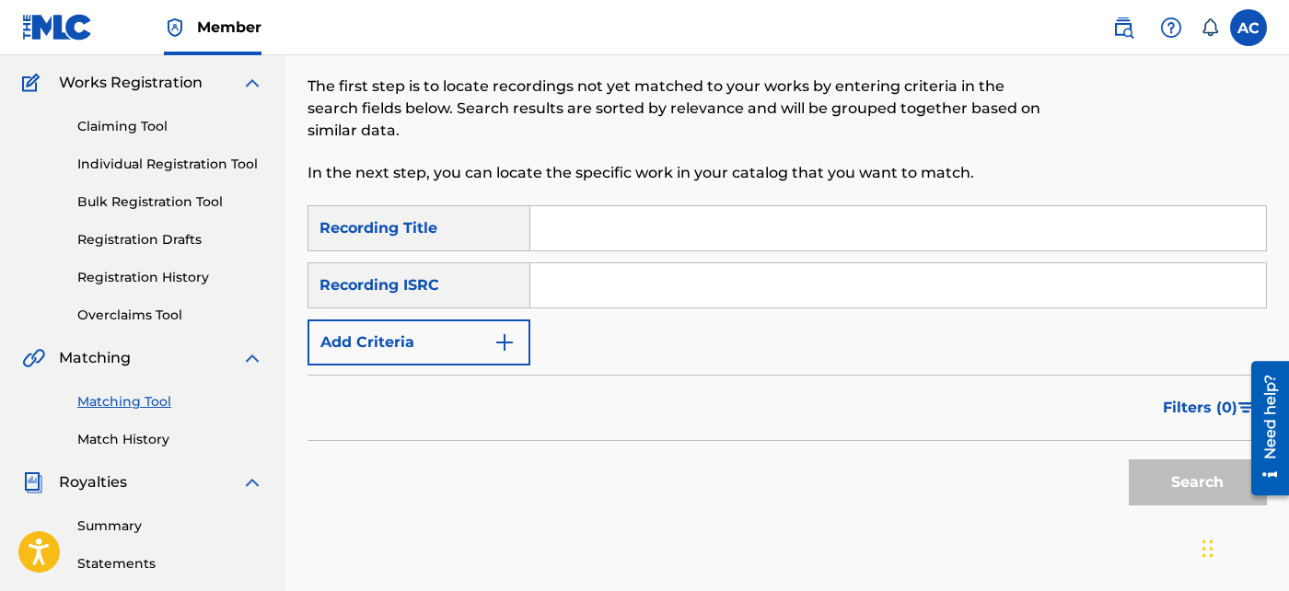
click at [558, 277] on input "Search Form" at bounding box center [898, 285] width 736 height 44
paste input "QZ8CY1800023"
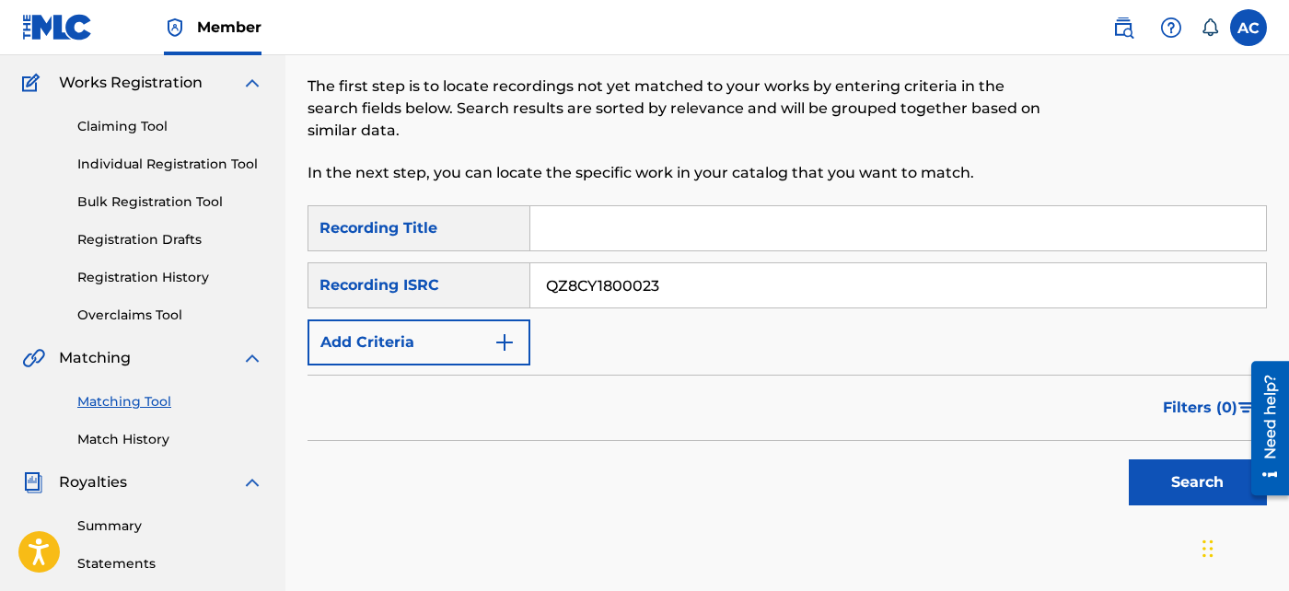
type input "QZ8CY1800023"
click at [1165, 470] on button "Search" at bounding box center [1198, 482] width 138 height 46
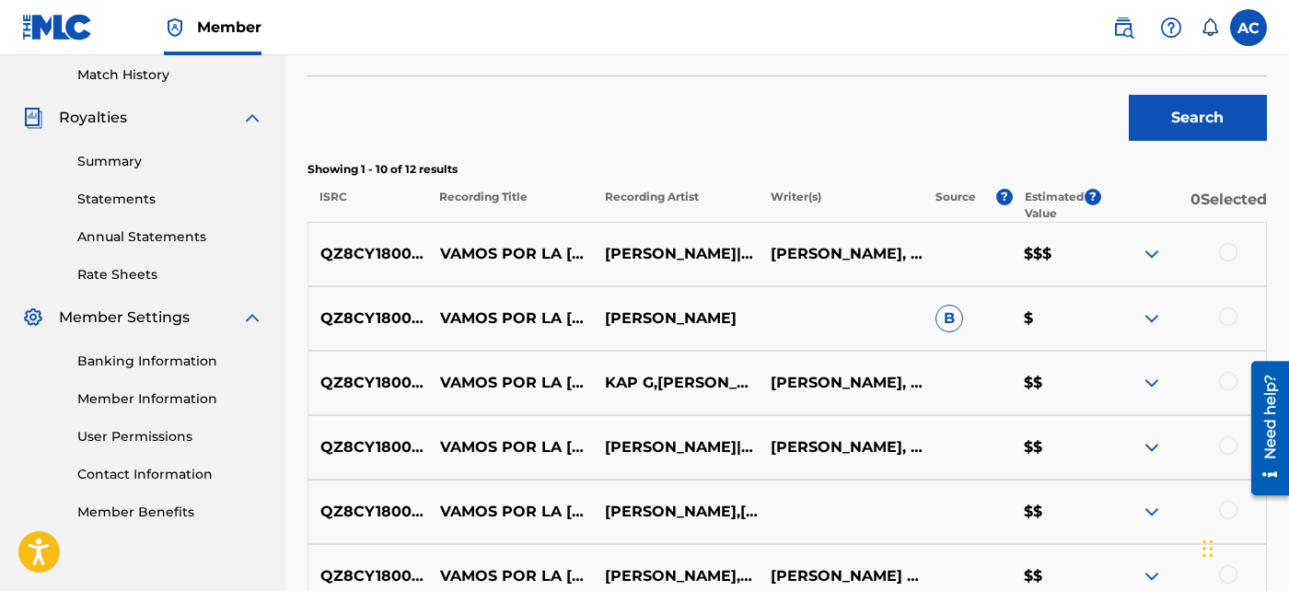
scroll to position [525, 0]
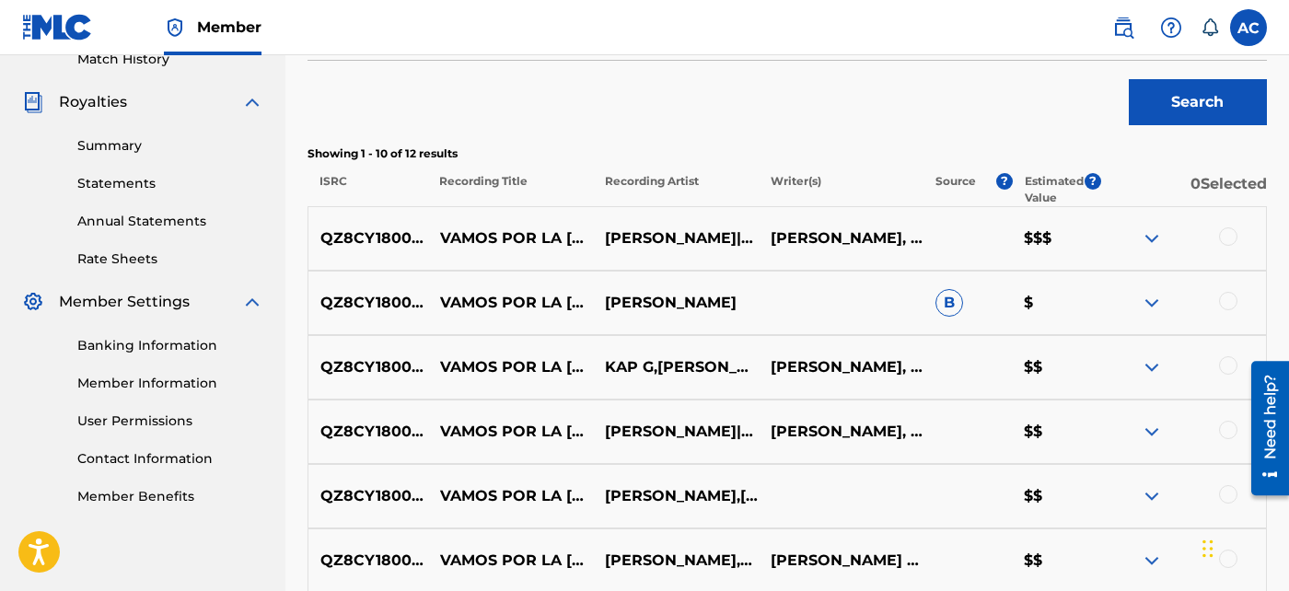
click at [1226, 233] on div at bounding box center [1228, 236] width 18 height 18
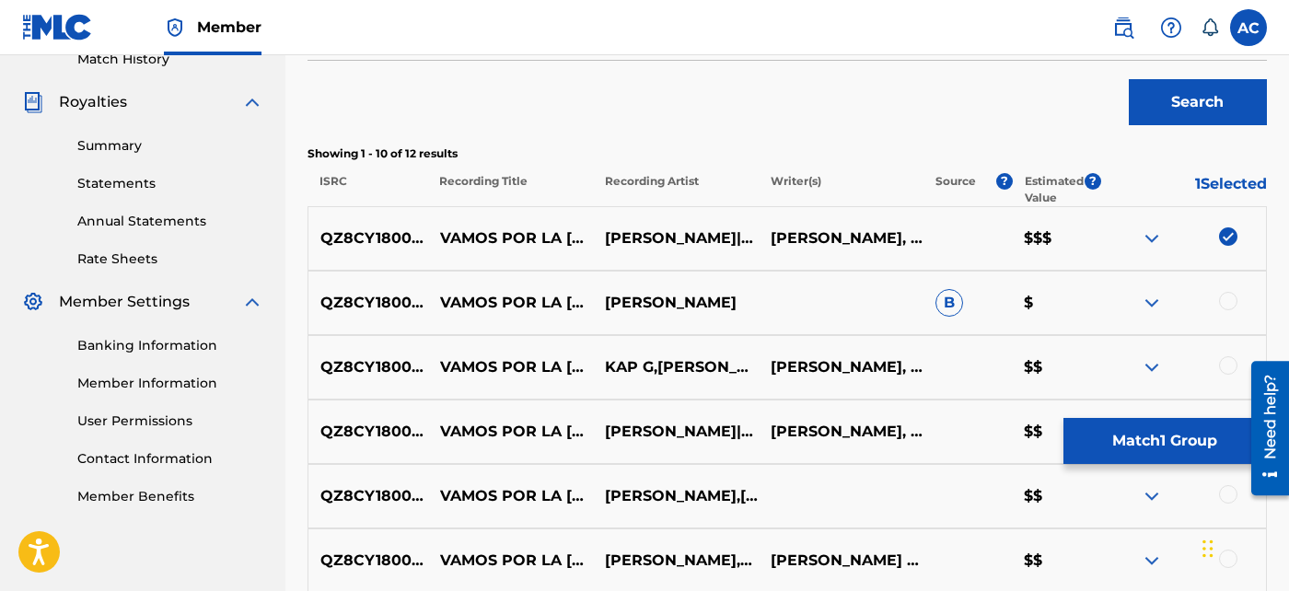
click at [1226, 305] on div at bounding box center [1228, 301] width 18 height 18
click at [1230, 365] on div at bounding box center [1228, 365] width 18 height 18
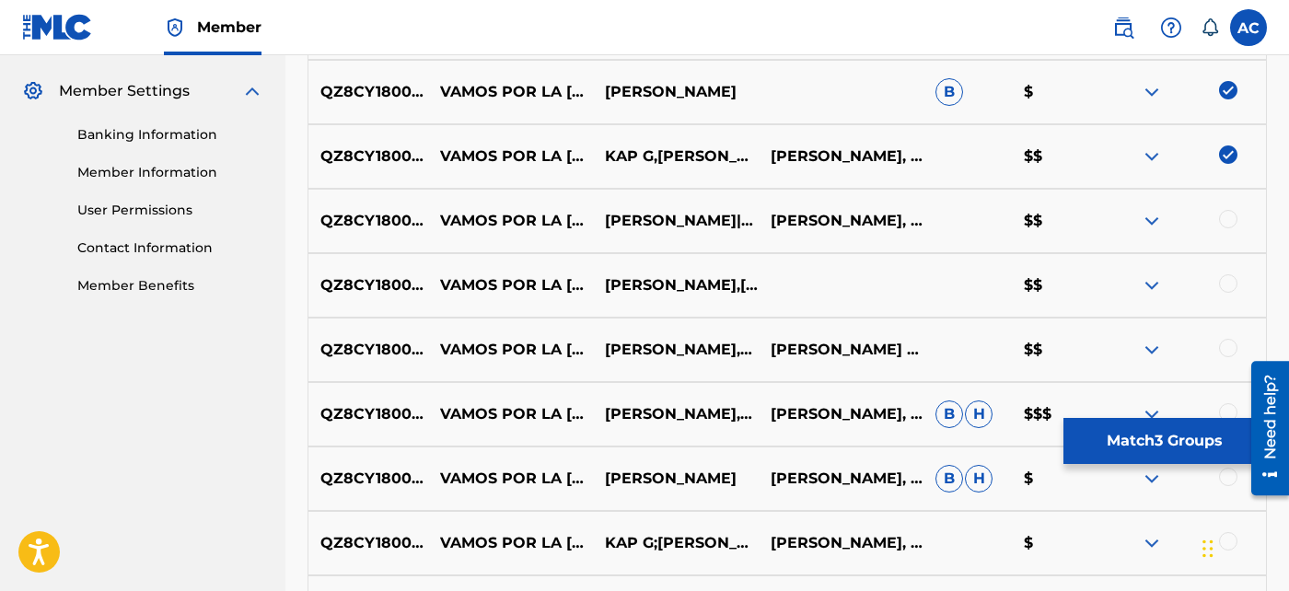
scroll to position [740, 0]
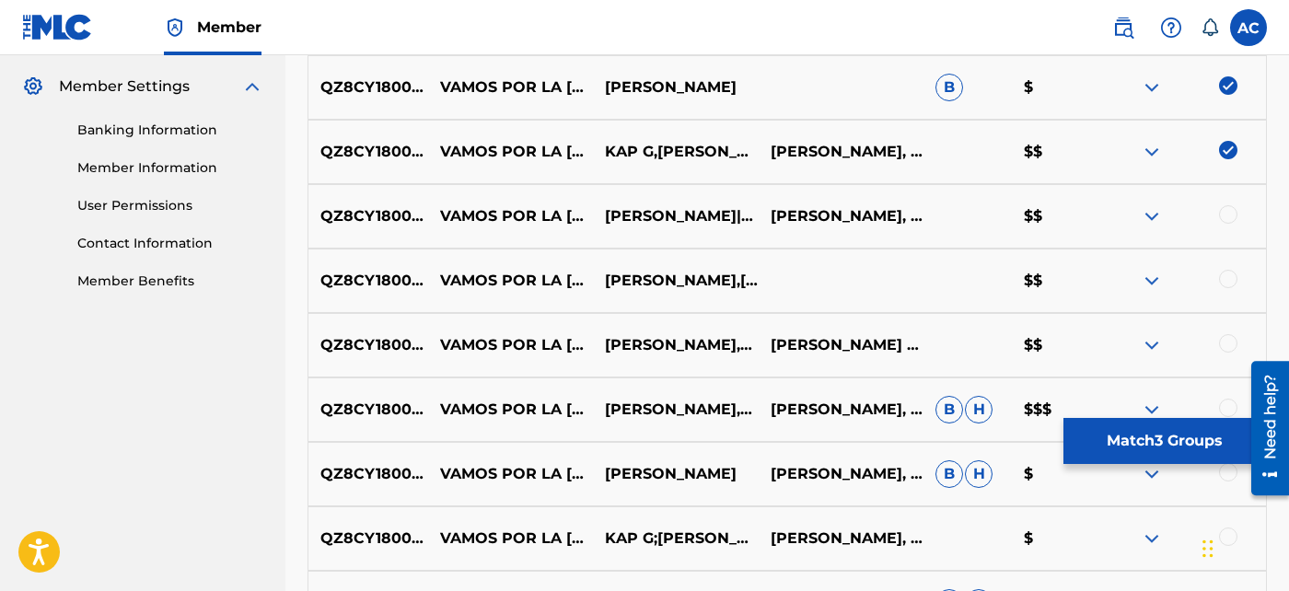
click at [1226, 218] on div at bounding box center [1228, 214] width 18 height 18
click at [1228, 276] on div at bounding box center [1228, 279] width 18 height 18
click at [1231, 337] on div at bounding box center [1228, 343] width 18 height 18
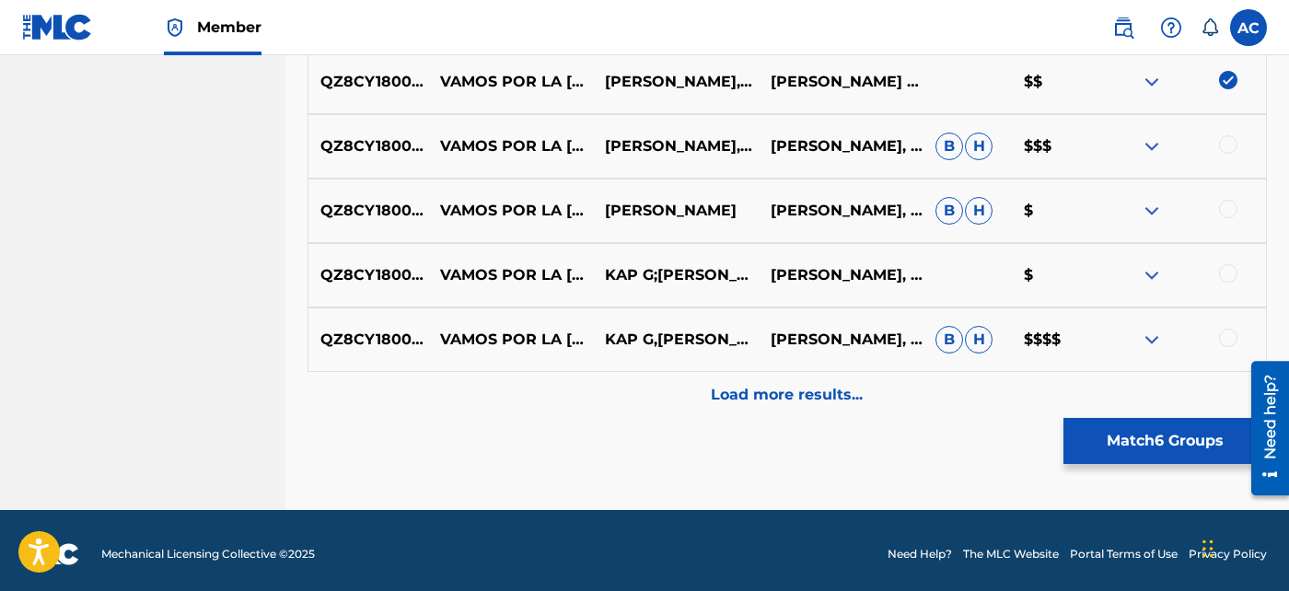
scroll to position [1010, 0]
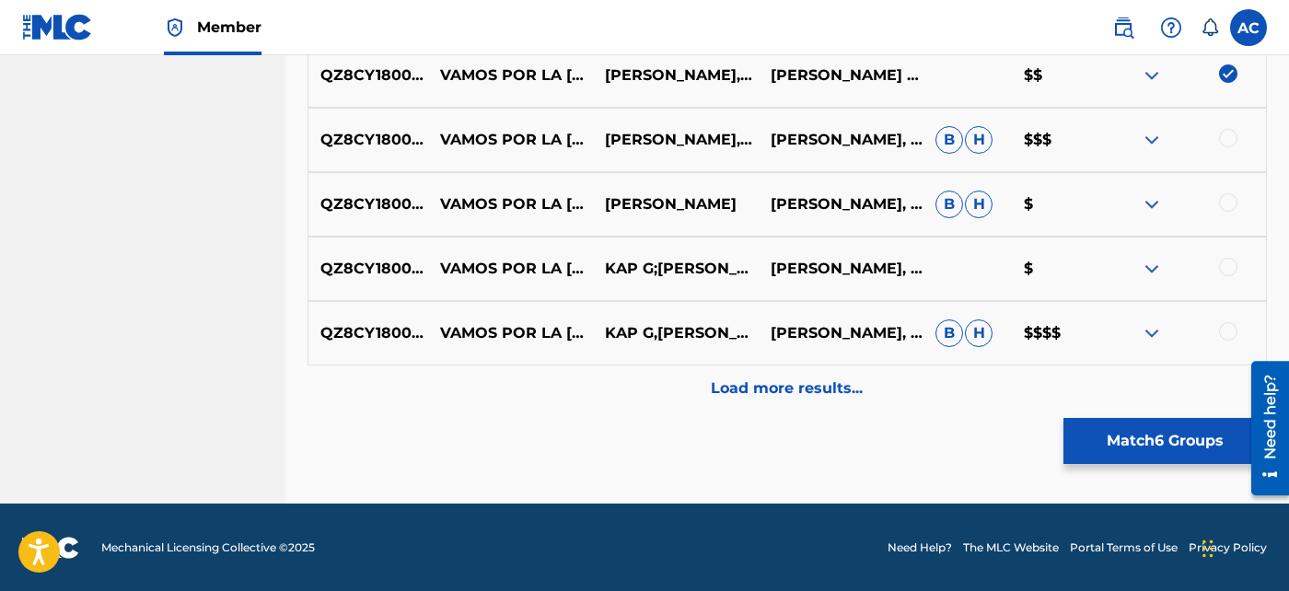
click at [1232, 134] on div at bounding box center [1228, 138] width 18 height 18
click at [1226, 199] on div at bounding box center [1228, 202] width 18 height 18
click at [1226, 262] on div at bounding box center [1228, 267] width 18 height 18
click at [1225, 329] on div at bounding box center [1228, 331] width 18 height 18
click at [777, 390] on p "Load more results..." at bounding box center [788, 389] width 152 height 22
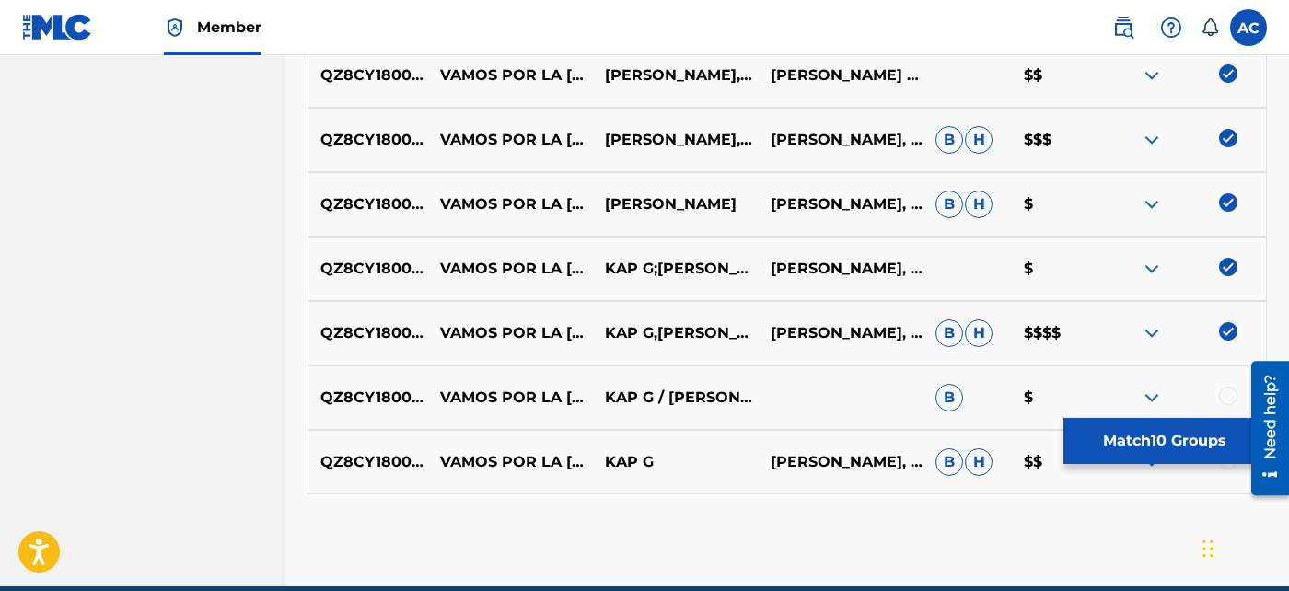
scroll to position [1092, 0]
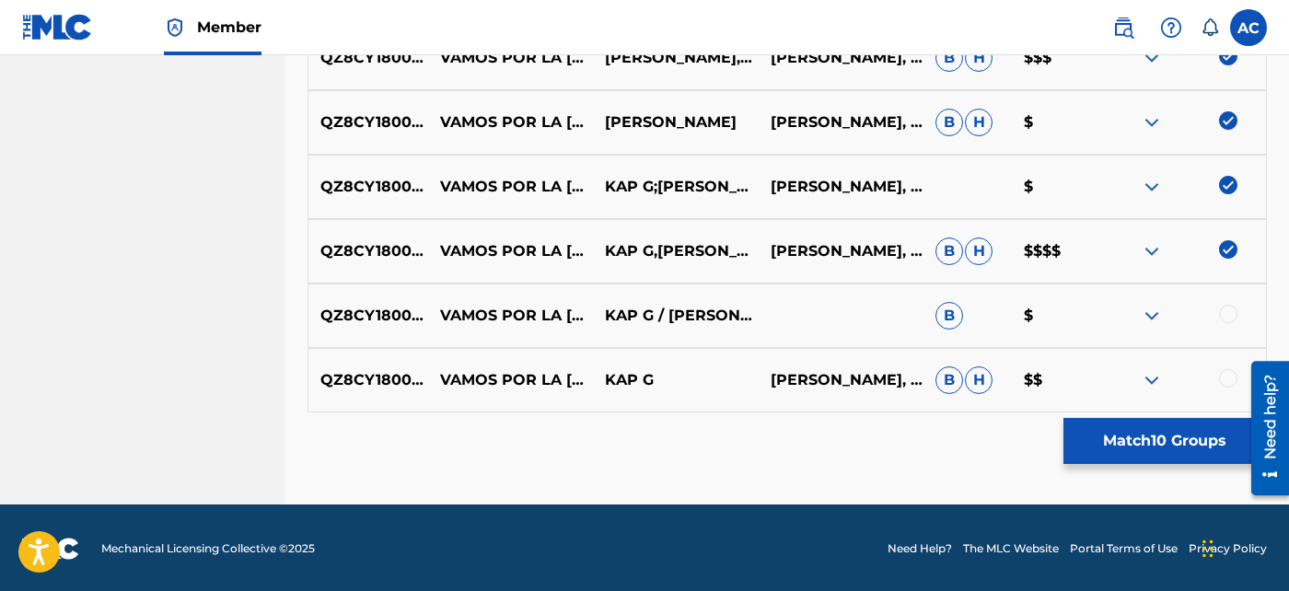
click at [1235, 310] on div at bounding box center [1228, 314] width 18 height 18
click at [1231, 375] on div at bounding box center [1228, 378] width 18 height 18
click at [1192, 439] on button "Match 12 Groups" at bounding box center [1165, 441] width 203 height 46
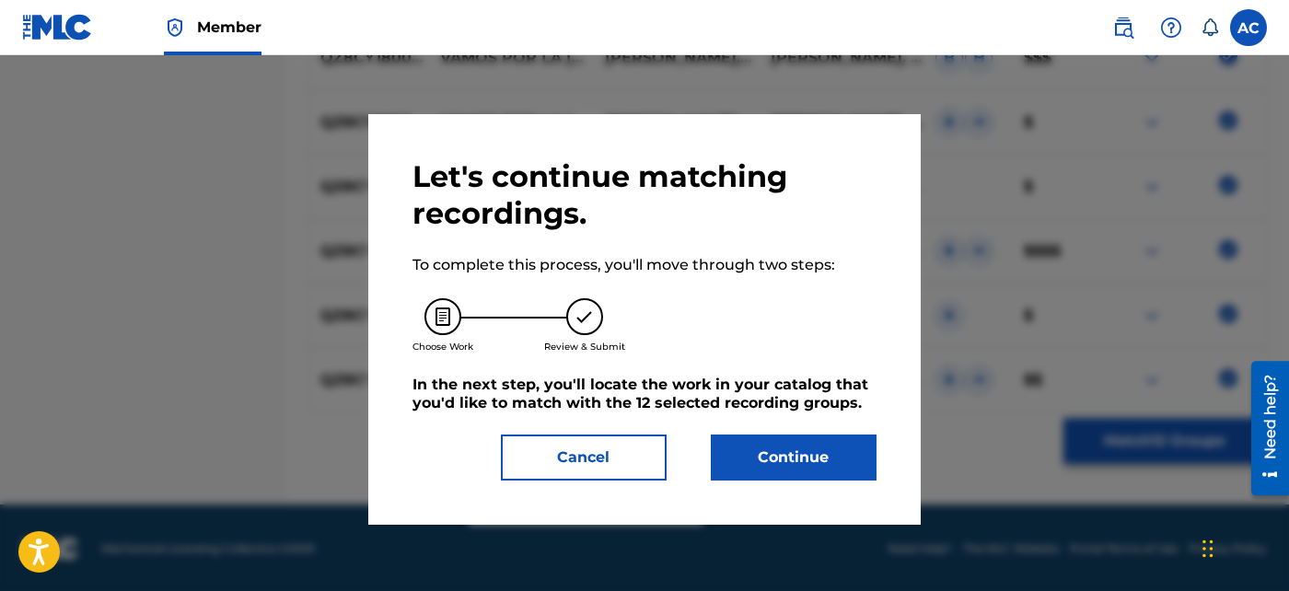
click at [786, 451] on button "Continue" at bounding box center [794, 458] width 166 height 46
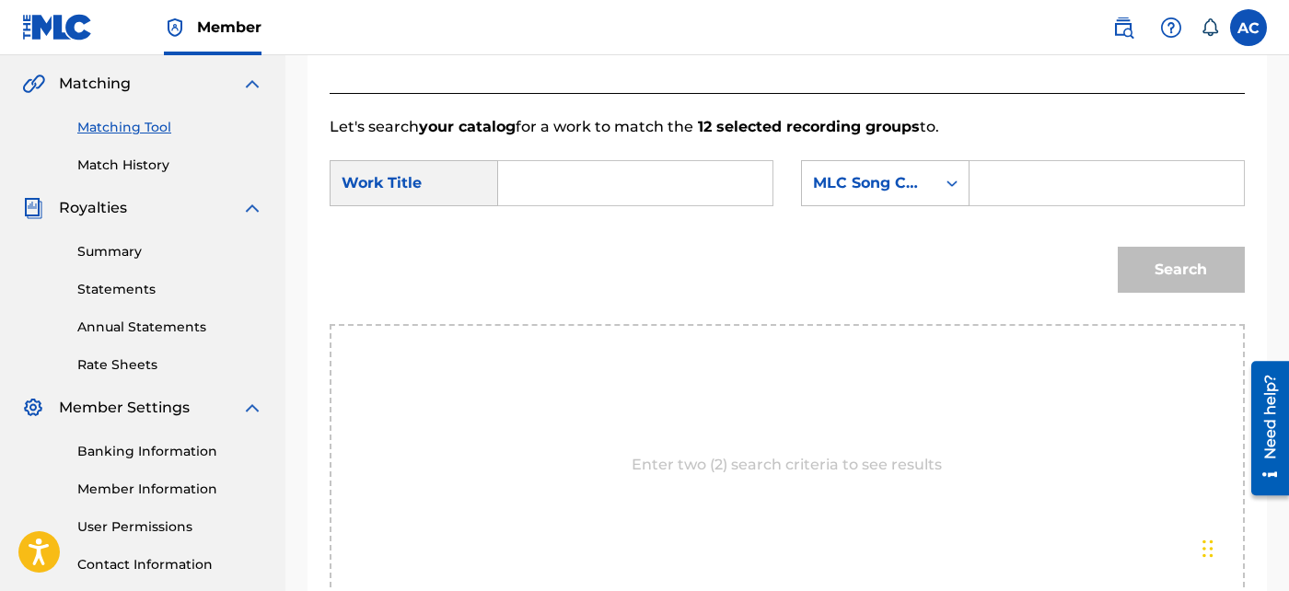
scroll to position [418, 0]
click at [621, 172] on input "Search Form" at bounding box center [635, 184] width 243 height 44
paste input "VAMOS POR LA [PERSON_NAME]"
type input "VAMOS POR LA [PERSON_NAME]"
click at [1002, 178] on input "Search Form" at bounding box center [1106, 184] width 243 height 44
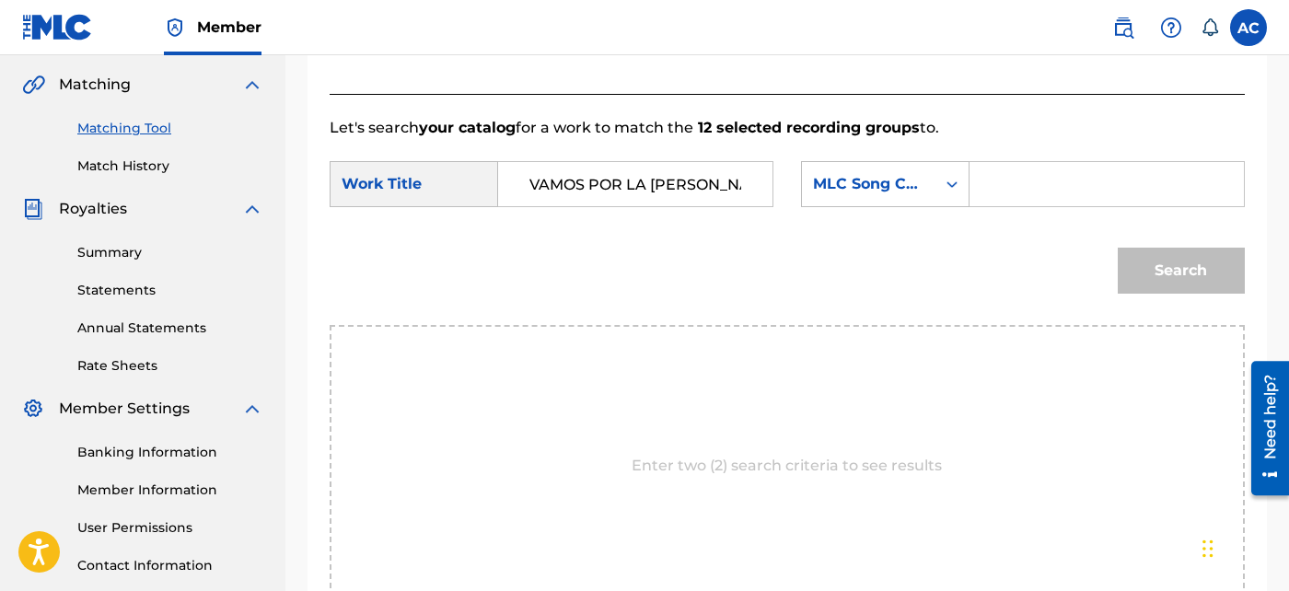
paste input "VX1Y7U"
type input "VX1Y7U"
click at [1176, 270] on button "Search" at bounding box center [1181, 271] width 127 height 46
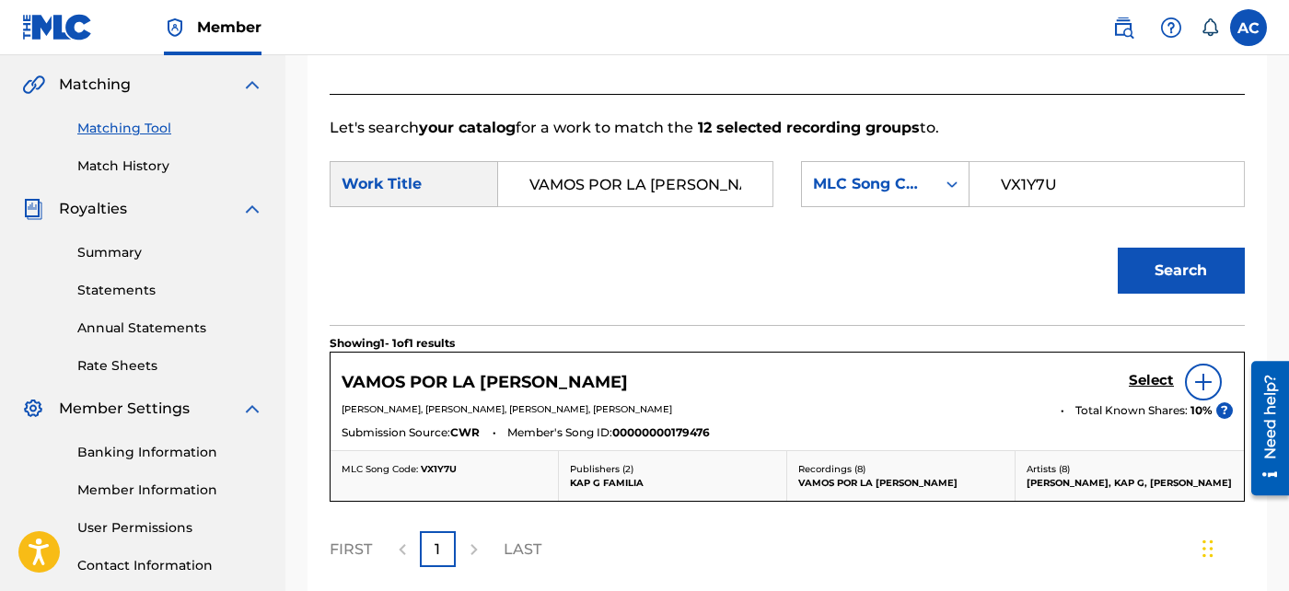
click at [1141, 372] on h5 "Select" at bounding box center [1151, 380] width 45 height 17
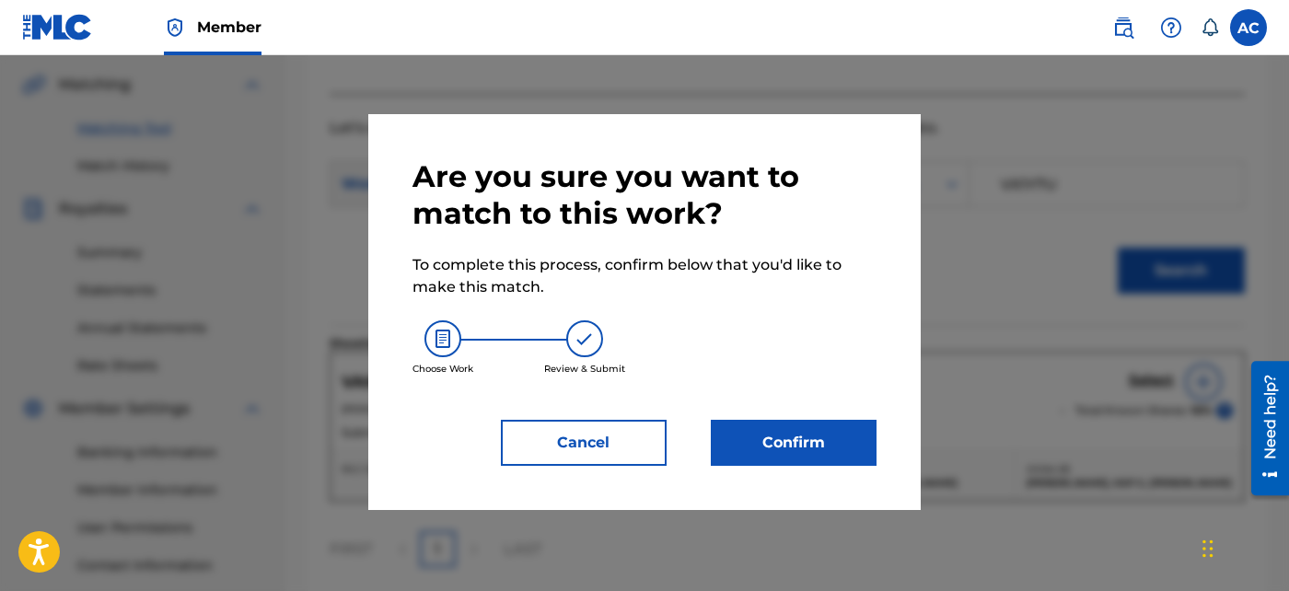
click at [823, 438] on button "Confirm" at bounding box center [794, 443] width 166 height 46
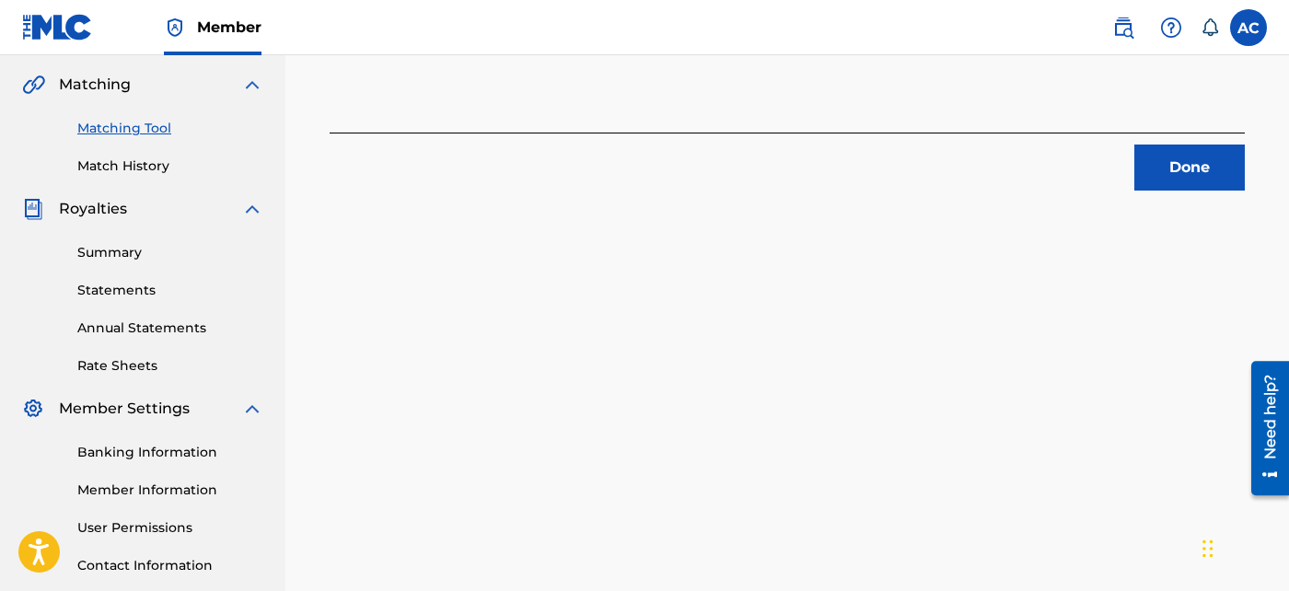
click at [1165, 175] on button "Done" at bounding box center [1189, 168] width 110 height 46
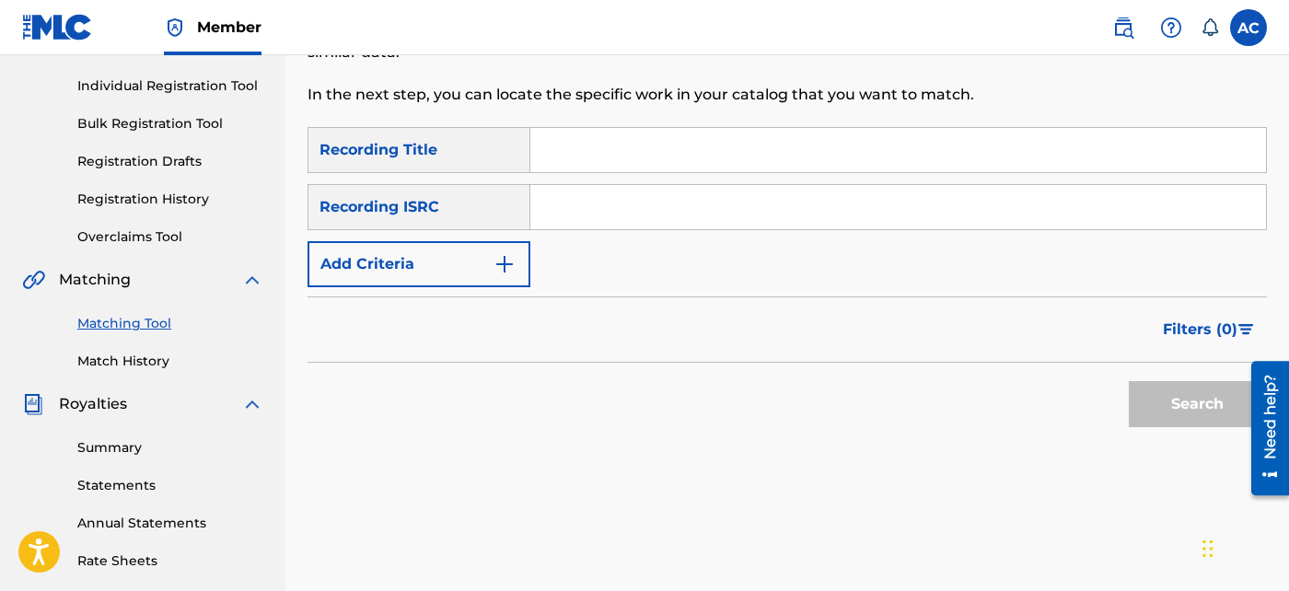
scroll to position [224, 0]
click at [738, 206] on input "Search Form" at bounding box center [898, 206] width 736 height 44
paste input "QT2VB2510226"
click at [1218, 395] on button "Search" at bounding box center [1198, 403] width 138 height 46
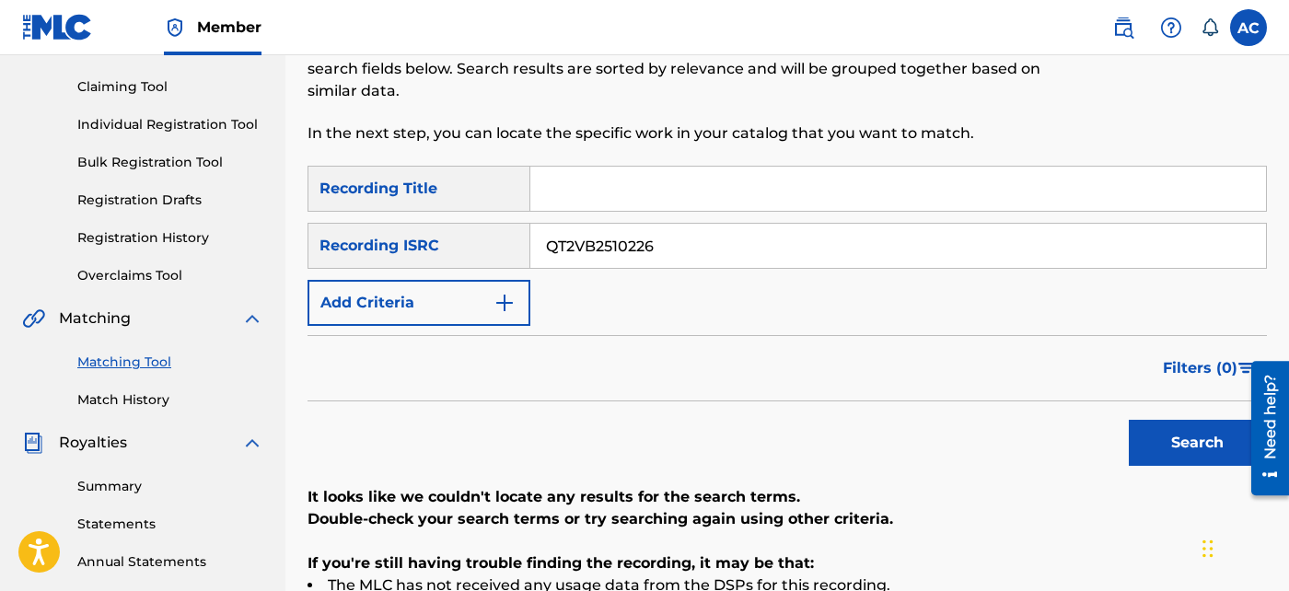
scroll to position [181, 0]
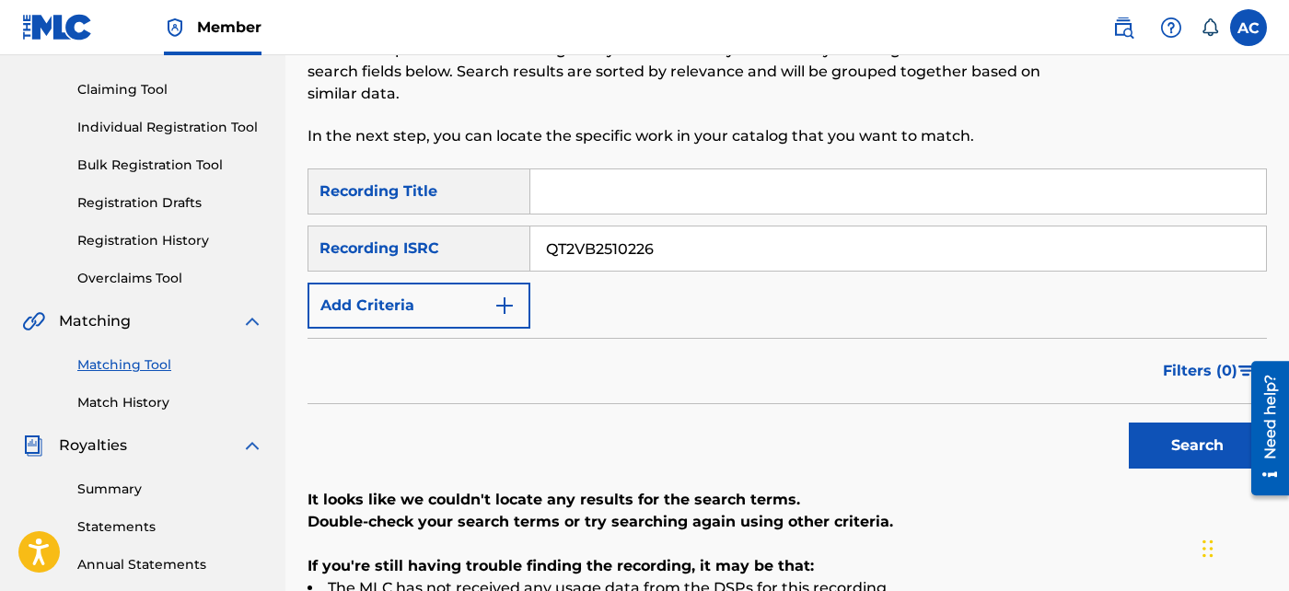
click at [621, 253] on input "QT2VB2510226" at bounding box center [898, 249] width 736 height 44
paste input "7"
click at [1186, 441] on button "Search" at bounding box center [1198, 446] width 138 height 46
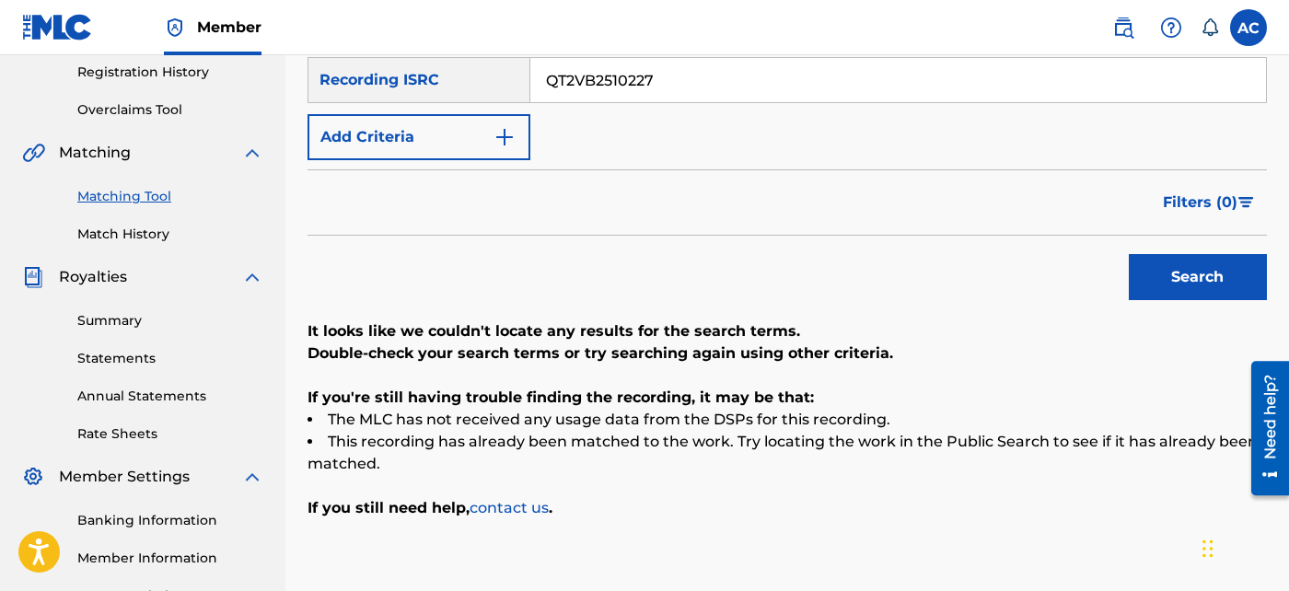
scroll to position [0, 0]
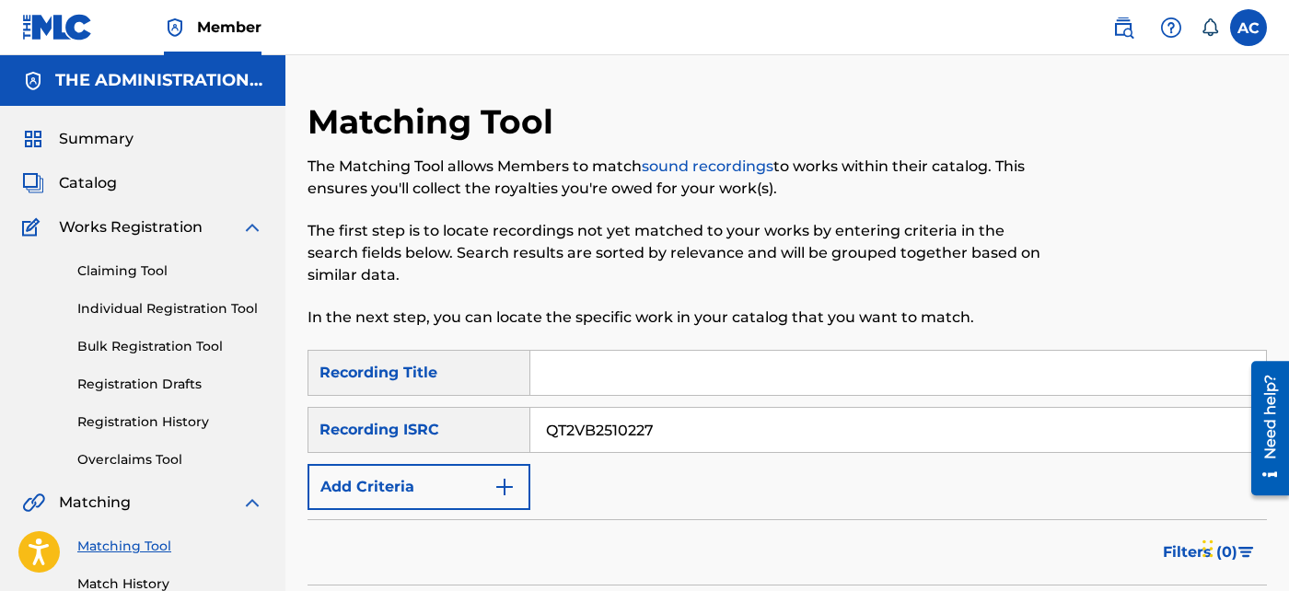
click at [642, 432] on input "QT2VB2510227" at bounding box center [898, 430] width 736 height 44
paste input "8"
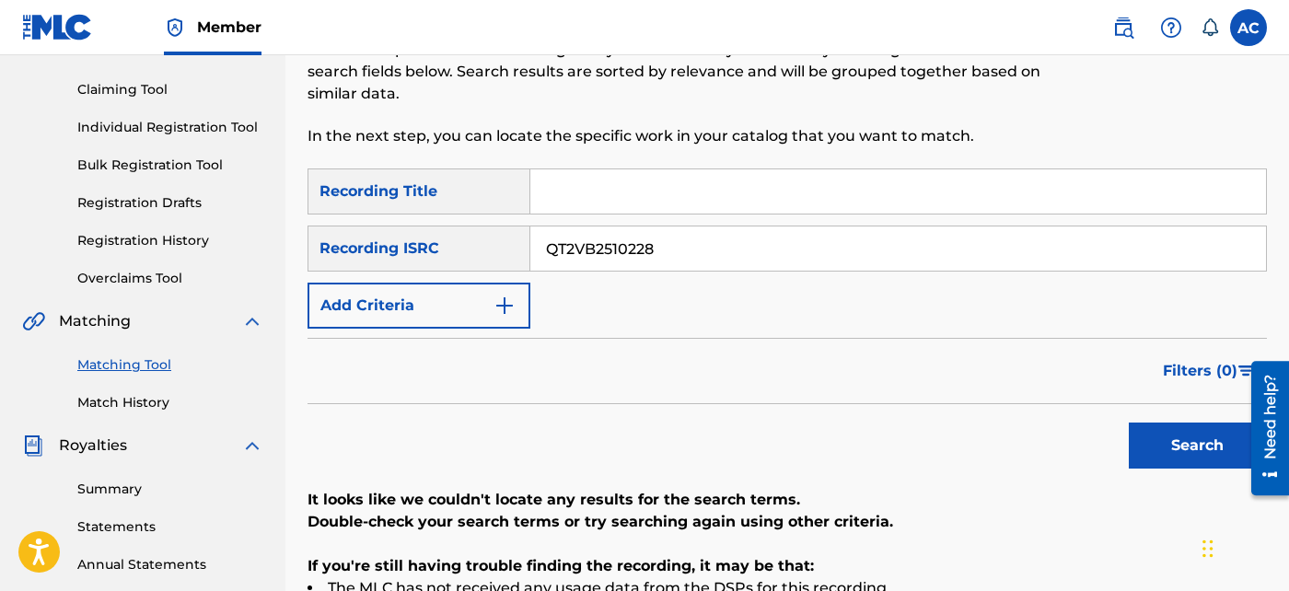
scroll to position [181, 0]
click at [1164, 452] on button "Search" at bounding box center [1198, 446] width 138 height 46
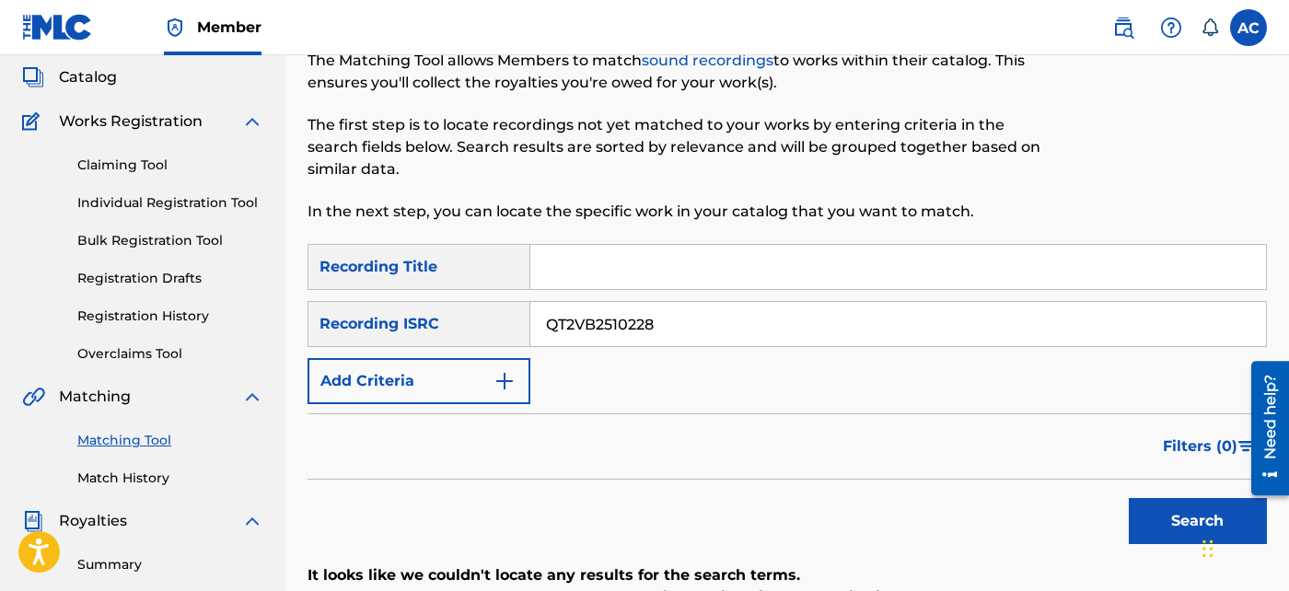
scroll to position [105, 0]
click at [612, 320] on input "QT2VB2510228" at bounding box center [898, 325] width 736 height 44
paste input "ZPEW2599703"
type input "QZPEW2599703"
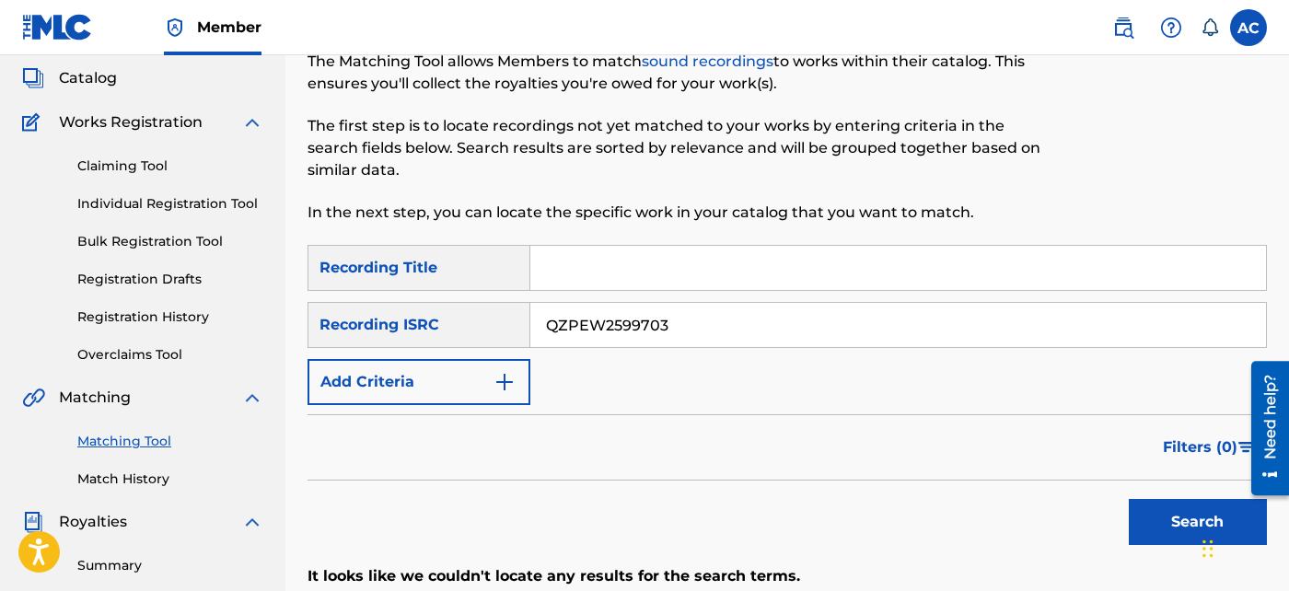
click at [1186, 507] on button "Search" at bounding box center [1198, 522] width 138 height 46
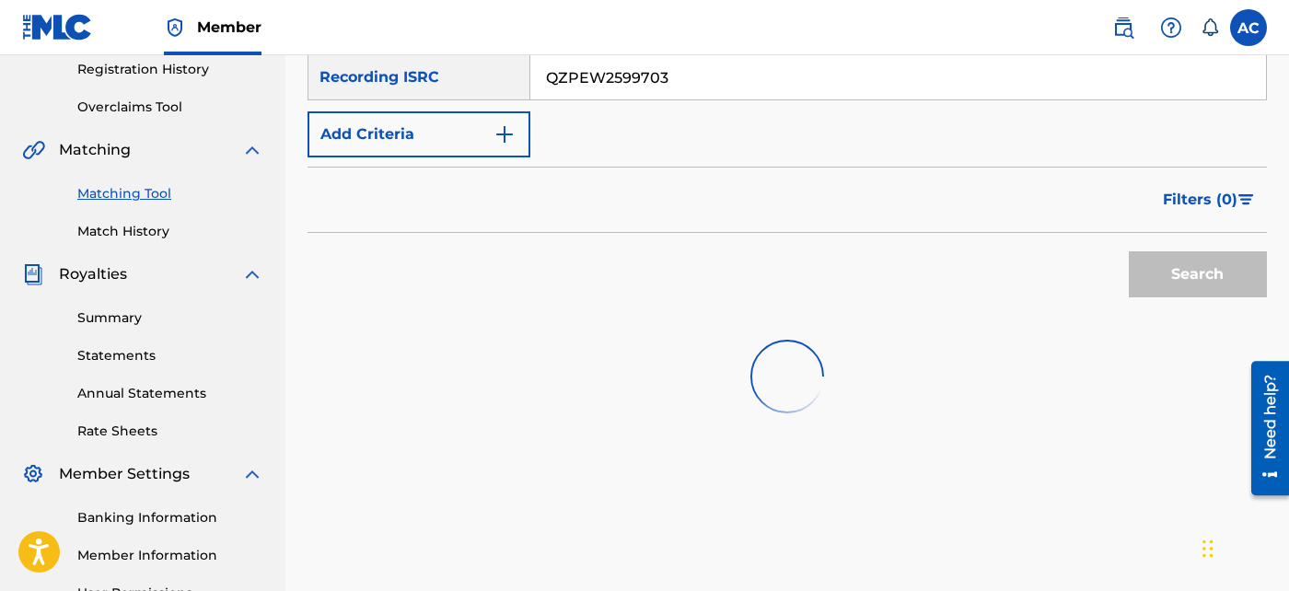
scroll to position [388, 0]
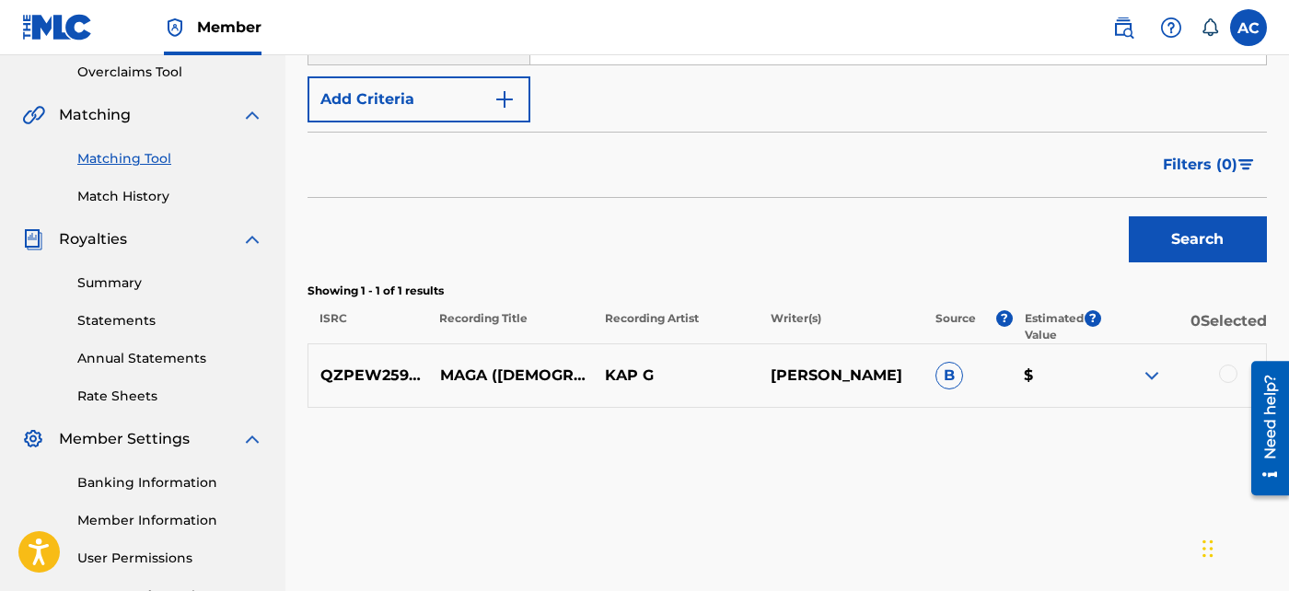
click at [1231, 373] on div at bounding box center [1228, 374] width 18 height 18
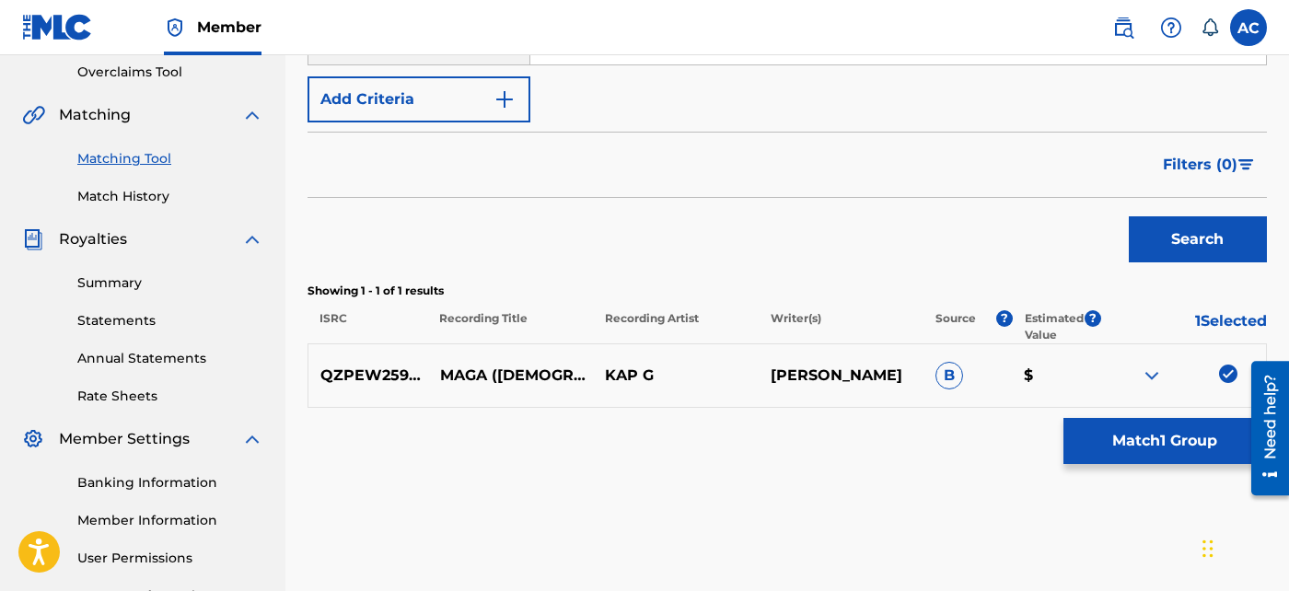
scroll to position [550, 0]
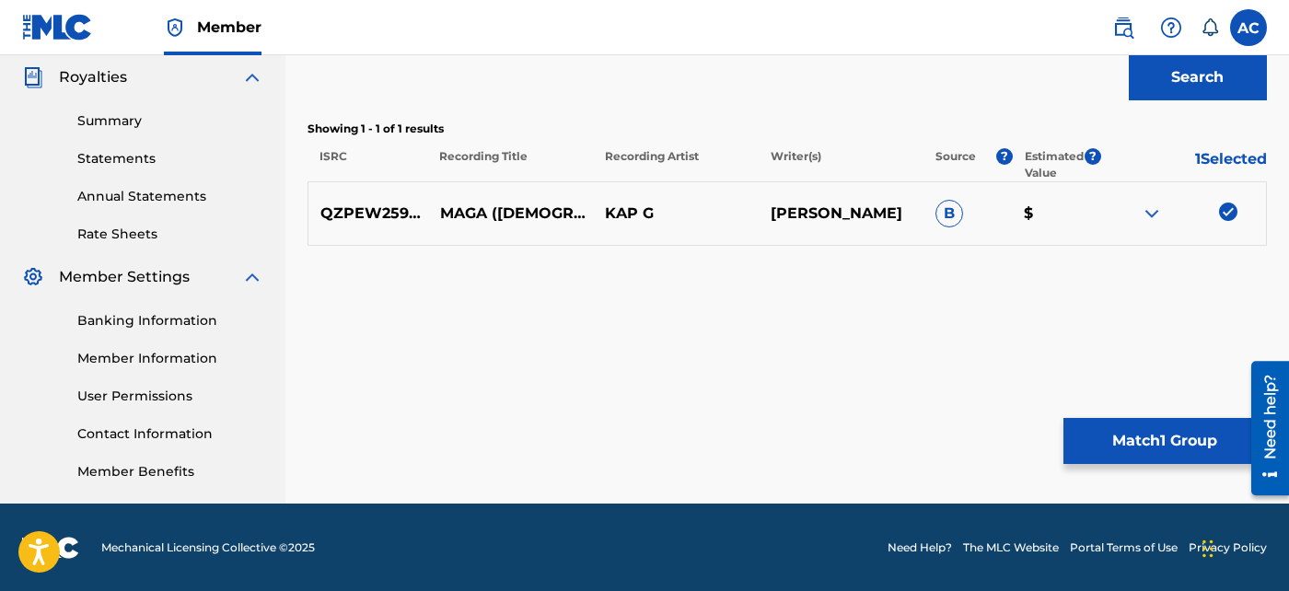
click at [1181, 436] on button "Match 1 Group" at bounding box center [1165, 441] width 203 height 46
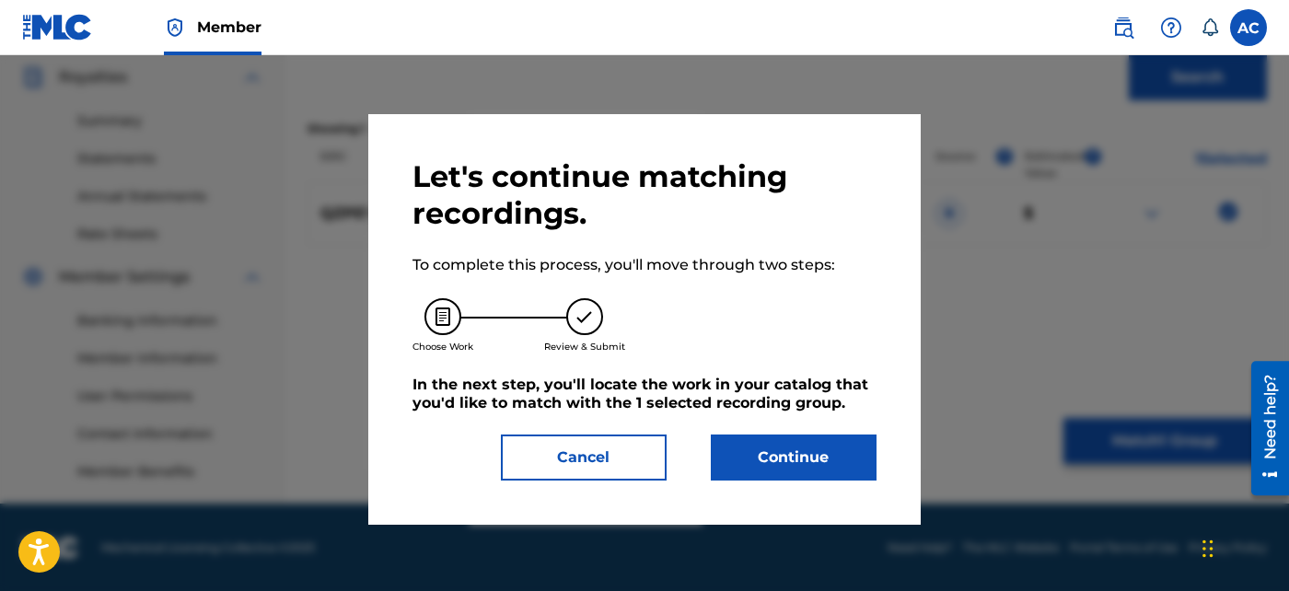
click at [836, 451] on button "Continue" at bounding box center [794, 458] width 166 height 46
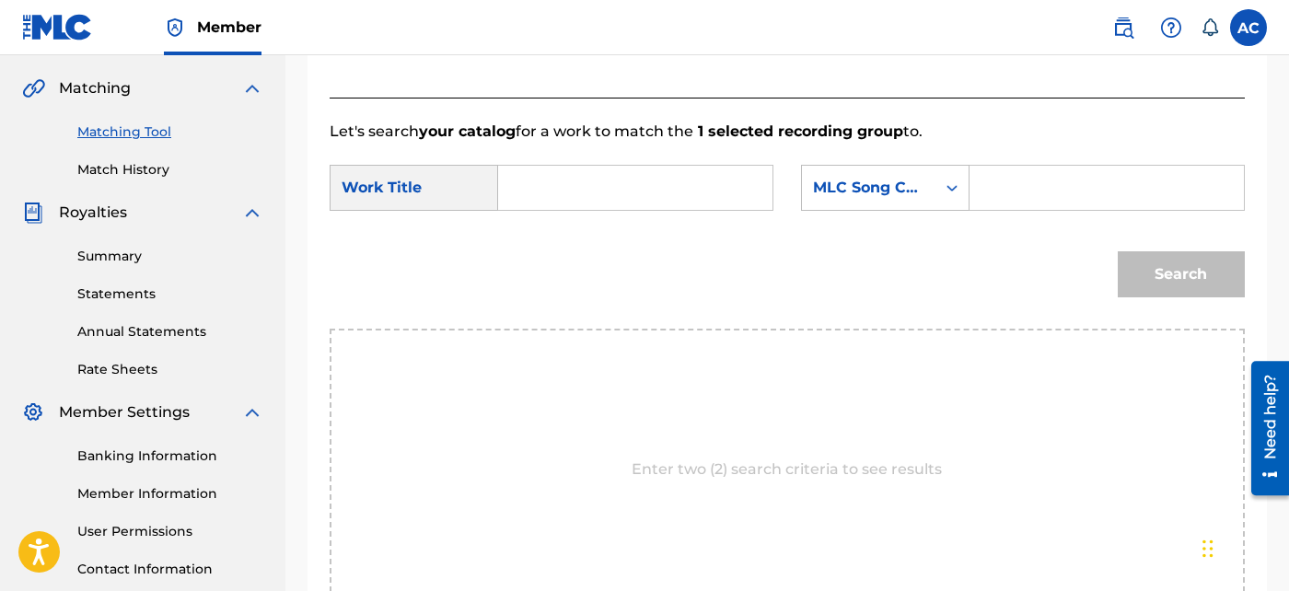
scroll to position [410, 0]
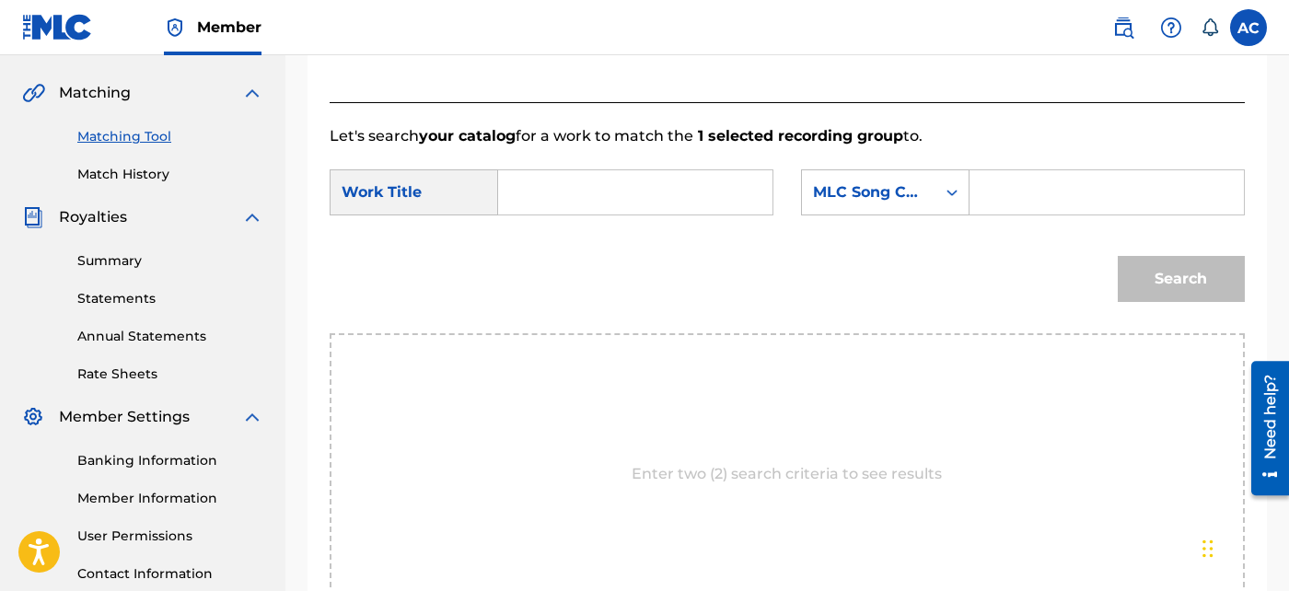
click at [697, 203] on input "Search Form" at bounding box center [635, 192] width 243 height 44
paste input "MAGA [DEMOGRAPHIC_DATA] AIN T GOING ANYWHERE"
type input "MAGA [DEMOGRAPHIC_DATA] AIN T GOING ANYWHERE"
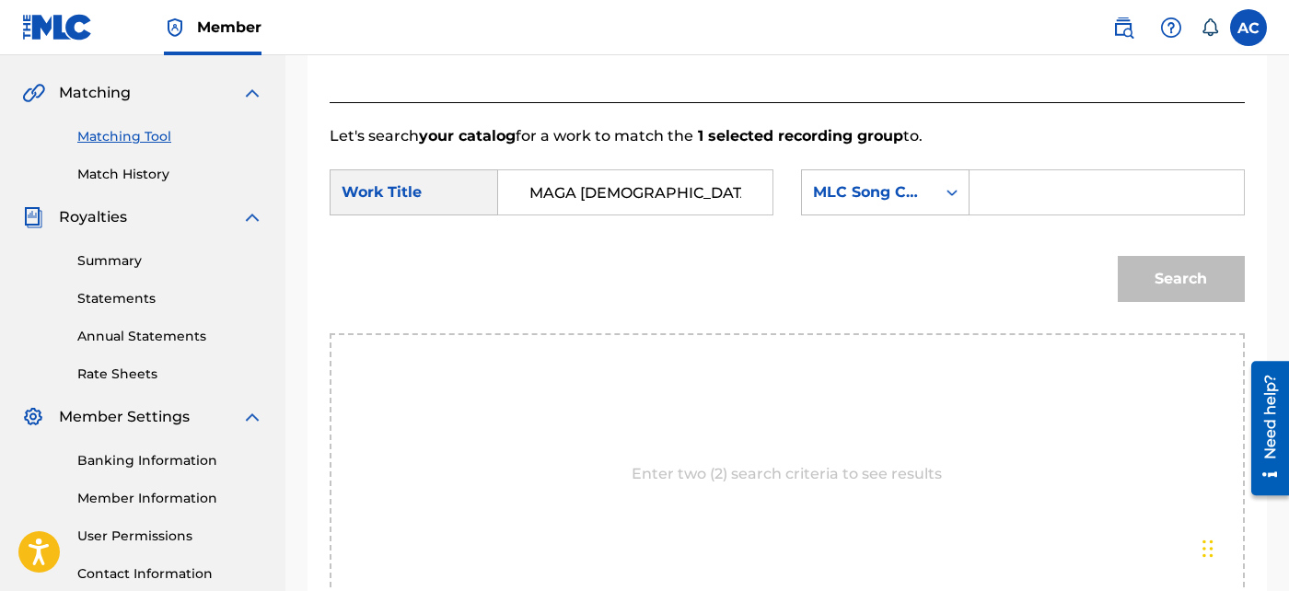
click at [1110, 153] on form "SearchWithCriteria55703f6b-856a-4568-9a55-7dabd27f7753 Work Title MAGA MEXICANS…" at bounding box center [787, 240] width 915 height 186
click at [1094, 184] on input "Search Form" at bounding box center [1106, 192] width 243 height 44
paste input "MW2NGD"
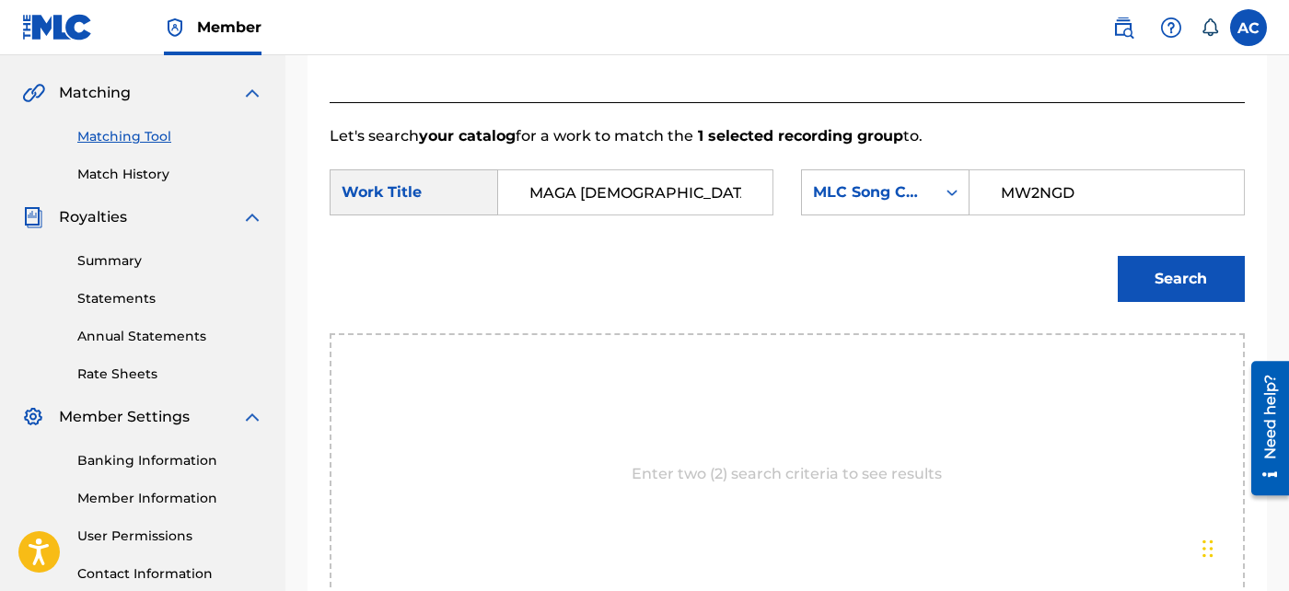
type input "MW2NGD"
click at [1149, 267] on button "Search" at bounding box center [1181, 279] width 127 height 46
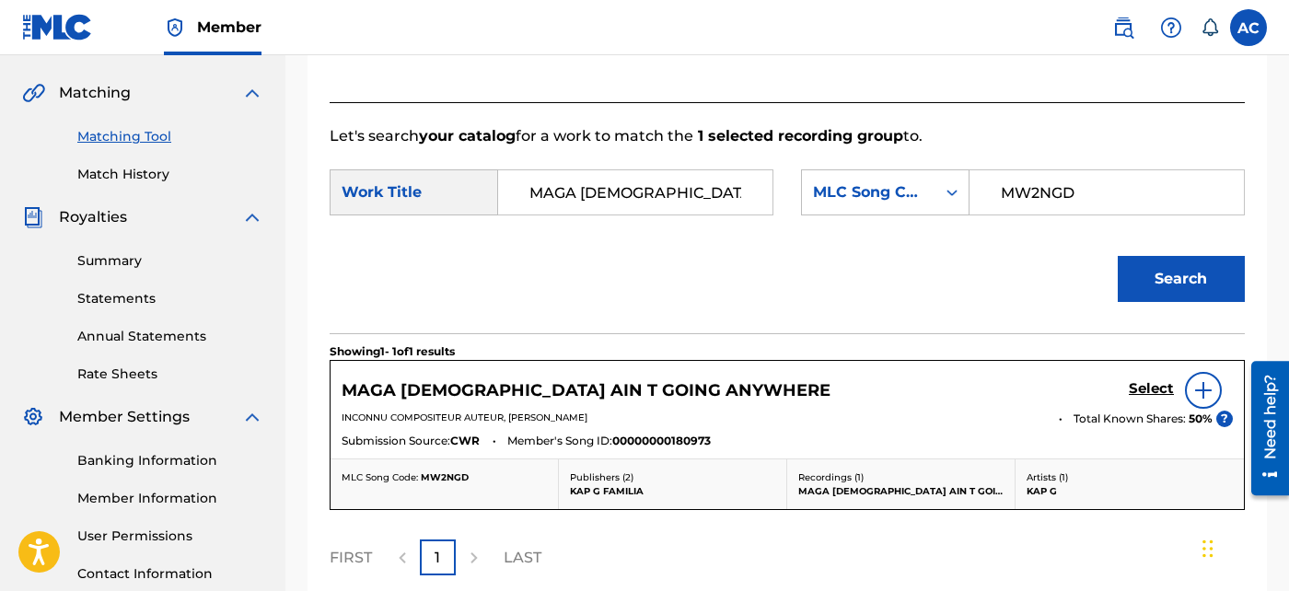
click at [1155, 387] on h5 "Select" at bounding box center [1151, 388] width 45 height 17
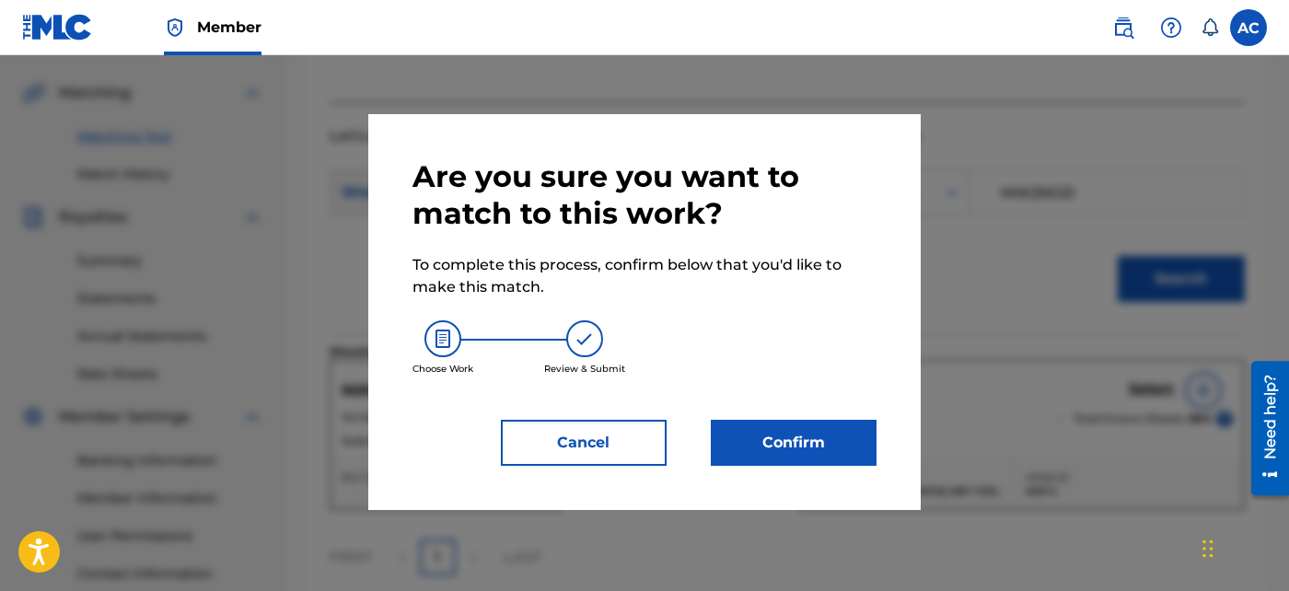
click at [796, 463] on button "Confirm" at bounding box center [794, 443] width 166 height 46
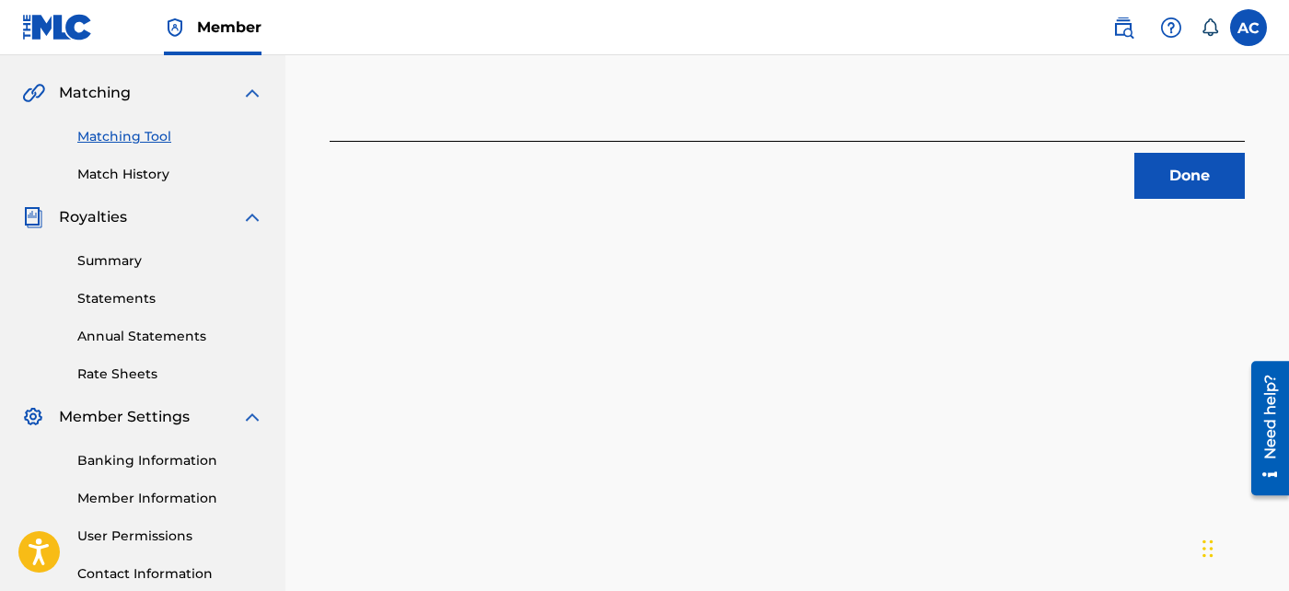
click at [1161, 169] on button "Done" at bounding box center [1189, 176] width 110 height 46
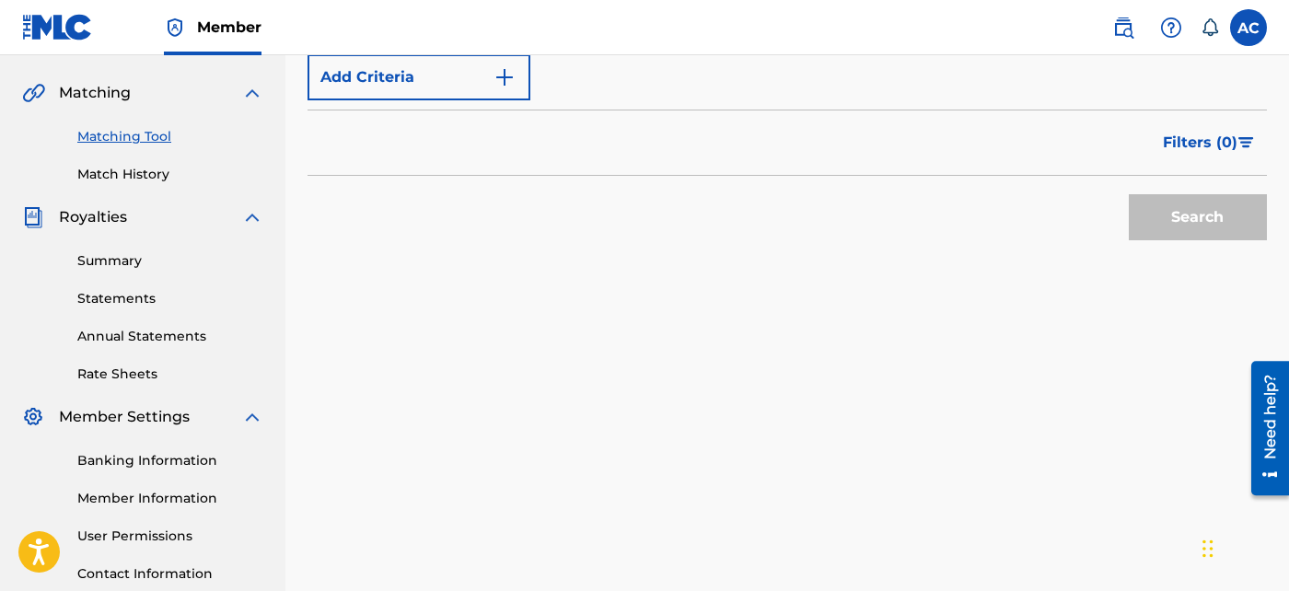
scroll to position [363, 0]
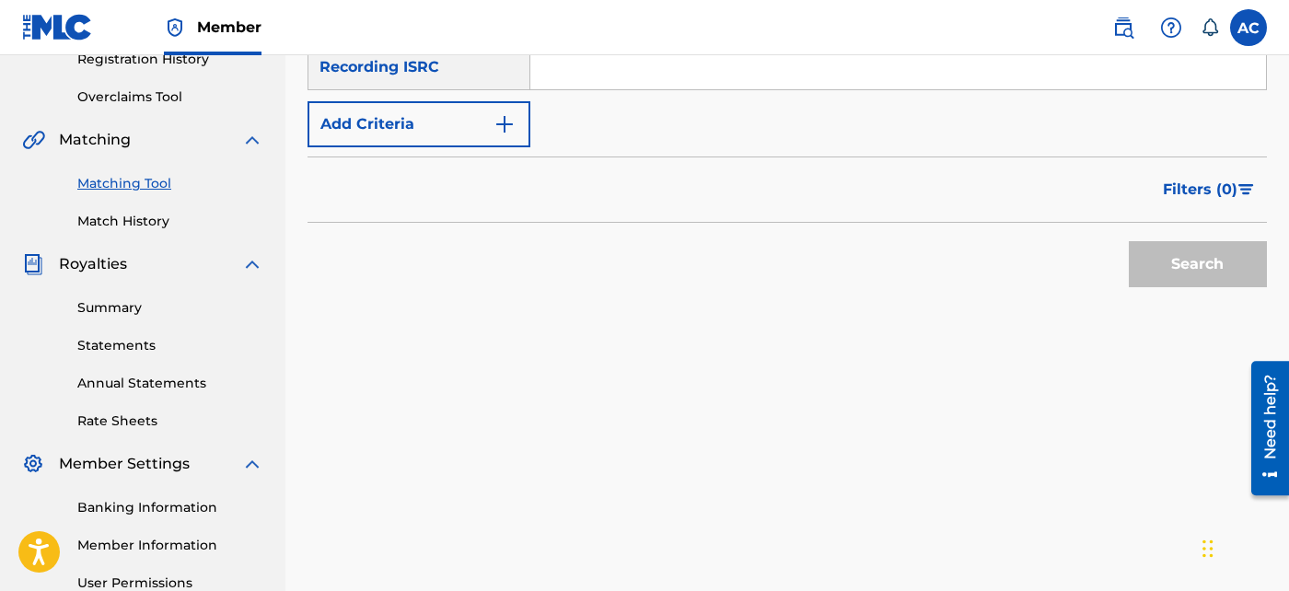
click at [590, 87] on input "Search Form" at bounding box center [898, 67] width 736 height 44
paste input "QT2VB2510229"
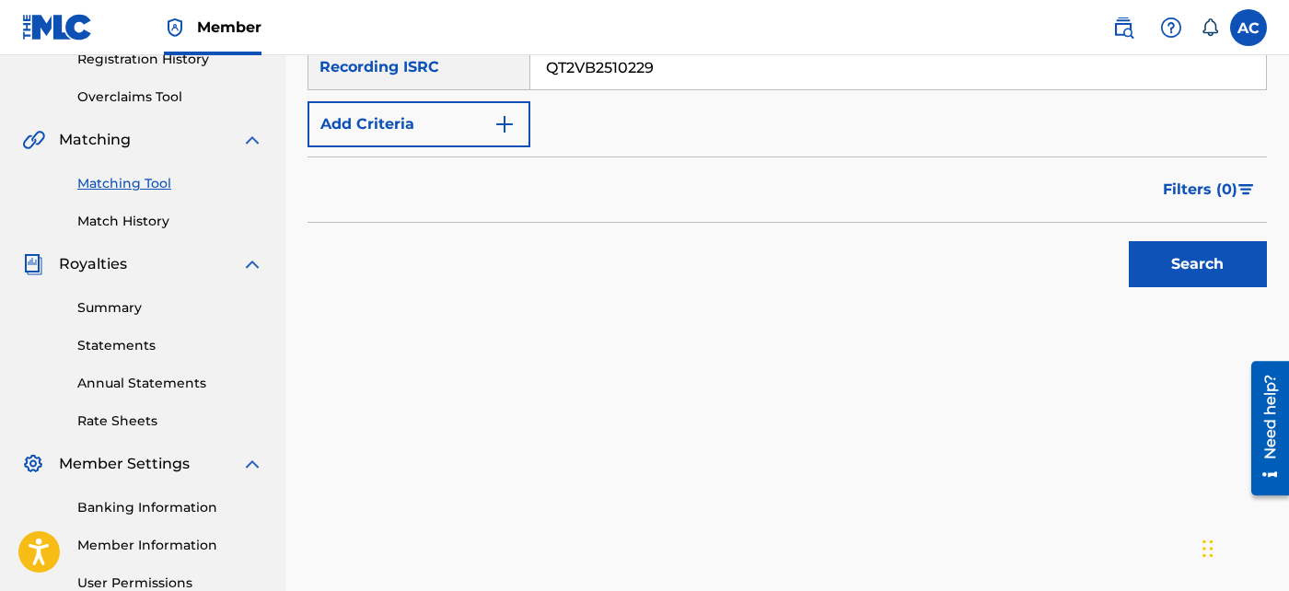
click at [1210, 279] on button "Search" at bounding box center [1198, 264] width 138 height 46
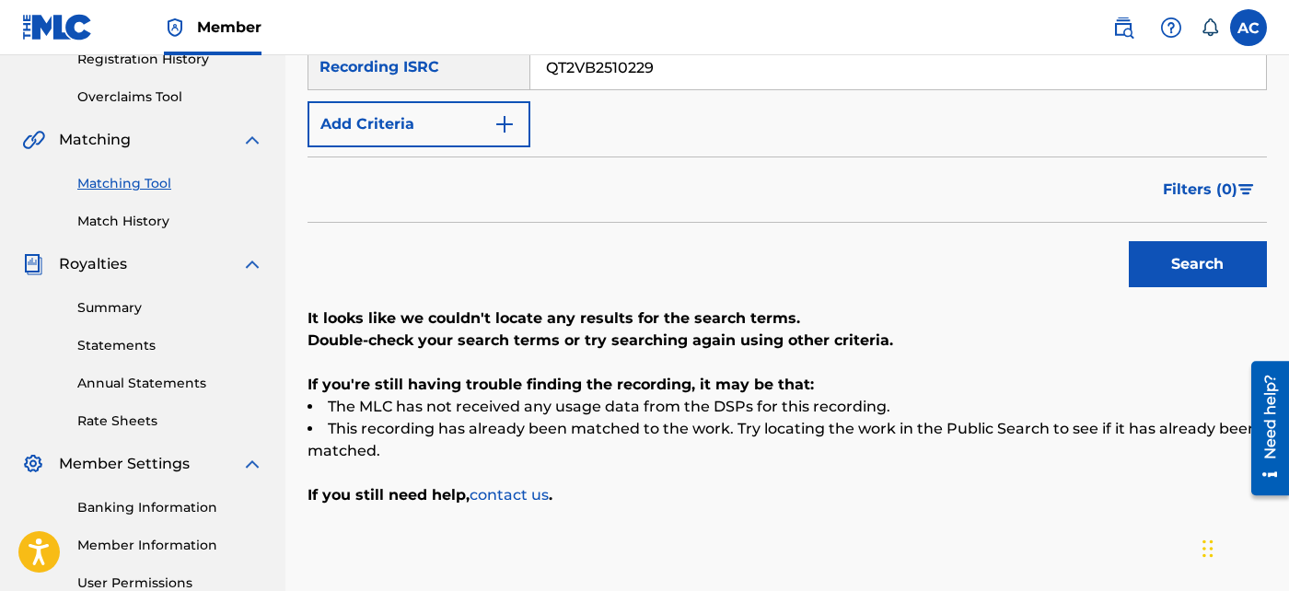
scroll to position [263, 0]
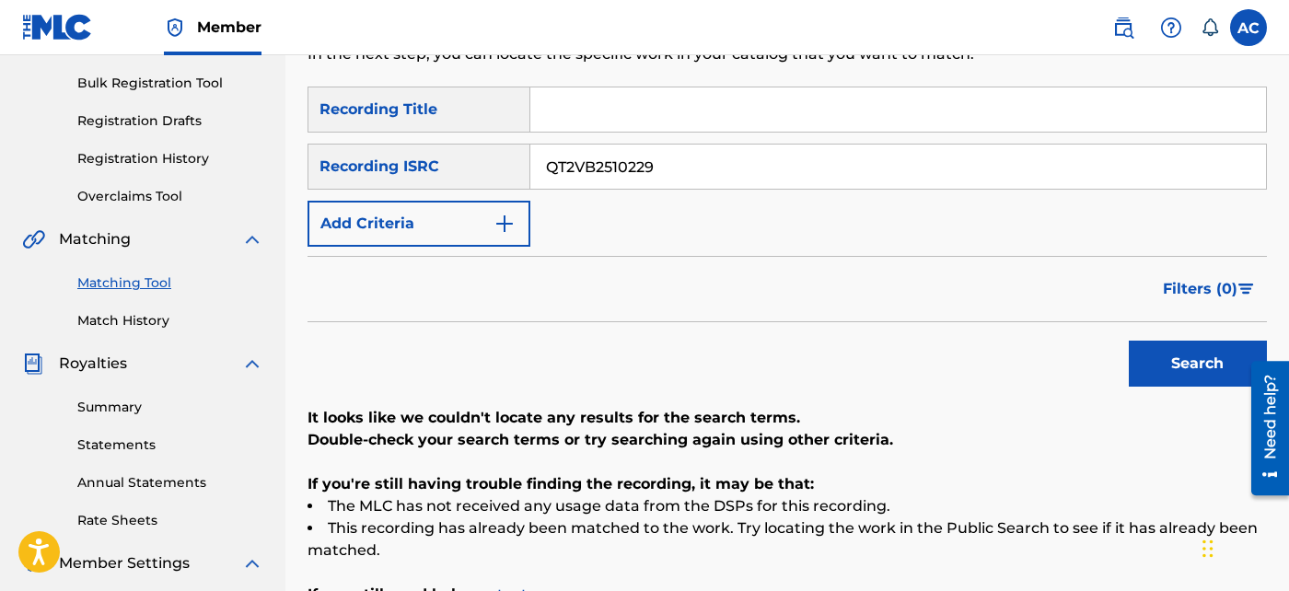
click at [624, 167] on input "QT2VB2510229" at bounding box center [898, 167] width 736 height 44
paste input "30"
click at [1178, 341] on button "Search" at bounding box center [1198, 364] width 138 height 46
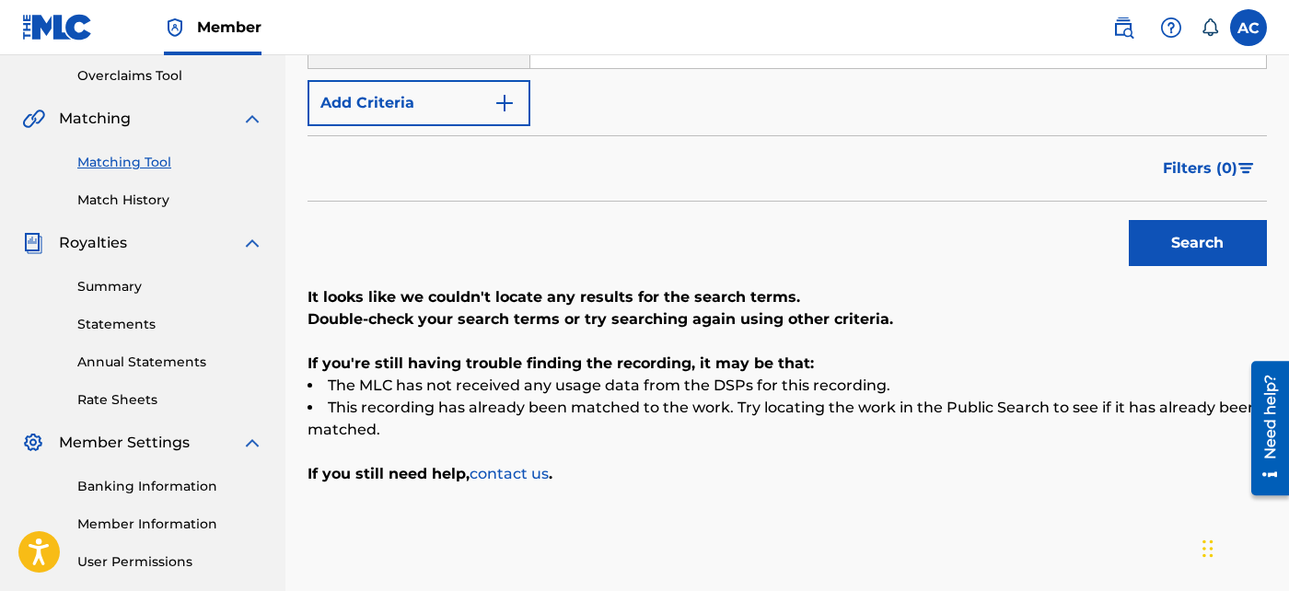
scroll to position [245, 0]
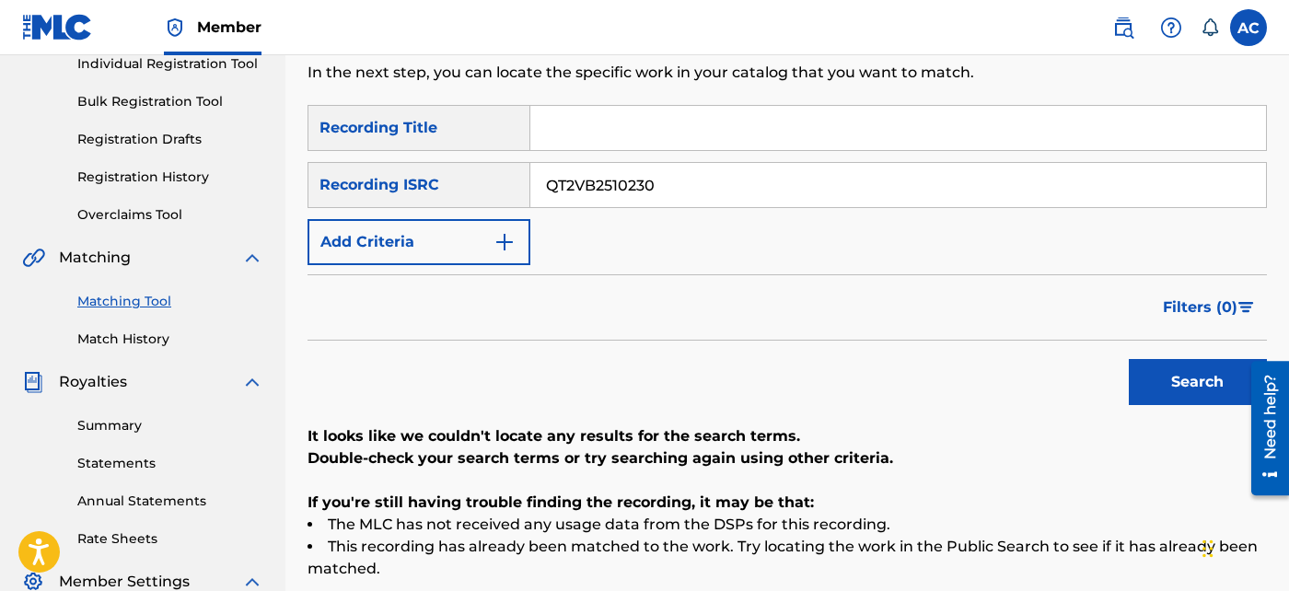
drag, startPoint x: 612, startPoint y: 169, endPoint x: 576, endPoint y: 191, distance: 41.7
click at [576, 191] on input "QT2VB2510230" at bounding box center [898, 185] width 736 height 44
paste input "1"
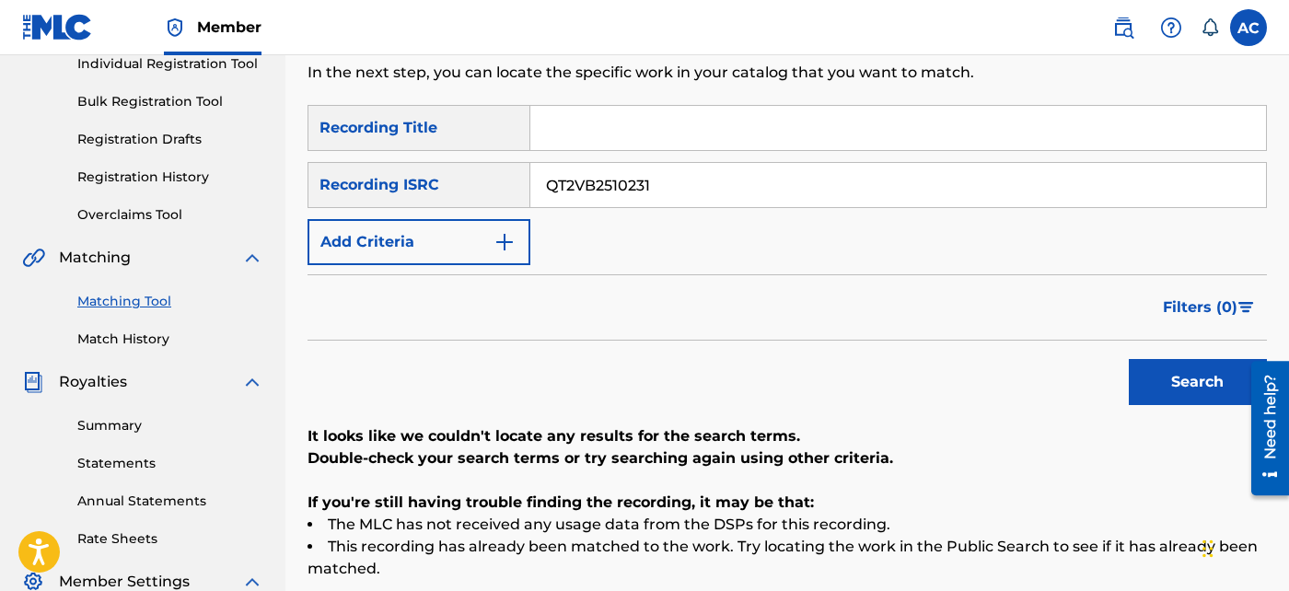
click at [1180, 365] on button "Search" at bounding box center [1198, 382] width 138 height 46
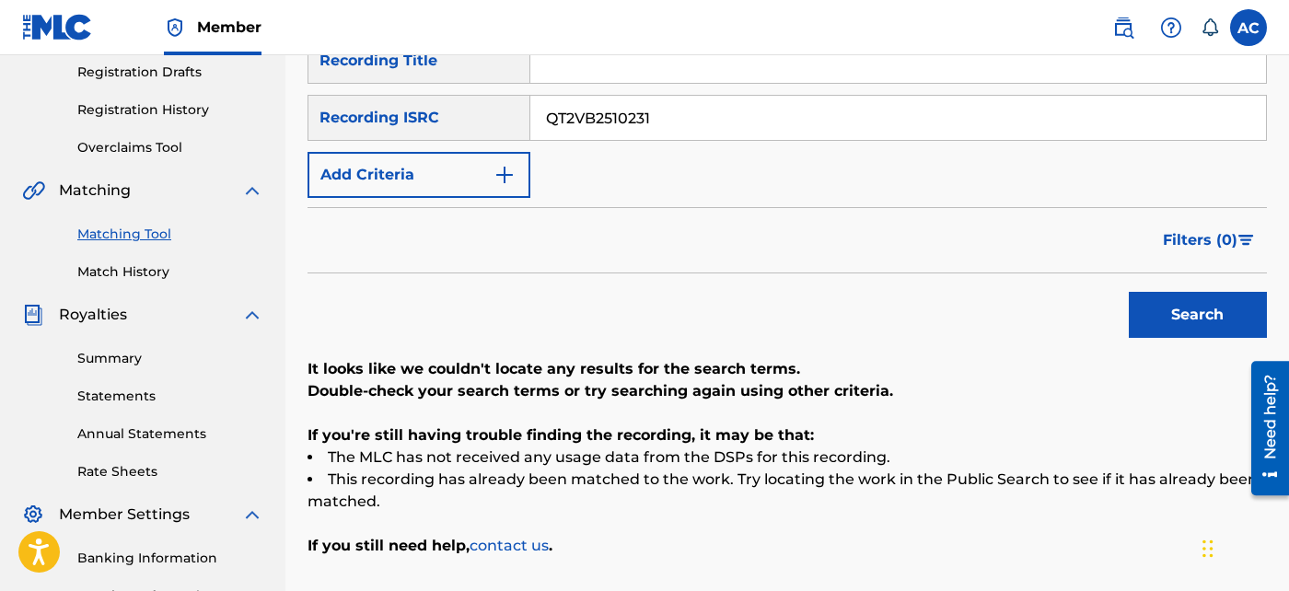
scroll to position [310, 0]
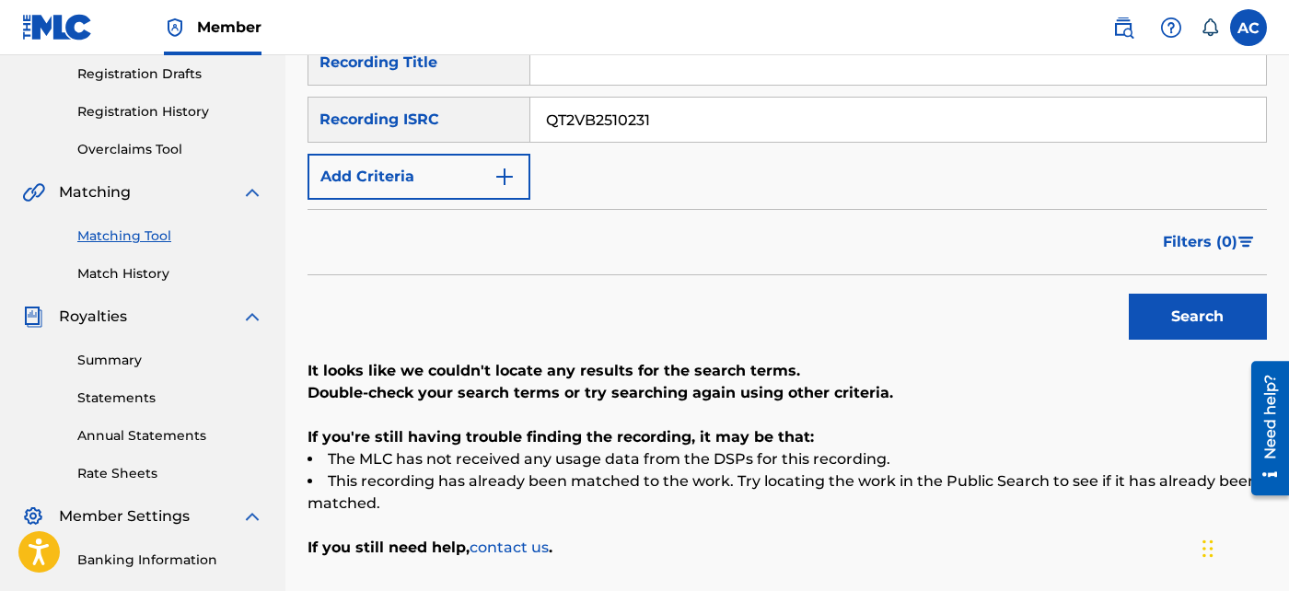
click at [668, 147] on div "SearchWithCriteria58f56b73-d2be-4e96-b0d6-0a2015e84cbc Recording Title SearchWi…" at bounding box center [787, 120] width 959 height 160
click at [665, 118] on input "QT2VB2510231" at bounding box center [898, 120] width 736 height 44
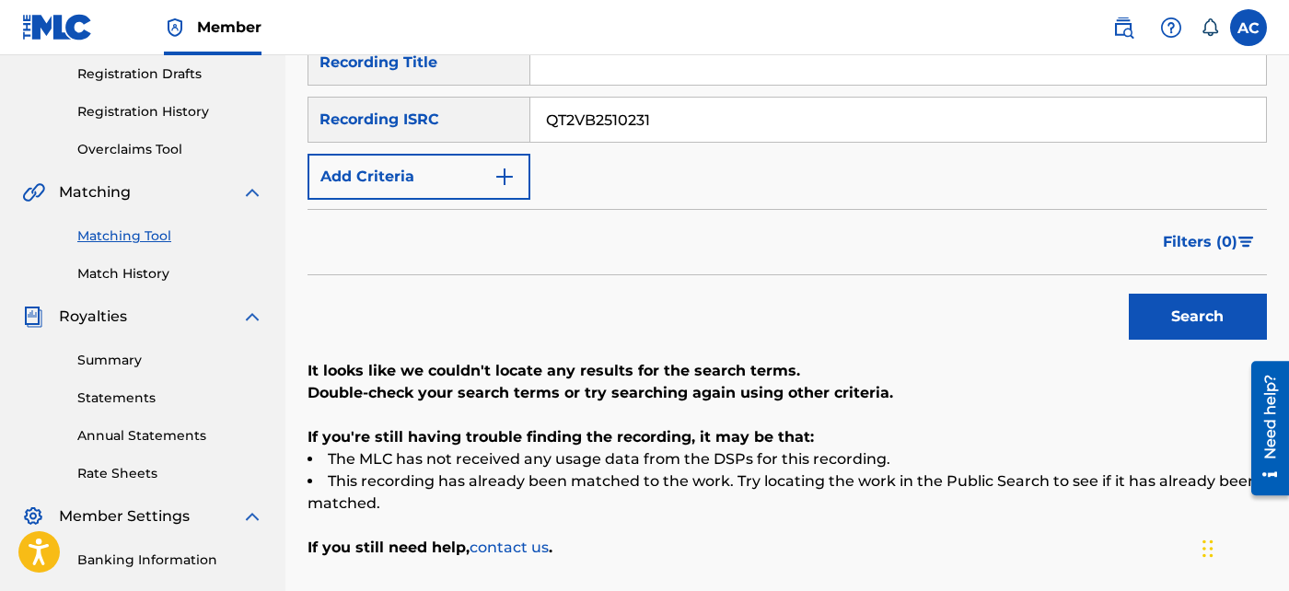
paste input "2"
click at [1226, 304] on button "Search" at bounding box center [1198, 317] width 138 height 46
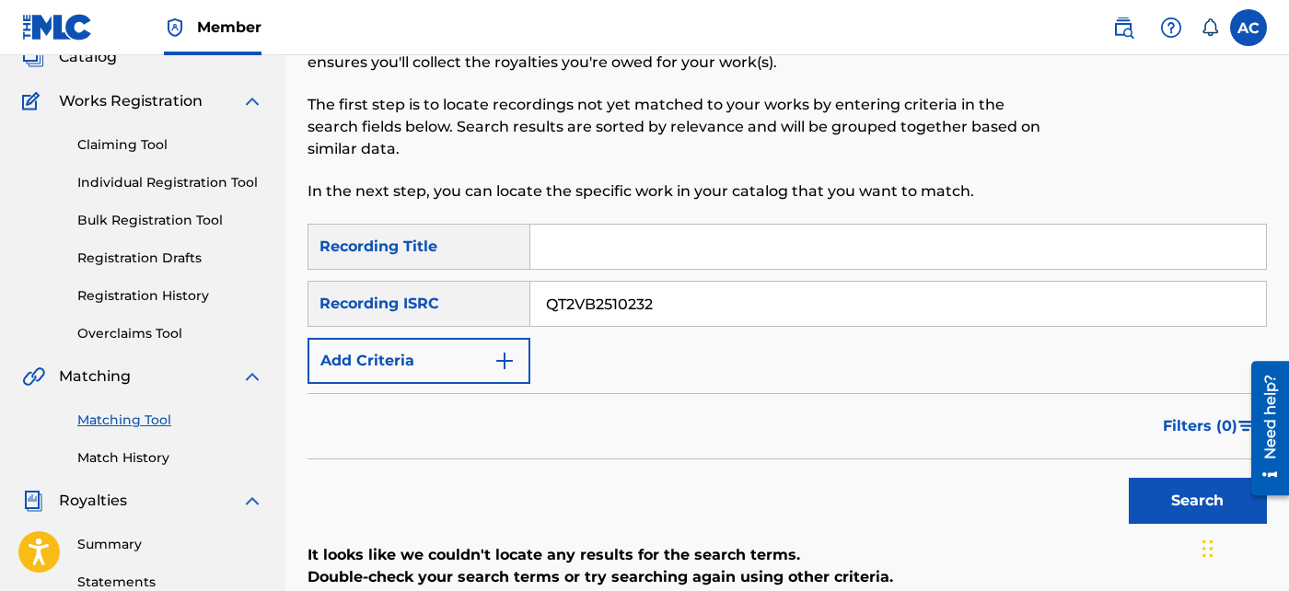
scroll to position [120, 0]
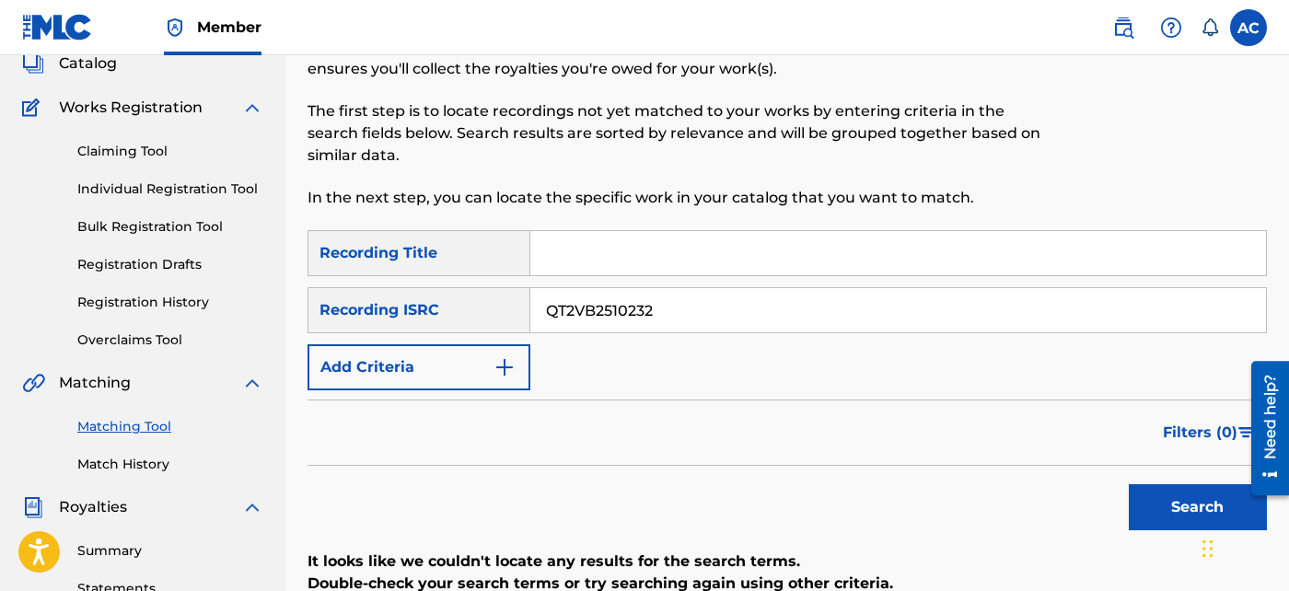
click at [572, 312] on input "QT2VB2510232" at bounding box center [898, 310] width 736 height 44
paste input "3"
click at [1176, 493] on button "Search" at bounding box center [1198, 507] width 138 height 46
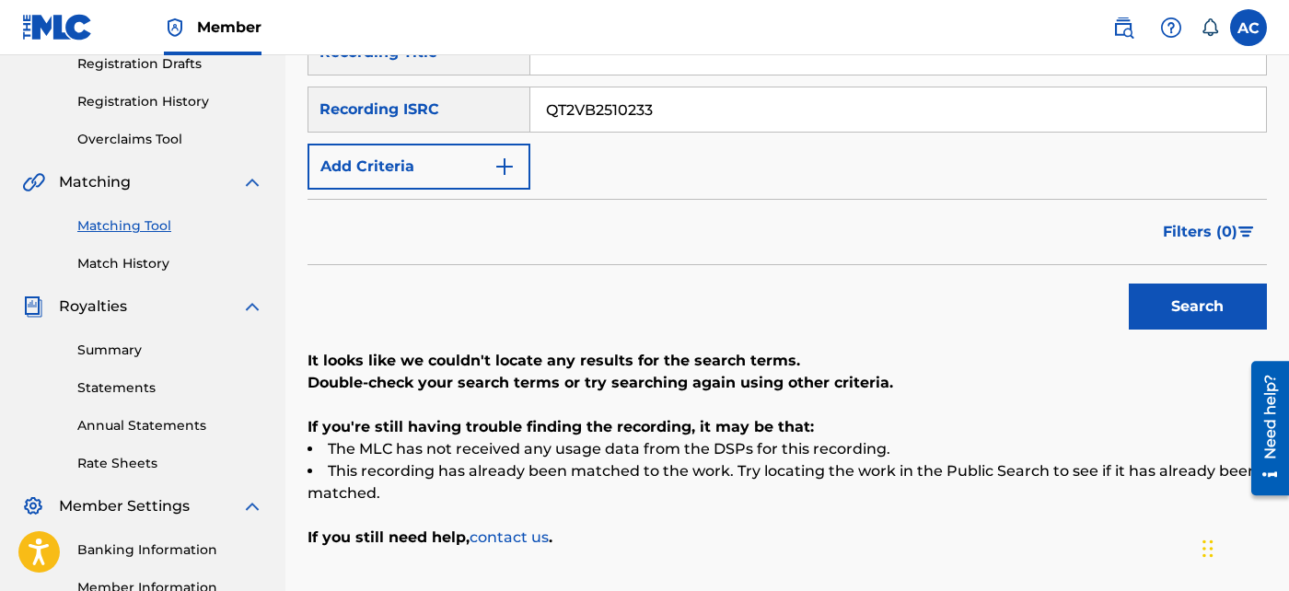
scroll to position [0, 0]
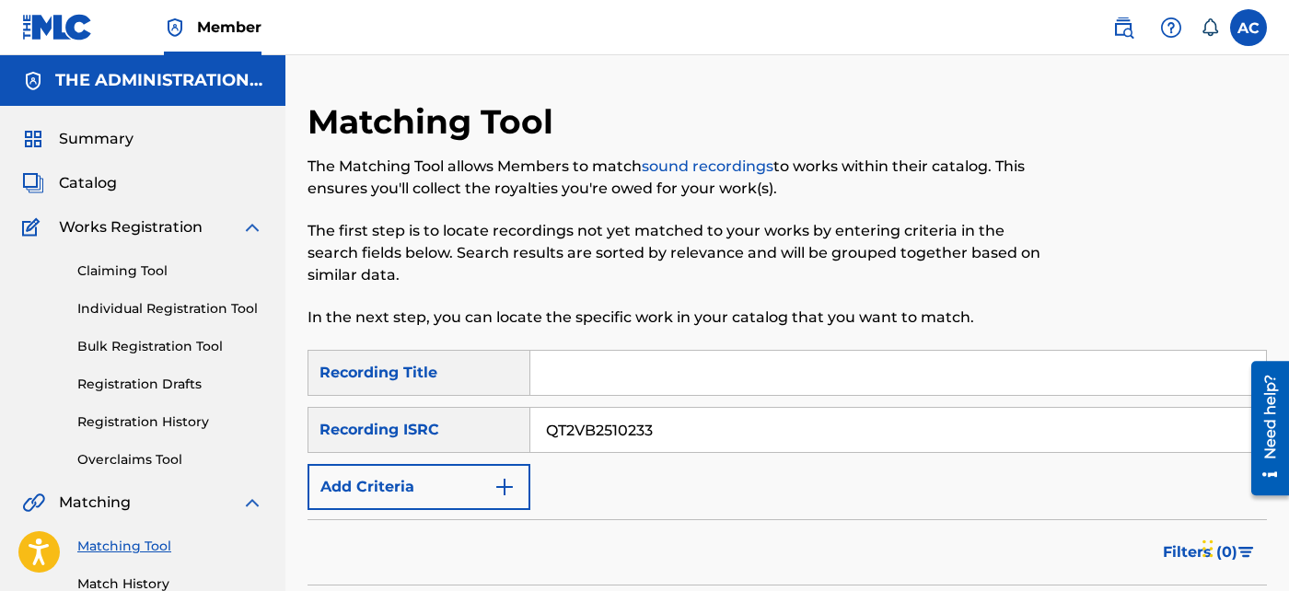
click at [564, 414] on input "QT2VB2510233" at bounding box center [898, 430] width 736 height 44
paste input "ZTB32405247"
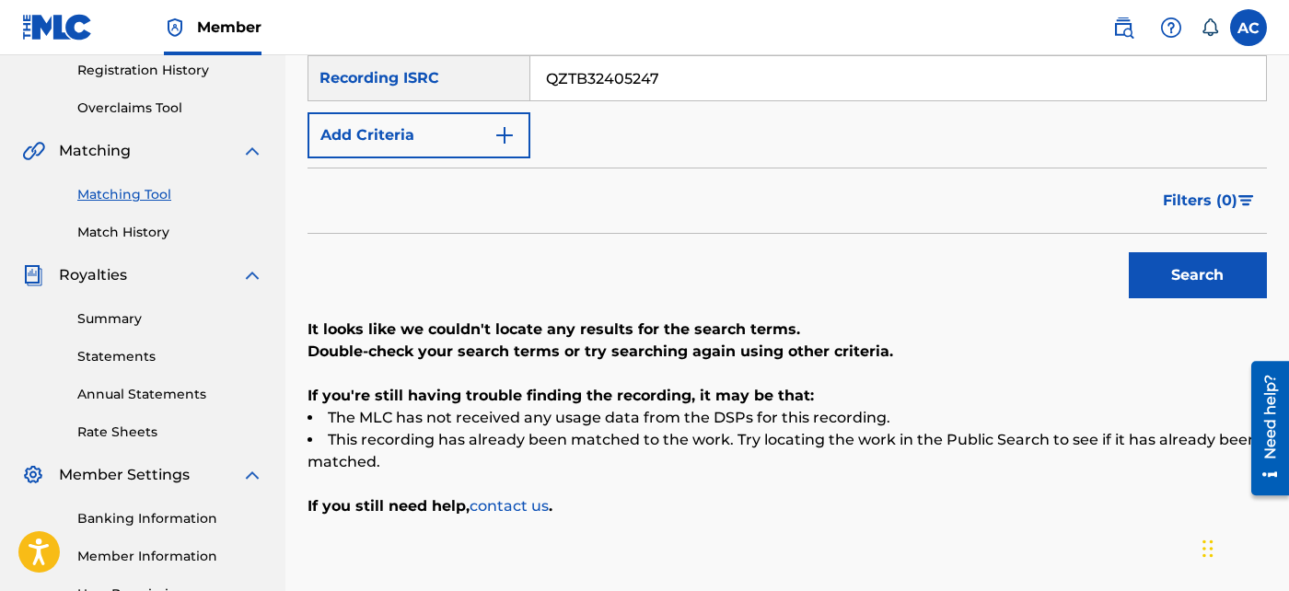
scroll to position [354, 0]
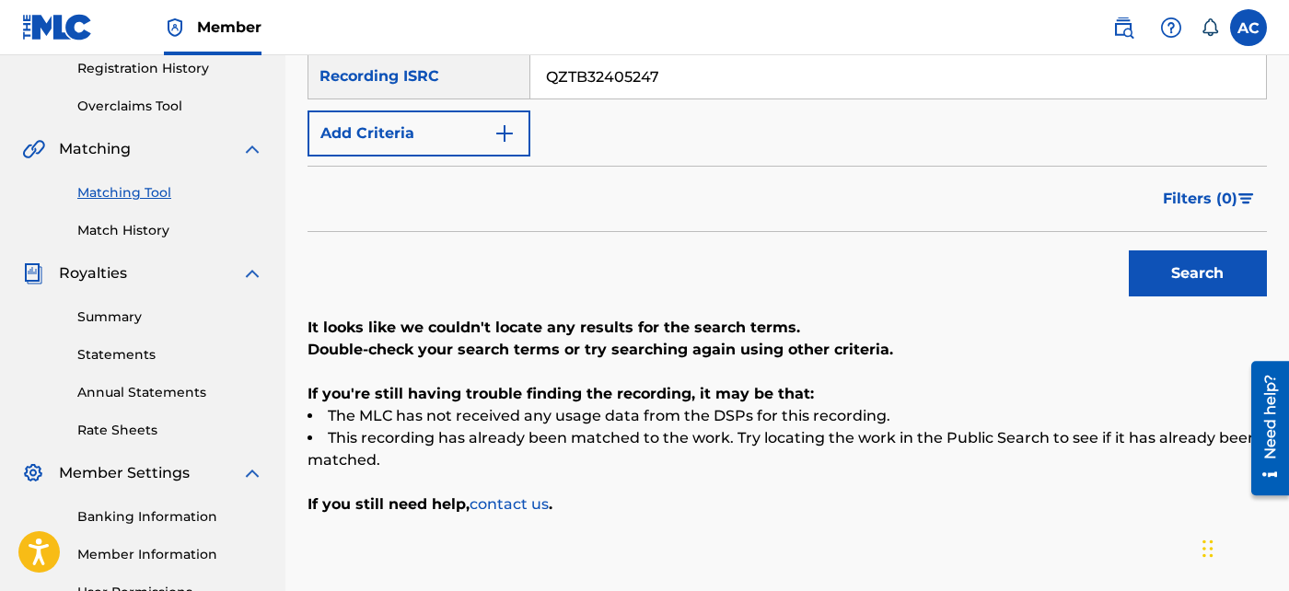
type input "QZTB32405247"
click at [1210, 285] on button "Search" at bounding box center [1198, 273] width 138 height 46
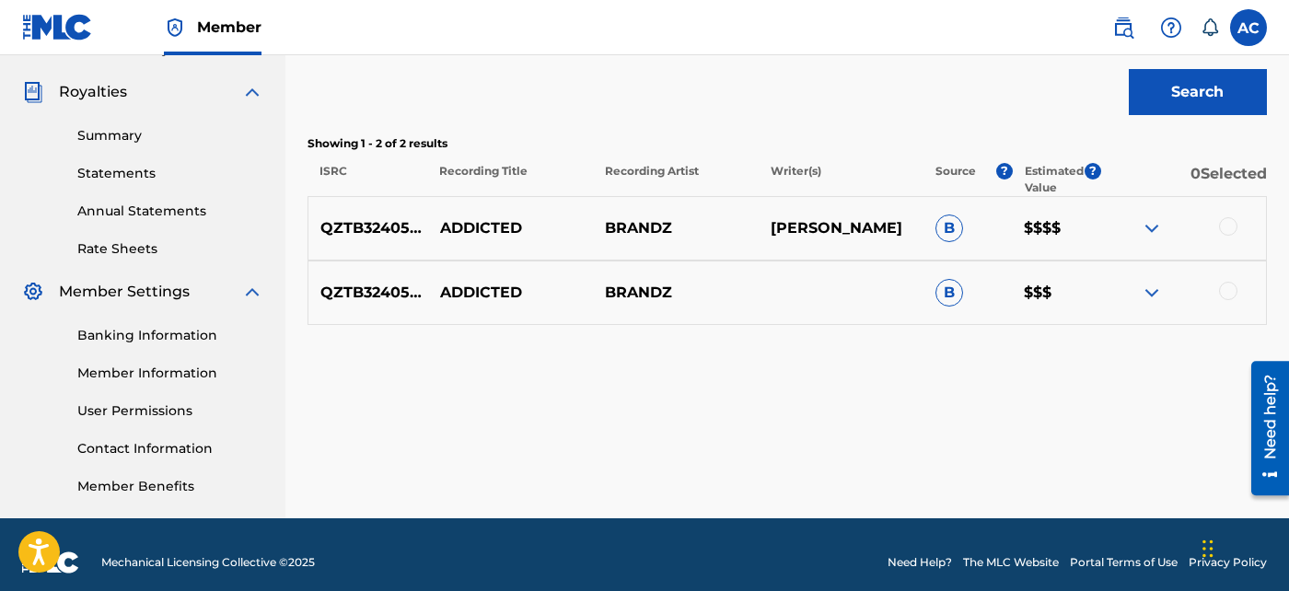
scroll to position [538, 0]
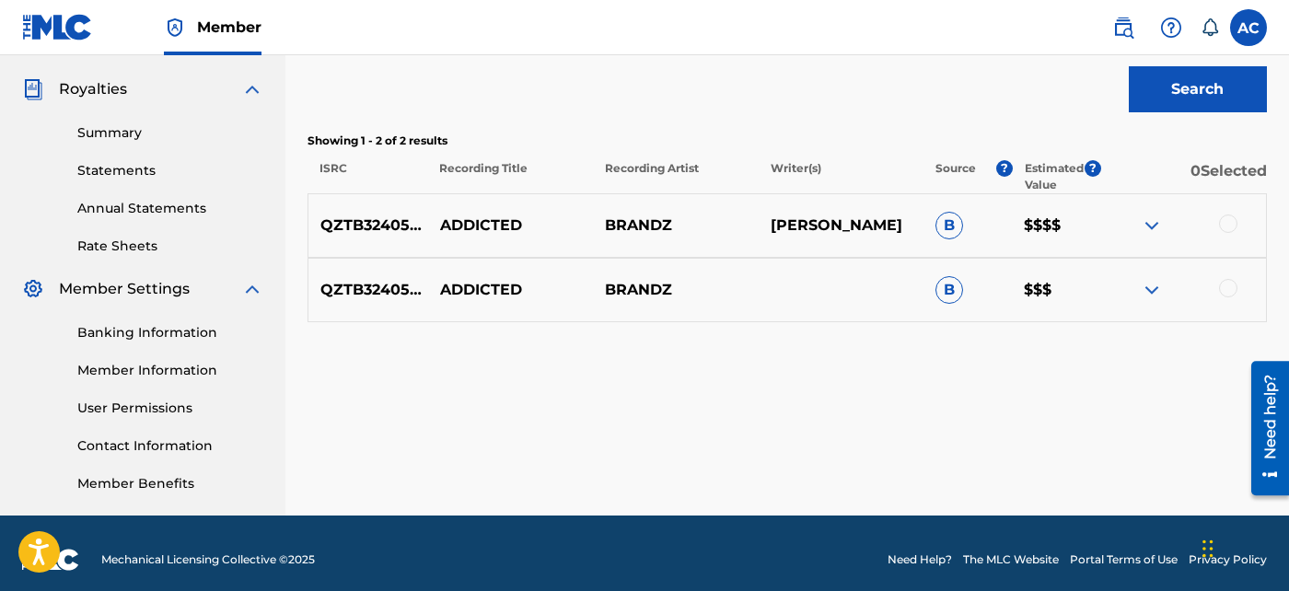
click at [1235, 222] on div at bounding box center [1228, 224] width 18 height 18
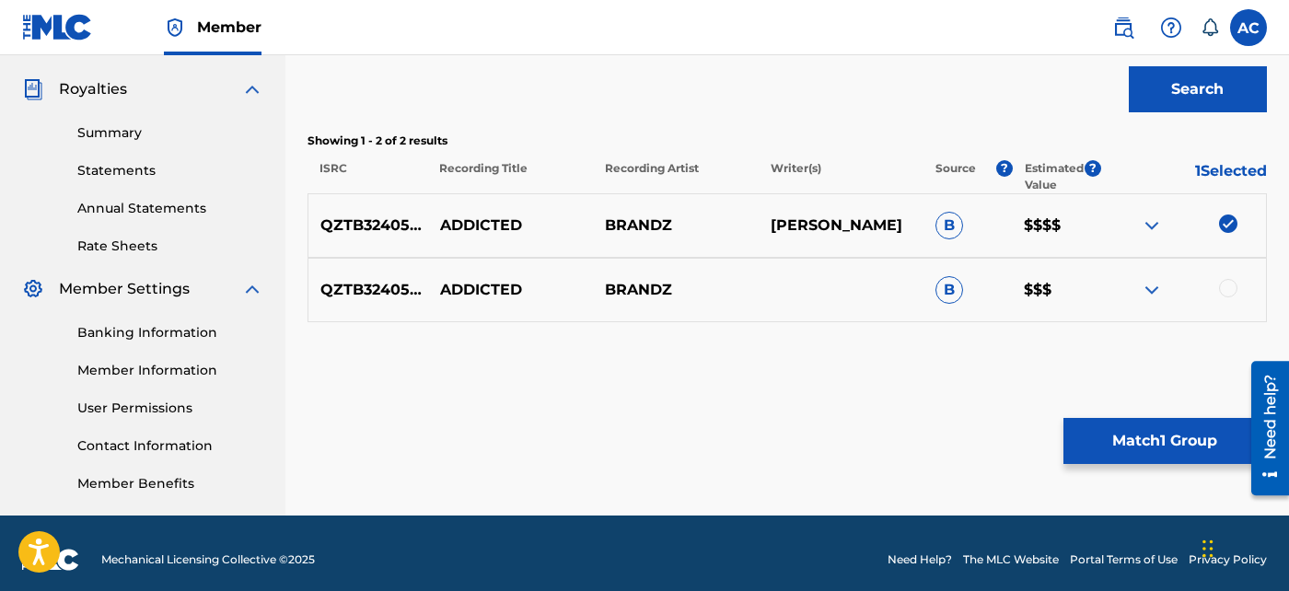
click at [1229, 296] on div at bounding box center [1183, 290] width 165 height 22
click at [1226, 289] on div at bounding box center [1228, 288] width 18 height 18
click at [1157, 437] on button "Match 2 Groups" at bounding box center [1165, 441] width 203 height 46
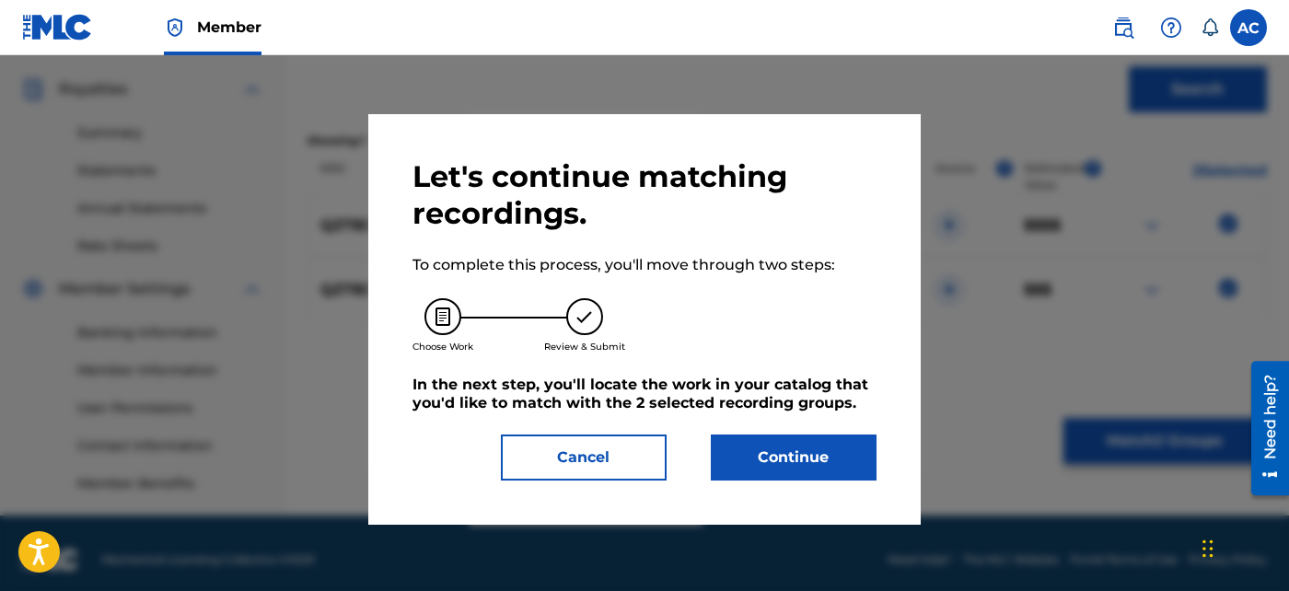
click at [826, 459] on button "Continue" at bounding box center [794, 458] width 166 height 46
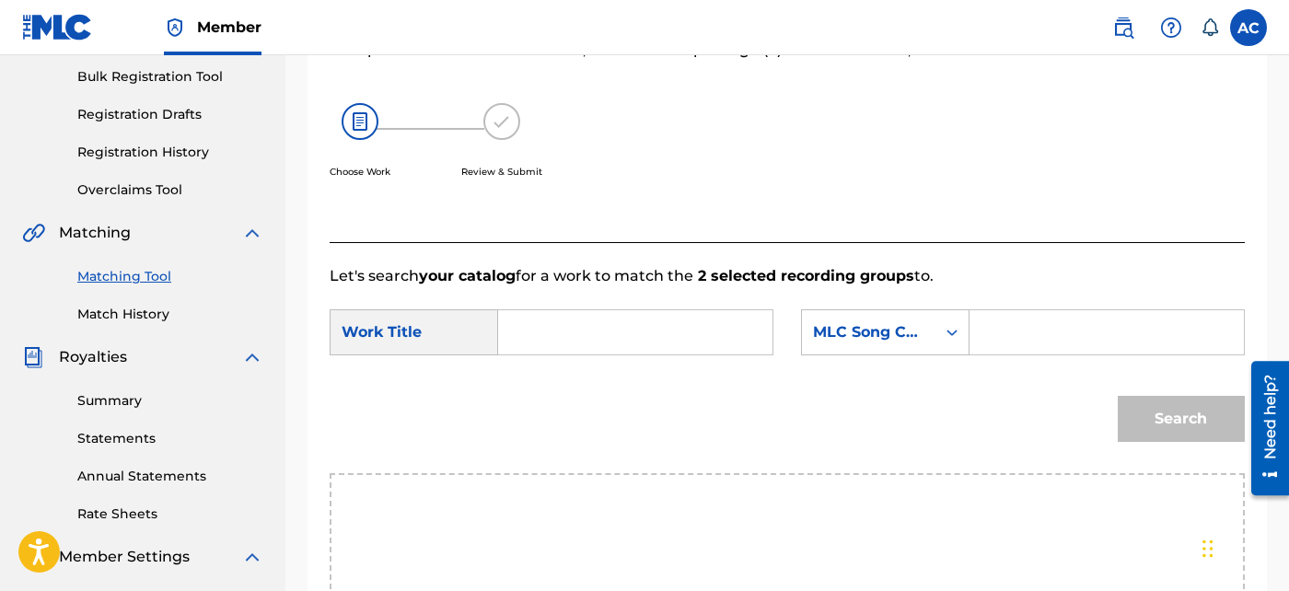
scroll to position [261, 0]
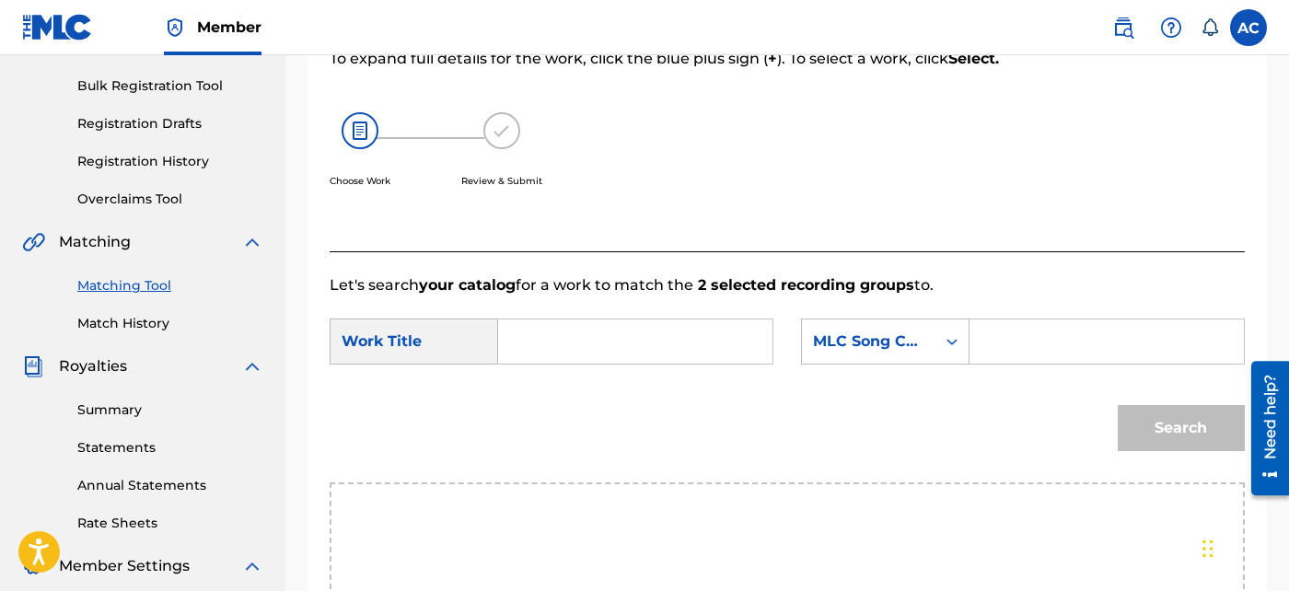
click at [718, 338] on input "Search Form" at bounding box center [635, 342] width 243 height 44
paste input "ADDICTED"
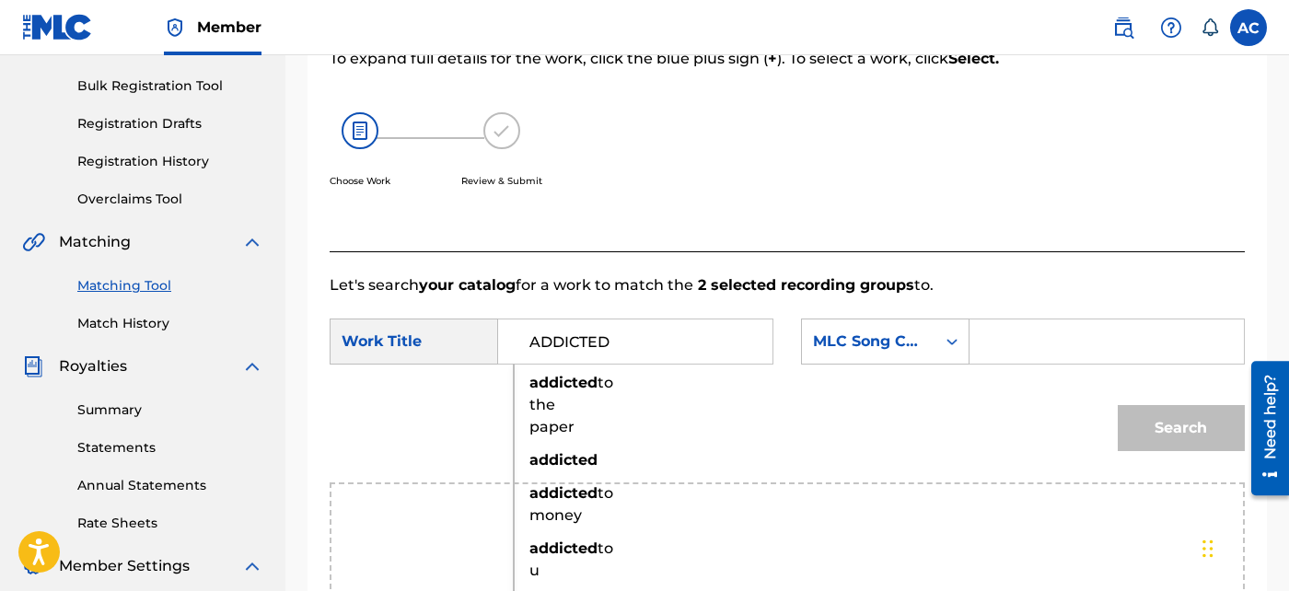
type input "ADDICTED"
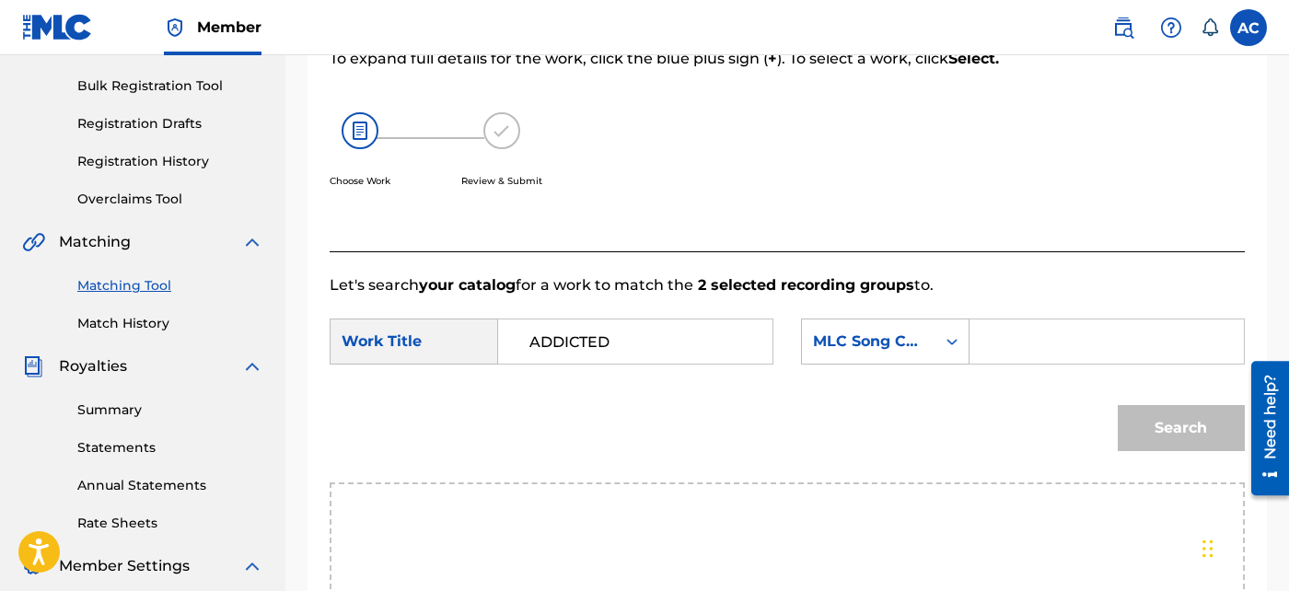
click at [1000, 331] on input "Search Form" at bounding box center [1106, 342] width 243 height 44
paste input "AY3RCM"
type input "AY3RCM"
click at [1142, 421] on button "Search" at bounding box center [1181, 428] width 127 height 46
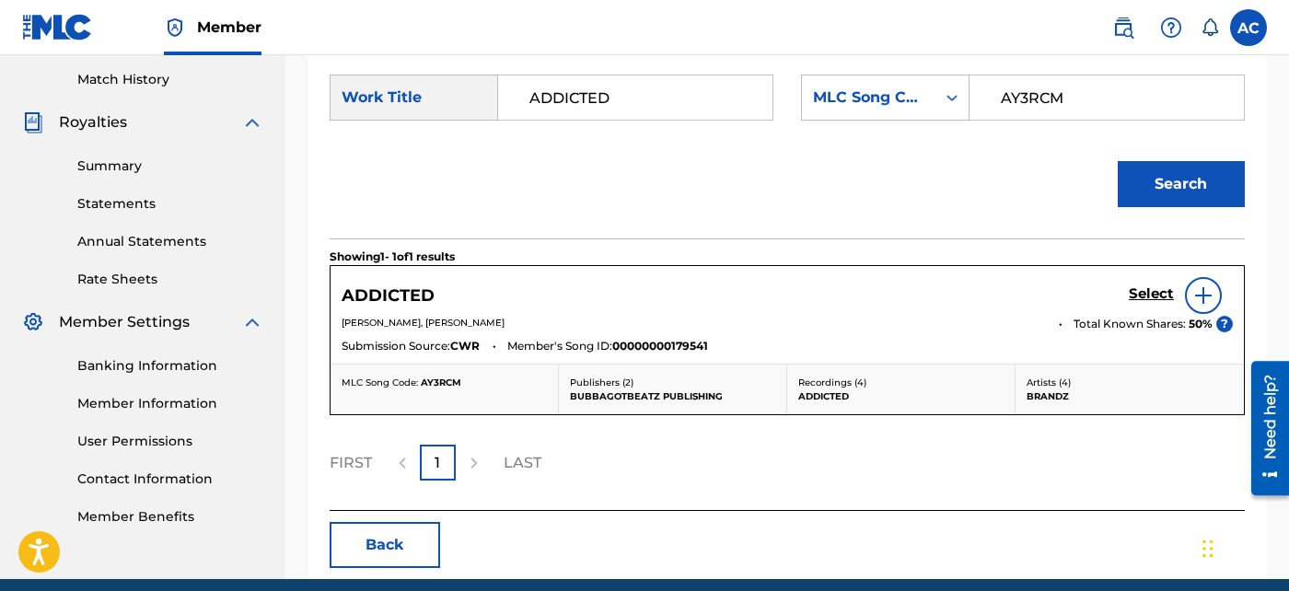
scroll to position [509, 0]
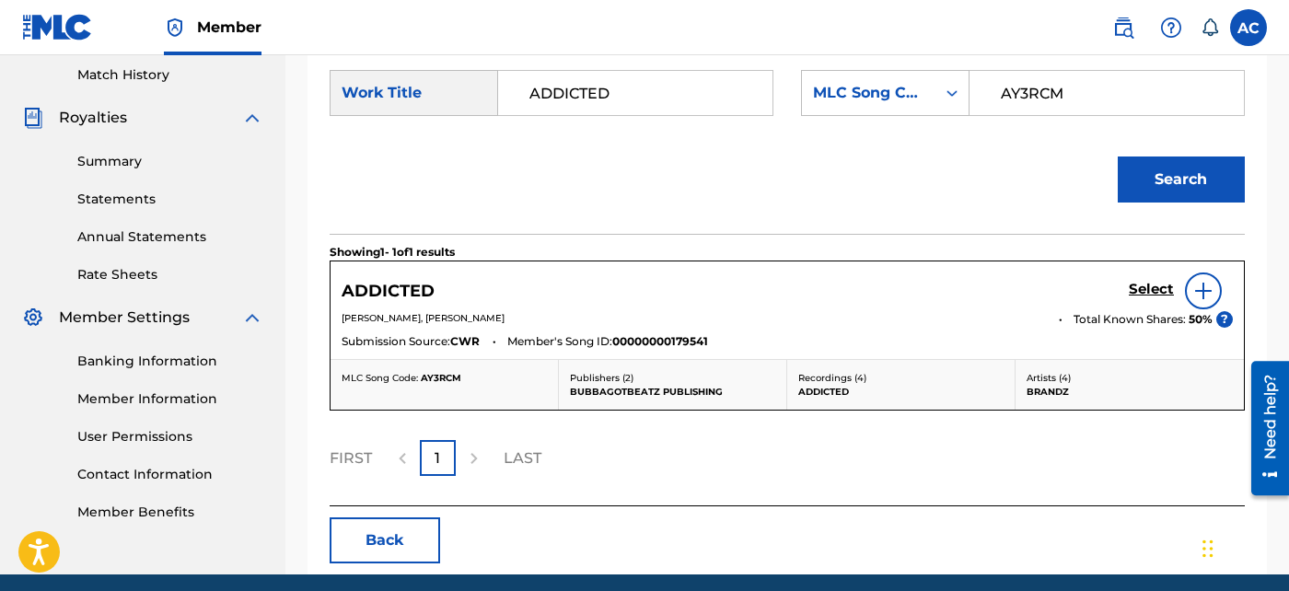
click at [1153, 283] on h5 "Select" at bounding box center [1151, 289] width 45 height 17
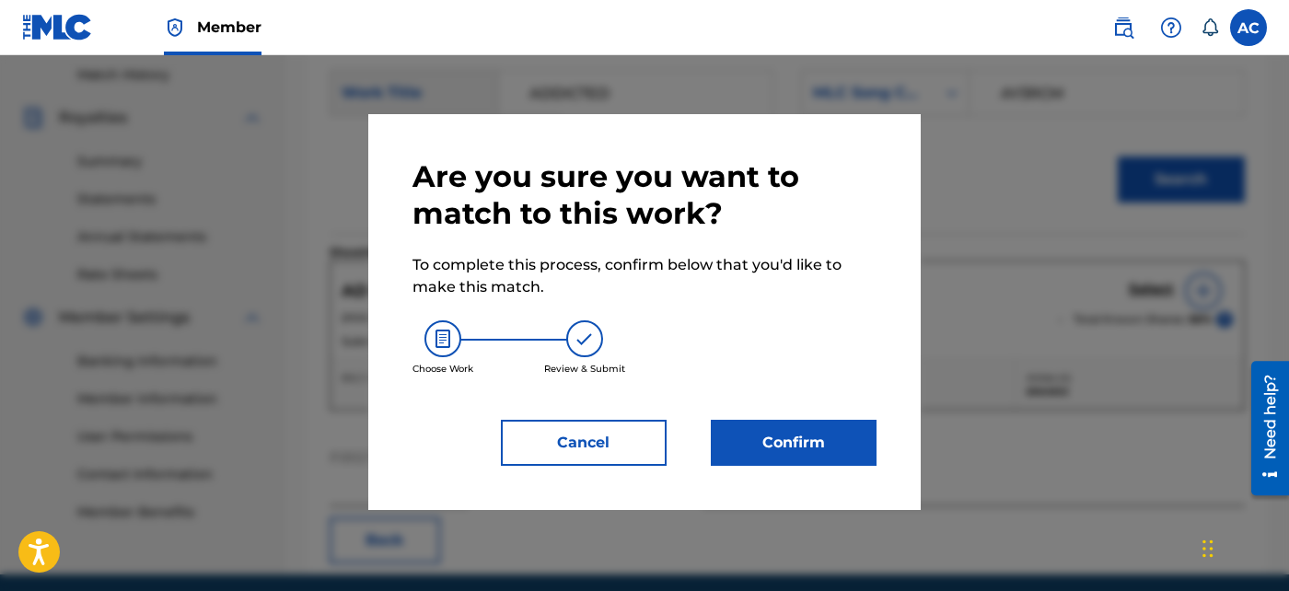
click at [818, 452] on button "Confirm" at bounding box center [794, 443] width 166 height 46
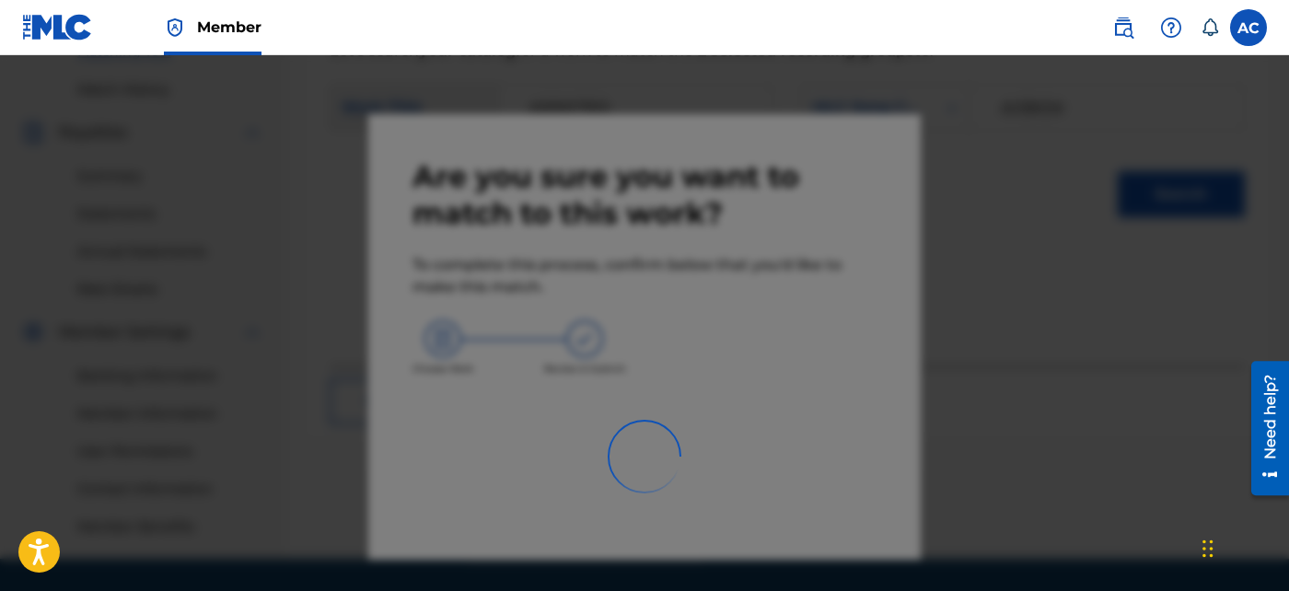
scroll to position [496, 0]
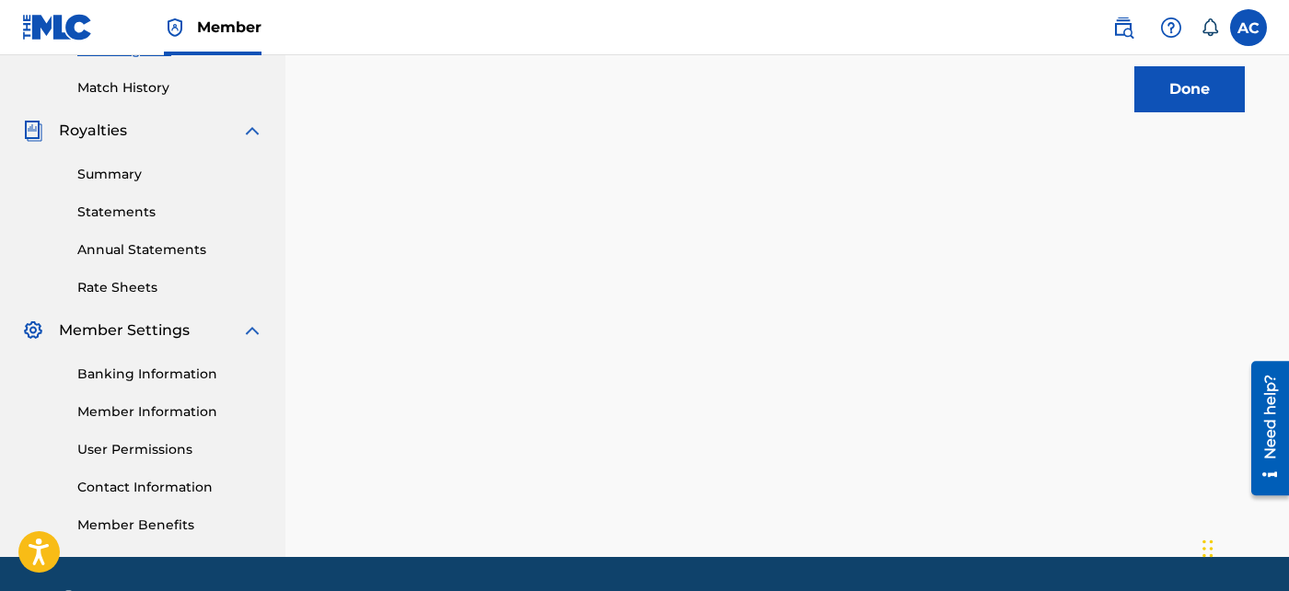
click at [1144, 108] on button "Done" at bounding box center [1189, 89] width 110 height 46
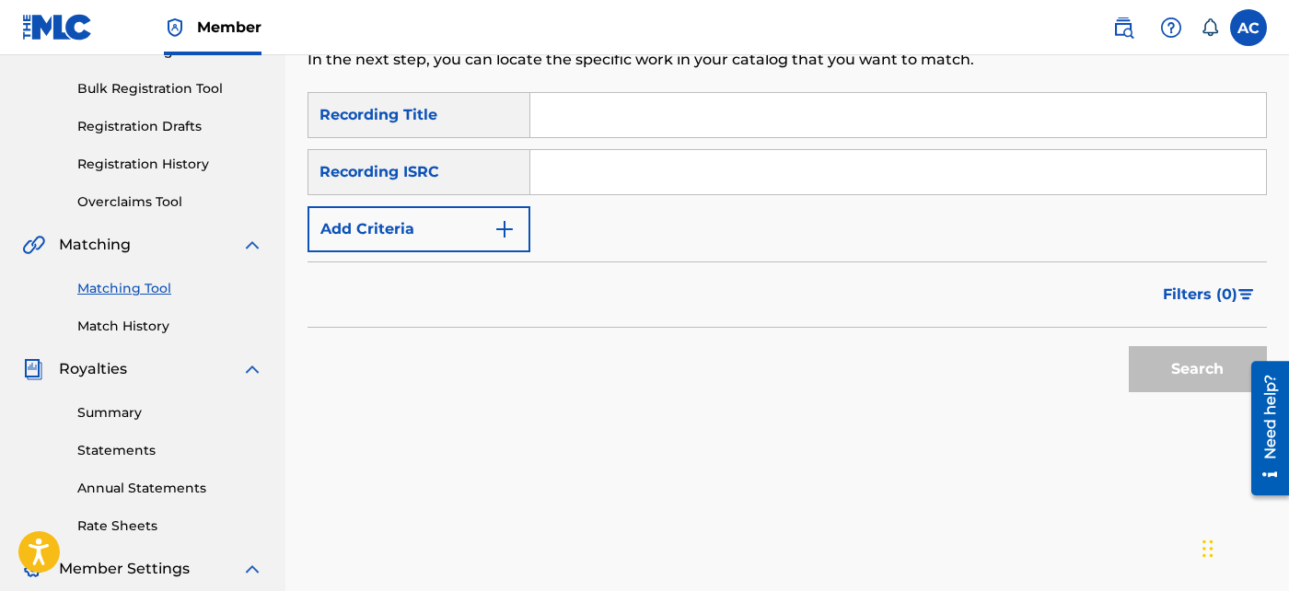
scroll to position [255, 0]
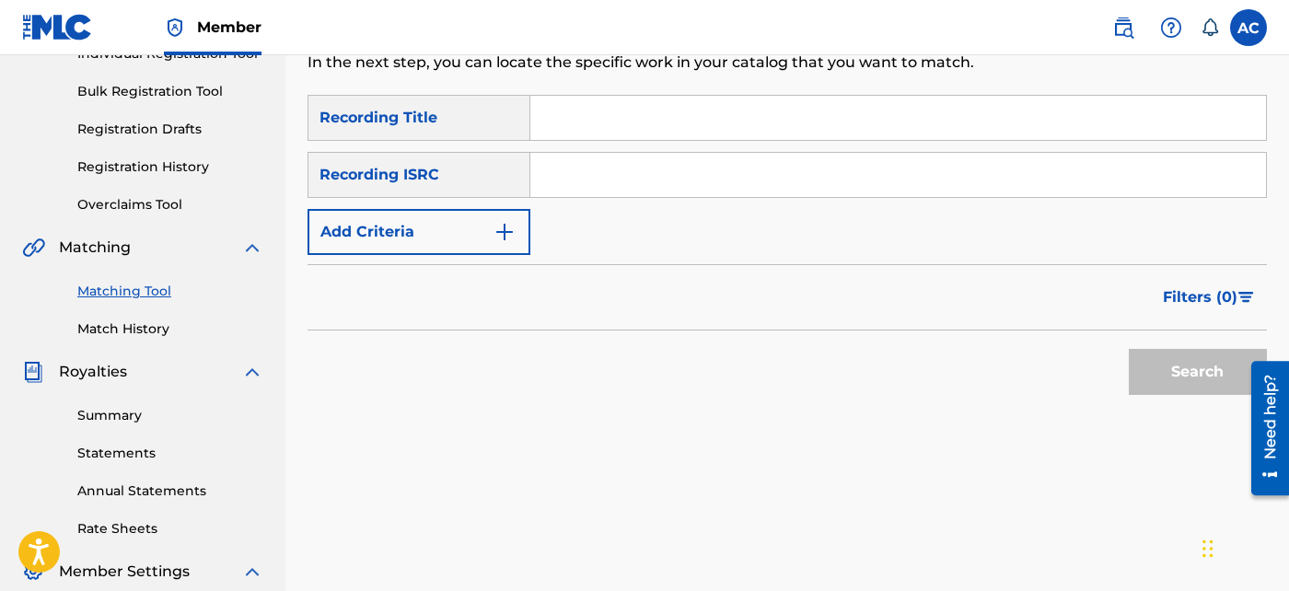
click at [686, 177] on input "Search Form" at bounding box center [898, 175] width 736 height 44
paste input "SE5BU2563026"
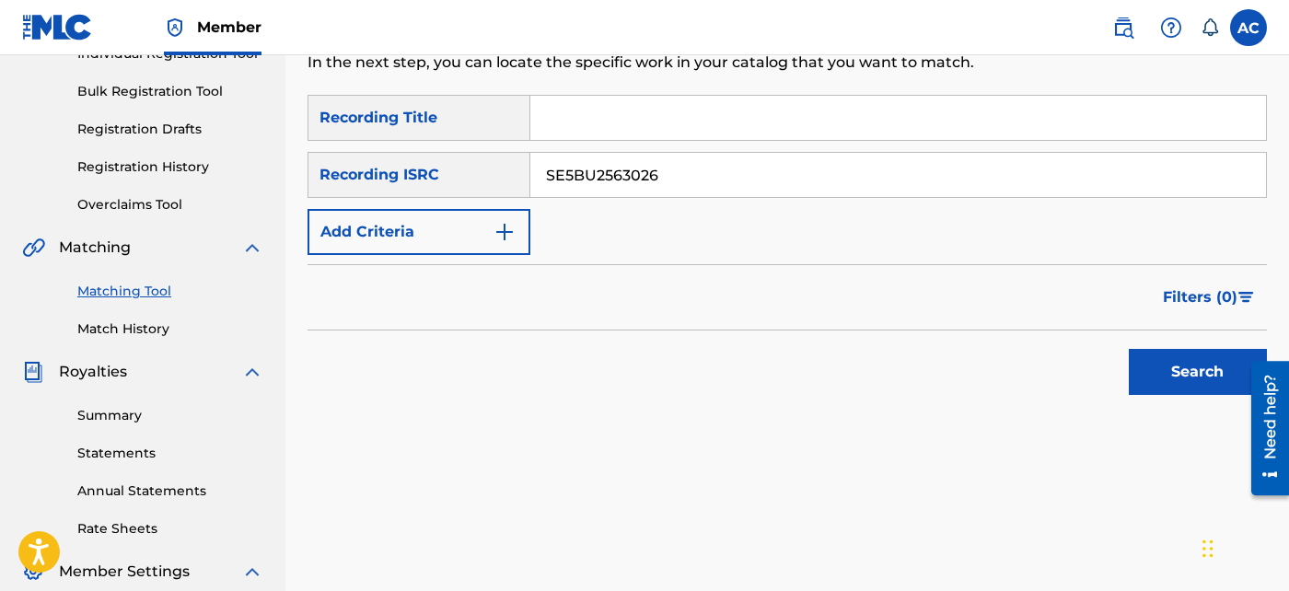
type input "SE5BU2563026"
click at [1187, 378] on button "Search" at bounding box center [1198, 372] width 138 height 46
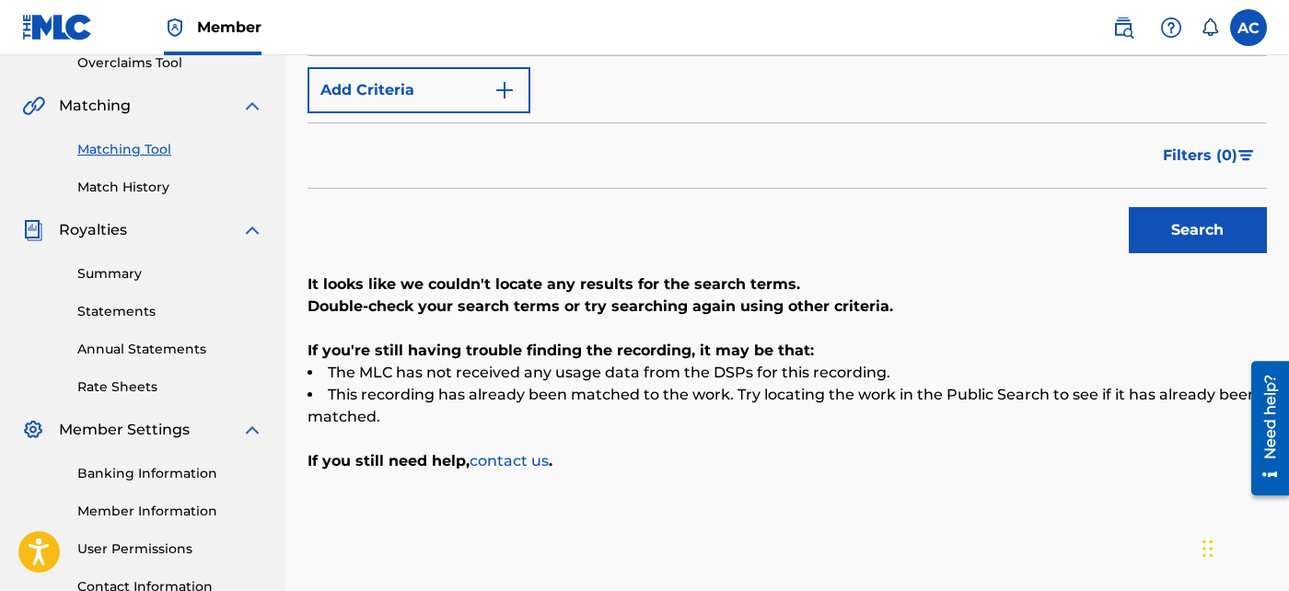
scroll to position [407, 0]
